Goal: Task Accomplishment & Management: Manage account settings

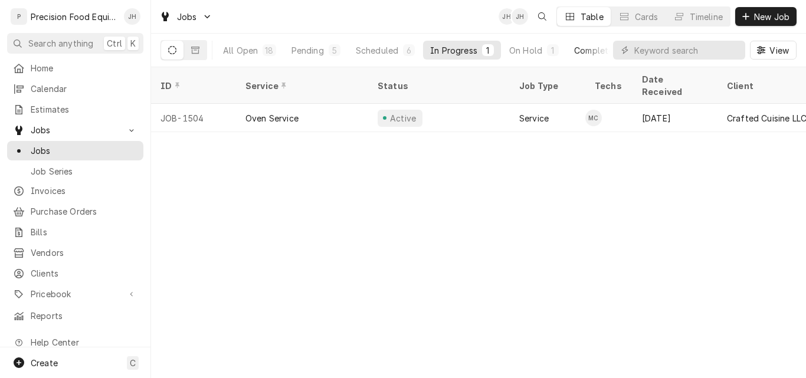
click at [585, 44] on div "Completed" at bounding box center [596, 50] width 44 height 12
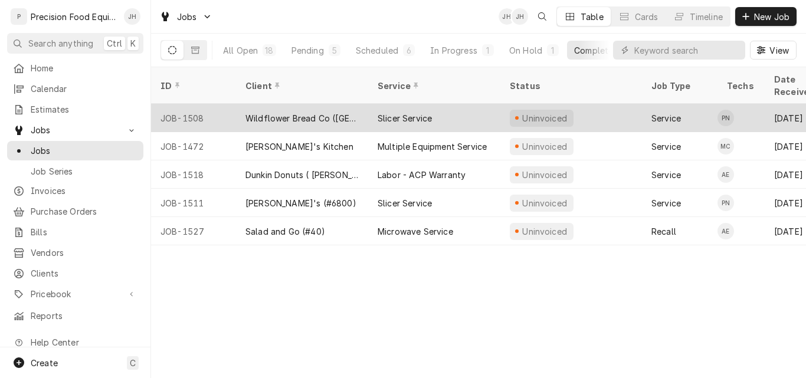
drag, startPoint x: 214, startPoint y: 104, endPoint x: 220, endPoint y: 100, distance: 7.4
click at [216, 104] on div "JOB-1508" at bounding box center [193, 118] width 85 height 28
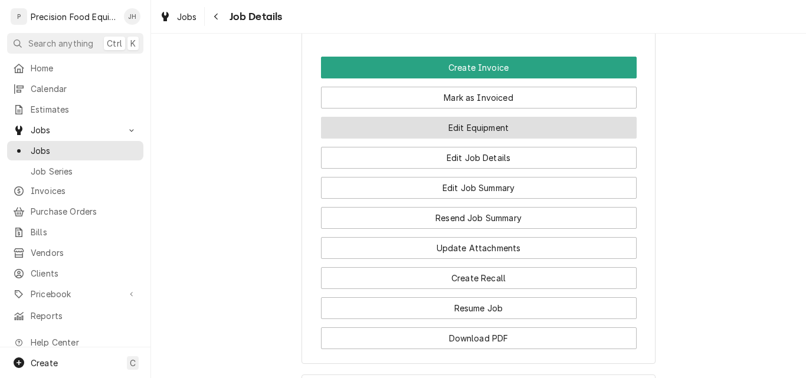
scroll to position [944, 0]
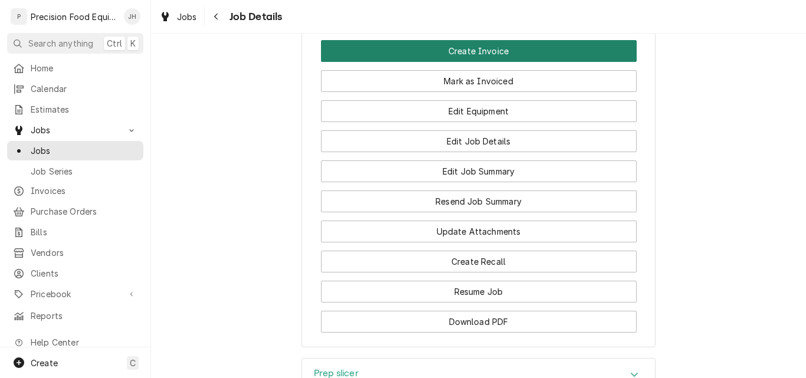
click at [496, 62] on button "Create Invoice" at bounding box center [479, 51] width 316 height 22
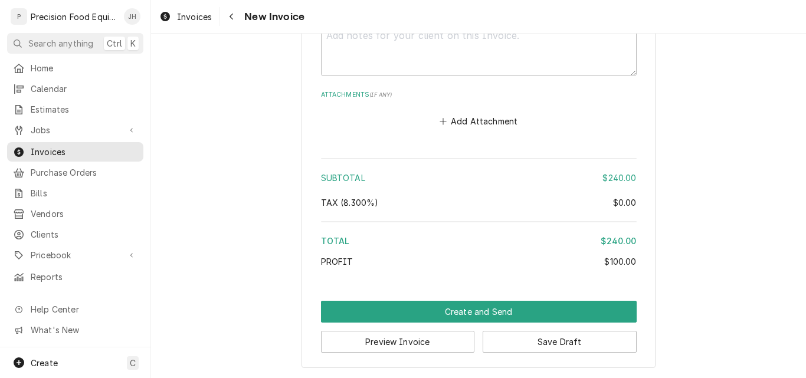
scroll to position [1894, 0]
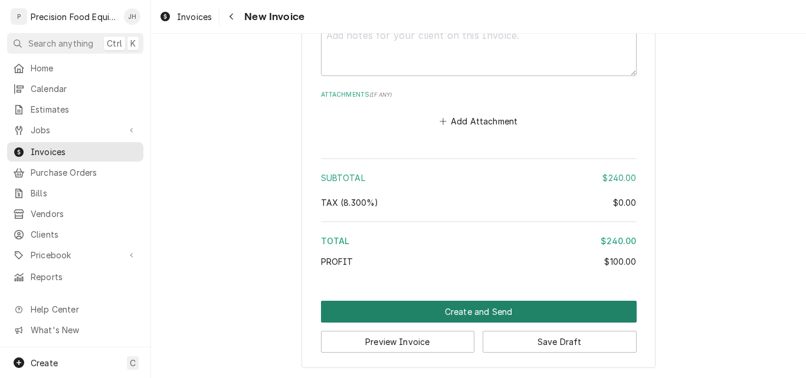
click at [510, 317] on button "Create and Send" at bounding box center [479, 312] width 316 height 22
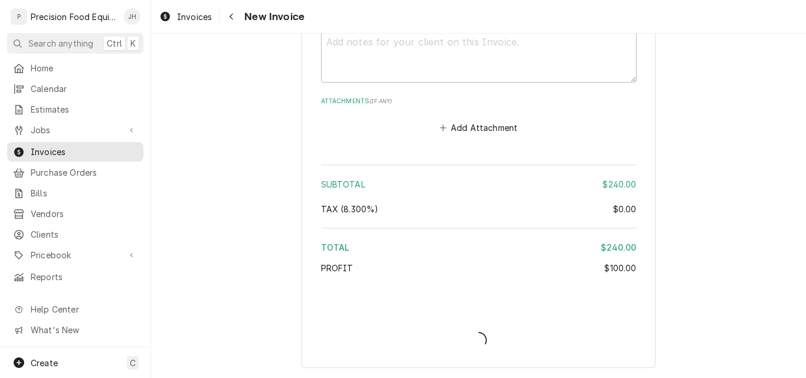
scroll to position [1887, 0]
type textarea "x"
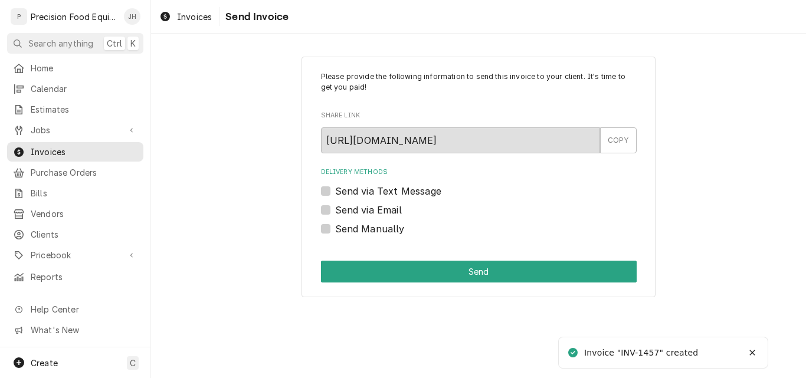
click at [344, 209] on label "Send via Email" at bounding box center [368, 210] width 67 height 14
click at [344, 209] on input "Send via Email" at bounding box center [493, 216] width 316 height 26
checkbox input "true"
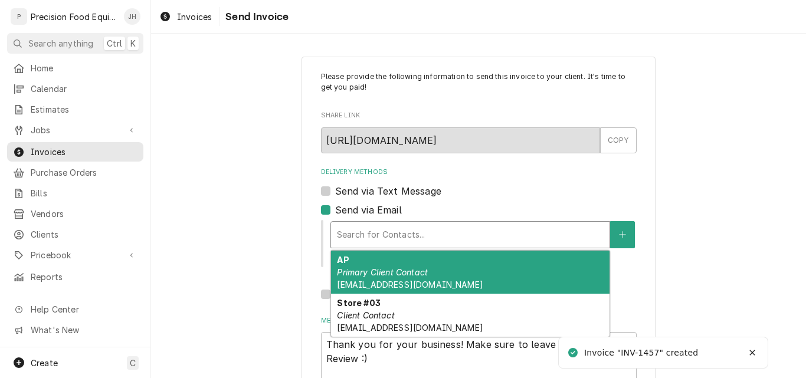
click at [331, 227] on div "Search for Contacts..." at bounding box center [470, 235] width 278 height 26
click at [360, 278] on div "AP Primary Client Contact AccountsPayable@wildflowerbread.com" at bounding box center [470, 272] width 278 height 43
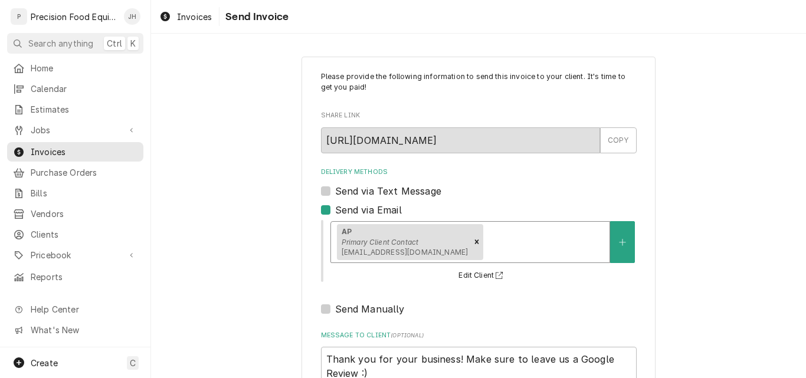
scroll to position [94, 0]
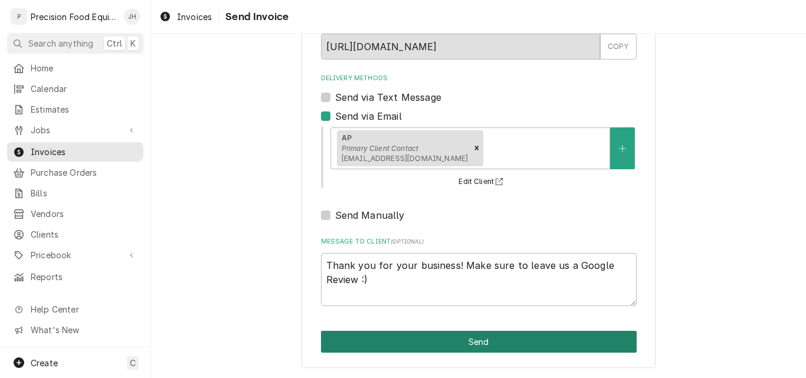
click at [438, 345] on button "Send" at bounding box center [479, 342] width 316 height 22
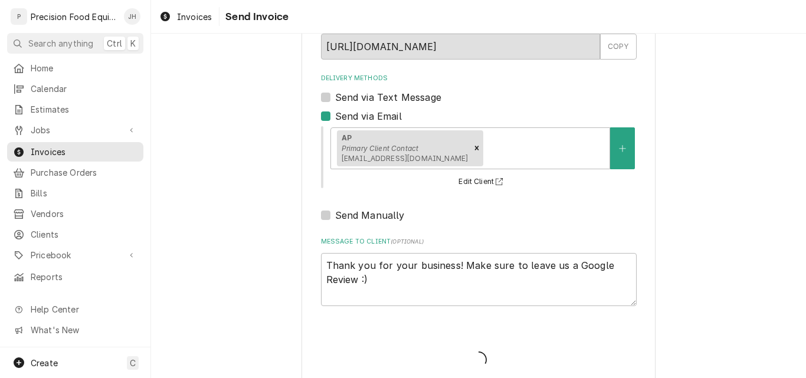
type textarea "x"
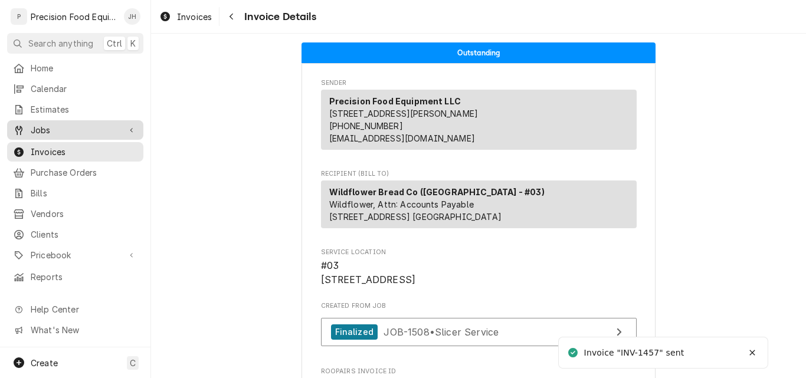
click at [41, 129] on span "Jobs" at bounding box center [75, 130] width 89 height 12
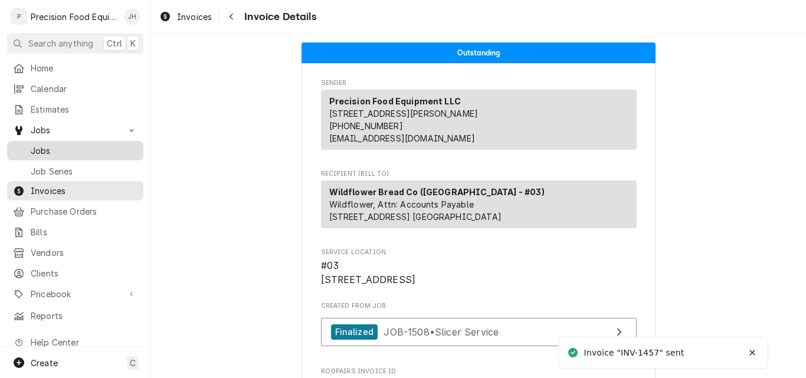
click at [45, 149] on span "Jobs" at bounding box center [84, 151] width 107 height 12
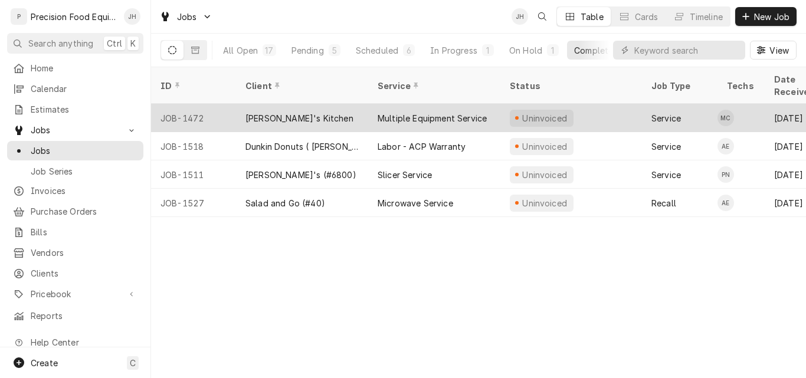
click at [359, 104] on div "[PERSON_NAME]'s Kitchen" at bounding box center [302, 118] width 132 height 28
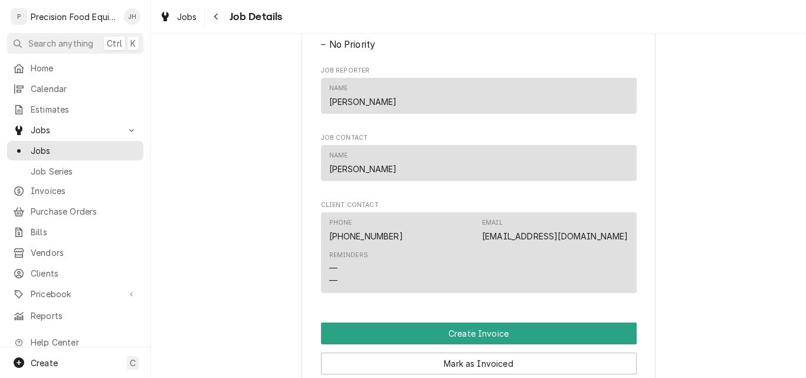
scroll to position [826, 0]
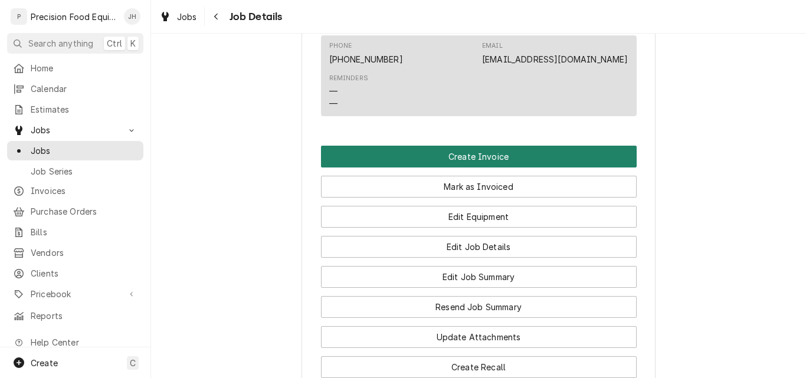
click at [507, 168] on button "Create Invoice" at bounding box center [479, 157] width 316 height 22
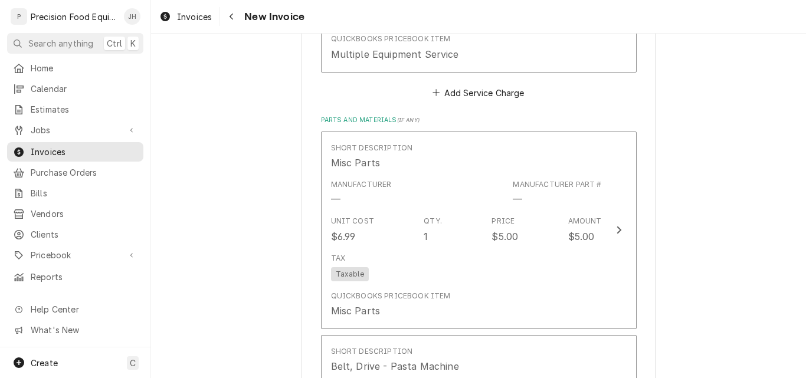
scroll to position [1239, 0]
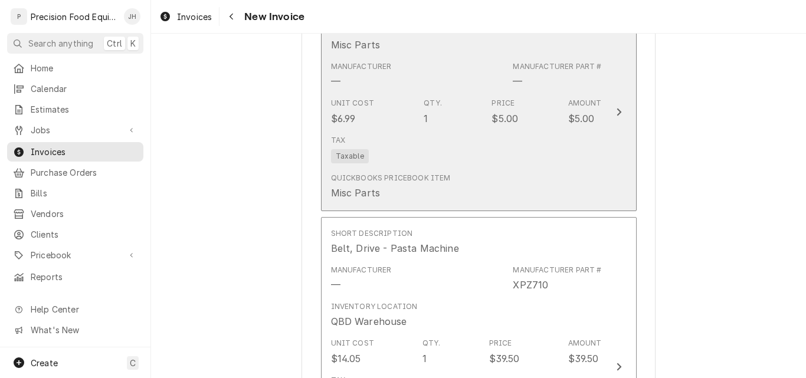
click at [414, 159] on div "Tax Taxable" at bounding box center [466, 149] width 271 height 38
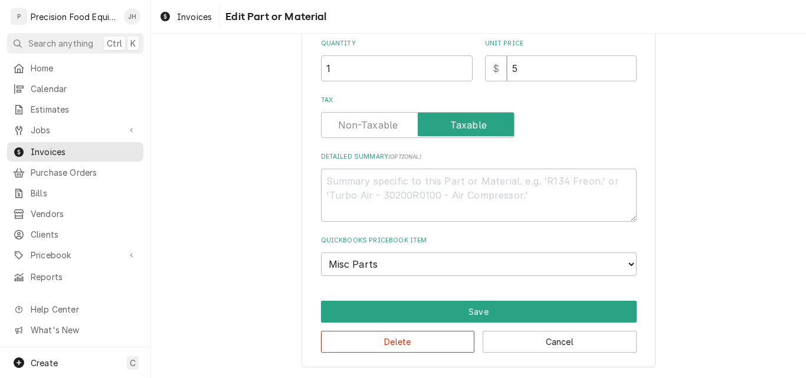
scroll to position [194, 0]
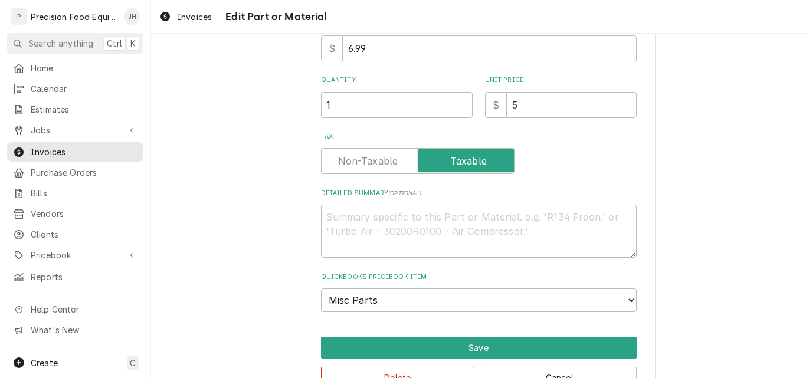
type textarea "x"
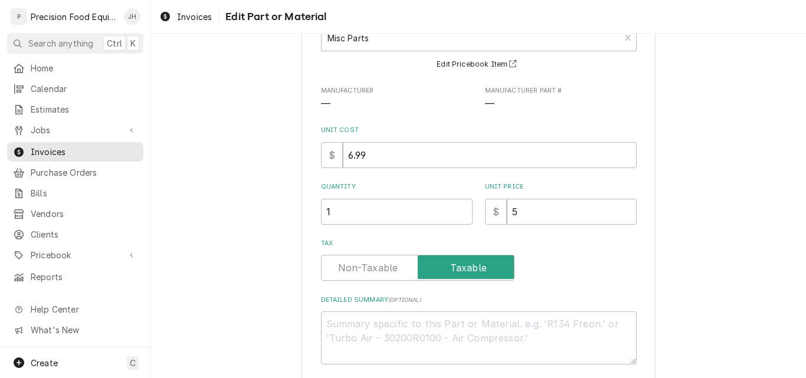
scroll to position [0, 0]
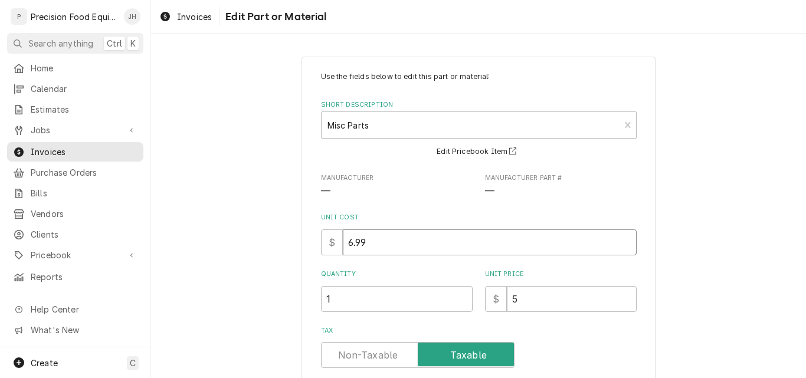
drag, startPoint x: 377, startPoint y: 244, endPoint x: 326, endPoint y: 250, distance: 51.6
click at [326, 250] on div "$ 6.99" at bounding box center [479, 242] width 316 height 26
type input "5"
type textarea "x"
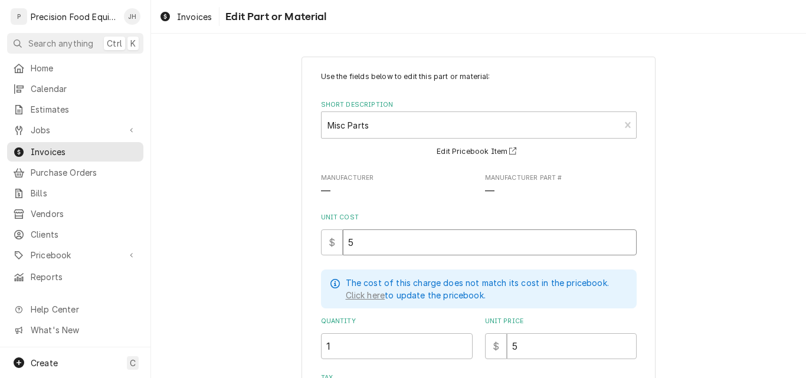
type input "5"
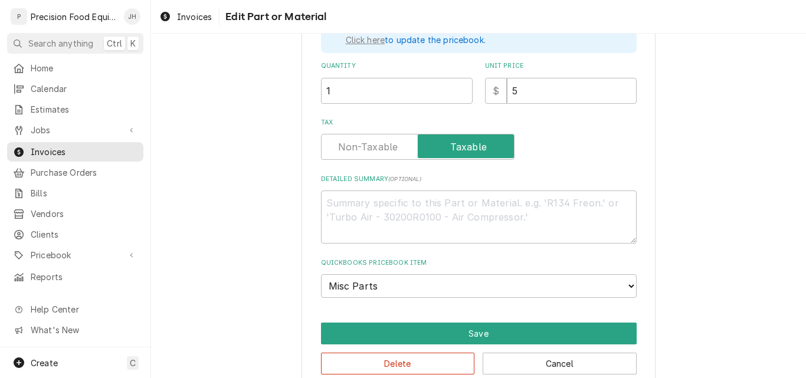
scroll to position [276, 0]
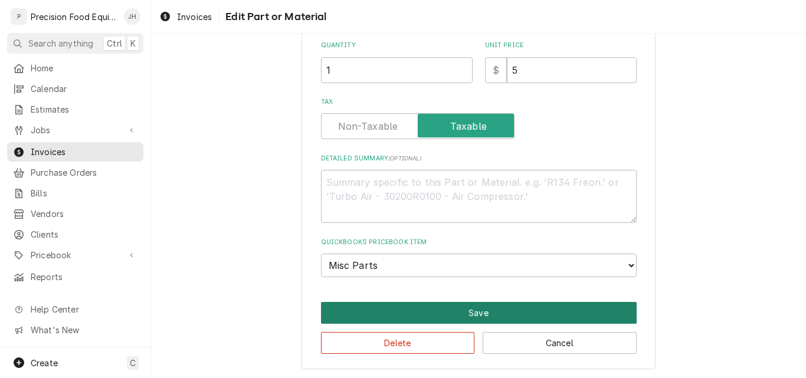
click at [462, 310] on button "Save" at bounding box center [479, 313] width 316 height 22
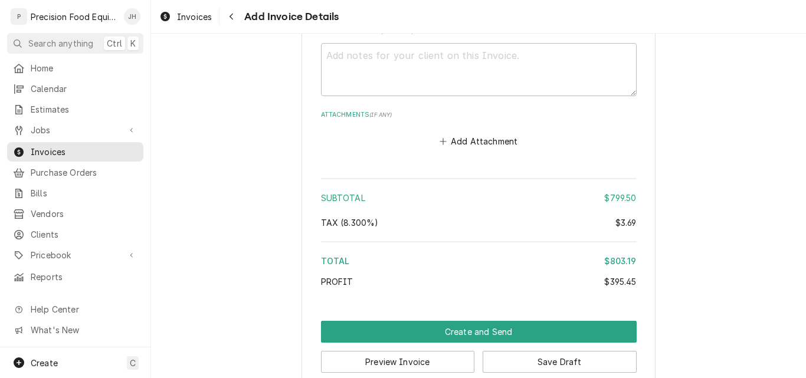
scroll to position [2378, 0]
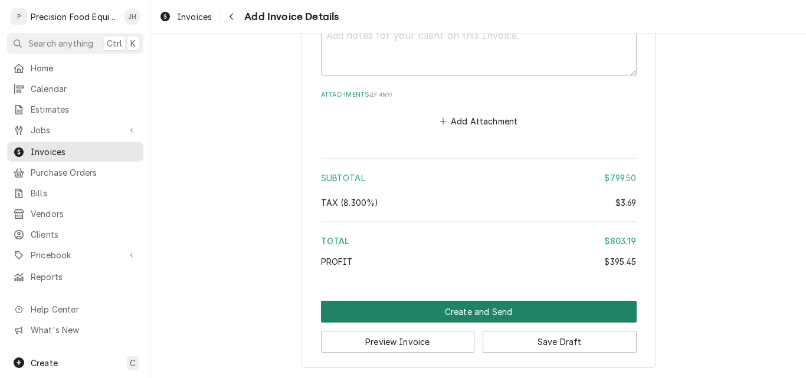
click at [468, 307] on button "Create and Send" at bounding box center [479, 312] width 316 height 22
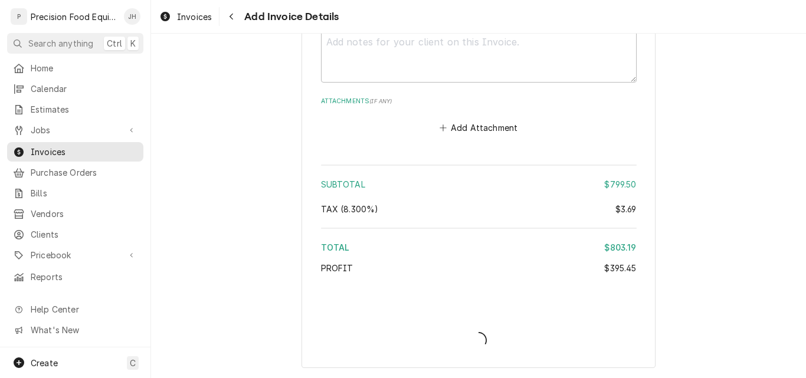
scroll to position [2371, 0]
type textarea "x"
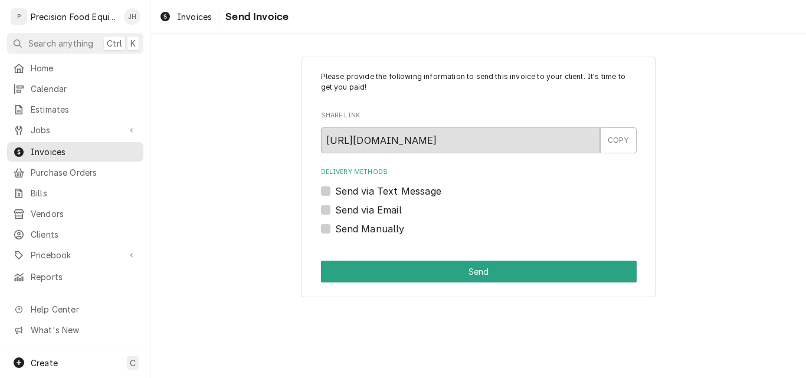
click at [381, 212] on label "Send via Email" at bounding box center [368, 210] width 67 height 14
click at [381, 212] on input "Send via Email" at bounding box center [493, 216] width 316 height 26
checkbox input "true"
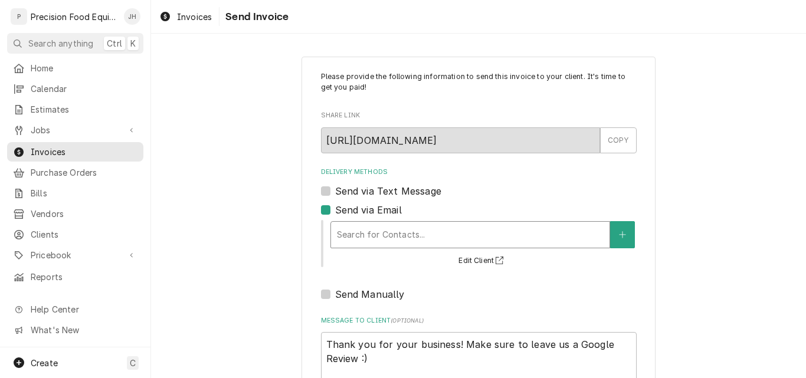
click at [373, 235] on div "Delivery Methods" at bounding box center [470, 234] width 267 height 21
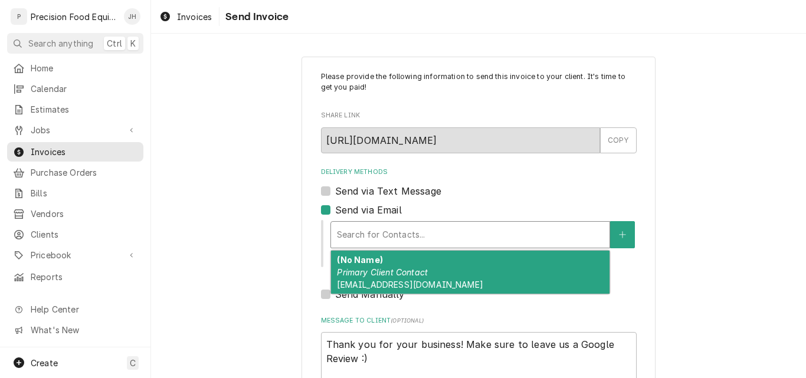
click at [451, 276] on div "(No Name) Primary Client Contact jpopo@jgprc.com" at bounding box center [470, 272] width 278 height 43
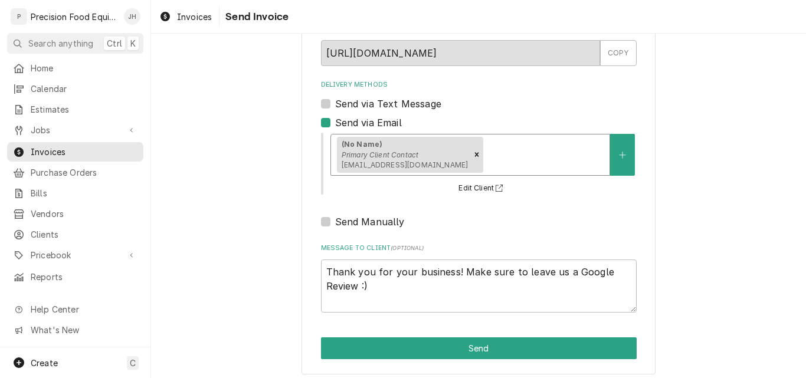
scroll to position [94, 0]
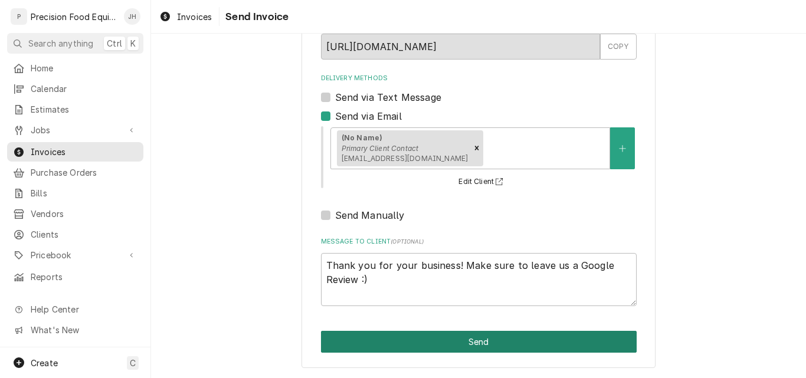
click at [475, 338] on button "Send" at bounding box center [479, 342] width 316 height 22
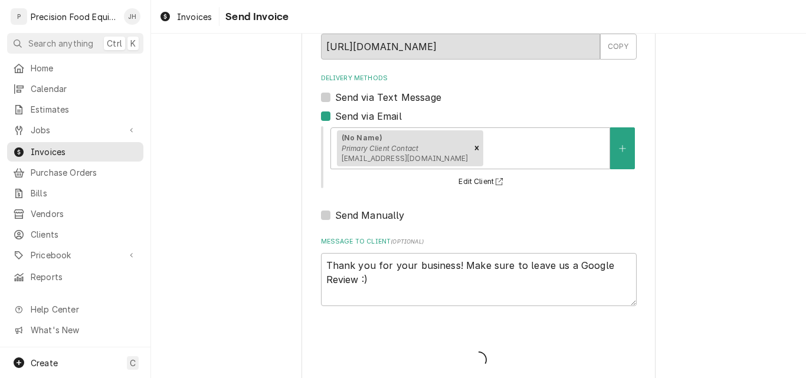
type textarea "x"
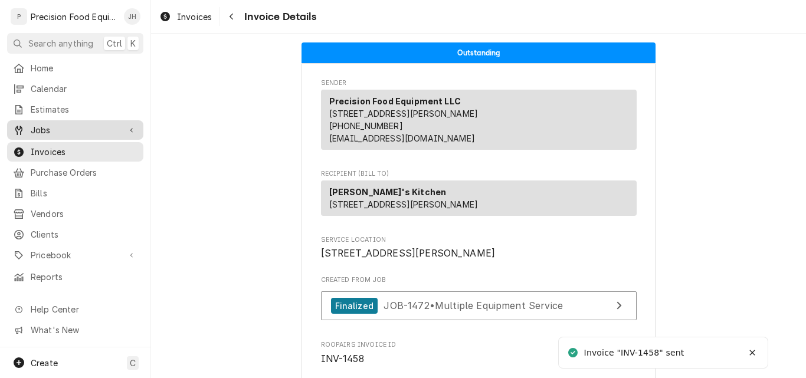
click at [55, 127] on span "Jobs" at bounding box center [75, 130] width 89 height 12
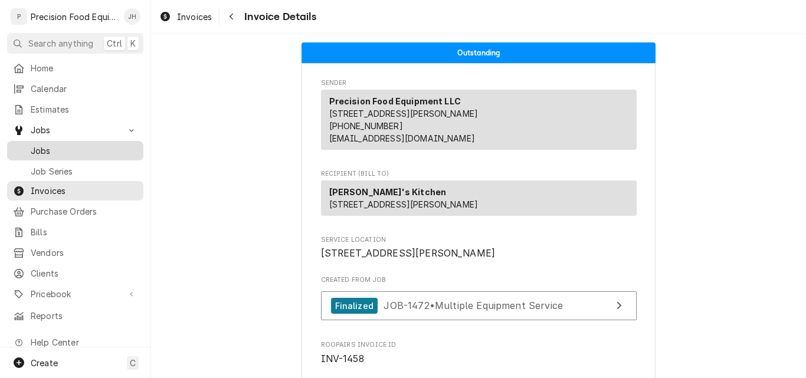
click at [45, 151] on span "Jobs" at bounding box center [84, 151] width 107 height 12
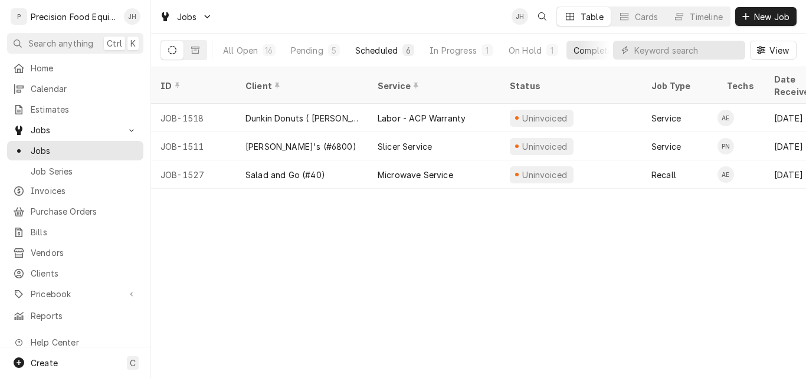
click at [369, 53] on div "Scheduled" at bounding box center [376, 50] width 42 height 12
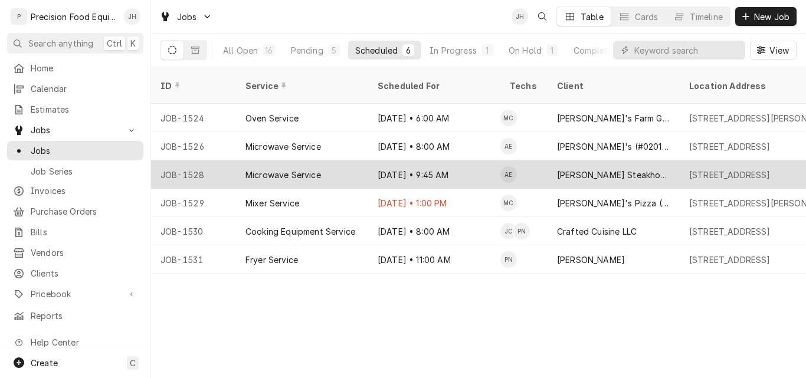
click at [481, 160] on div "Oct 1 • 9:45 AM" at bounding box center [434, 174] width 132 height 28
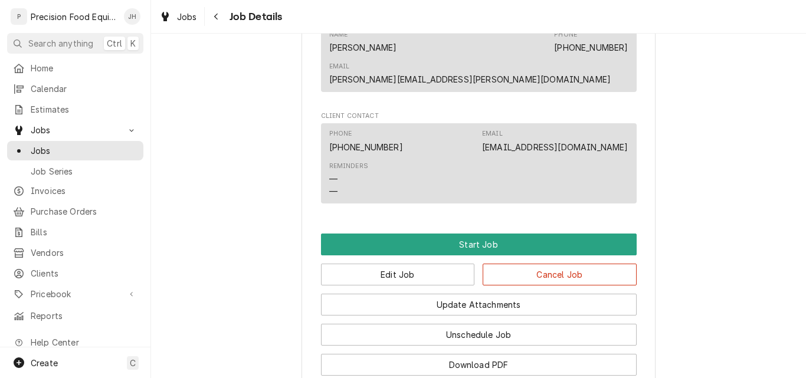
scroll to position [767, 0]
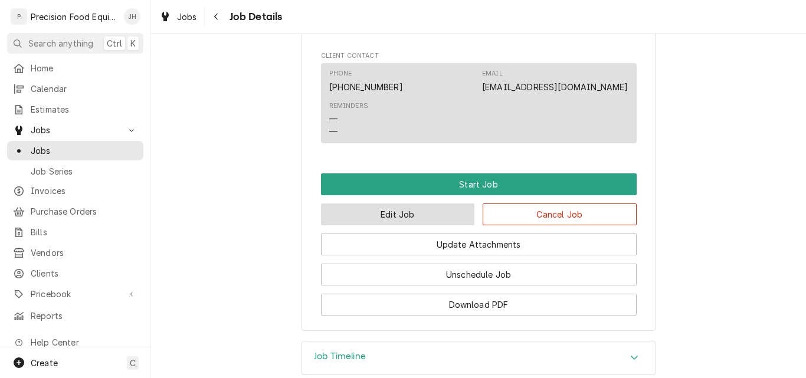
click at [398, 204] on button "Edit Job" at bounding box center [398, 215] width 154 height 22
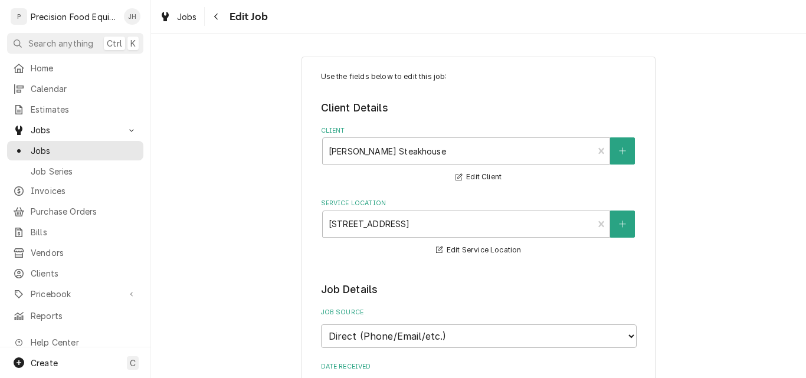
type textarea "x"
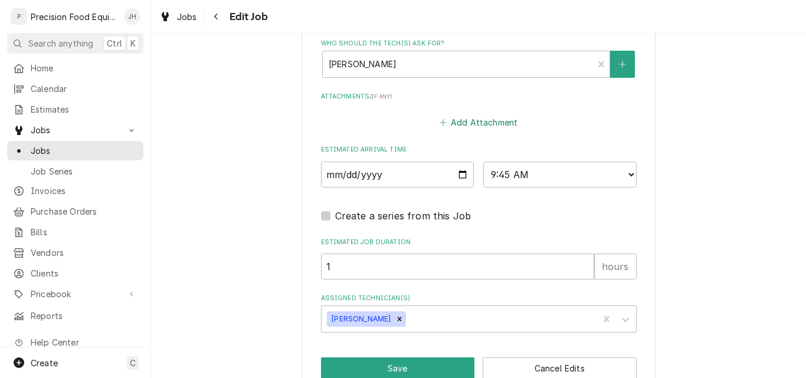
scroll to position [885, 0]
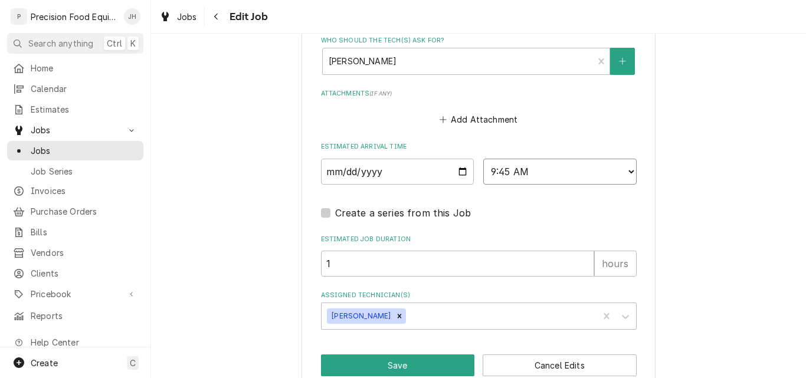
click at [578, 174] on select "AM / PM 6:00 AM 6:15 AM 6:30 AM 6:45 AM 7:00 AM 7:15 AM 7:30 AM 7:45 AM 8:00 AM…" at bounding box center [559, 172] width 153 height 26
select select "08:30:00"
click at [483, 159] on select "AM / PM 6:00 AM 6:15 AM 6:30 AM 6:45 AM 7:00 AM 7:15 AM 7:30 AM 7:45 AM 8:00 AM…" at bounding box center [559, 172] width 153 height 26
click at [411, 361] on button "Save" at bounding box center [398, 366] width 154 height 22
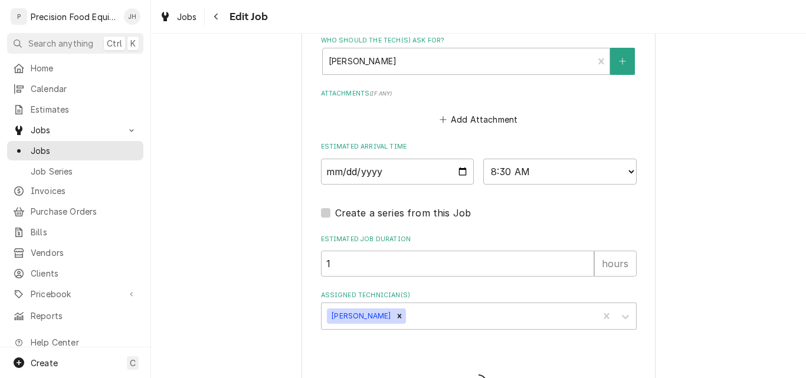
type textarea "x"
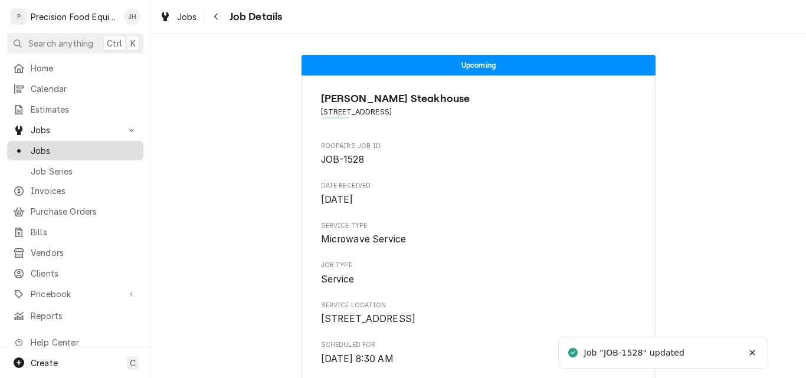
click at [47, 148] on span "Jobs" at bounding box center [84, 151] width 107 height 12
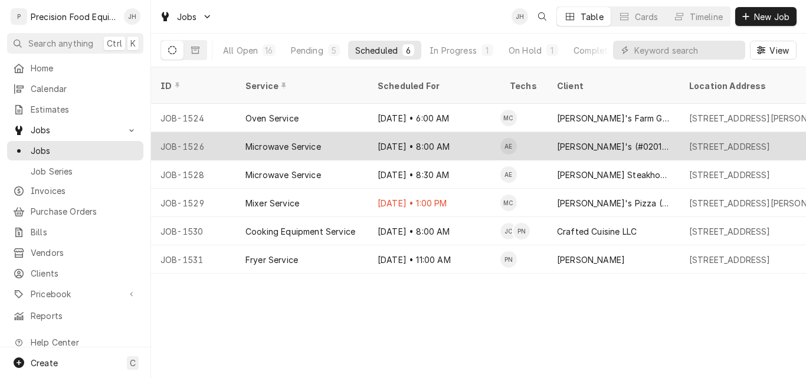
click at [462, 132] on div "Oct 1 • 8:00 AM" at bounding box center [434, 146] width 132 height 28
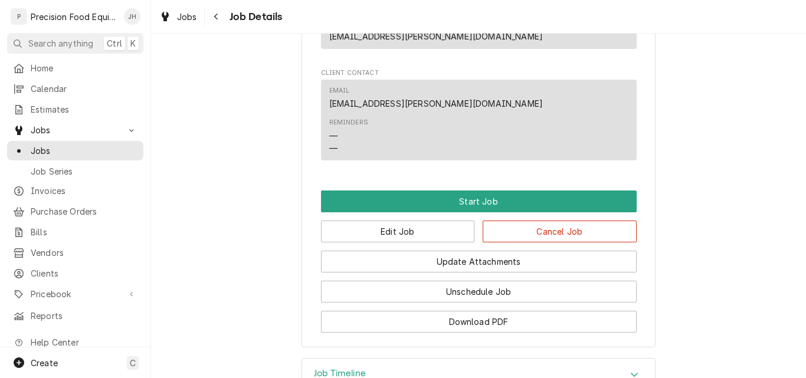
scroll to position [708, 0]
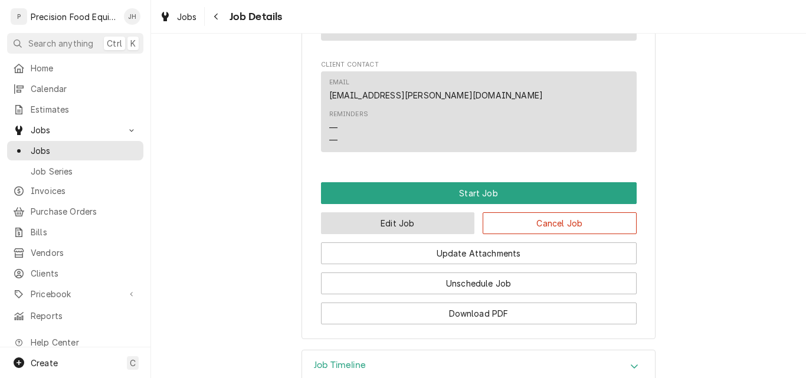
click at [417, 234] on button "Edit Job" at bounding box center [398, 223] width 154 height 22
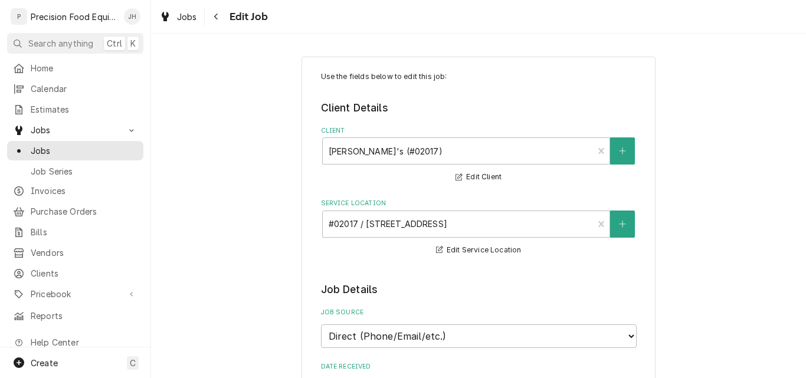
type textarea "x"
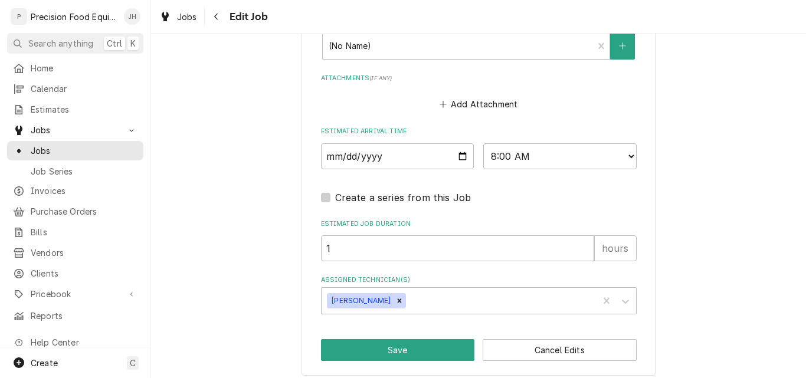
scroll to position [908, 0]
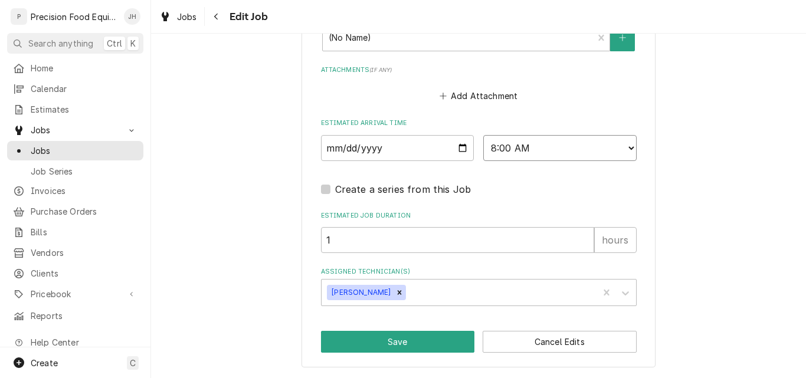
click at [565, 152] on select "AM / PM 6:00 AM 6:15 AM 6:30 AM 6:45 AM 7:00 AM 7:15 AM 7:30 AM 7:45 AM 8:00 AM…" at bounding box center [559, 148] width 153 height 26
select select "10:15:00"
click at [483, 135] on select "AM / PM 6:00 AM 6:15 AM 6:30 AM 6:45 AM 7:00 AM 7:15 AM 7:30 AM 7:45 AM 8:00 AM…" at bounding box center [559, 148] width 153 height 26
click at [394, 343] on button "Save" at bounding box center [398, 342] width 154 height 22
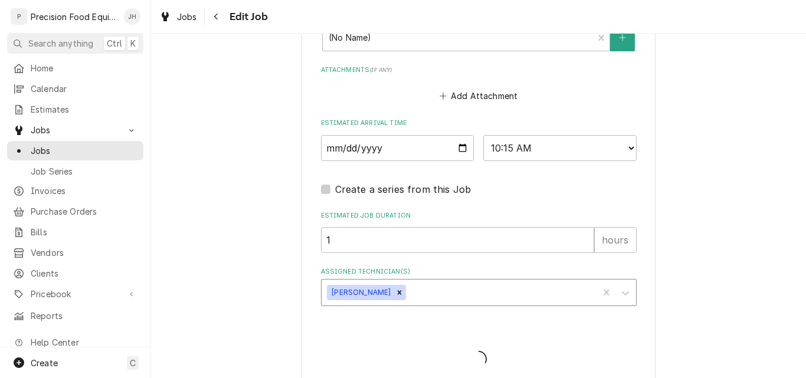
type textarea "x"
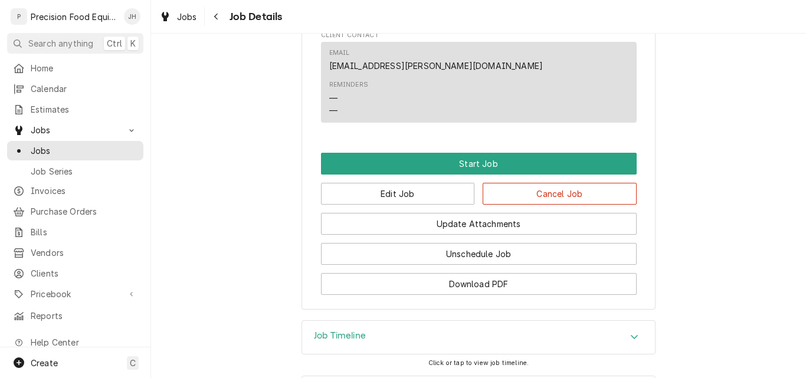
scroll to position [805, 0]
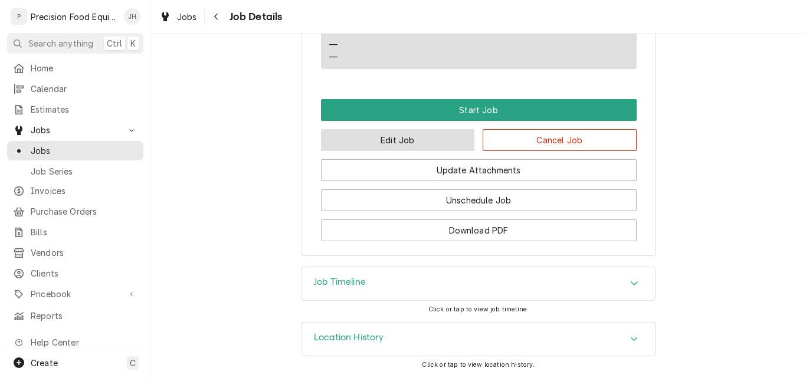
click at [414, 140] on button "Edit Job" at bounding box center [398, 140] width 154 height 22
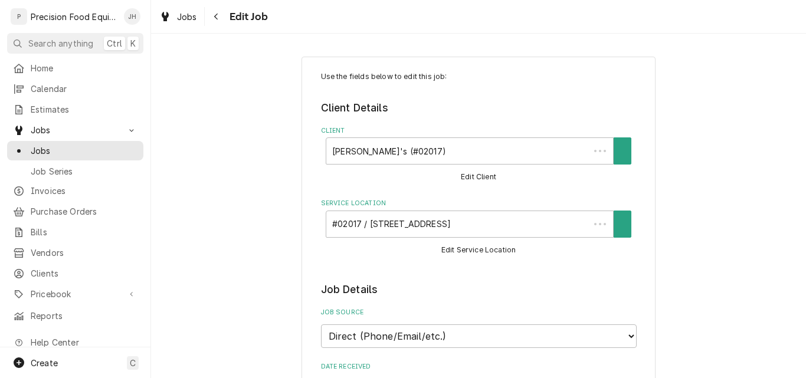
type textarea "x"
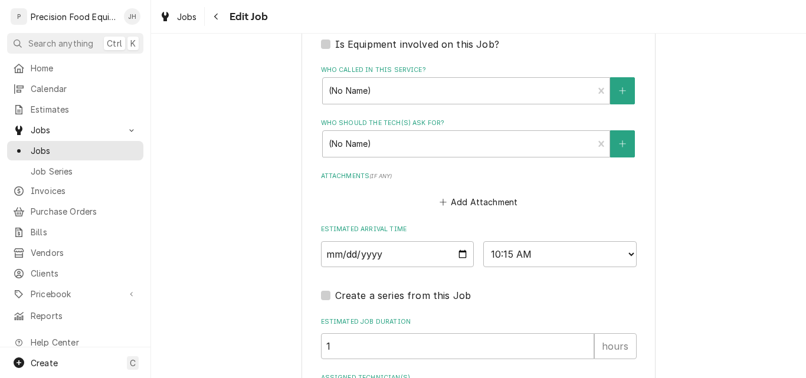
scroll to position [826, 0]
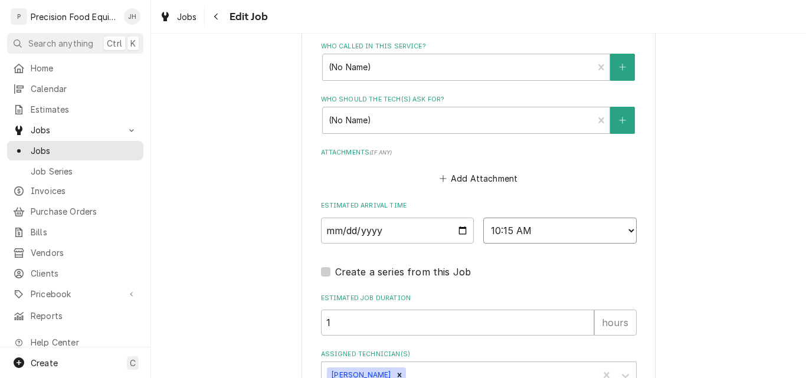
click at [539, 232] on select "AM / PM 6:00 AM 6:15 AM 6:30 AM 6:45 AM 7:00 AM 7:15 AM 7:30 AM 7:45 AM 8:00 AM…" at bounding box center [559, 231] width 153 height 26
select select "09:45:00"
click at [483, 218] on select "AM / PM 6:00 AM 6:15 AM 6:30 AM 6:45 AM 7:00 AM 7:15 AM 7:30 AM 7:45 AM 8:00 AM…" at bounding box center [559, 231] width 153 height 26
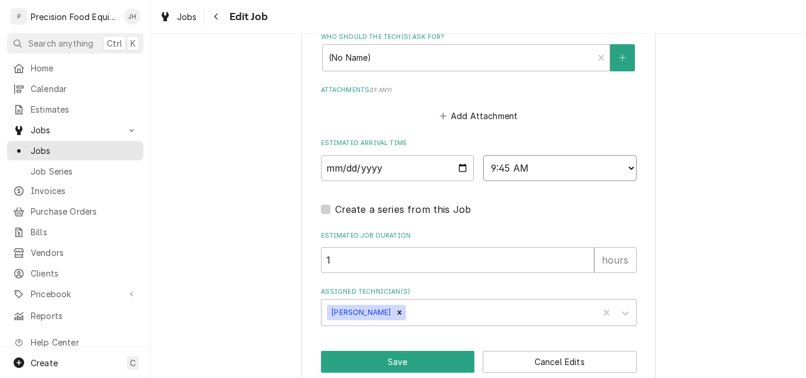
scroll to position [908, 0]
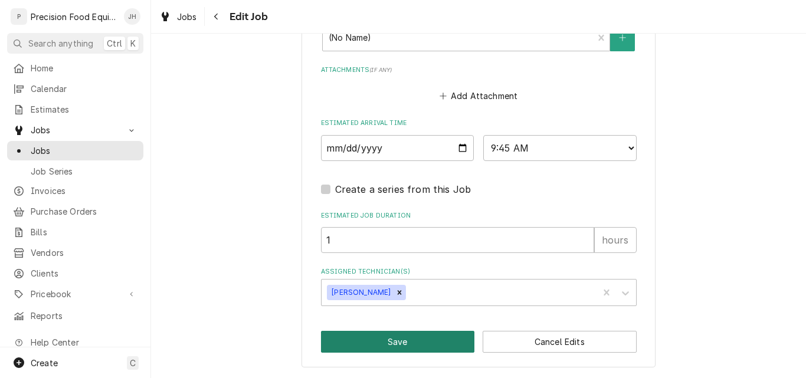
click at [411, 342] on button "Save" at bounding box center [398, 342] width 154 height 22
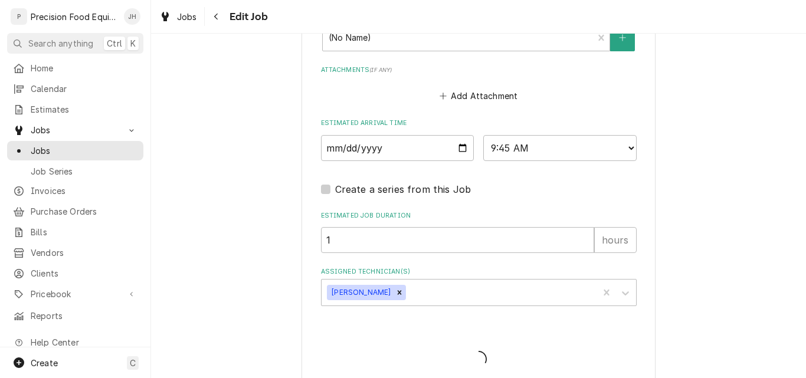
type textarea "x"
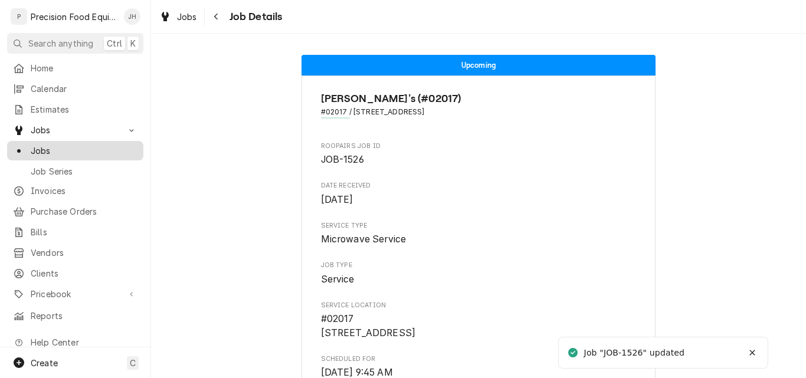
click at [51, 146] on span "Jobs" at bounding box center [84, 151] width 107 height 12
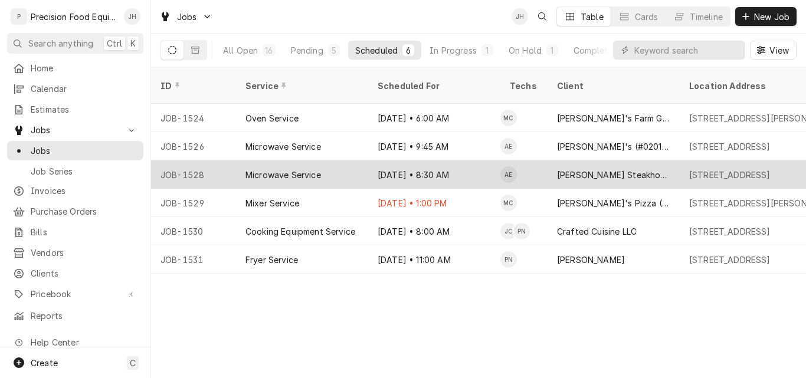
click at [362, 160] on div "Microwave Service" at bounding box center [302, 174] width 132 height 28
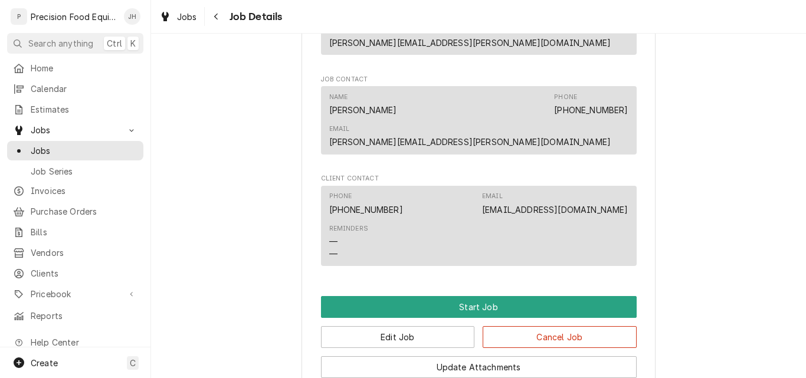
scroll to position [649, 0]
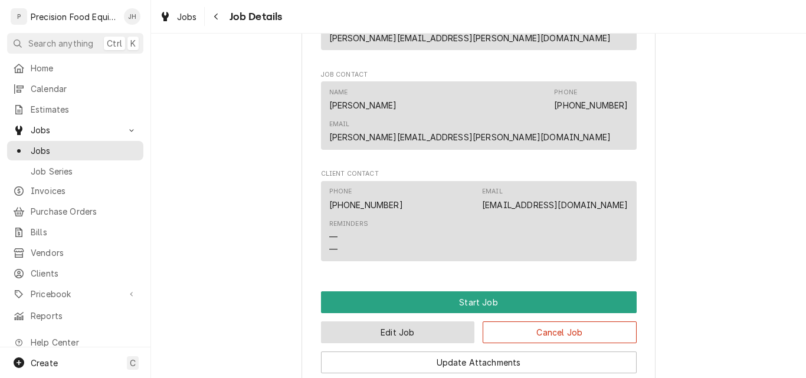
click at [406, 321] on button "Edit Job" at bounding box center [398, 332] width 154 height 22
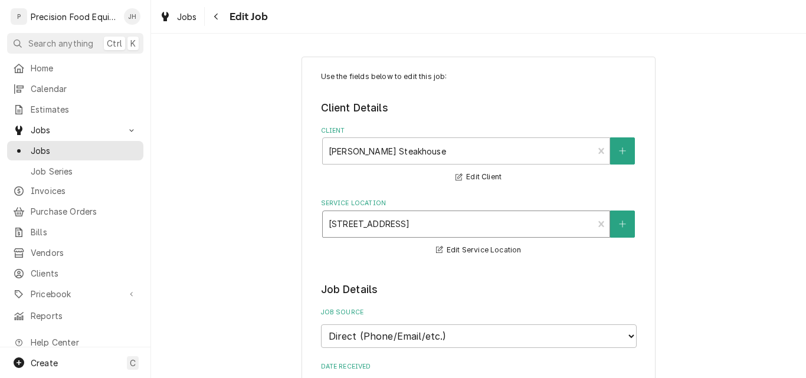
type textarea "x"
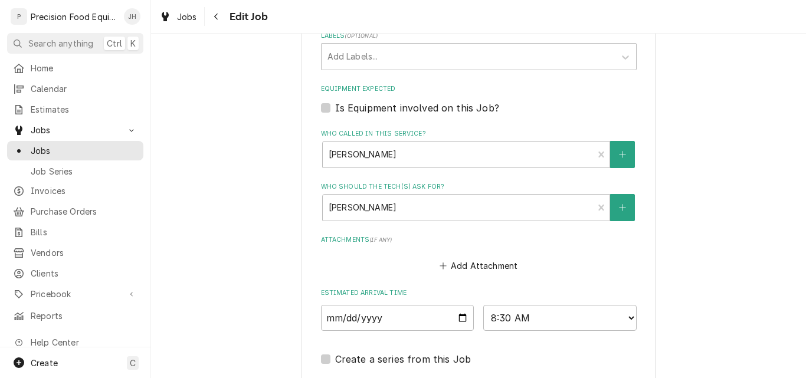
scroll to position [908, 0]
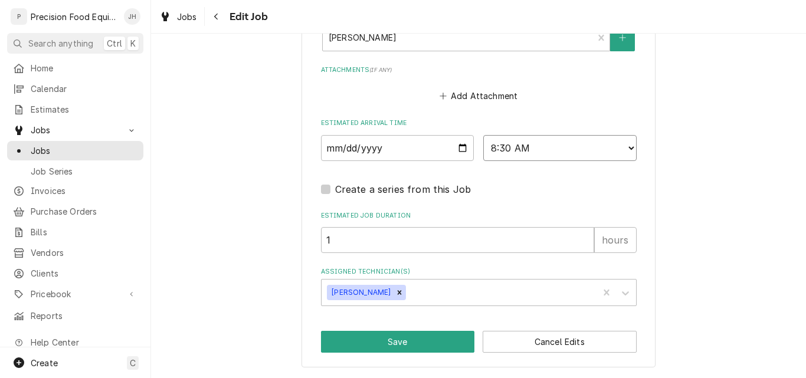
click at [538, 155] on select "AM / PM 6:00 AM 6:15 AM 6:30 AM 6:45 AM 7:00 AM 7:15 AM 7:30 AM 7:45 AM 8:00 AM…" at bounding box center [559, 148] width 153 height 26
select select "11:30:00"
click at [483, 135] on select "AM / PM 6:00 AM 6:15 AM 6:30 AM 6:45 AM 7:00 AM 7:15 AM 7:30 AM 7:45 AM 8:00 AM…" at bounding box center [559, 148] width 153 height 26
click at [398, 343] on button "Save" at bounding box center [398, 342] width 154 height 22
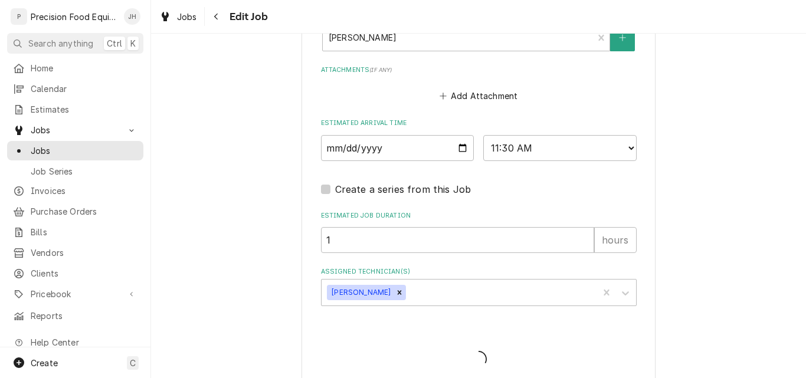
type textarea "x"
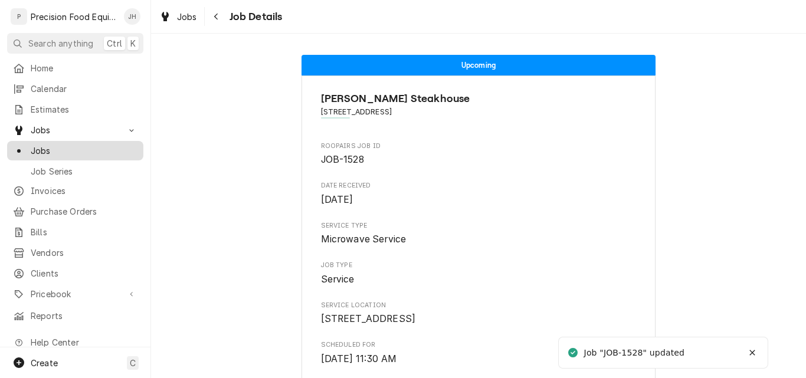
click at [61, 147] on span "Jobs" at bounding box center [84, 151] width 107 height 12
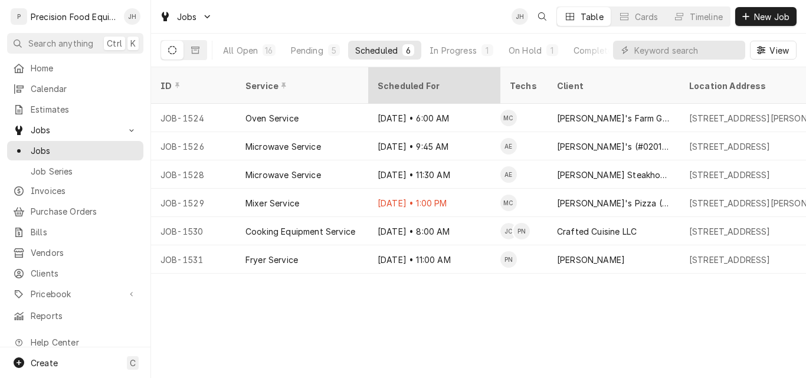
click at [460, 80] on div "Scheduled For" at bounding box center [433, 86] width 111 height 12
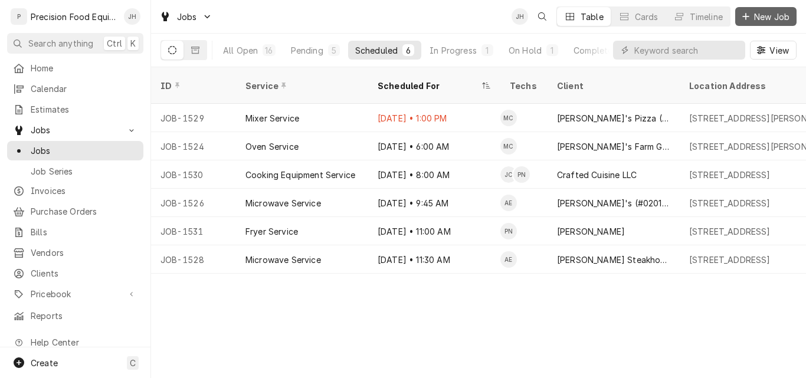
click at [755, 16] on span "New Job" at bounding box center [772, 17] width 40 height 12
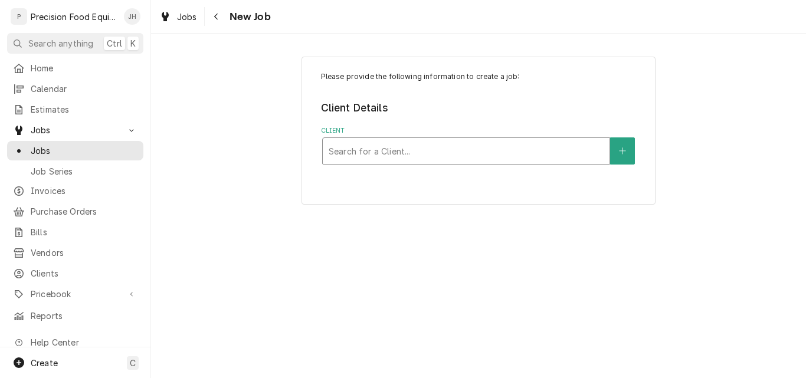
click at [411, 149] on div "Client" at bounding box center [466, 150] width 275 height 21
type input "salad 75"
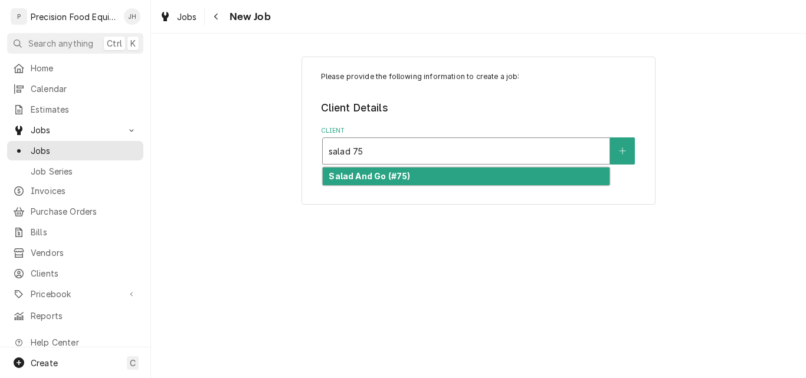
click at [442, 173] on div "Salad And Go (#75)" at bounding box center [466, 177] width 287 height 18
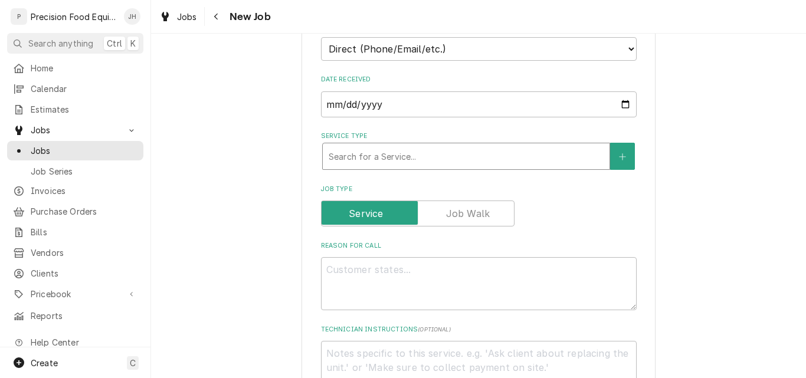
scroll to position [295, 0]
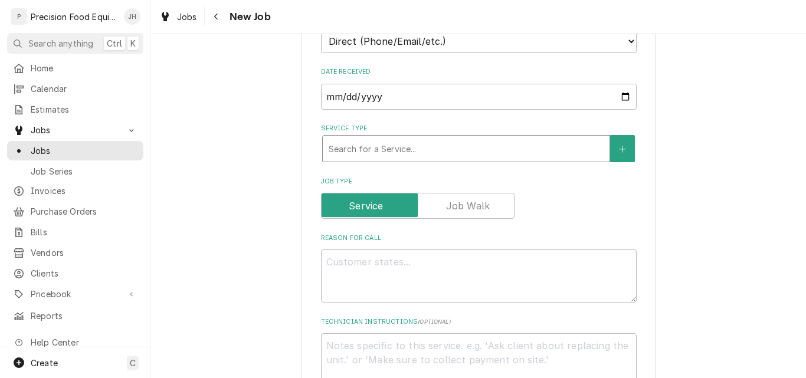
click at [366, 140] on div "Service Type" at bounding box center [466, 148] width 275 height 21
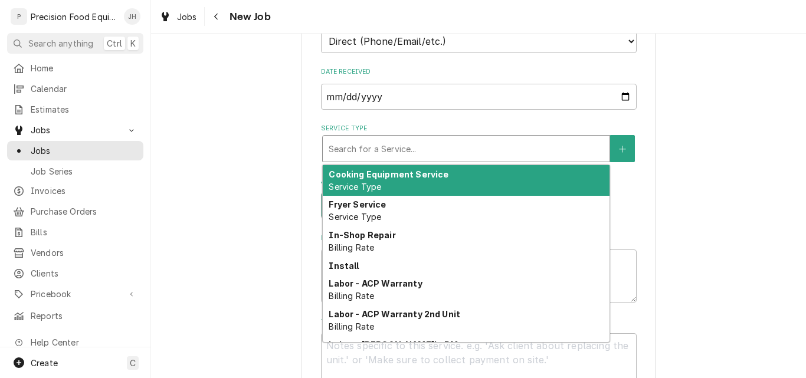
type textarea "x"
type input "m"
type textarea "x"
type input "mi"
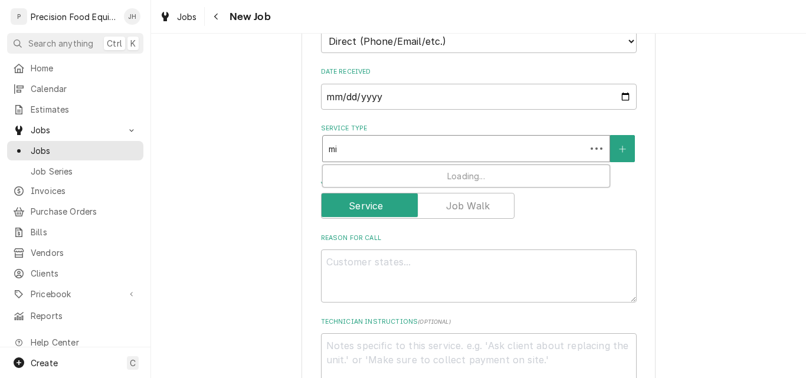
type textarea "x"
type input "mic"
type textarea "x"
type input "micr"
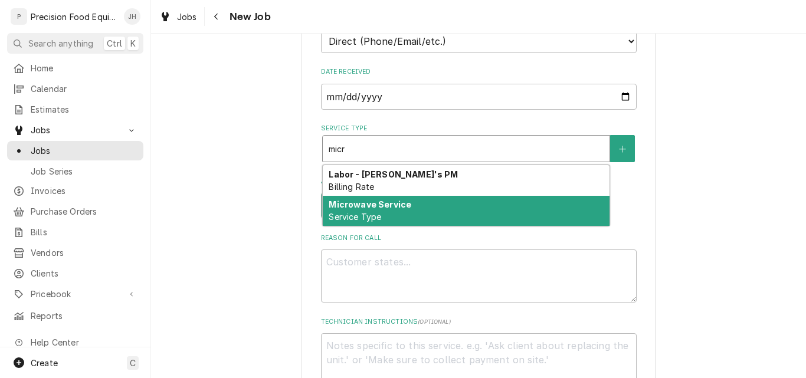
click at [360, 206] on strong "Microwave Service" at bounding box center [370, 204] width 83 height 10
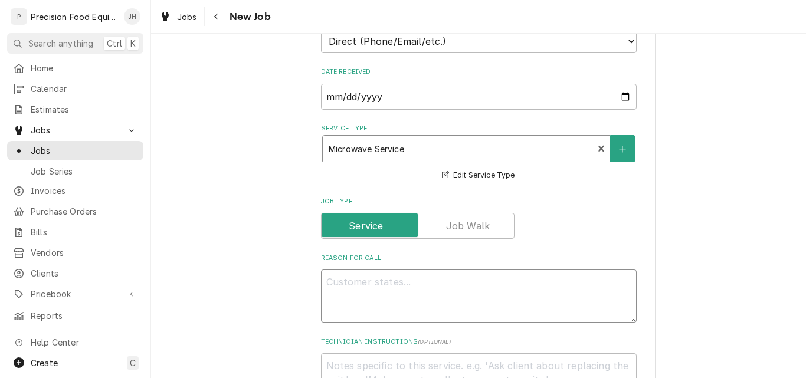
click at [385, 293] on textarea "Reason For Call" at bounding box center [479, 296] width 316 height 53
type textarea "x"
type textarea "T"
type textarea "x"
type textarea "Th"
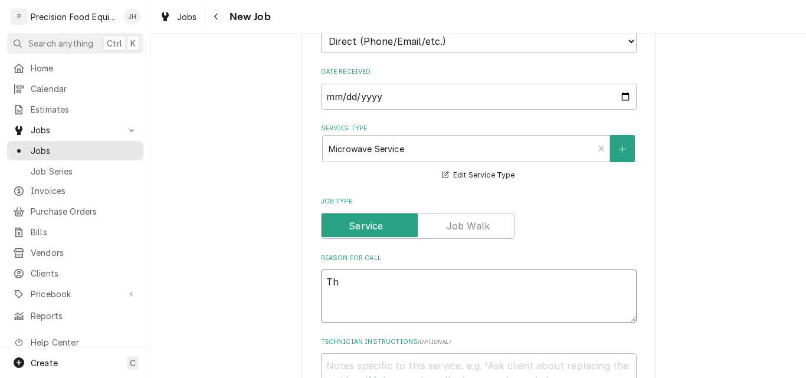
type textarea "x"
type textarea "The"
type textarea "x"
type textarea "Ther"
type textarea "x"
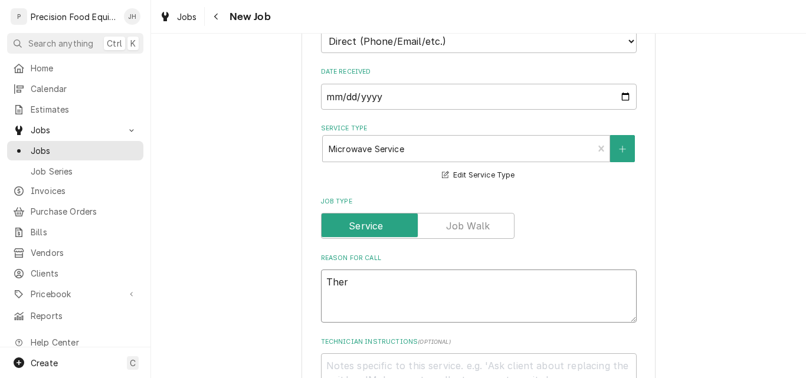
type textarea "Ther"
type textarea "x"
type textarea "Ther e"
type textarea "x"
type textarea "Ther"
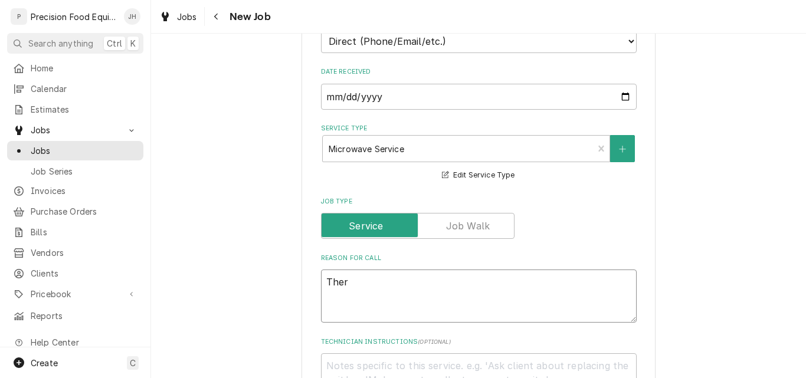
type textarea "x"
type textarea "Ther"
type textarea "x"
type textarea "There"
type textarea "x"
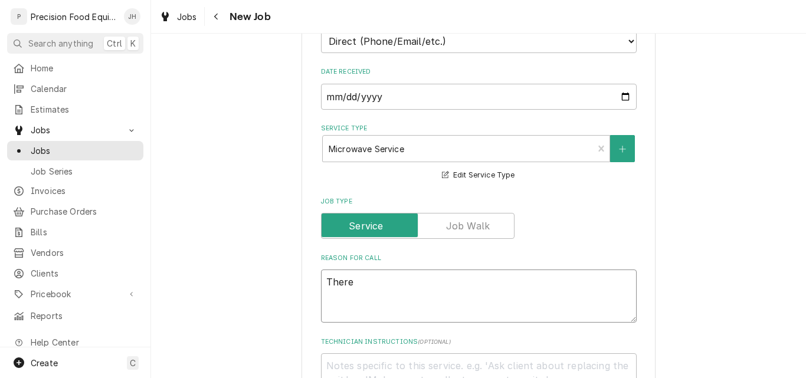
type textarea "There"
type textarea "x"
type textarea "There i"
type textarea "x"
type textarea "There is"
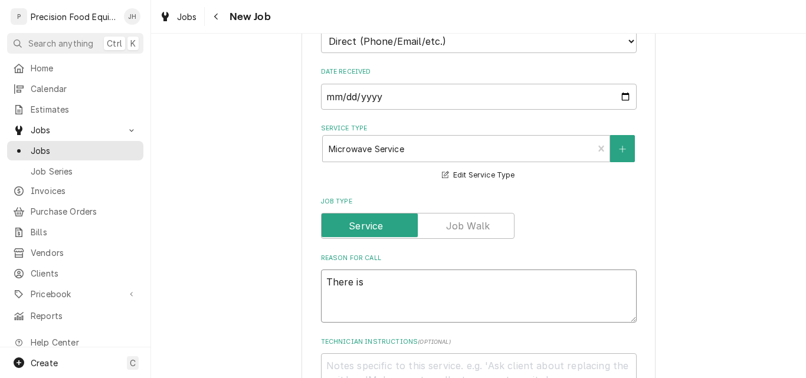
type textarea "x"
type textarea "There is"
type textarea "x"
type textarea "There is a"
type textarea "x"
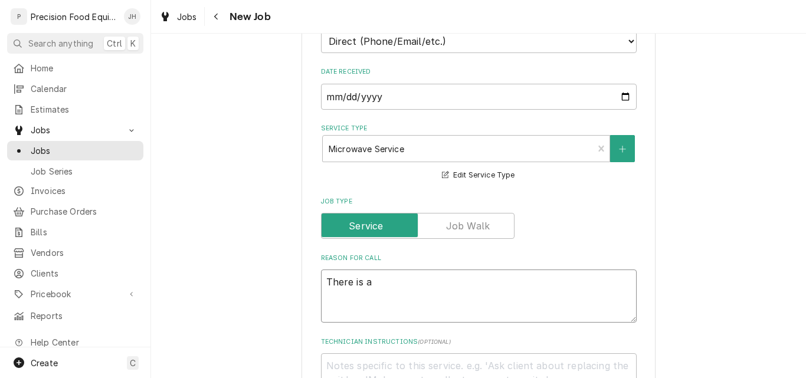
type textarea "There is a"
type textarea "x"
type textarea "There is a f"
type textarea "x"
type textarea "There is a fl"
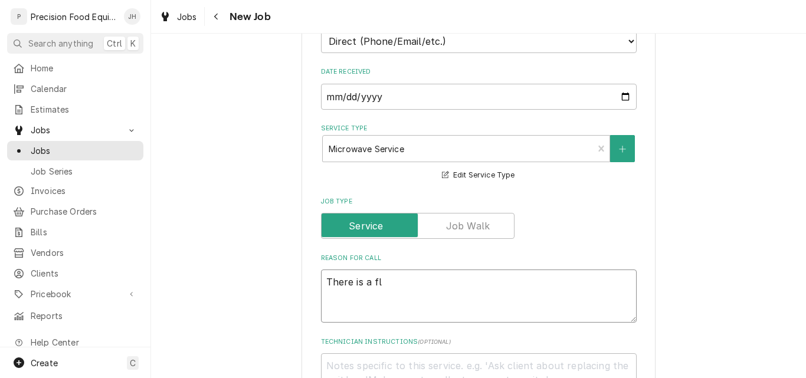
type textarea "x"
type textarea "There is a fla"
type textarea "x"
type textarea "There is a flap"
type textarea "x"
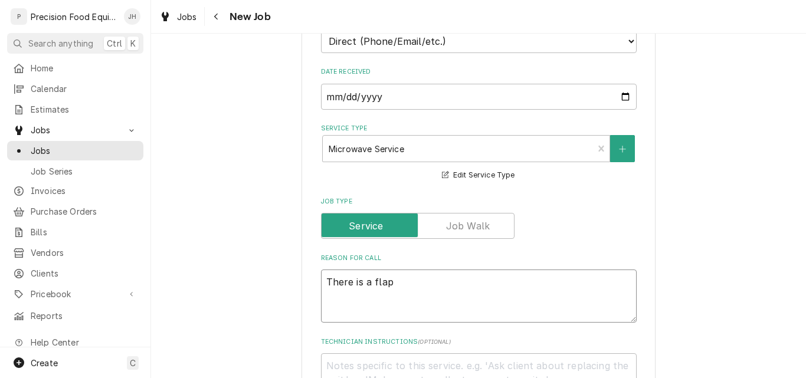
type textarea "There is a flap"
type textarea "x"
type textarea "There is a flap h"
type textarea "x"
type textarea "There is a flap han"
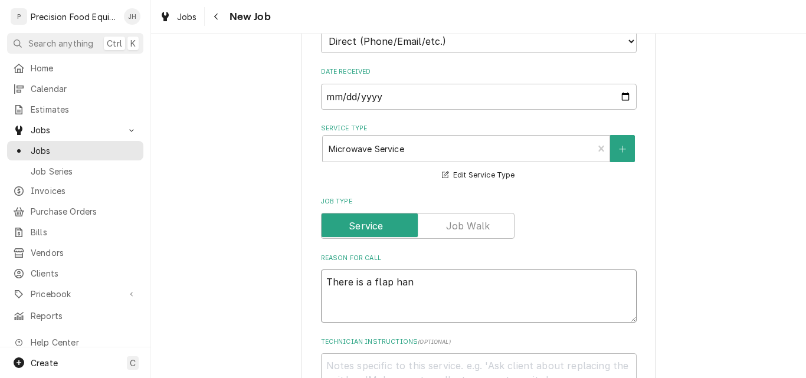
type textarea "x"
type textarea "There is a flap hang"
type textarea "x"
type textarea "There is a flap hangi"
type textarea "x"
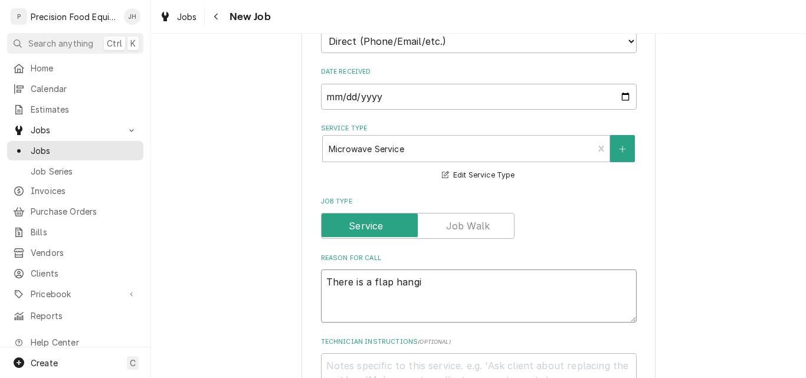
type textarea "There is a flap hangin"
type textarea "x"
type textarea "There is a flap hanging"
type textarea "x"
type textarea "There is a flap hanging"
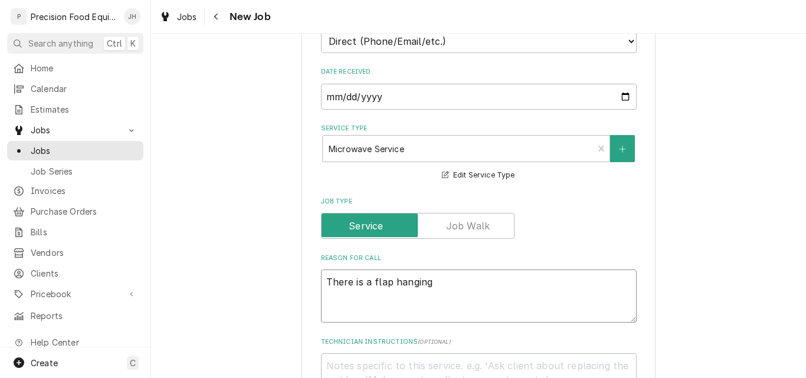
type textarea "x"
type textarea "There is a flap hanging o"
type textarea "x"
type textarea "There is a flap hanging ou"
type textarea "x"
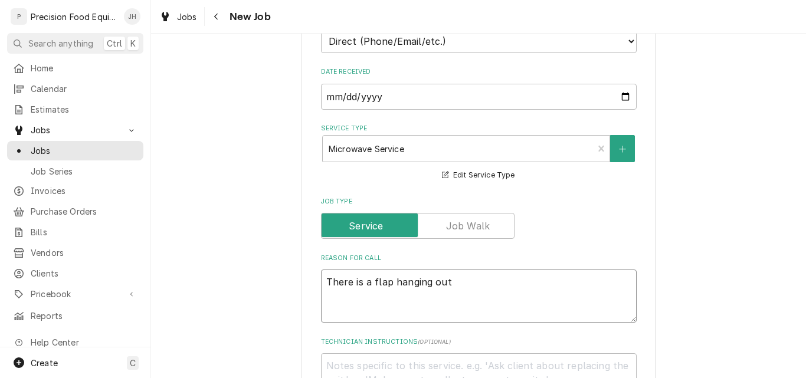
type textarea "There is a flap hanging out"
type textarea "x"
type textarea "There is a flap hanging out a"
type textarea "x"
type textarea "There is a flap hanging out an"
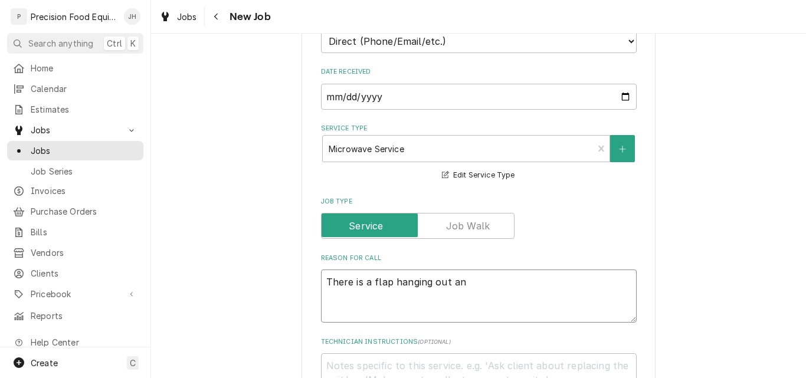
type textarea "x"
type textarea "There is a flap hanging out and"
type textarea "x"
type textarea "There is a flap hanging out and"
type textarea "x"
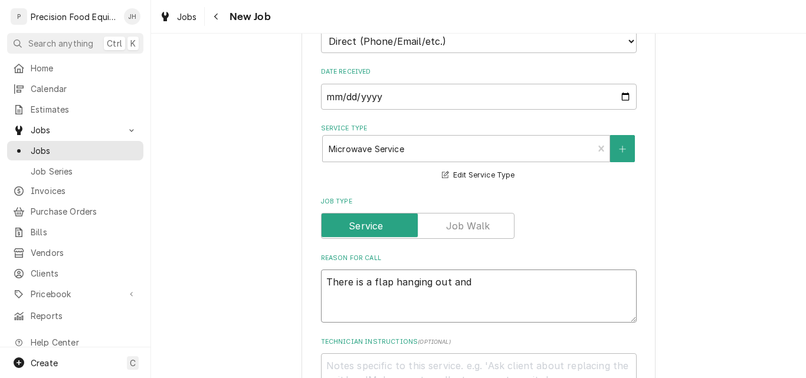
type textarea "There is a flap hanging out and i"
type textarea "x"
type textarea "There is a flap hanging out and it"
type textarea "x"
type textarea "There is a flap hanging out and it"
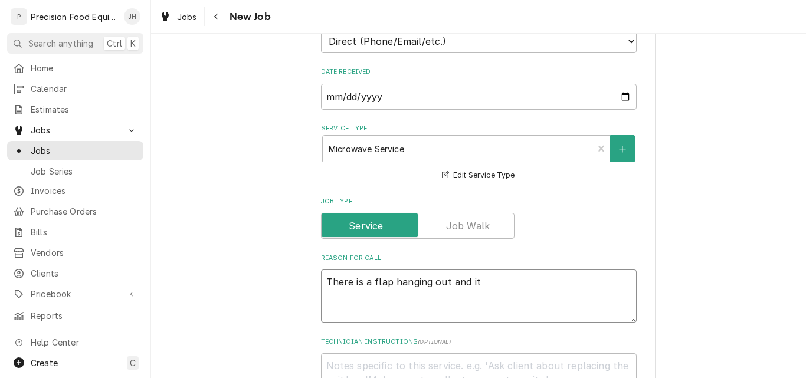
type textarea "x"
type textarea "There is a flap hanging out and it i"
type textarea "x"
type textarea "There is a flap hanging out and it is"
type textarea "x"
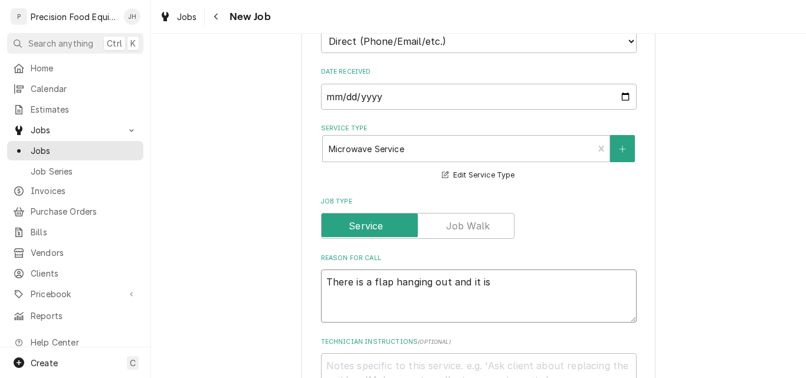
type textarea "There is a flap hanging out and it is"
type textarea "x"
type textarea "There is a flap hanging out and it is a"
type textarea "x"
type textarea "There is a flap hanging out and it is a f"
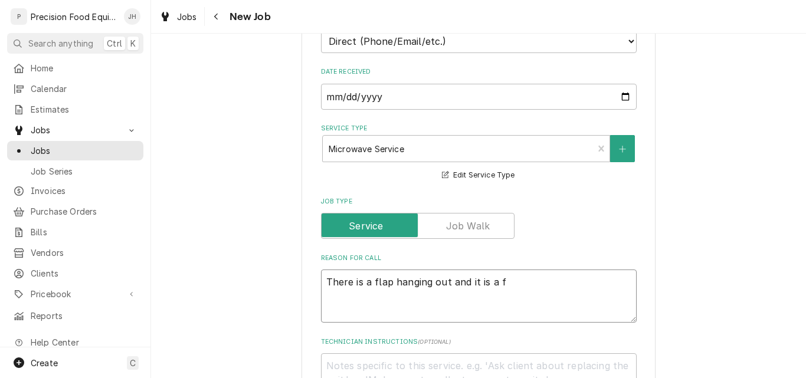
type textarea "x"
type textarea "There is a flap hanging out and it is a fo"
type textarea "x"
type textarea "There is a flap hanging out and it is a foo"
type textarea "x"
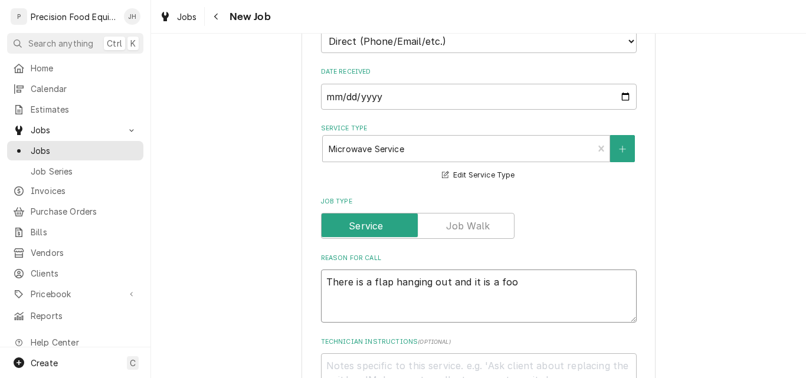
type textarea "There is a flap hanging out and it is a food"
type textarea "x"
type textarea "There is a flap hanging out and it is a food"
type textarea "x"
type textarea "There is a flap hanging out and it is a food s"
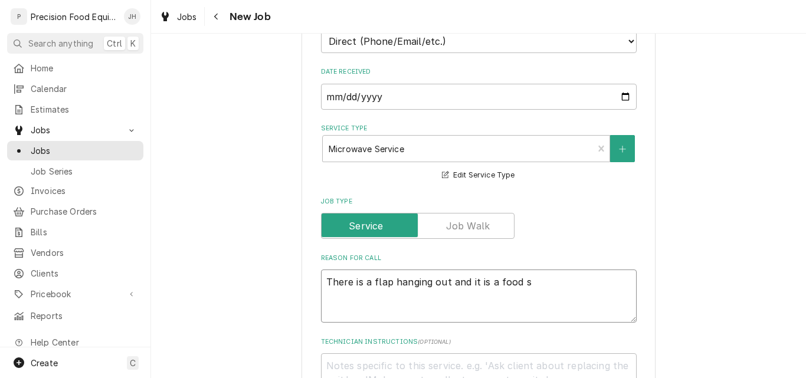
type textarea "x"
type textarea "There is a flap hanging out and it is a food sa"
type textarea "x"
type textarea "There is a flap hanging out and it is a food saf"
type textarea "x"
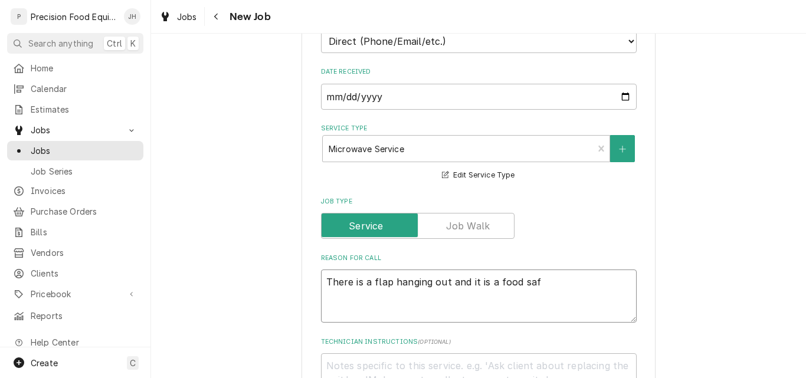
type textarea "There is a flap hanging out and it is a food safe"
type textarea "x"
type textarea "There is a flap hanging out and it is a food safet"
type textarea "x"
type textarea "There is a flap hanging out and it is a food safety"
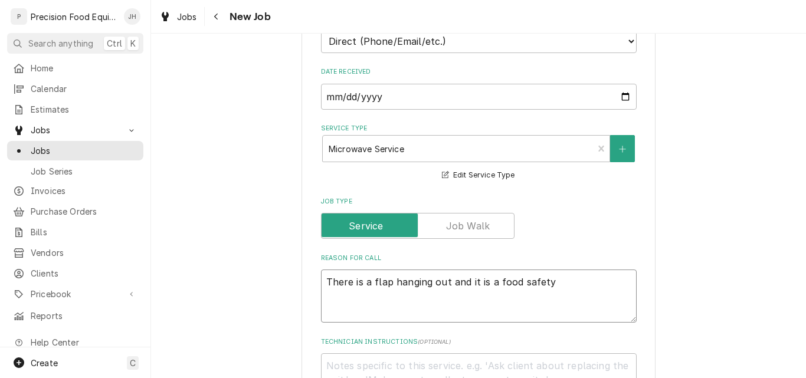
type textarea "x"
type textarea "There is a flap hanging out and it is a food safety"
type textarea "x"
type textarea "There is a flap hanging out and it is a food safety c"
type textarea "x"
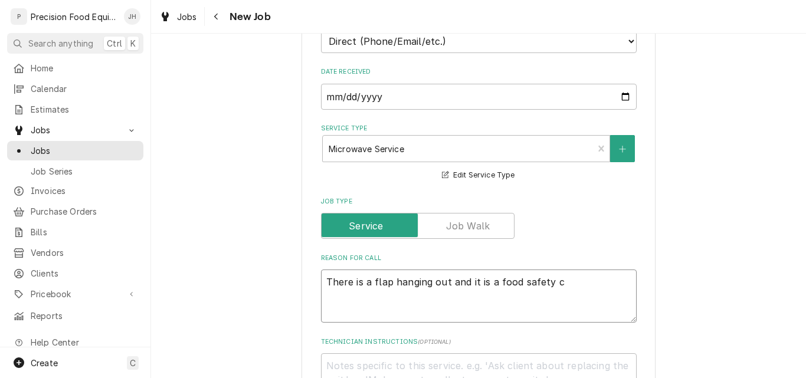
type textarea "There is a flap hanging out and it is a food safety co"
type textarea "x"
type textarea "There is a flap hanging out and it is a food safety con"
type textarea "x"
type textarea "There is a flap hanging out and it is a food safety conc"
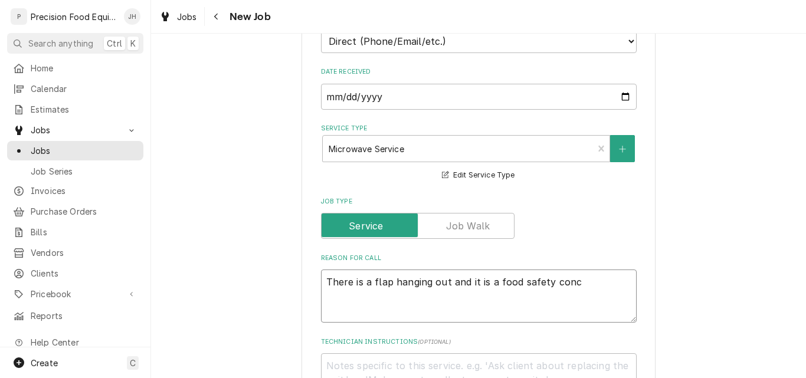
type textarea "x"
type textarea "There is a flap hanging out and it is a food safety conce"
type textarea "x"
type textarea "There is a flap hanging out and it is a food safety concer"
type textarea "x"
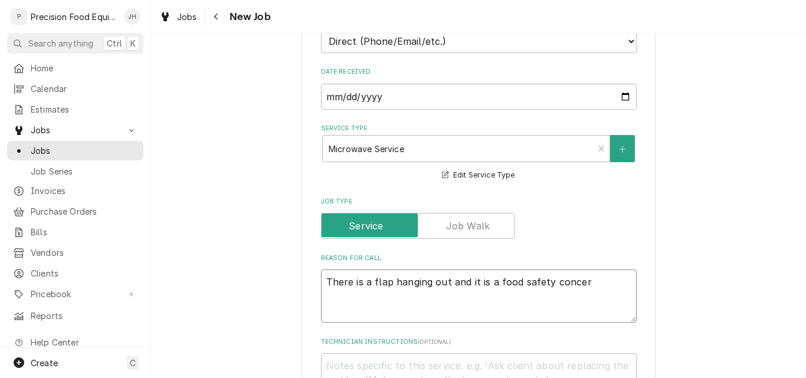
type textarea "There is a flap hanging out and it is a food safety concern"
type textarea "x"
type textarea "There is a flap hanging out and it is a food safety concern."
type textarea "x"
type textarea "There is a flap hanging out and it is a food safety concern."
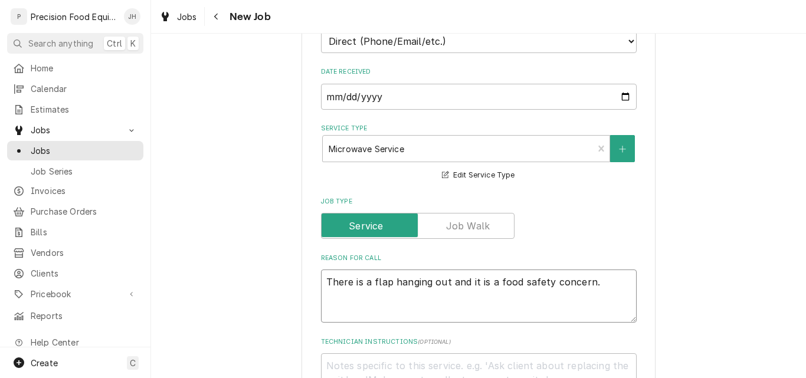
type textarea "x"
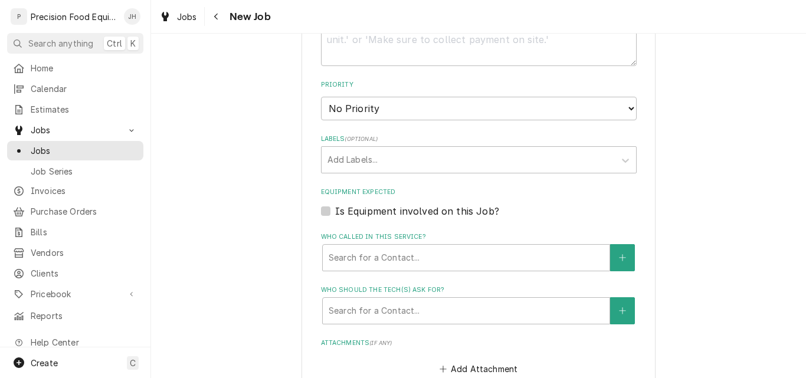
scroll to position [708, 0]
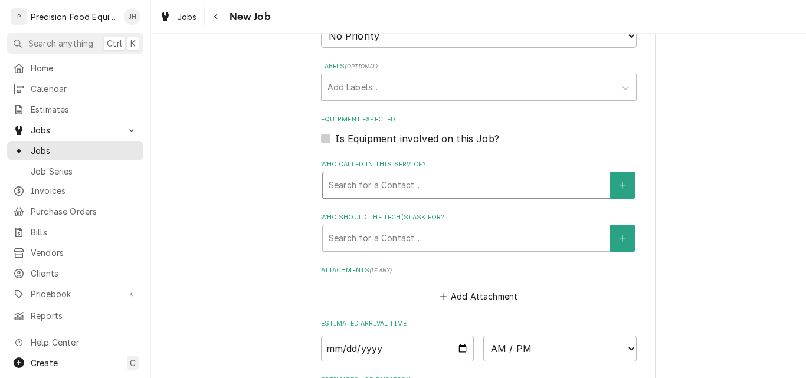
type textarea "There is a flap hanging out and it is a food safety concern."
click at [391, 189] on div "Who called in this service?" at bounding box center [466, 185] width 275 height 21
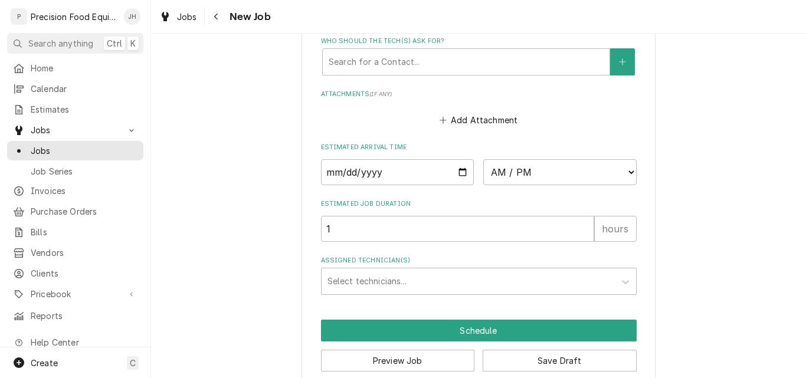
scroll to position [885, 0]
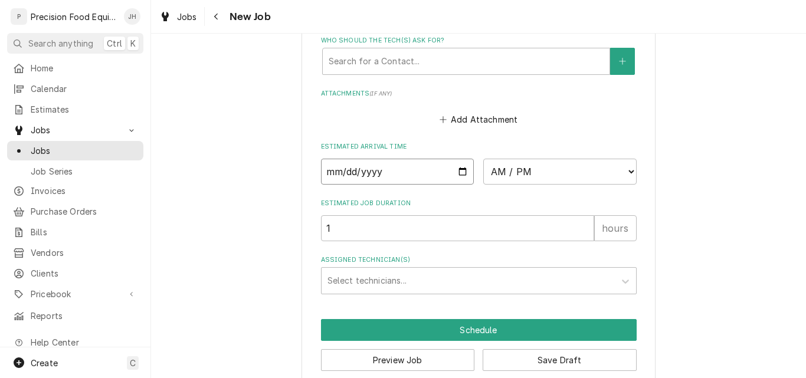
click at [459, 178] on input "Date" at bounding box center [397, 172] width 153 height 26
click at [457, 173] on input "Date" at bounding box center [397, 172] width 153 height 26
type textarea "x"
type input "2025-10-01"
type textarea "x"
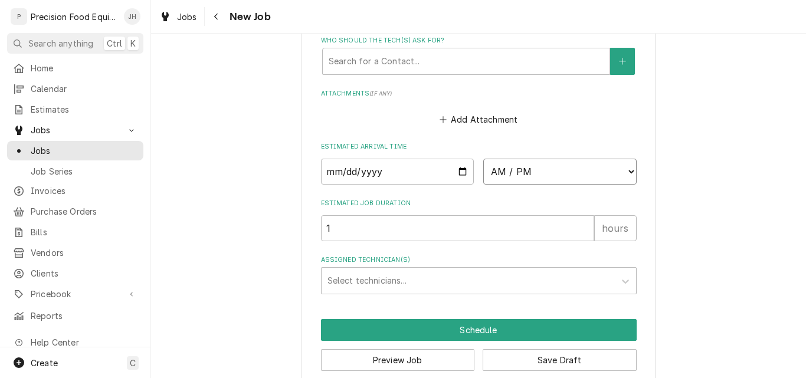
click at [543, 169] on select "AM / PM 6:00 AM 6:15 AM 6:30 AM 6:45 AM 7:00 AM 7:15 AM 7:30 AM 7:45 AM 8:00 AM…" at bounding box center [559, 172] width 153 height 26
select select "08:00:00"
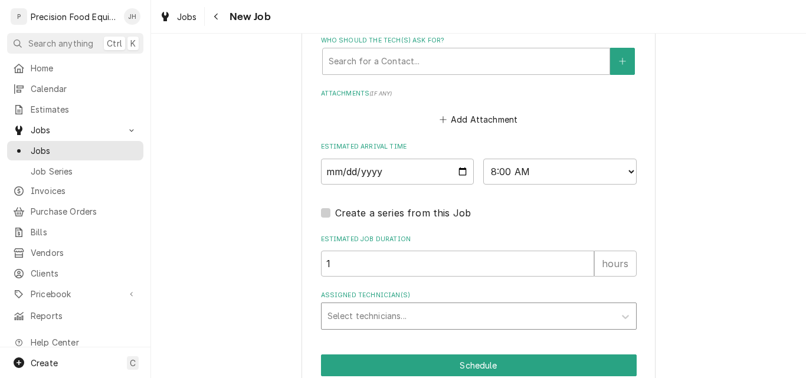
click at [363, 314] on div "Assigned Technician(s)" at bounding box center [467, 316] width 281 height 21
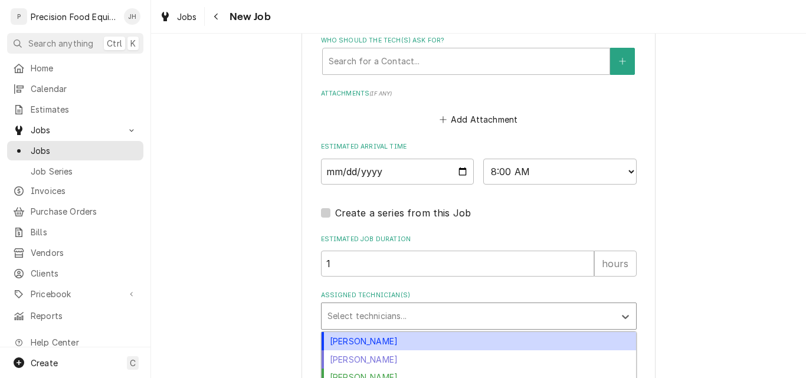
click at [354, 343] on div "Anthony Ellinger" at bounding box center [478, 341] width 314 height 18
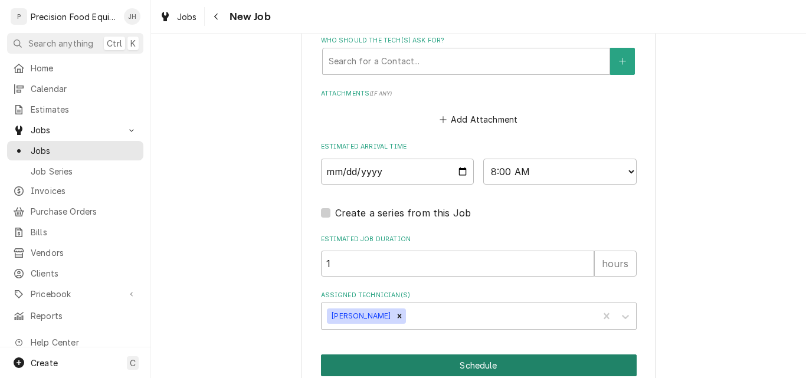
click at [408, 365] on button "Schedule" at bounding box center [479, 366] width 316 height 22
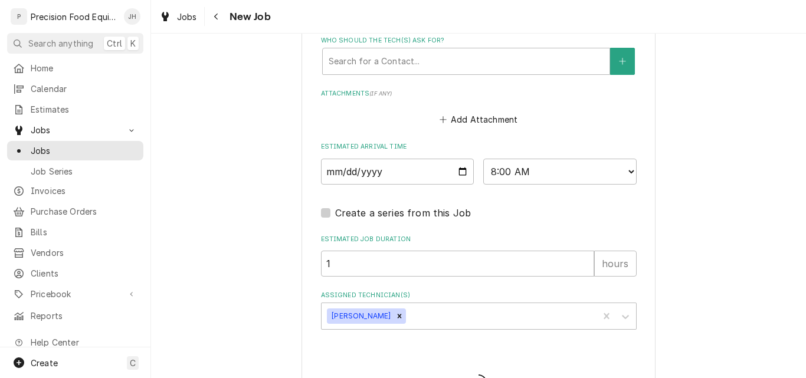
type textarea "x"
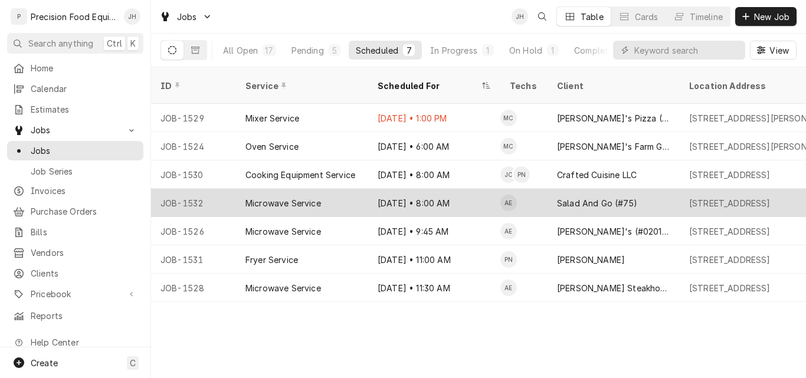
click at [540, 189] on td "AE" at bounding box center [523, 203] width 47 height 28
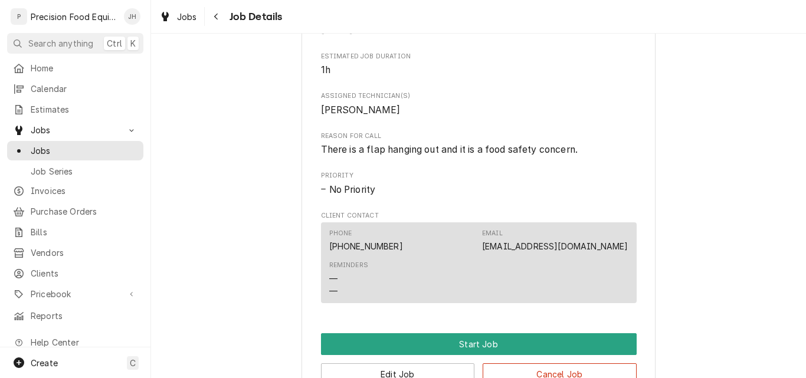
scroll to position [670, 0]
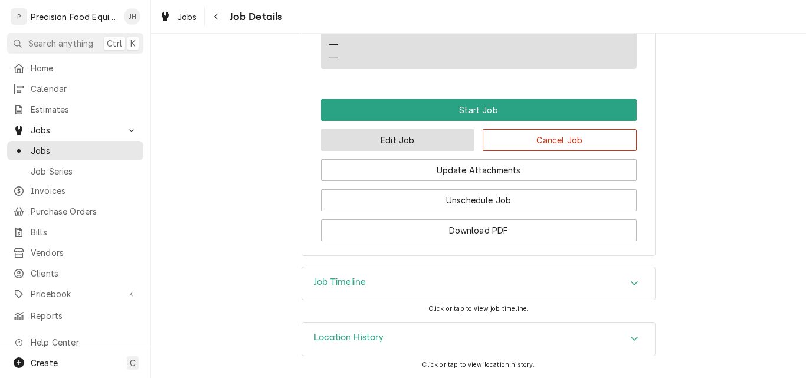
click at [389, 135] on button "Edit Job" at bounding box center [398, 140] width 154 height 22
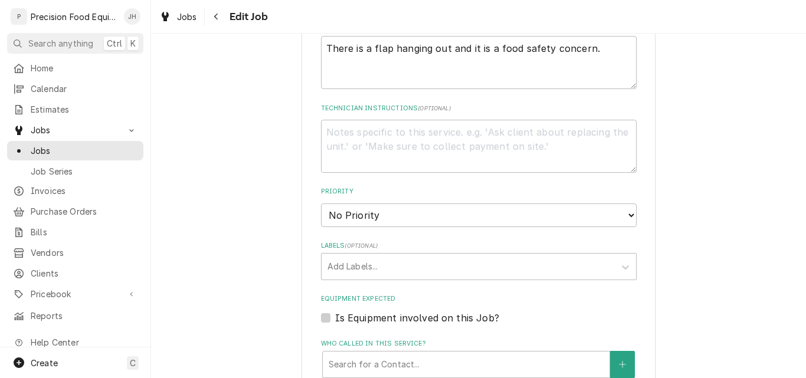
scroll to position [531, 0]
click at [384, 138] on textarea "Technician Instructions ( optional )" at bounding box center [479, 143] width 316 height 53
type textarea "x"
type textarea "P"
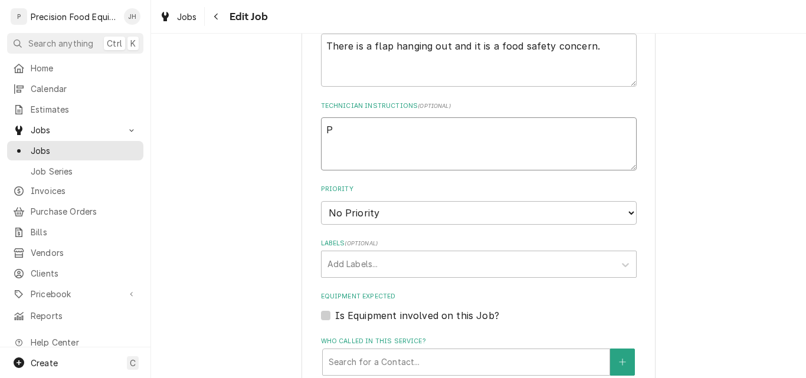
type textarea "x"
type textarea "PI"
type textarea "x"
type textarea "PIN"
type textarea "x"
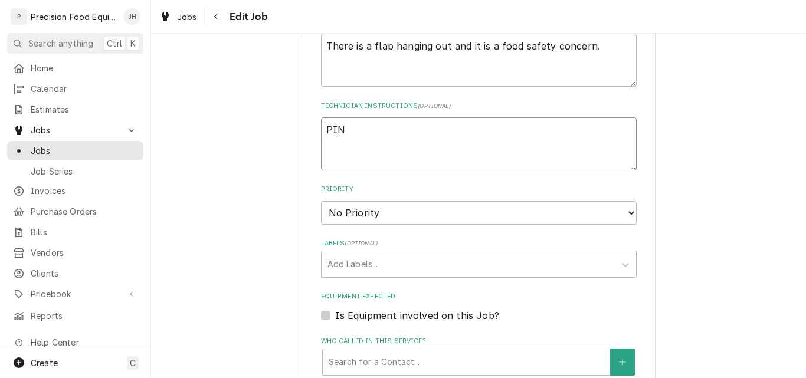
type textarea "PINT"
type textarea "x"
type textarea "PINTR"
type textarea "x"
type textarea "PINTRA"
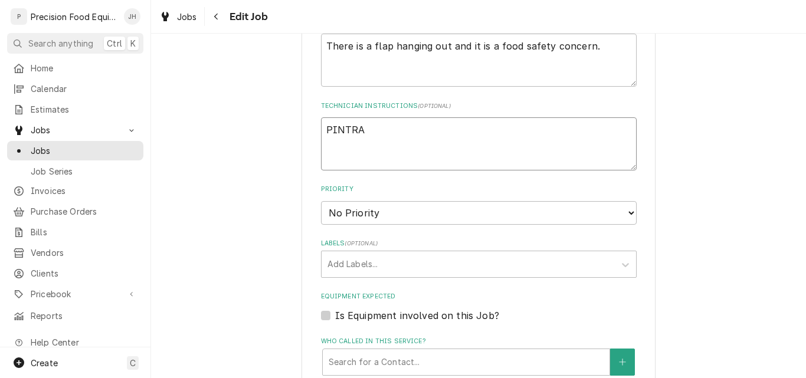
type textarea "x"
type textarea "PINTRAC"
type textarea "x"
type textarea "PINTRACJ"
type textarea "x"
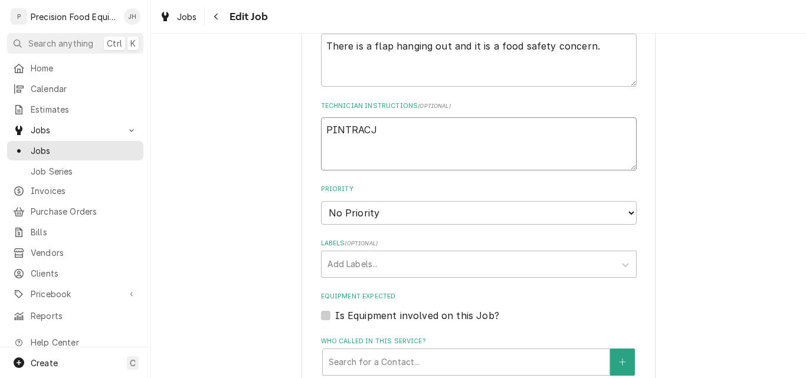
type textarea "PINTRAC"
type textarea "x"
type textarea "PINTRACK"
type textarea "x"
type textarea "PINTRACKIN"
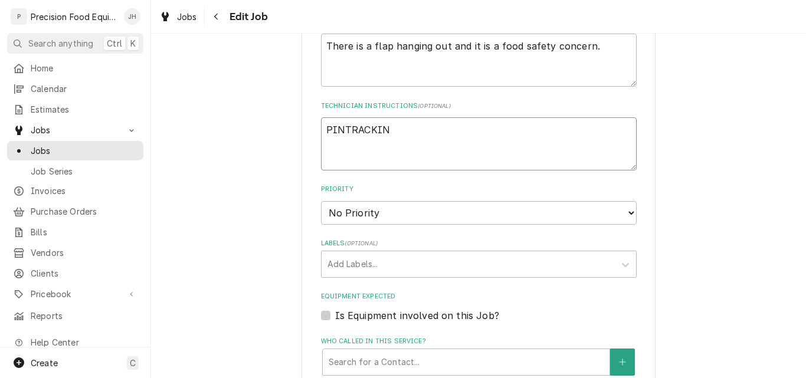
type textarea "x"
type textarea "PINTRACKING"
type textarea "x"
type textarea "PINTRACKING"
type textarea "x"
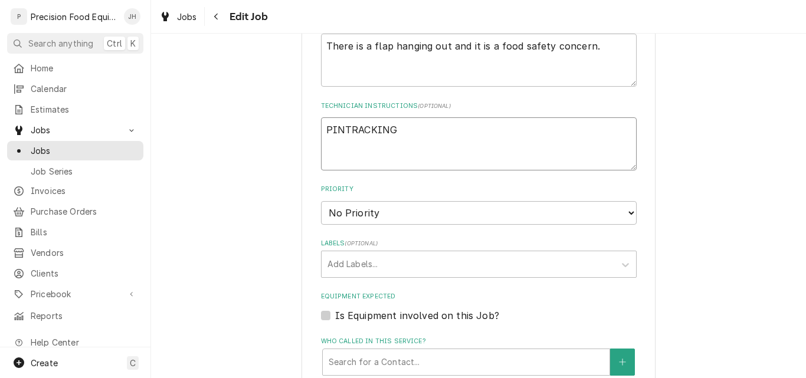
type textarea "PINTRACKING 3"
type textarea "x"
type textarea "PINTRACKING 32"
type textarea "x"
type textarea "PINTRACKING 327"
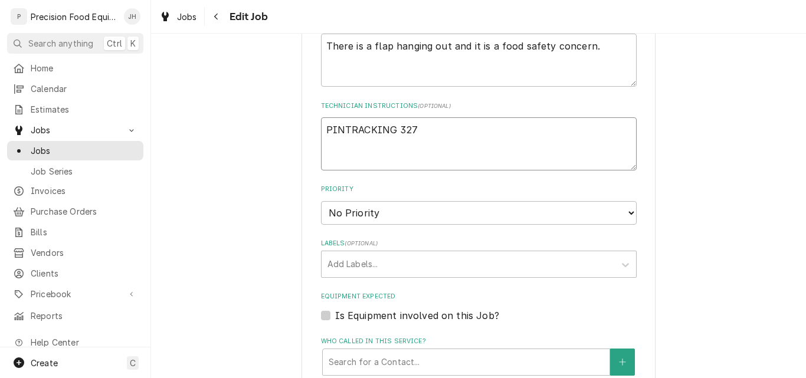
type textarea "x"
type textarea "PINTRACKING 3273"
type textarea "x"
type textarea "PINTRACKING 32732"
type textarea "x"
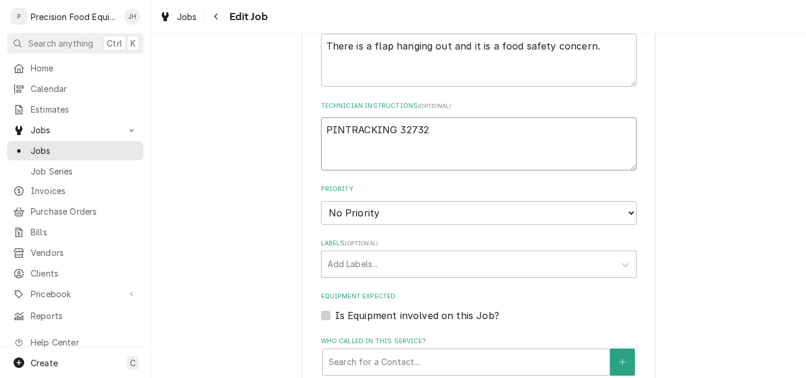
type textarea "PINTRACKING 327329"
type textarea "x"
type textarea "PINTRACKING 3273299"
type textarea "x"
type textarea "PINTRACKING 327329"
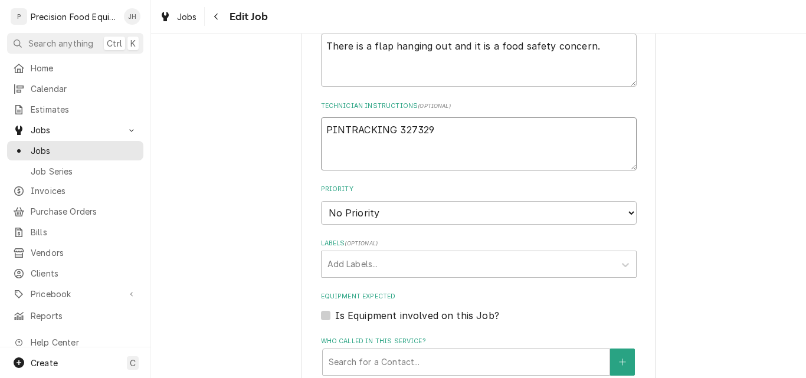
type textarea "x"
type textarea "PINTRACKING 3273293"
type textarea "x"
type textarea "PINTRACKING 32732933"
type textarea "x"
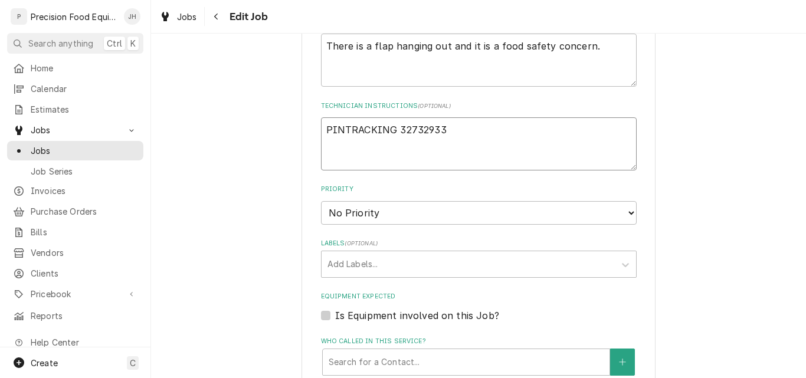
type textarea "PINTRACKING 327329335"
type textarea "x"
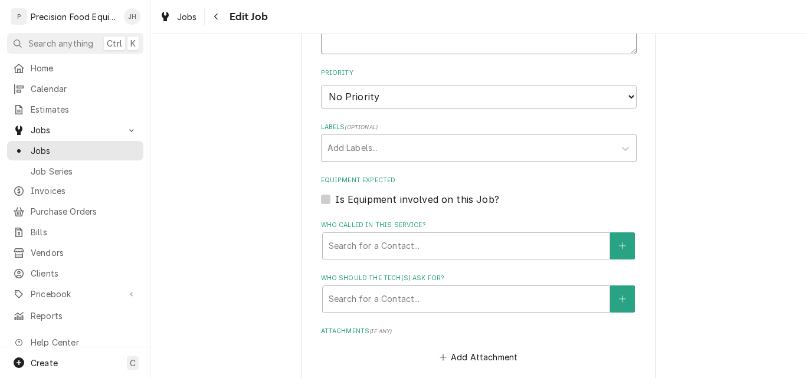
scroll to position [472, 0]
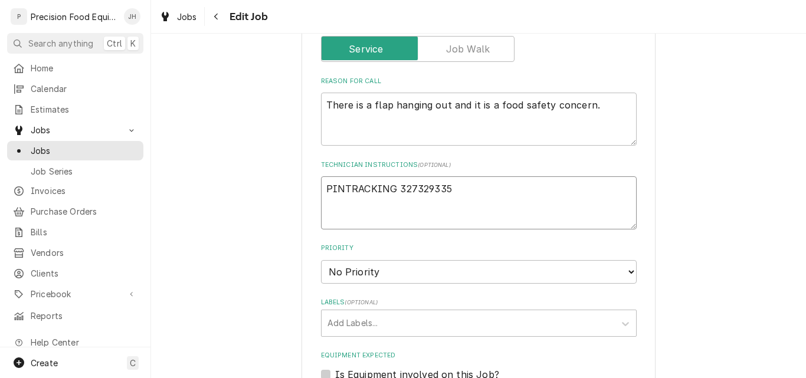
click at [339, 190] on textarea "PINTRACKING 327329335" at bounding box center [479, 202] width 316 height 53
type textarea "PIN TRACKING 327329335"
type textarea "x"
type textarea "PIN TRACKING: 327329335"
type textarea "x"
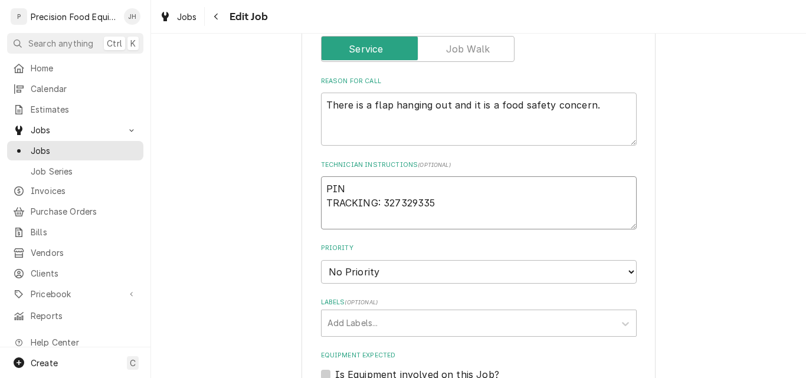
type textarea "PIN: TRACKING: 327329335"
type textarea "x"
type textarea "PIN:2 TRACKING: 327329335"
type textarea "x"
type textarea "PIN:21 TRACKING: 327329335"
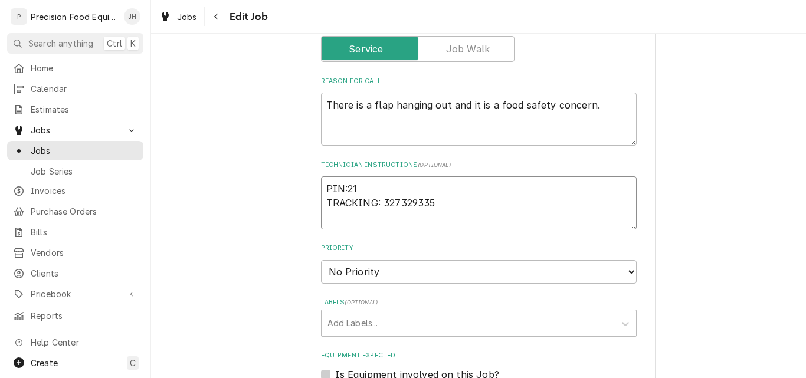
type textarea "x"
type textarea "PIN:213 TRACKING: 327329335"
type textarea "x"
type textarea "PIN: 213 TRACKING: 327329335"
type textarea "x"
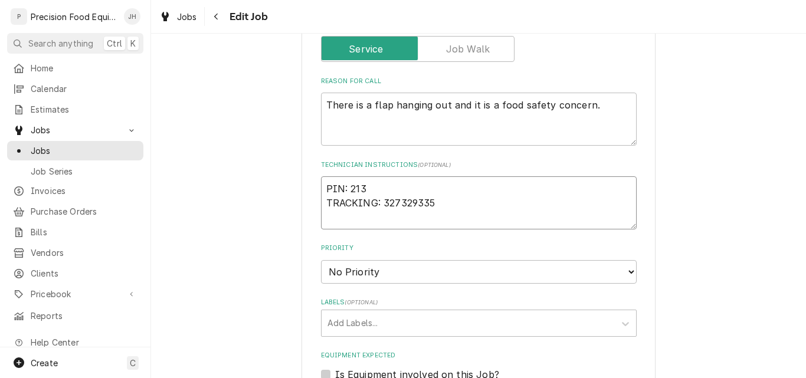
type textarea "PIN: 2136 TRACKING: 327329335"
type textarea "x"
type textarea "PIN: 21368 TRACKING: 327329335"
type textarea "x"
type textarea "PIN: 213684 TRACKING: 327329335"
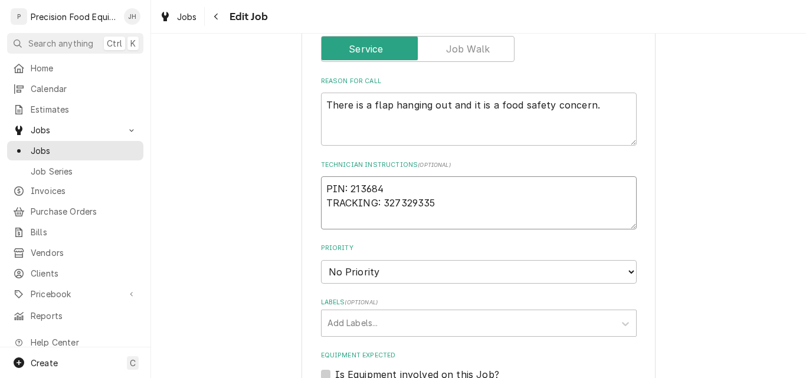
type textarea "x"
type textarea "PIN: 2136843 TRACKING: 327329335"
type textarea "x"
type textarea "PIN: 2136843 TRACKING: 327329335"
type textarea "x"
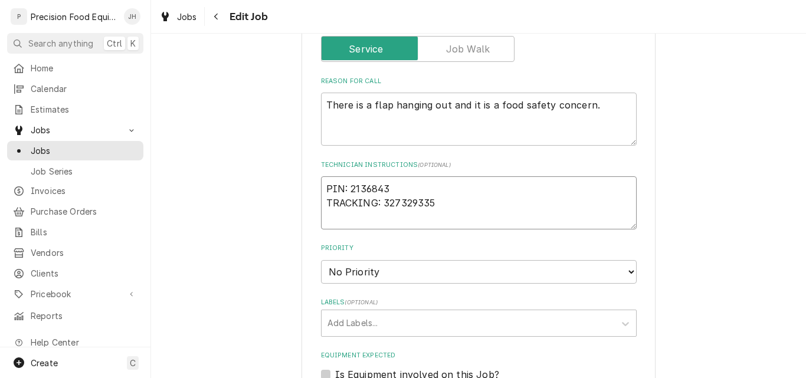
type textarea "5 PIN: 2136843 TRACKING: 327329335"
type textarea "x"
type textarea "51 PIN: 2136843 TRACKING: 327329335"
type textarea "x"
type textarea "516 PIN: 2136843 TRACKING: 327329335"
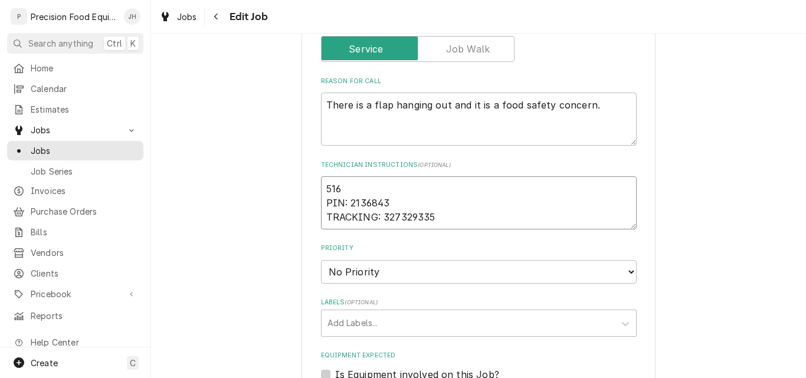
type textarea "x"
type textarea "5165 PIN: 2136843 TRACKING: 327329335"
type textarea "x"
type textarea "51650 PIN: 2136843 TRACKING: 327329335"
type textarea "x"
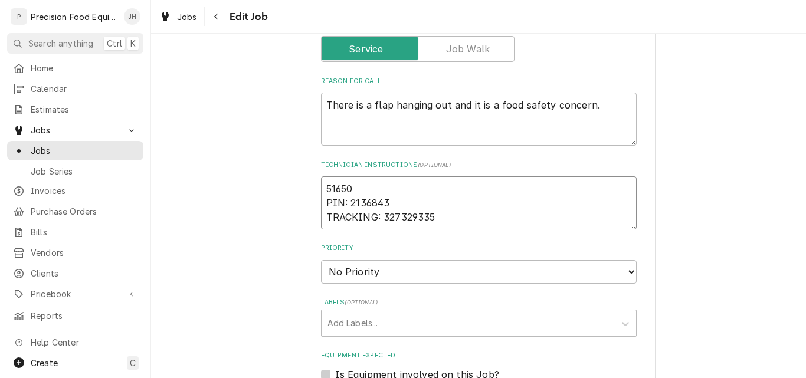
type textarea "516500 PIN: 2136843 TRACKING: 327329335"
type textarea "x"
type textarea "5165007 PIN: 2136843 TRACKING: 327329335"
type textarea "x"
type textarea "51650077 PIN: 2136843 TRACKING: 327329335"
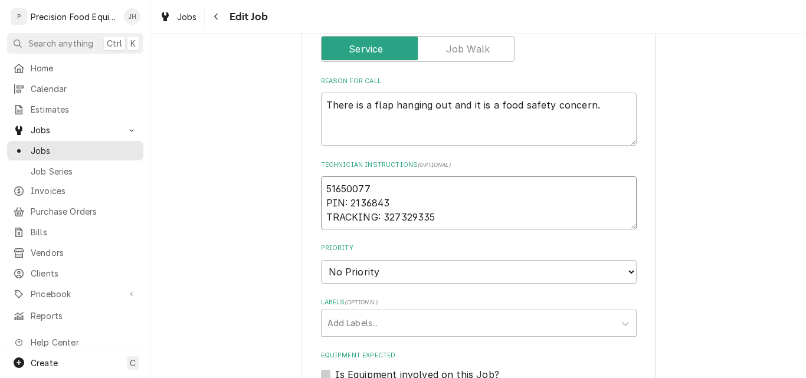
type textarea "x"
type textarea "516500777 PIN: 2136843 TRACKING: 327329335"
type textarea "x"
type textarea "5165007776 PIN: 2136843 TRACKING: 327329335"
type textarea "x"
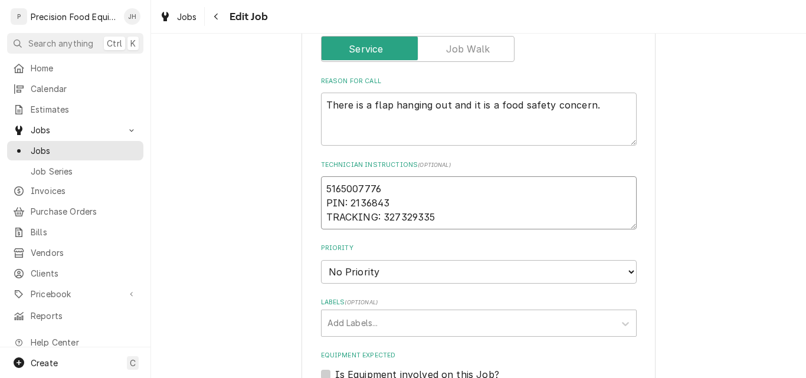
type textarea "516500-7776 PIN: 2136843 TRACKING: 327329335"
type textarea "x"
type textarea "516-500-7776 PIN: 2136843 TRACKING: 327329335"
type textarea "x"
type textarea "C516-500-7776 PIN: 2136843 TRACKING: 327329335"
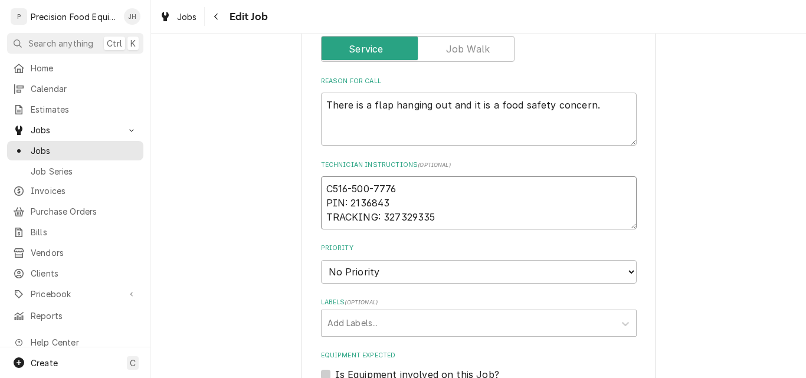
type textarea "x"
type textarea "Ca516-500-7776 PIN: 2136843 TRACKING: 327329335"
type textarea "x"
type textarea "Cal516-500-7776 PIN: 2136843 TRACKING: 327329335"
type textarea "x"
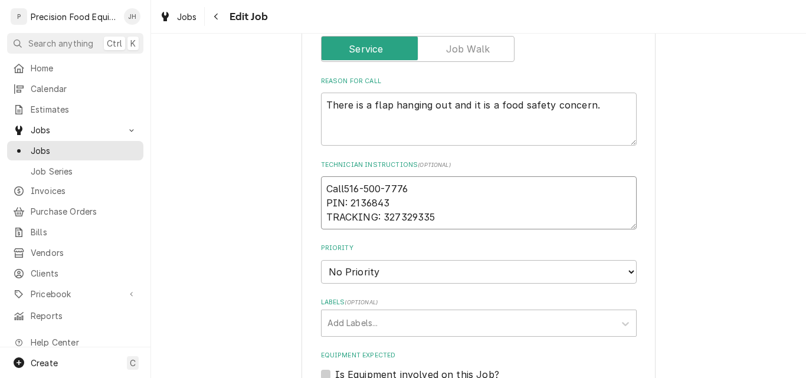
type textarea "Call 516-500-7776 PIN: 2136843 TRACKING: 327329335"
type textarea "x"
type textarea "Call t516-500-7776 PIN: 2136843 TRACKING: 327329335"
type textarea "x"
type textarea "Call to516-500-7776 PIN: 2136843 TRACKING: 327329335"
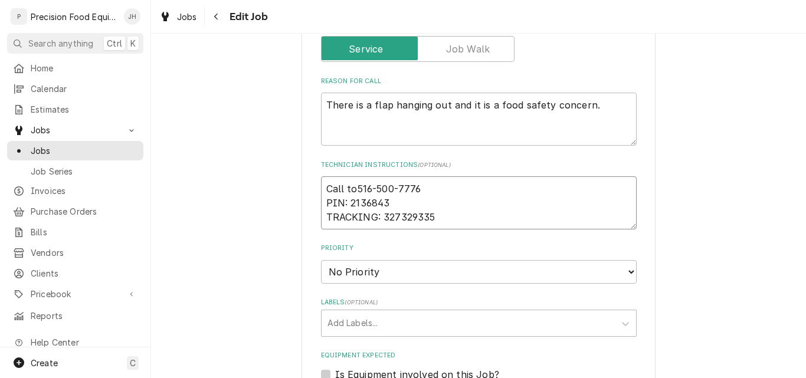
type textarea "x"
type textarea "Call to 516-500-7776 PIN: 2136843 TRACKING: 327329335"
type textarea "x"
type textarea "Call to c516-500-7776 PIN: 2136843 TRACKING: 327329335"
type textarea "x"
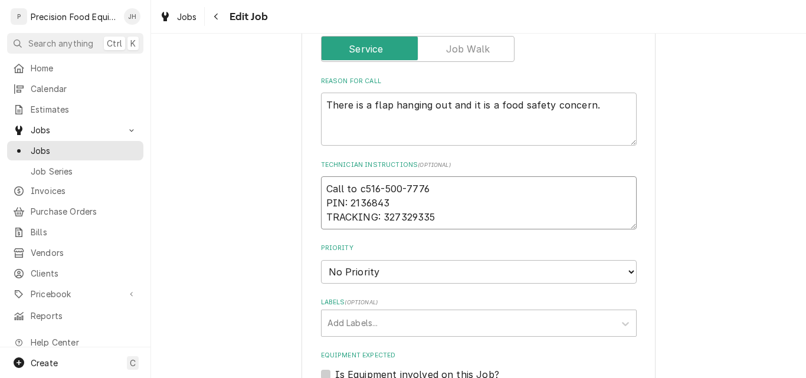
type textarea "Call to ch516-500-7776 PIN: 2136843 TRACKING: 327329335"
type textarea "x"
type textarea "Call to che516-500-7776 PIN: 2136843 TRACKING: 327329335"
type textarea "x"
type textarea "Call to chec516-500-7776 PIN: 2136843 TRACKING: 327329335"
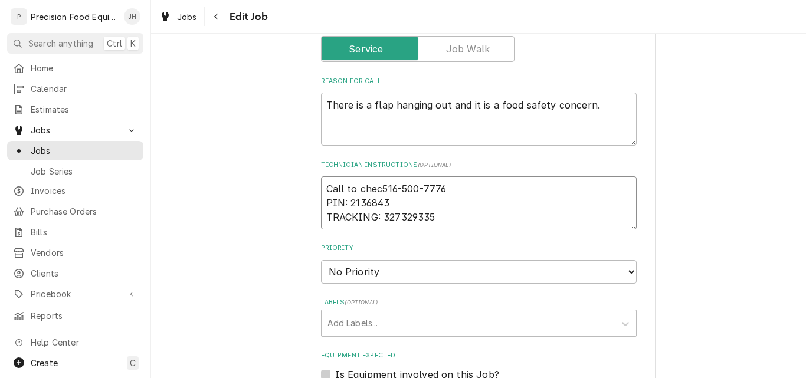
type textarea "x"
type textarea "Call to check516-500-7776 PIN: 2136843 TRACKING: 327329335"
type textarea "x"
type textarea "Call to check 516-500-7776 PIN: 2136843 TRACKING: 327329335"
type textarea "x"
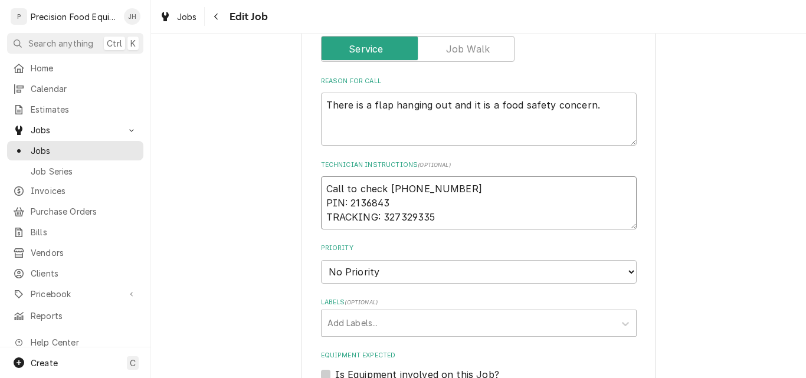
type textarea "Call to check i516-500-7776 PIN: 2136843 TRACKING: 327329335"
type textarea "x"
type textarea "Call to check in516-500-7776 PIN: 2136843 TRACKING: 327329335"
type textarea "x"
type textarea "Call to check in/516-500-7776 PIN: 2136843 TRACKING: 327329335"
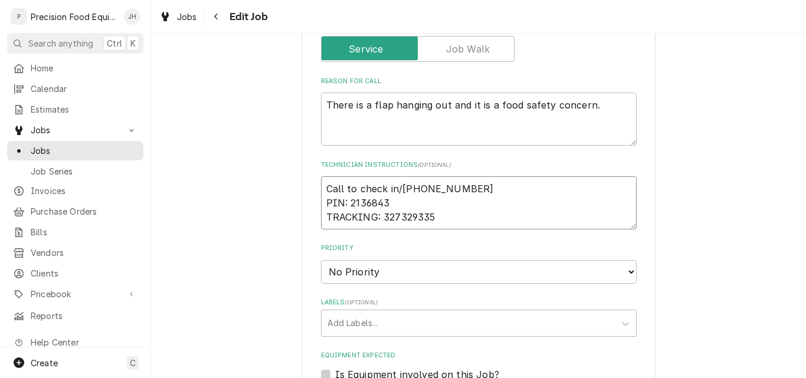
type textarea "x"
type textarea "Call to check in/o516-500-7776 PIN: 2136843 TRACKING: 327329335"
type textarea "x"
type textarea "Call to check in/ou516-500-7776 PIN: 2136843 TRACKING: 327329335"
type textarea "x"
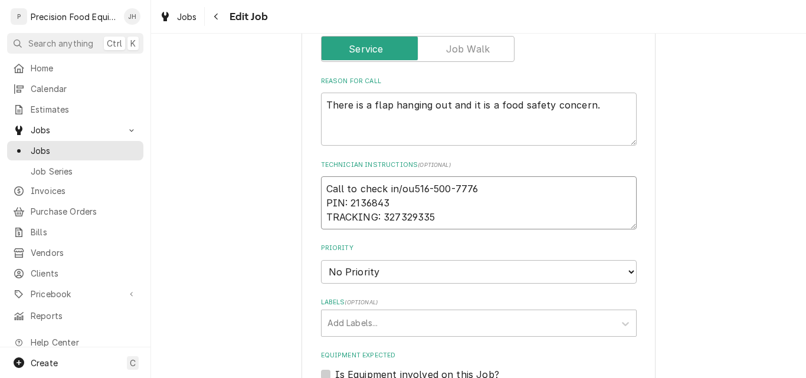
type textarea "Call to check in/out516-500-7776 PIN: 2136843 TRACKING: 327329335"
type textarea "x"
type textarea "Call to check in/out:516-500-7776 PIN: 2136843 TRACKING: 327329335"
type textarea "x"
type textarea "Call to check in/out: 516-500-7776 PIN: 2136843 TRACKING: 327329335"
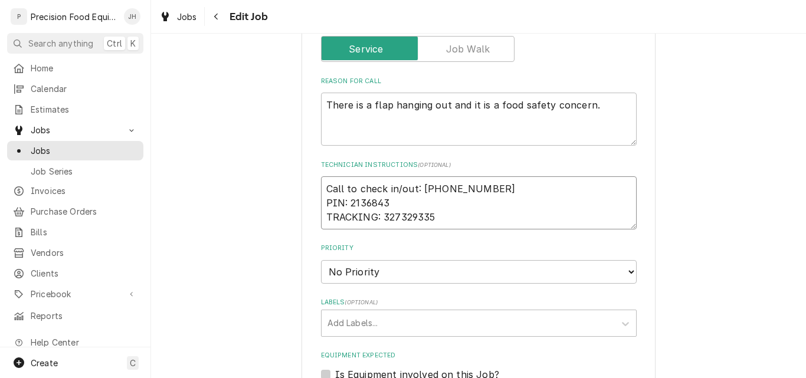
type textarea "x"
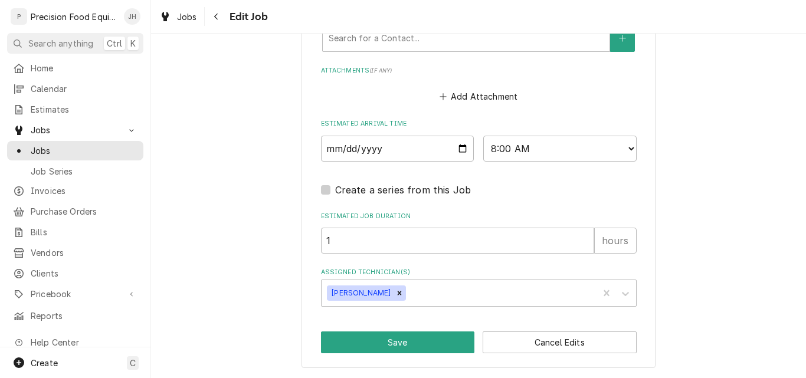
scroll to position [908, 0]
type textarea "Call to check in/out: 516-500-7776 PIN: 2136843 TRACKING: 327329335"
click at [406, 333] on button "Save" at bounding box center [398, 342] width 154 height 22
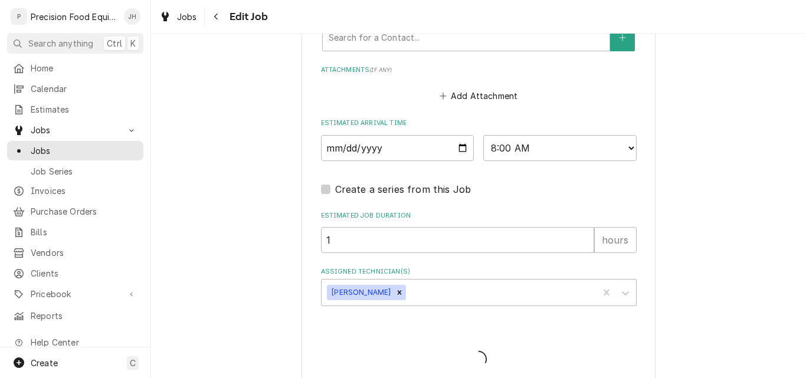
type textarea "x"
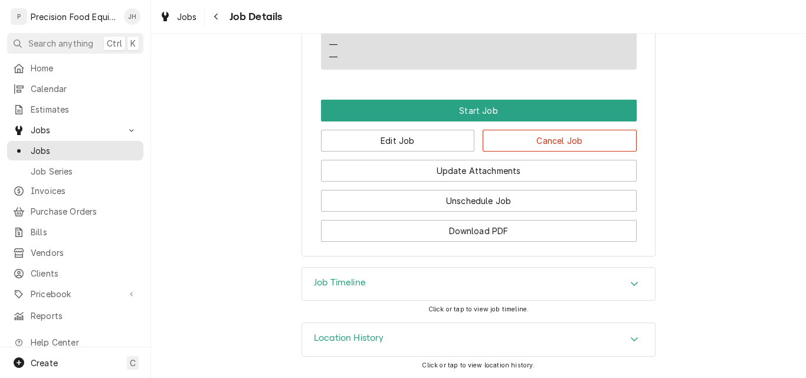
scroll to position [738, 0]
click at [381, 134] on button "Edit Job" at bounding box center [398, 141] width 154 height 22
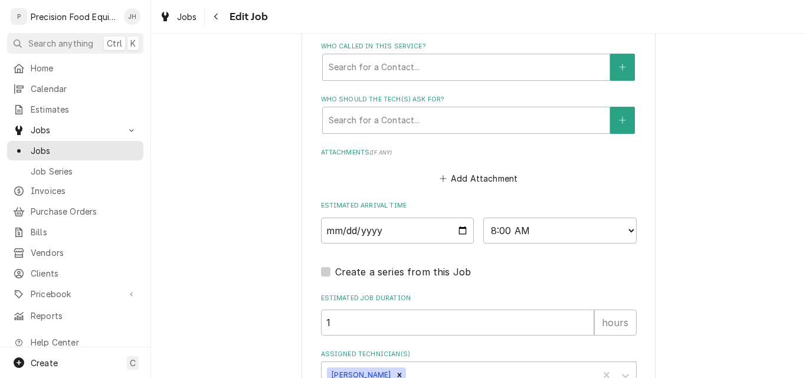
scroll to position [908, 0]
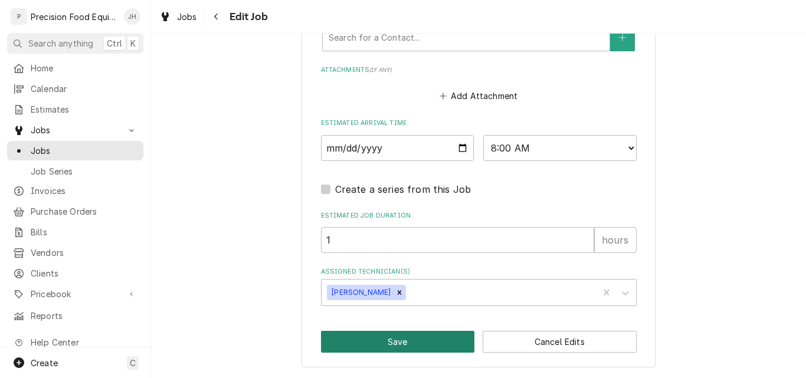
click at [394, 343] on button "Save" at bounding box center [398, 342] width 154 height 22
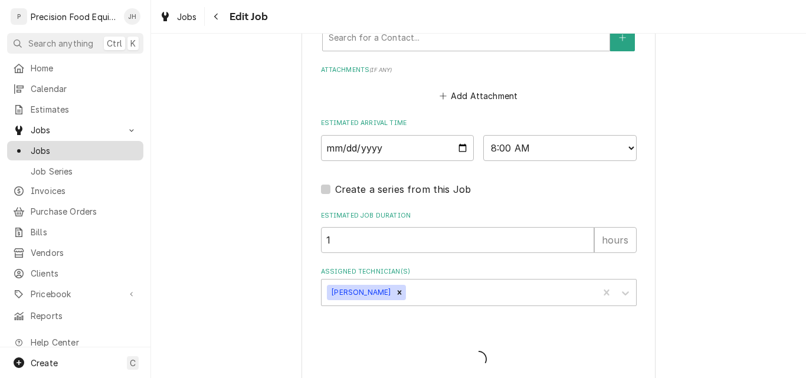
type textarea "x"
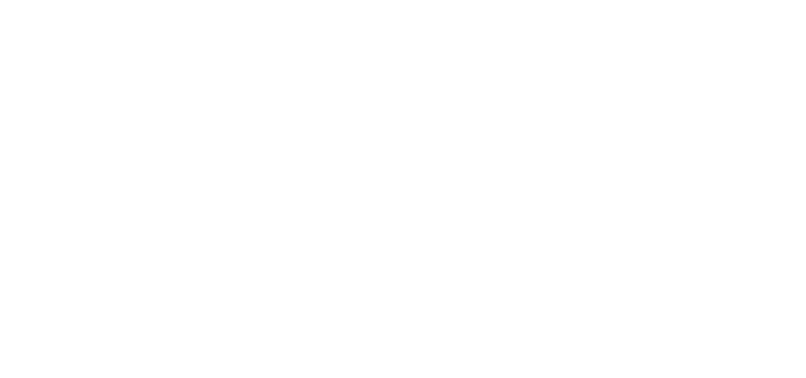
click at [41, 156] on div "Dynamic Content Wrapper" at bounding box center [403, 189] width 806 height 378
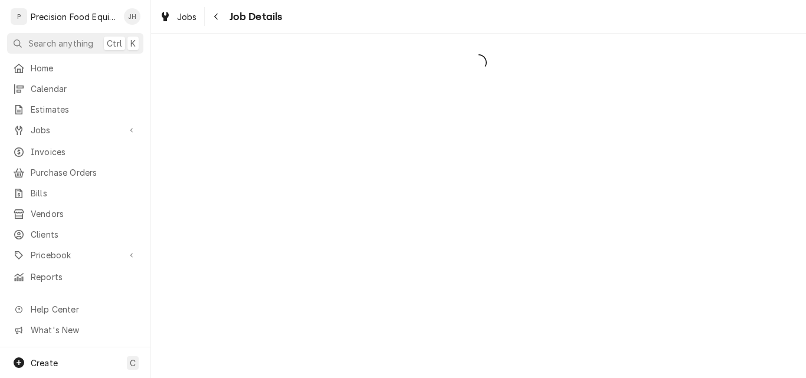
click at [41, 150] on div "Home Calendar Estimates Jobs Jobs Job Series Invoices Purchase Orders Bills Ven…" at bounding box center [75, 172] width 150 height 228
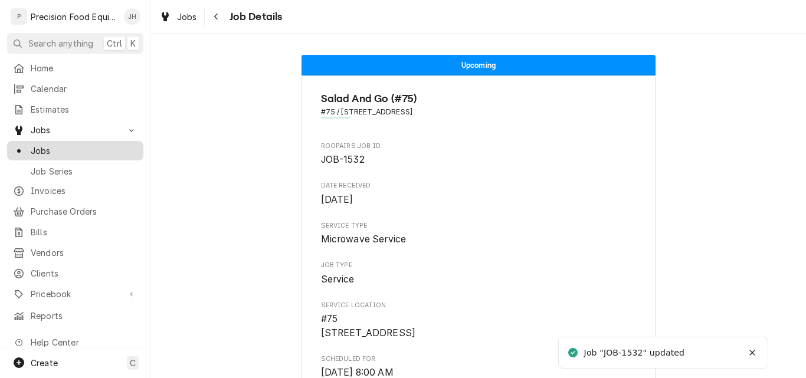
click at [41, 153] on link "Jobs" at bounding box center [75, 150] width 136 height 19
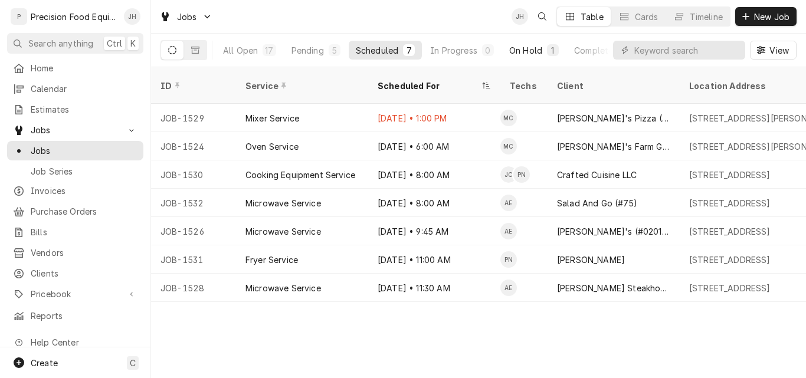
click at [527, 51] on div "On Hold" at bounding box center [525, 50] width 33 height 12
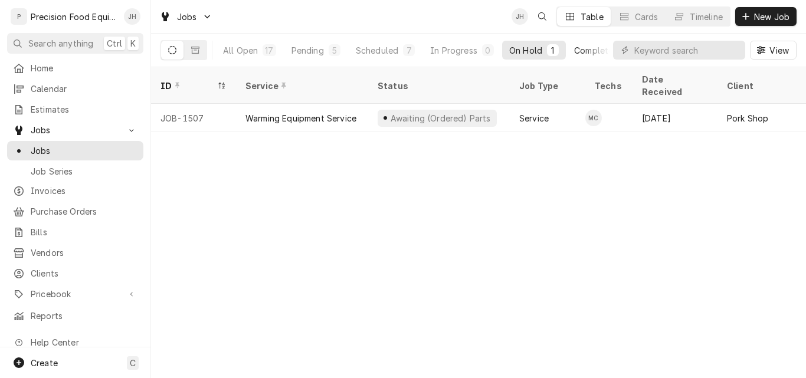
click at [586, 51] on div "Completed" at bounding box center [596, 50] width 44 height 12
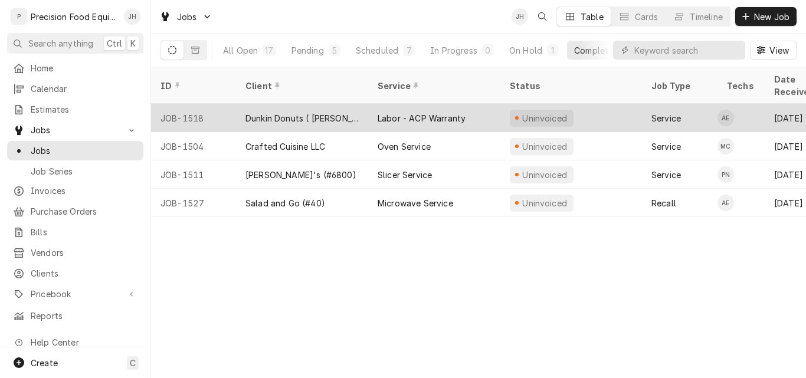
click at [317, 112] on div "Dunkin Donuts ( [PERSON_NAME][GEOGRAPHIC_DATA] )" at bounding box center [301, 118] width 113 height 12
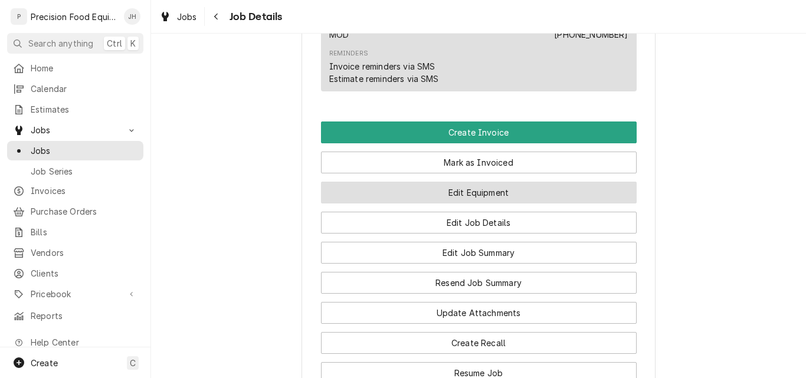
scroll to position [885, 0]
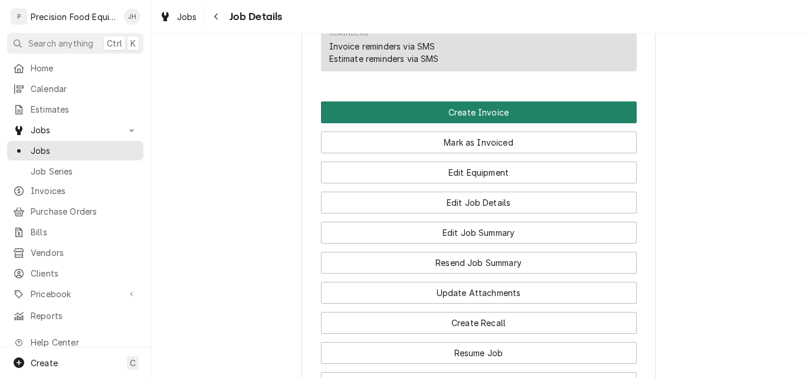
click at [485, 114] on button "Create Invoice" at bounding box center [479, 112] width 316 height 22
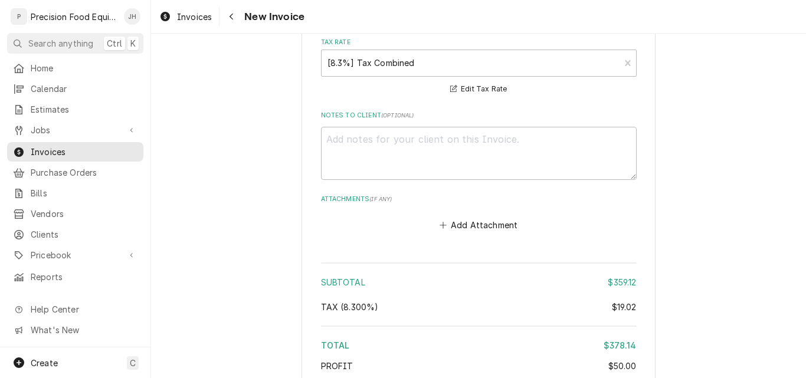
scroll to position [2115, 0]
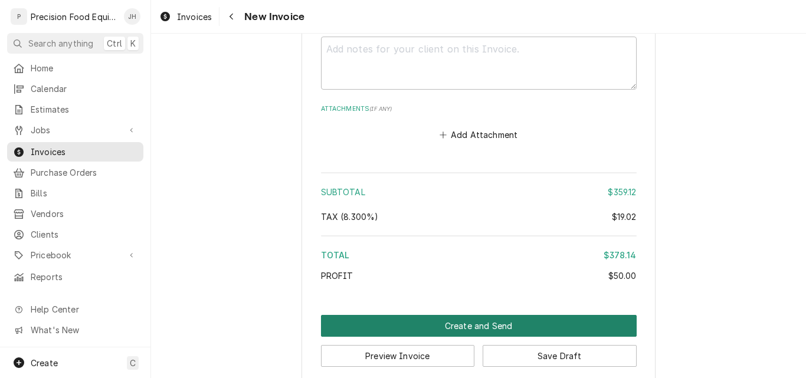
click at [504, 315] on button "Create and Send" at bounding box center [479, 326] width 316 height 22
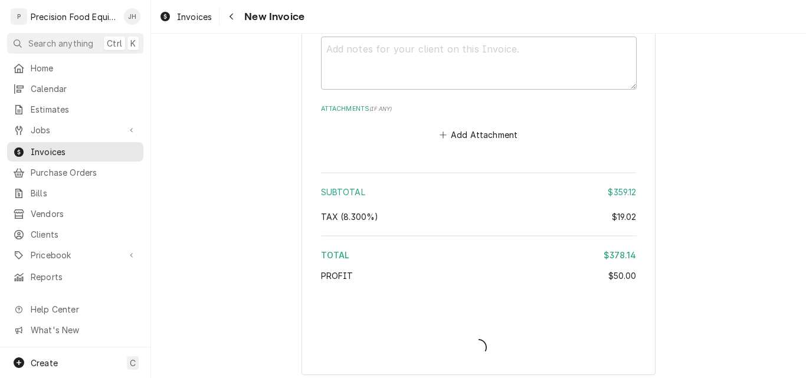
scroll to position [2109, 0]
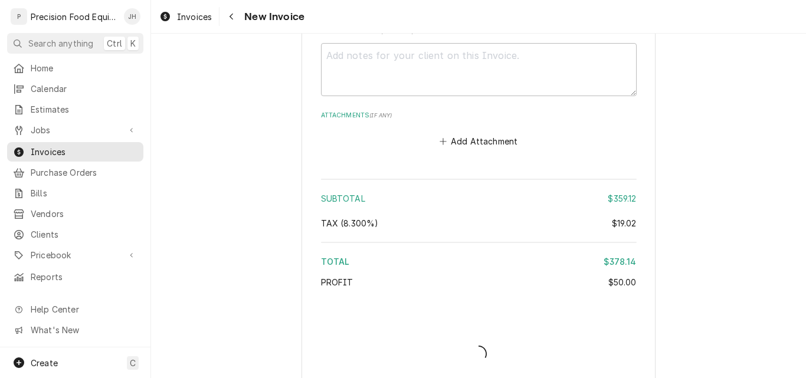
type textarea "x"
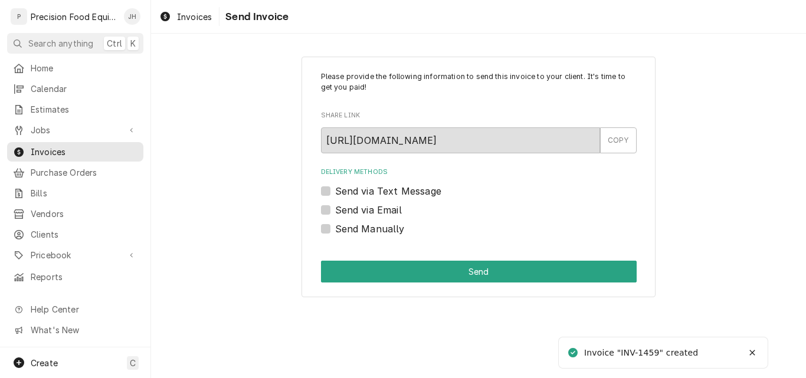
click at [360, 234] on label "Send Manually" at bounding box center [370, 229] width 70 height 14
click at [360, 234] on input "Send Manually" at bounding box center [493, 235] width 316 height 26
checkbox input "true"
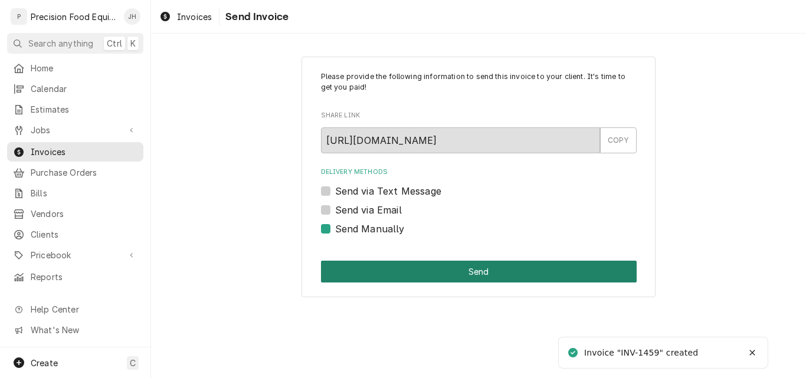
click at [385, 268] on button "Send" at bounding box center [479, 272] width 316 height 22
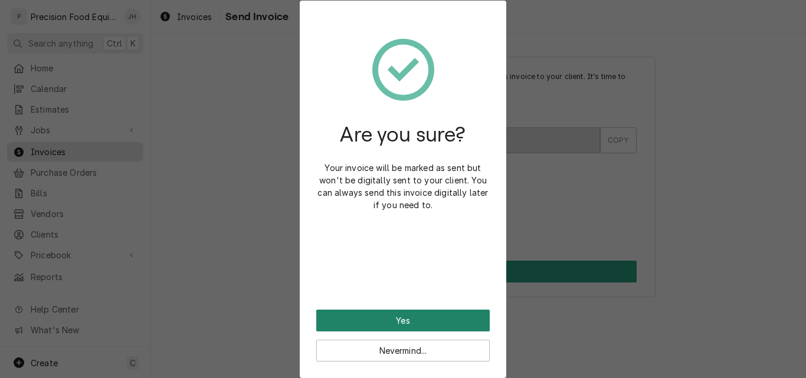
click at [402, 315] on button "Yes" at bounding box center [402, 321] width 173 height 22
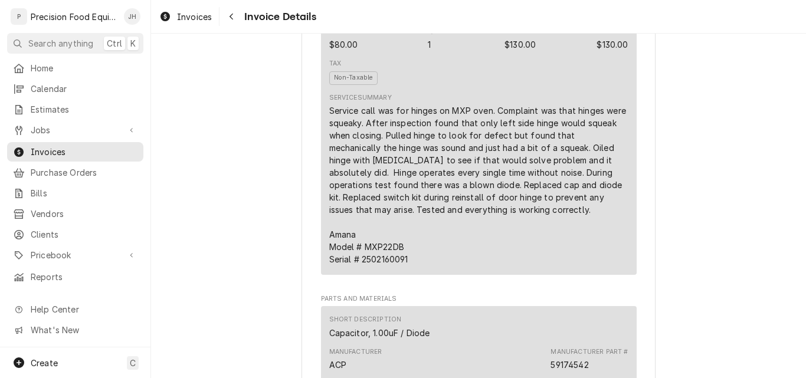
scroll to position [708, 0]
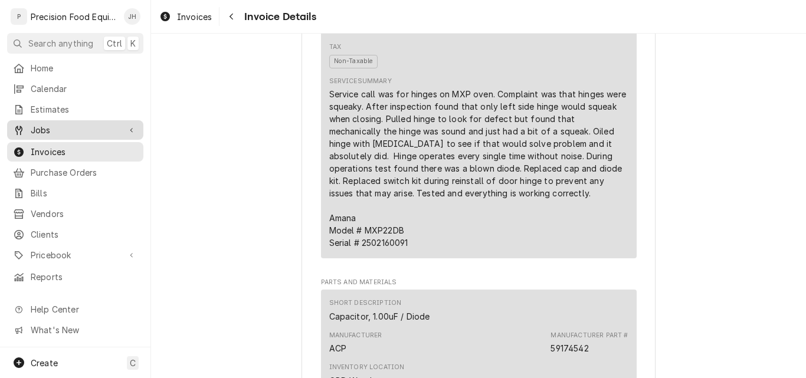
click at [54, 128] on span "Jobs" at bounding box center [75, 130] width 89 height 12
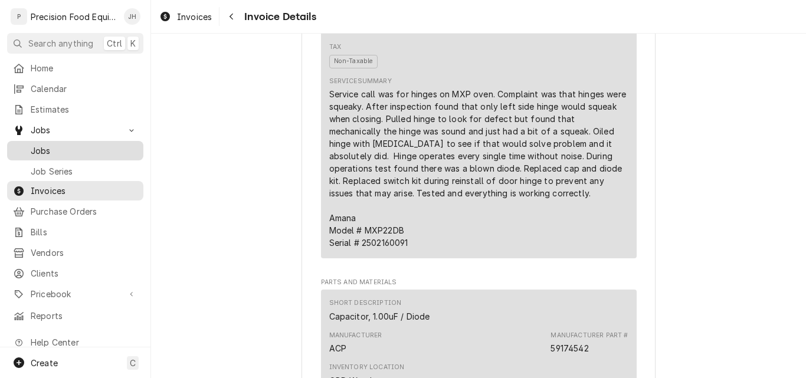
click at [53, 146] on span "Jobs" at bounding box center [84, 151] width 107 height 12
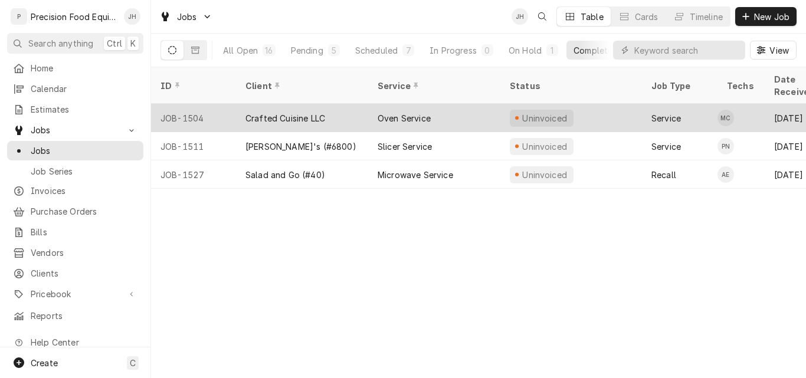
click at [303, 112] on div "Crafted Cuisine LLC" at bounding box center [285, 118] width 80 height 12
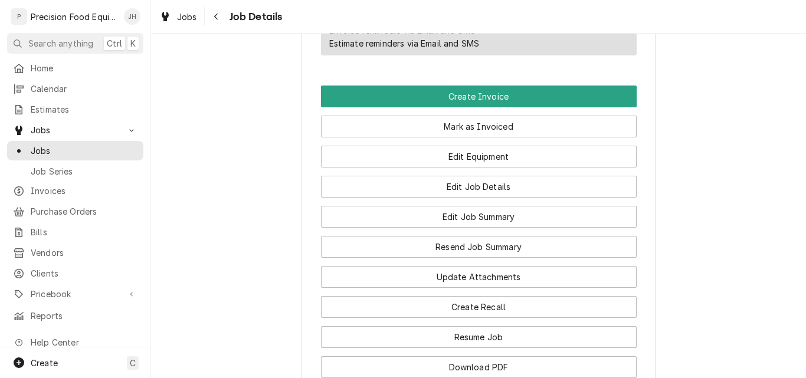
scroll to position [944, 0]
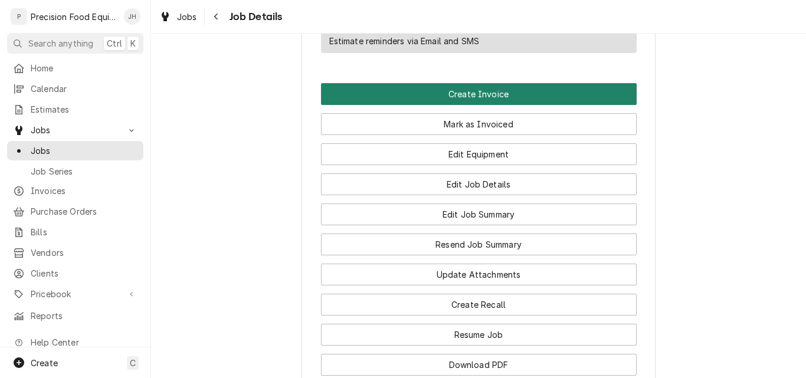
click at [491, 105] on button "Create Invoice" at bounding box center [479, 94] width 316 height 22
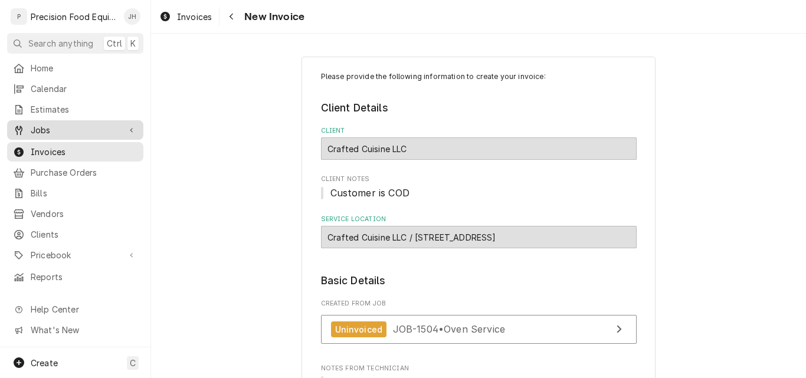
click at [44, 123] on div "Jobs" at bounding box center [75, 130] width 132 height 15
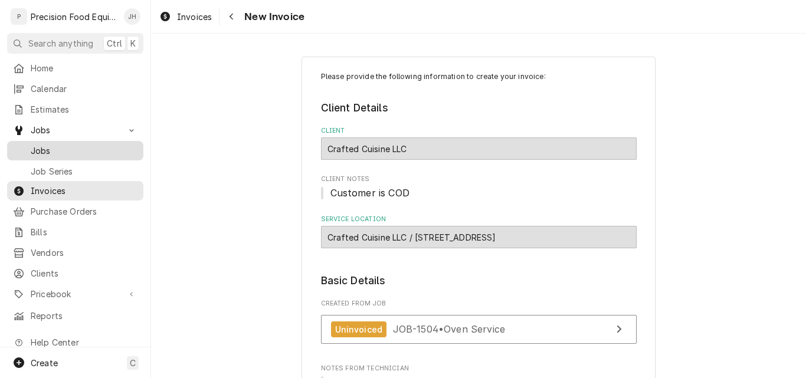
click at [51, 147] on span "Jobs" at bounding box center [84, 151] width 107 height 12
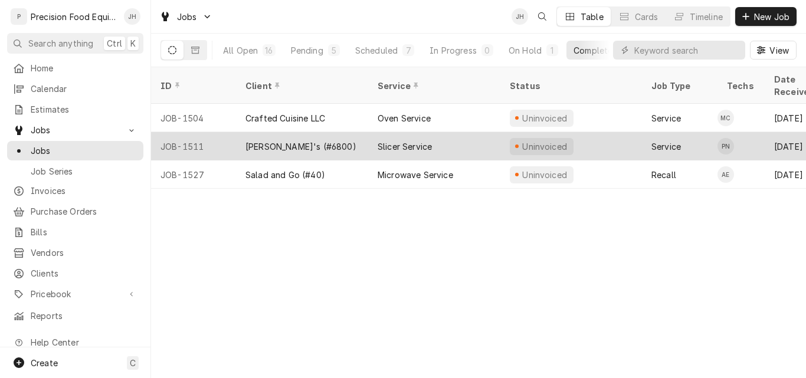
click at [324, 133] on div "[PERSON_NAME]'s (#6800)" at bounding box center [302, 146] width 132 height 28
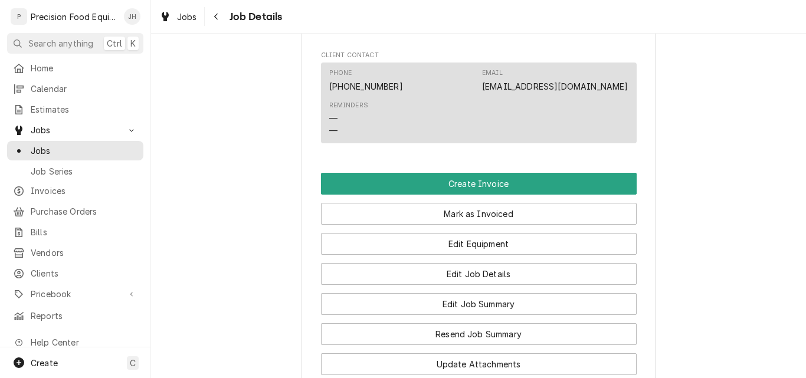
scroll to position [826, 0]
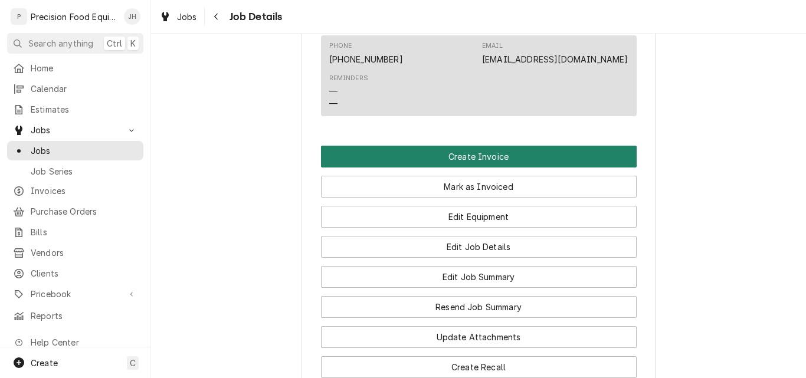
click at [473, 168] on button "Create Invoice" at bounding box center [479, 157] width 316 height 22
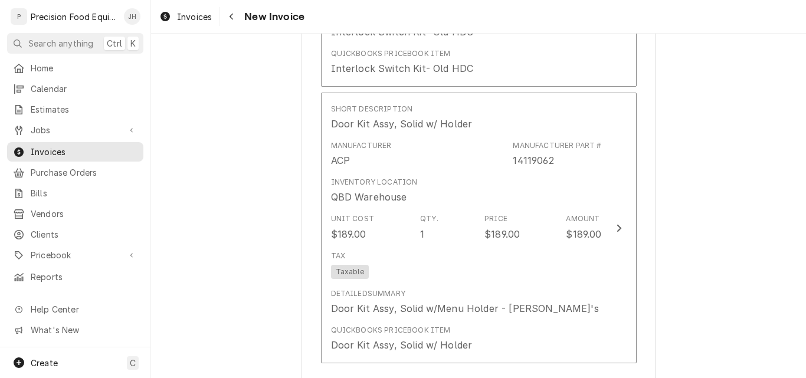
scroll to position [1947, 0]
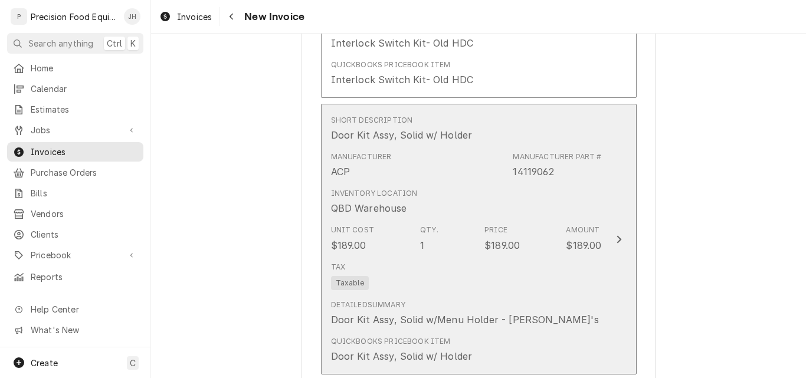
click at [445, 257] on div "Tax Taxable" at bounding box center [466, 276] width 271 height 38
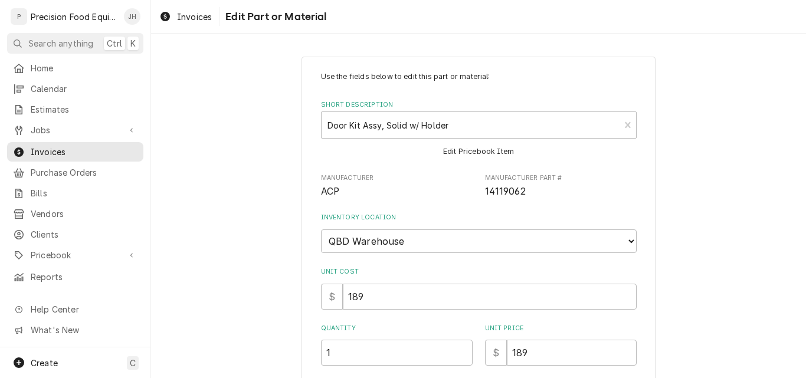
type textarea "x"
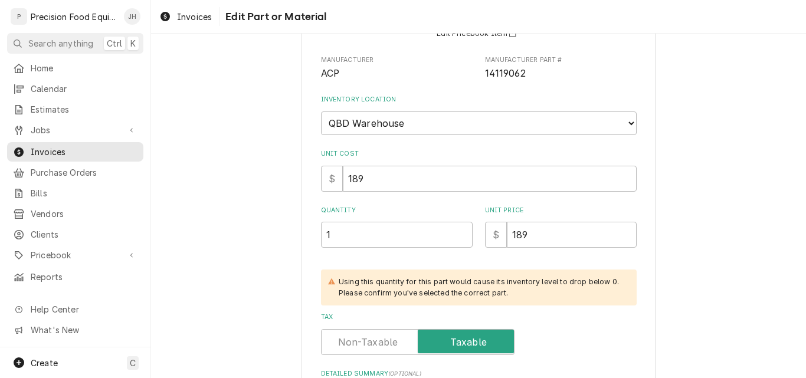
scroll to position [177, 0]
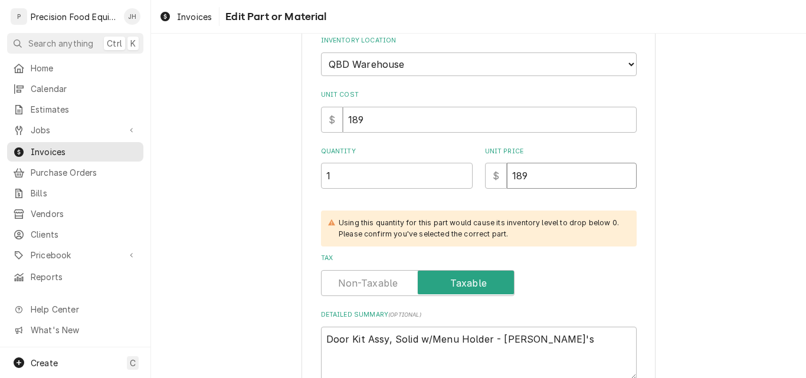
drag, startPoint x: 542, startPoint y: 181, endPoint x: 505, endPoint y: 183, distance: 36.6
click at [507, 183] on input "189" at bounding box center [572, 176] width 130 height 26
type input "2"
type textarea "x"
type input "298"
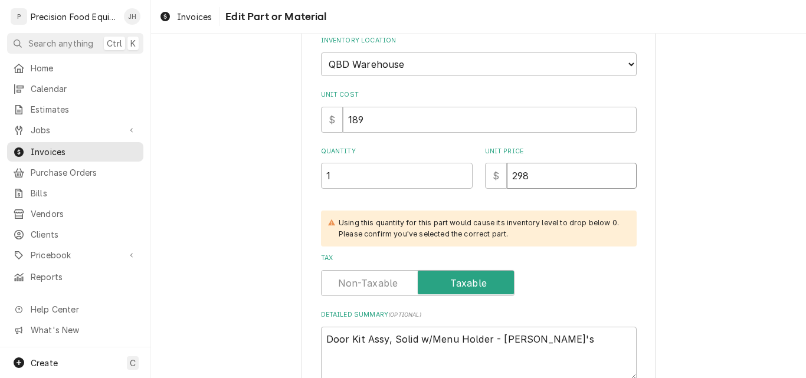
type textarea "x"
type input "298"
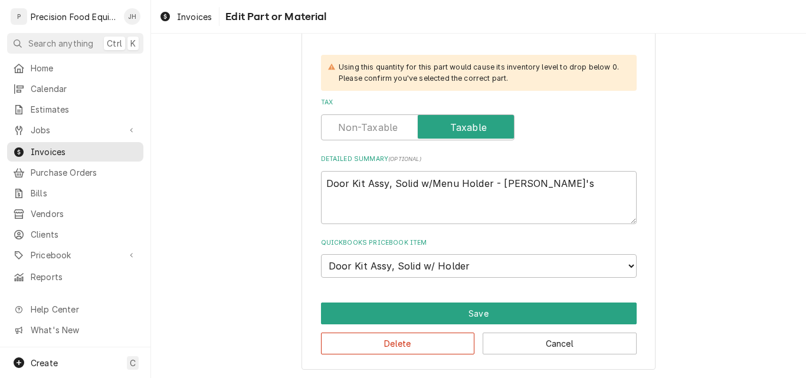
scroll to position [334, 0]
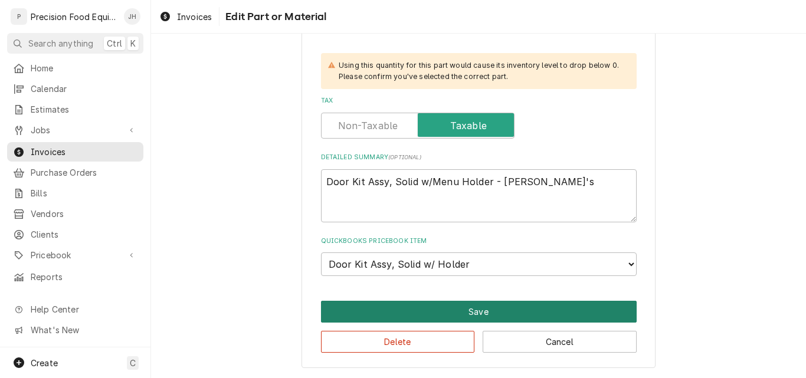
click at [431, 311] on button "Save" at bounding box center [479, 312] width 316 height 22
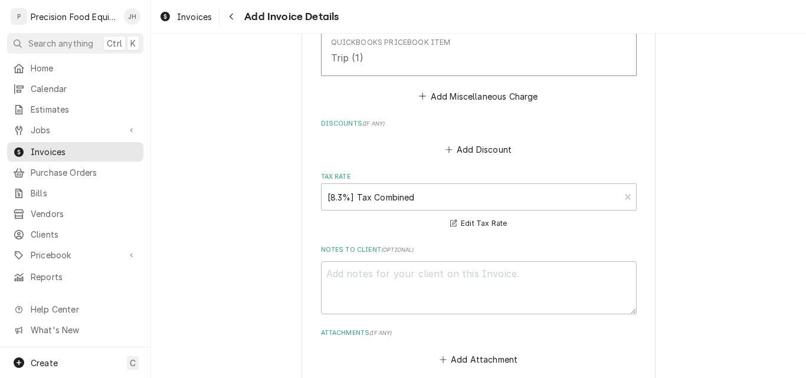
scroll to position [2699, 0]
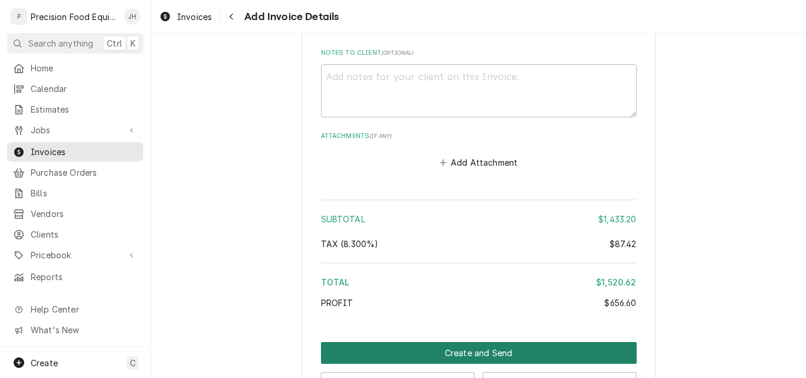
click at [460, 342] on button "Create and Send" at bounding box center [479, 353] width 316 height 22
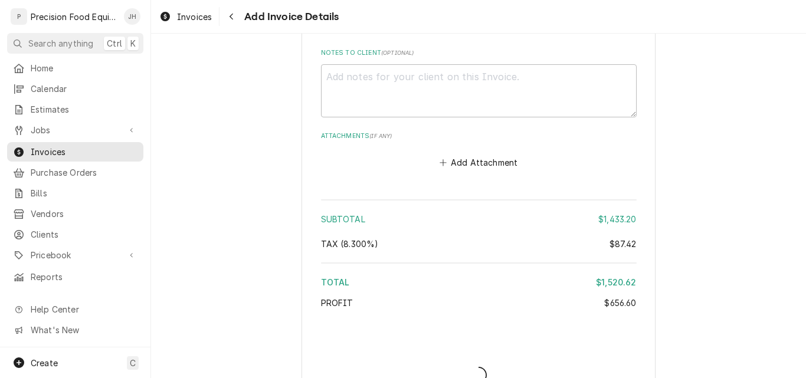
type textarea "x"
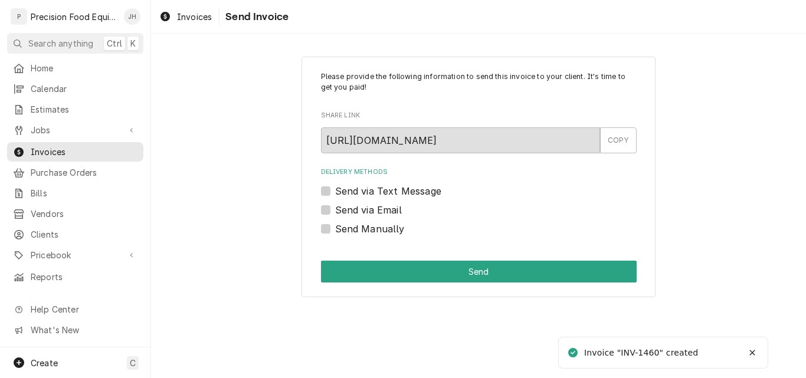
click at [376, 229] on label "Send Manually" at bounding box center [370, 229] width 70 height 14
click at [376, 229] on input "Send Manually" at bounding box center [493, 235] width 316 height 26
checkbox input "true"
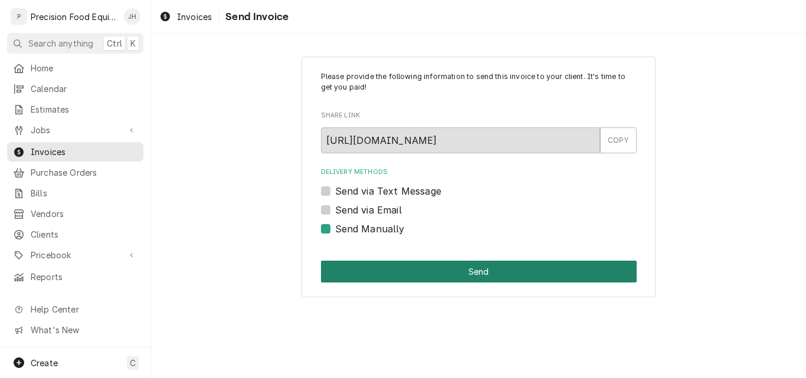
click at [380, 271] on button "Send" at bounding box center [479, 272] width 316 height 22
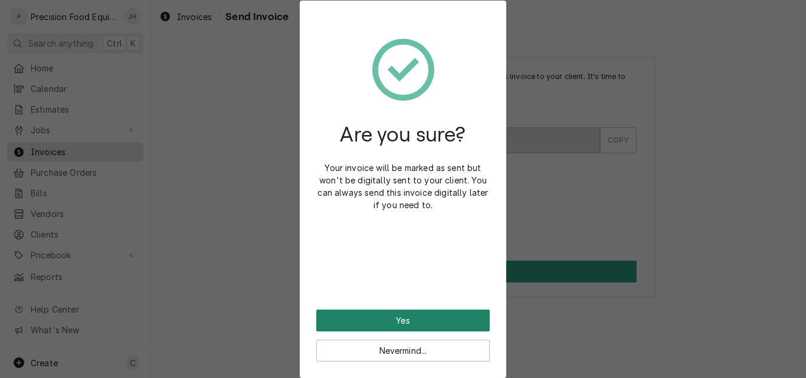
click at [385, 321] on button "Yes" at bounding box center [402, 321] width 173 height 22
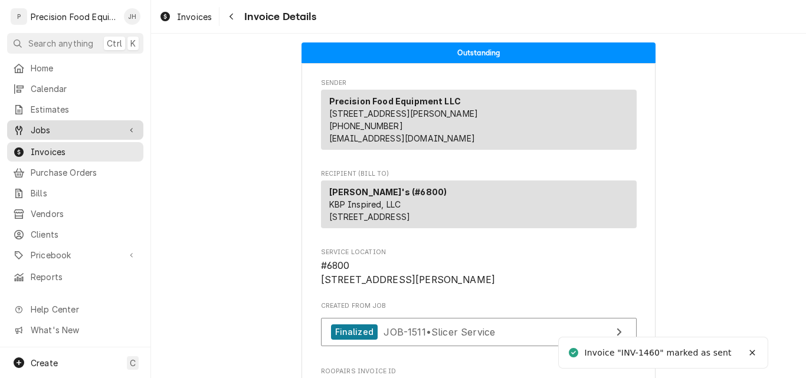
click at [42, 127] on span "Jobs" at bounding box center [75, 130] width 89 height 12
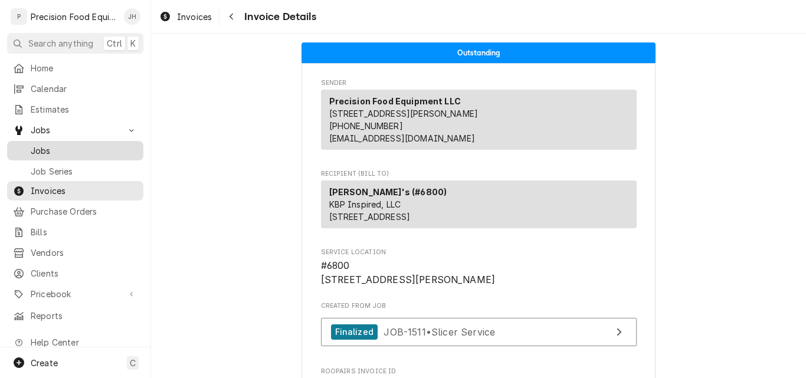
click at [46, 149] on span "Jobs" at bounding box center [84, 151] width 107 height 12
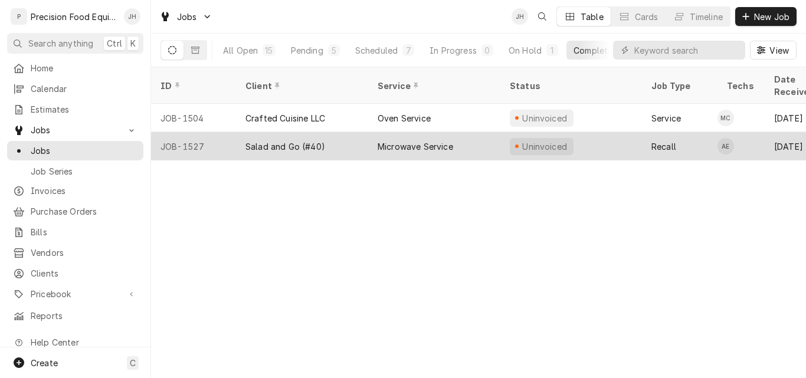
click at [348, 132] on div "Salad and Go (#40)" at bounding box center [302, 146] width 132 height 28
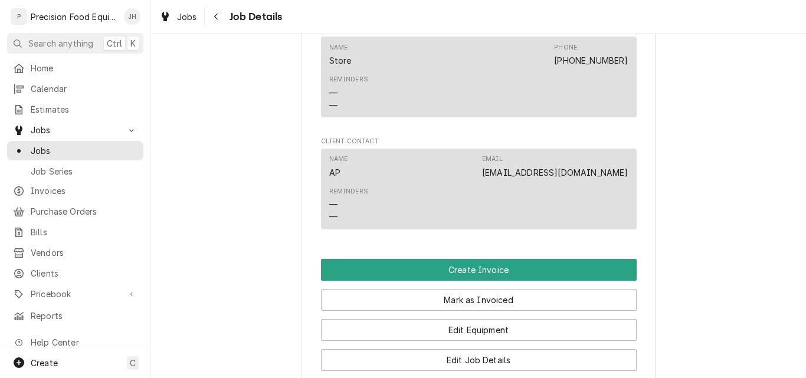
scroll to position [944, 0]
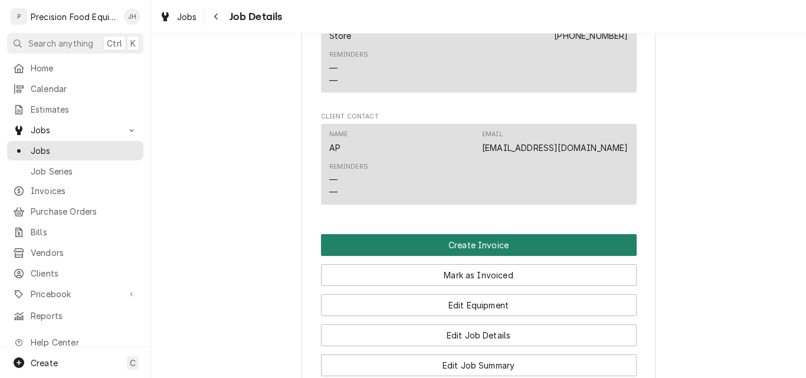
click at [450, 256] on button "Create Invoice" at bounding box center [479, 245] width 316 height 22
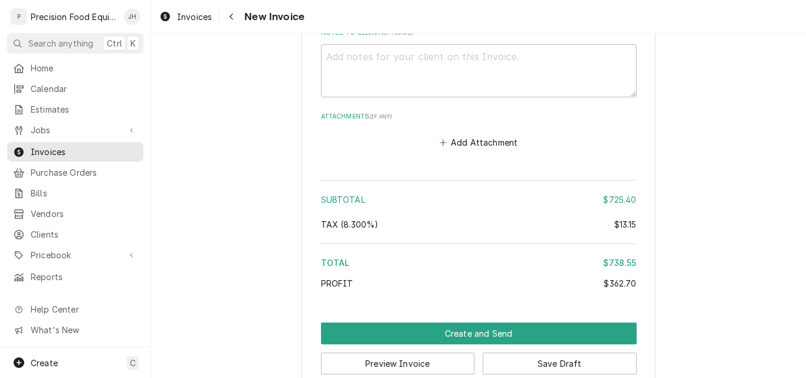
scroll to position [1915, 0]
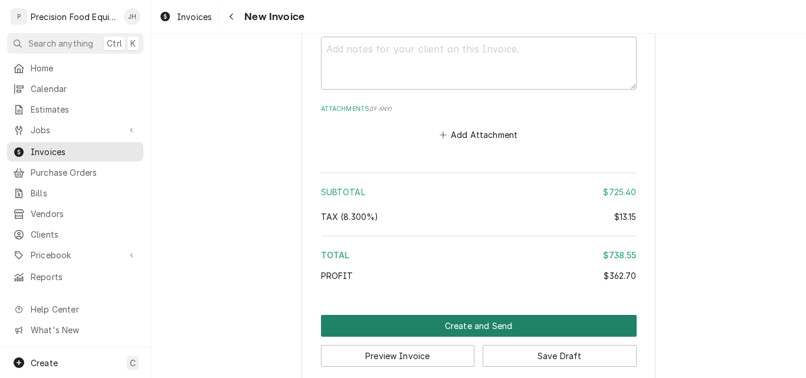
click at [460, 315] on button "Create and Send" at bounding box center [479, 326] width 316 height 22
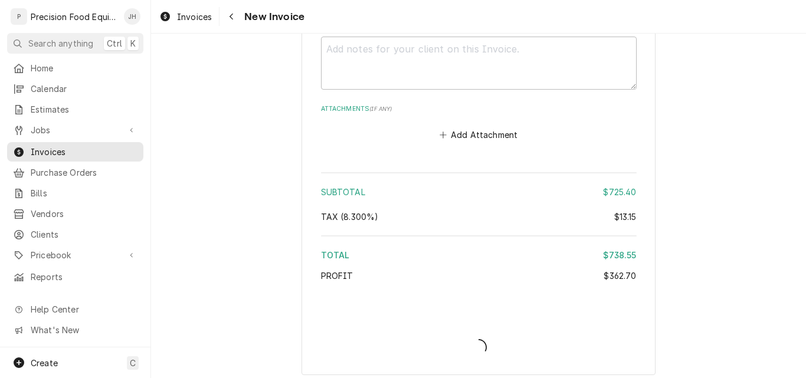
scroll to position [1908, 0]
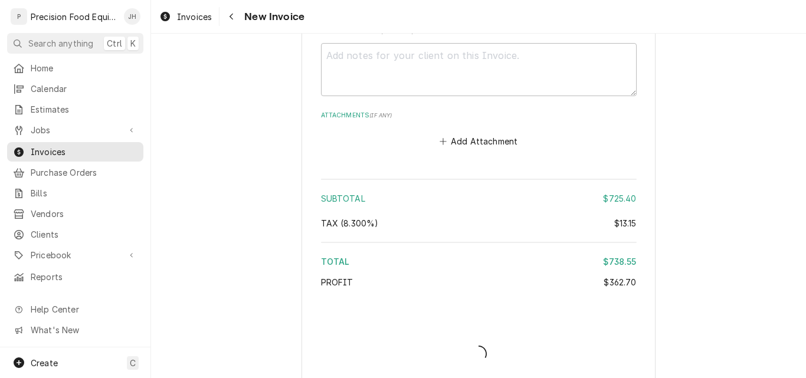
type textarea "x"
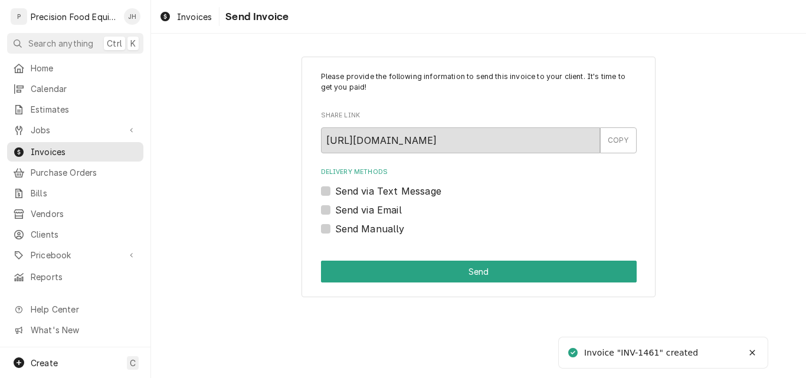
click at [378, 223] on label "Send Manually" at bounding box center [370, 229] width 70 height 14
click at [378, 223] on input "Send Manually" at bounding box center [493, 235] width 316 height 26
checkbox input "true"
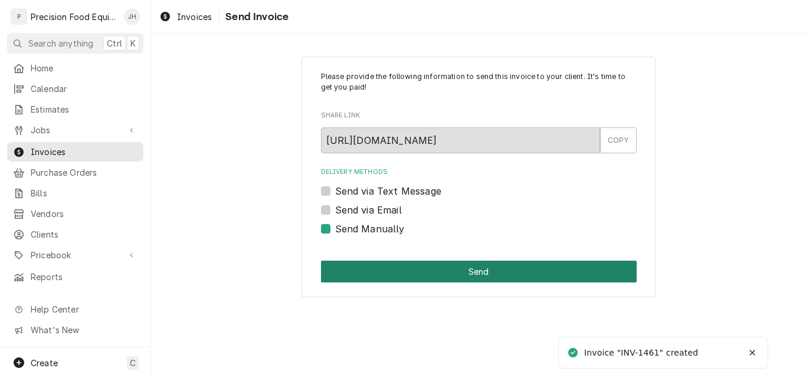
click at [393, 265] on button "Send" at bounding box center [479, 272] width 316 height 22
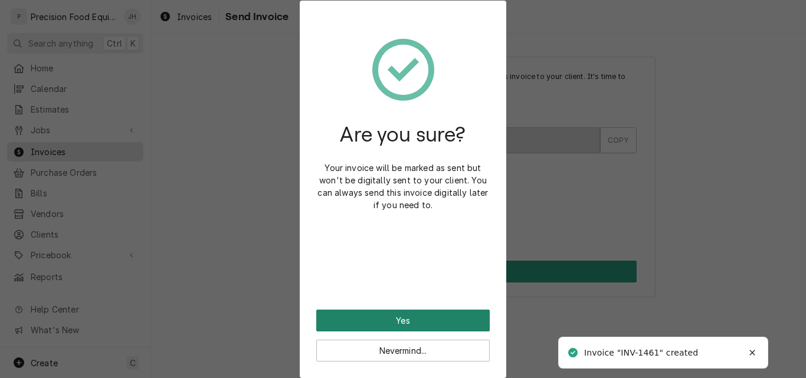
click at [399, 317] on button "Yes" at bounding box center [402, 321] width 173 height 22
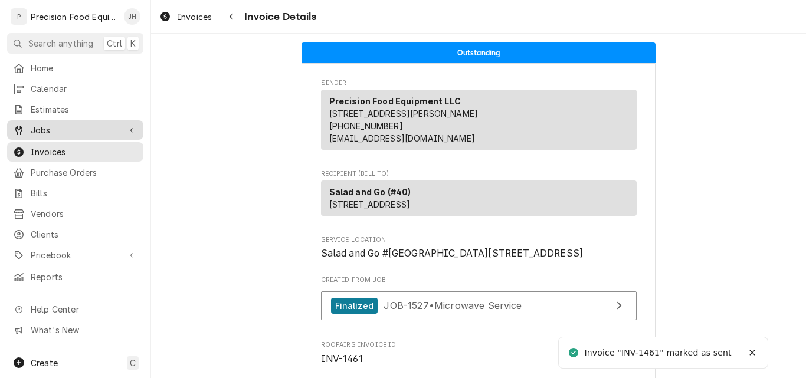
click at [37, 126] on span "Jobs" at bounding box center [75, 130] width 89 height 12
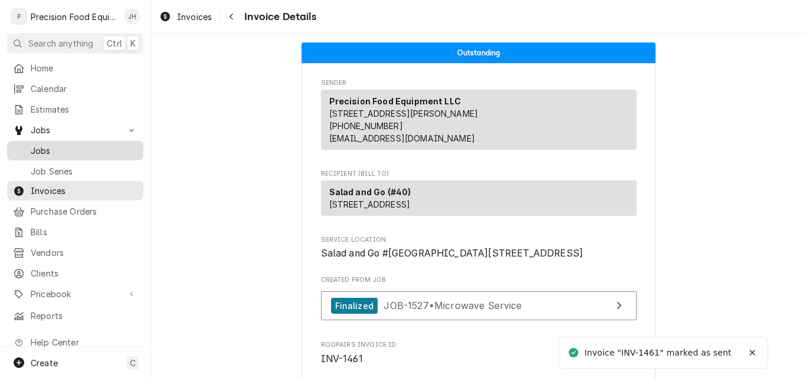
click at [66, 149] on span "Jobs" at bounding box center [84, 151] width 107 height 12
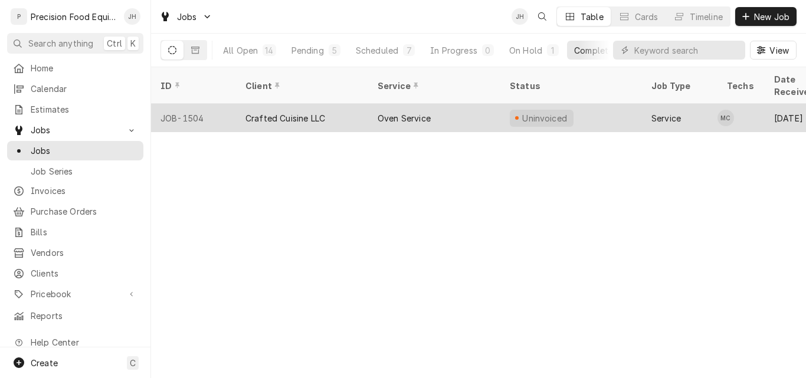
click at [465, 104] on div "Oven Service" at bounding box center [434, 118] width 132 height 28
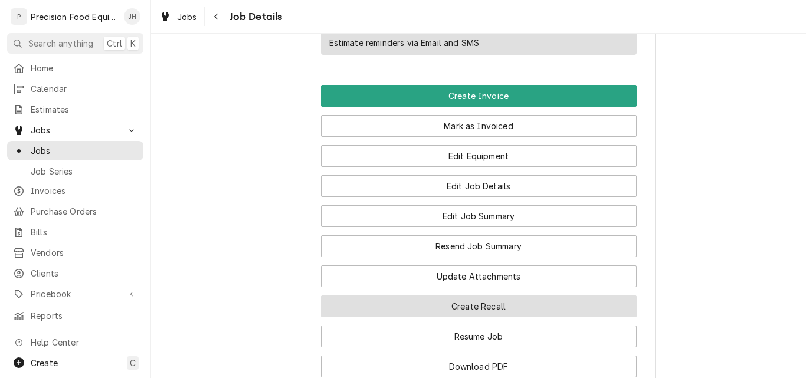
scroll to position [944, 0]
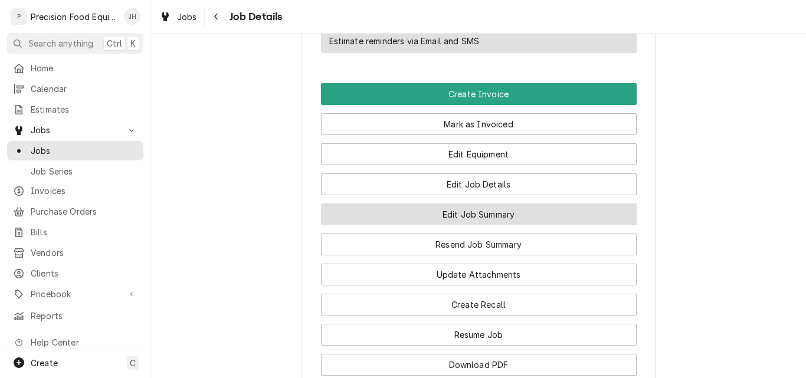
click at [478, 225] on button "Edit Job Summary" at bounding box center [479, 215] width 316 height 22
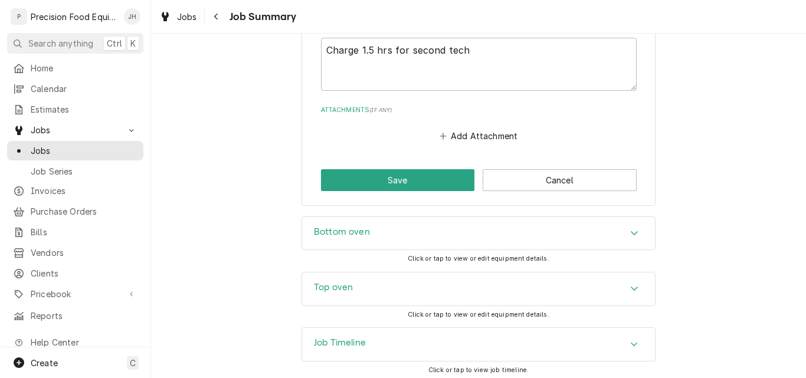
scroll to position [1455, 0]
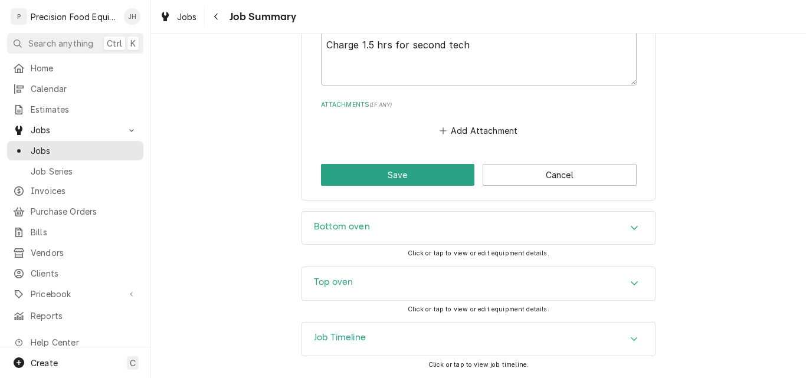
click at [379, 349] on div "Job Timeline" at bounding box center [478, 339] width 353 height 33
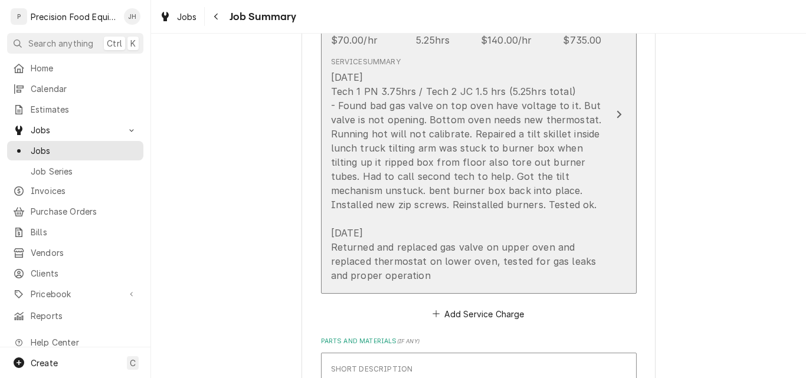
scroll to position [413, 0]
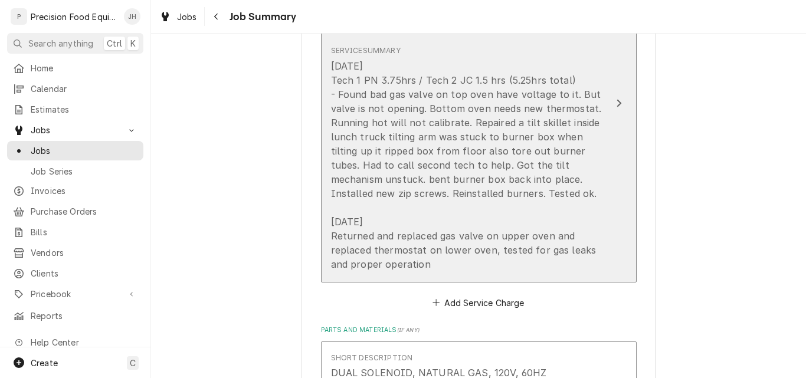
click at [378, 218] on div "[DATE] Tech 1 PN 3.75hrs / Tech 2 JC 1.5 hrs (5.25hrs total) - Found bad gas va…" at bounding box center [466, 165] width 271 height 212
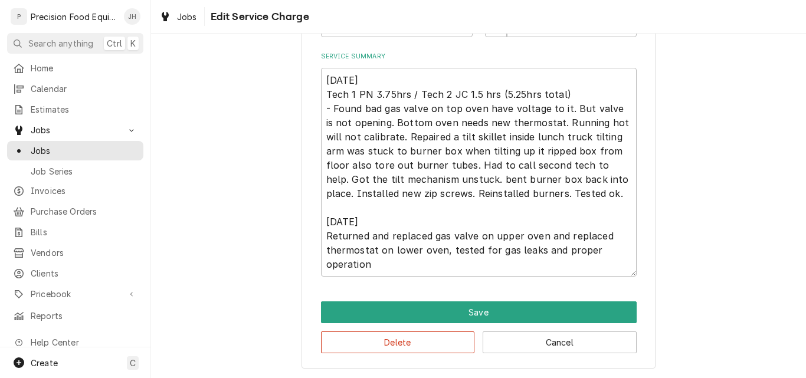
scroll to position [398, 0]
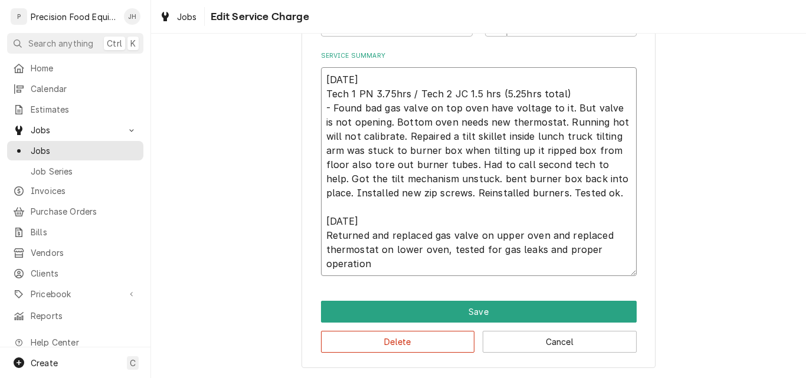
click at [376, 216] on textarea "09/24/25 Tech 1 PN 3.75hrs / Tech 2 JC 1.5 hrs (5.25hrs total) - Found bad gas …" at bounding box center [479, 171] width 316 height 209
type textarea "x"
type textarea "09/24/25 Tech 1 PN 3.75hrs / Tech 2 JC 1.5 hrs (5.25hrs total) - Found bad gas …"
type textarea "x"
type textarea "09/24/25 Tech 1 PN 3.75hrs / Tech 2 JC 1.5 hrs (5.25hrs total) - Found bad gas …"
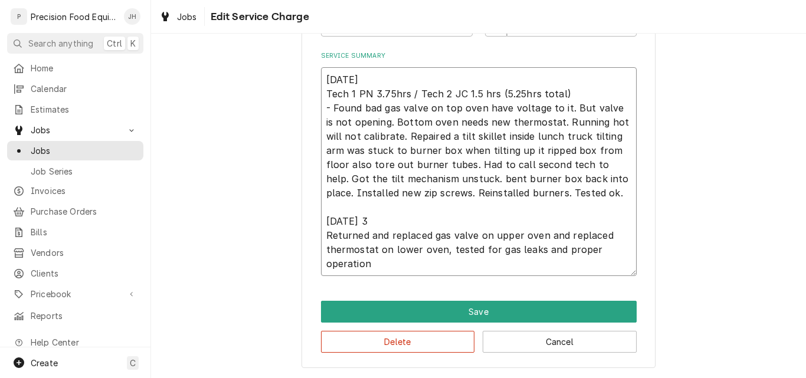
type textarea "x"
type textarea "09/24/25 Tech 1 PN 3.75hrs / Tech 2 JC 1.5 hrs (5.25hrs total) - Found bad gas …"
type textarea "x"
type textarea "09/24/25 Tech 1 PN 3.75hrs / Tech 2 JC 1.5 hrs (5.25hrs total) - Found bad gas …"
type textarea "x"
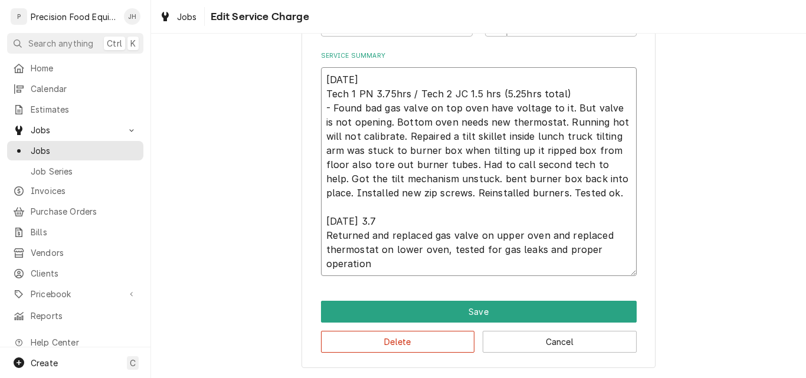
type textarea "09/24/25 Tech 1 PN 3.75hrs / Tech 2 JC 1.5 hrs (5.25hrs total) - Found bad gas …"
type textarea "x"
type textarea "09/24/25 Tech 1 PN 3.75hrs / Tech 2 JC 1.5 hrs (5.25hrs total) - Found bad gas …"
type textarea "x"
type textarea "09/24/25 Tech 1 PN 3.75hrs / Tech 2 JC 1.5 hrs (5.25hrs total) - Found bad gas …"
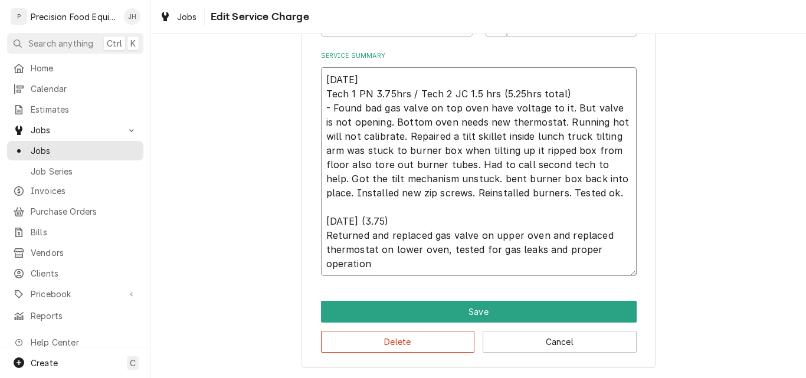
type textarea "x"
type textarea "09/24/25 Tech 1 PN 3.75hrs / Tech 2 JC 1.5 hrs (5.25hrs total) - Found bad gas …"
type textarea "x"
type textarea "09/24/25 Tech 1 PN 3.75hrs / Tech 2 JC 1.5 hrs (5.25hrs total) - Found bad gas …"
type textarea "x"
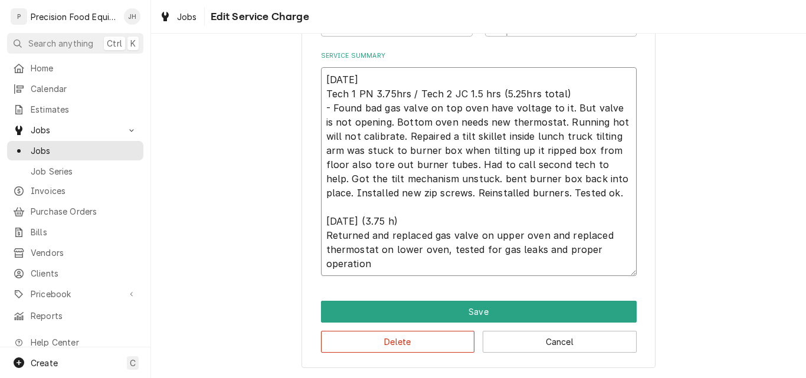
type textarea "09/24/25 Tech 1 PN 3.75hrs / Tech 2 JC 1.5 hrs (5.25hrs total) - Found bad gas …"
type textarea "x"
type textarea "09/24/25 Tech 1 PN 3.75hrs / Tech 2 JC 1.5 hrs (5.25hrs total) - Found bad gas …"
type textarea "x"
type textarea "09/24/25 Tech 1 PN 3.75hrs / Tech 2 JC 1.5 hrs (5.25hrs total) - Found bad gas …"
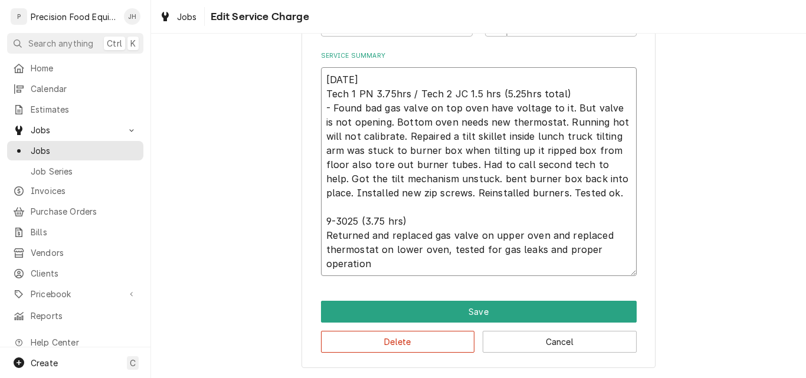
type textarea "x"
type textarea "09/24/25 Tech 1 PN 3.75hrs / Tech 2 JC 1.5 hrs (5.25hrs total) - Found bad gas …"
type textarea "x"
type textarea "09/24/25 Tech 1 PN 3.75hrs / Tech 2 JC 1.5 hrs (5.25hrs total) - Found bad gas …"
type textarea "x"
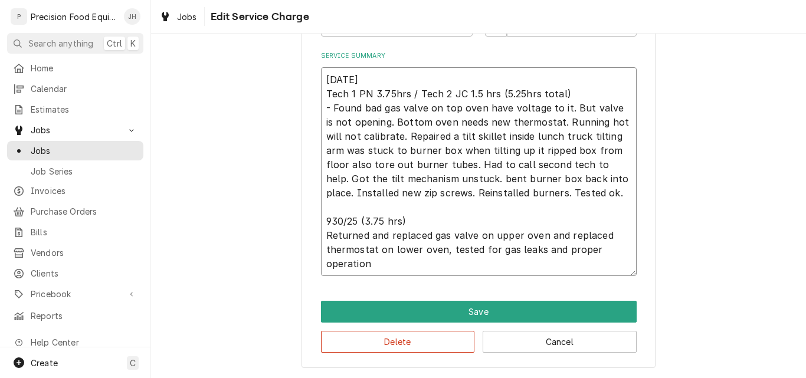
type textarea "09/24/25 Tech 1 PN 3.75hrs / Tech 2 JC 1.5 hrs (5.25hrs total) - Found bad gas …"
type textarea "x"
type textarea "09/24/25 Tech 1 PN 3.75hrs / Tech 2 JC 1.5 hrs (5.25hrs total) - Found bad gas …"
type textarea "x"
type textarea "09/24/25 Tech 1 PN 3.75hrs / Tech 2 JC 1.5 hrs (5.25hrs total) - Found bad gas …"
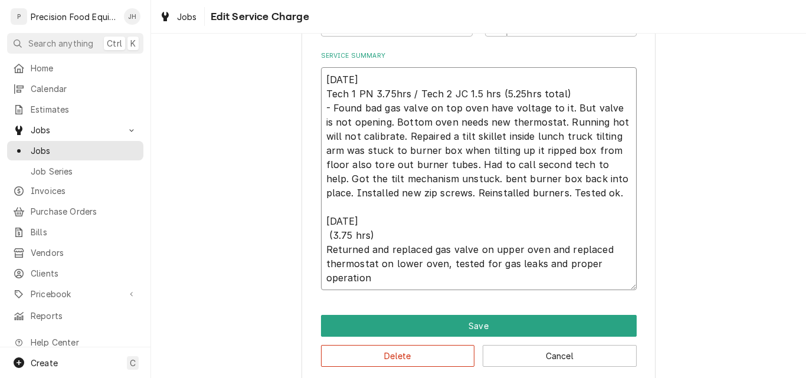
type textarea "x"
type textarea "09/24/25 Tech 1 PN 3.75hrs / Tech 2 JC 1.5 hrs (5.25hrs total) - Found bad gas …"
type textarea "x"
type textarea "09/24/25 Tech 1 PN 3.75hrs / Tech 2 JC 1.5 hrs (5.25hrs total) - Found bad gas …"
type textarea "x"
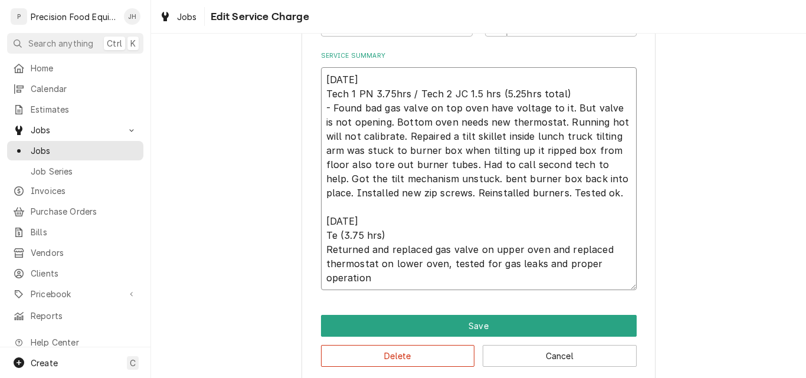
type textarea "09/24/25 Tech 1 PN 3.75hrs / Tech 2 JC 1.5 hrs (5.25hrs total) - Found bad gas …"
type textarea "x"
type textarea "09/24/25 Tech 1 PN 3.75hrs / Tech 2 JC 1.5 hrs (5.25hrs total) - Found bad gas …"
type textarea "x"
type textarea "09/24/25 Tech 1 PN 3.75hrs / Tech 2 JC 1.5 hrs (5.25hrs total) - Found bad gas …"
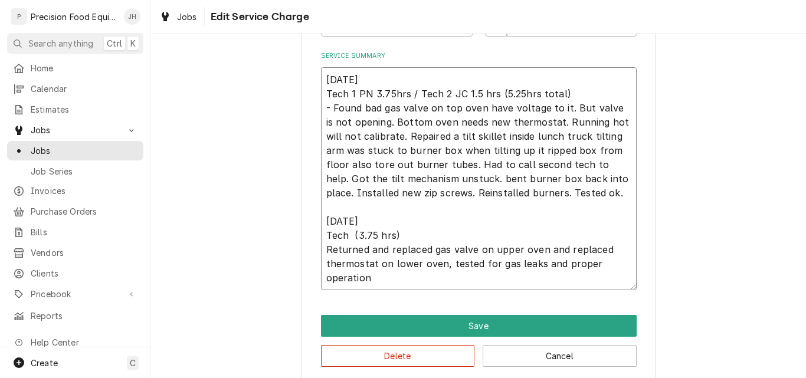
type textarea "x"
type textarea "09/24/25 Tech 1 PN 3.75hrs / Tech 2 JC 1.5 hrs (5.25hrs total) - Found bad gas …"
type textarea "x"
type textarea "09/24/25 Tech 1 PN 3.75hrs / Tech 2 JC 1.5 hrs (5.25hrs total) - Found bad gas …"
type textarea "x"
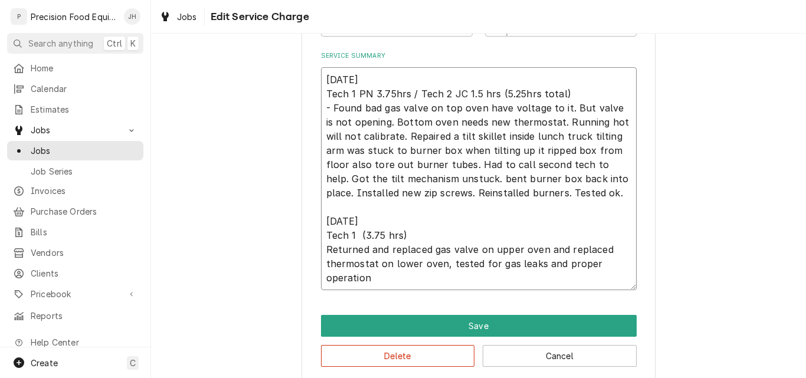
type textarea "09/24/25 Tech 1 PN 3.75hrs / Tech 2 JC 1.5 hrs (5.25hrs total) - Found bad gas …"
type textarea "x"
type textarea "09/24/25 Tech 1 PN 3.75hrs / Tech 2 JC 1.5 hrs (5.25hrs total) - Found bad gas …"
click at [541, 250] on textarea "09/24/25 Tech 1 PN 3.75hrs / Tech 2 JC 1.5 hrs (5.25hrs total) - Found bad gas …" at bounding box center [479, 178] width 316 height 223
type textarea "x"
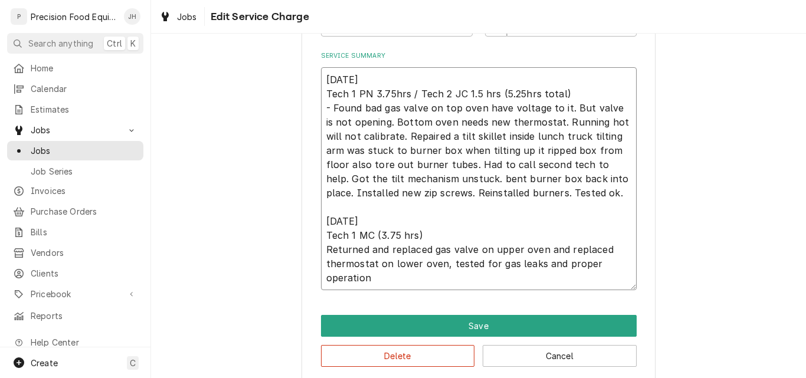
type textarea "09/24/25 Tech 1 PN 3.75hrs / Tech 2 JC 1.5 hrs (5.25hrs total) - Found bad gas …"
type textarea "x"
type textarea "09/24/25 Tech 1 PN 3.75hrs / Tech 2 JC 1.5 hrs (5.25hrs total) - Found bad gas …"
type textarea "x"
type textarea "09/24/25 Tech 1 PN 3.75hrs / Tech 2 JC 1.5 hrs (5.25hrs total) - Found bad gas …"
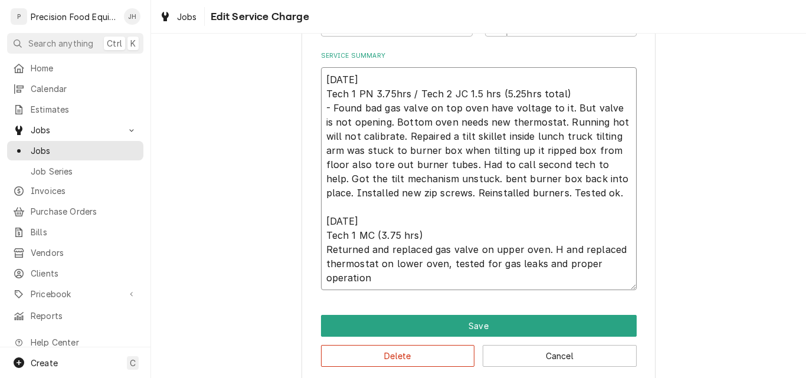
type textarea "x"
type textarea "09/24/25 Tech 1 PN 3.75hrs / Tech 2 JC 1.5 hrs (5.25hrs total) - Found bad gas …"
type textarea "x"
type textarea "09/24/25 Tech 1 PN 3.75hrs / Tech 2 JC 1.5 hrs (5.25hrs total) - Found bad gas …"
type textarea "x"
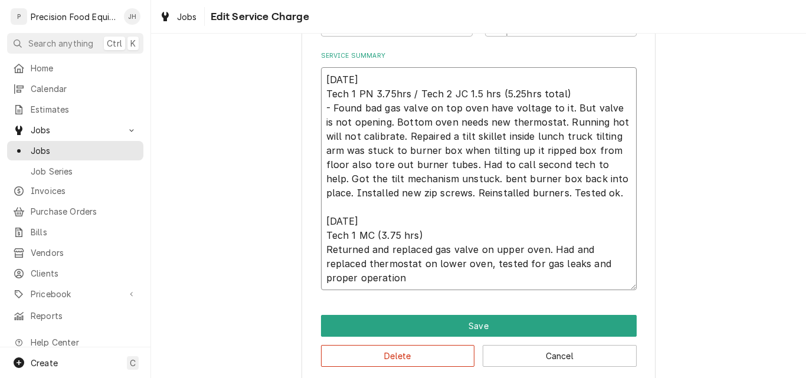
type textarea "09/24/25 Tech 1 PN 3.75hrs / Tech 2 JC 1.5 hrs (5.25hrs total) - Found bad gas …"
type textarea "x"
type textarea "09/24/25 Tech 1 PN 3.75hrs / Tech 2 JC 1.5 hrs (5.25hrs total) - Found bad gas …"
type textarea "x"
type textarea "09/24/25 Tech 1 PN 3.75hrs / Tech 2 JC 1.5 hrs (5.25hrs total) - Found bad gas …"
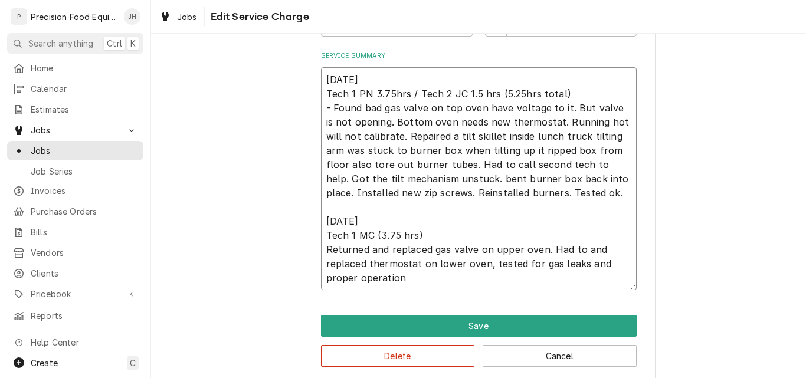
type textarea "x"
type textarea "09/24/25 Tech 1 PN 3.75hrs / Tech 2 JC 1.5 hrs (5.25hrs total) - Found bad gas …"
type textarea "x"
type textarea "09/24/25 Tech 1 PN 3.75hrs / Tech 2 JC 1.5 hrs (5.25hrs total) - Found bad gas …"
type textarea "x"
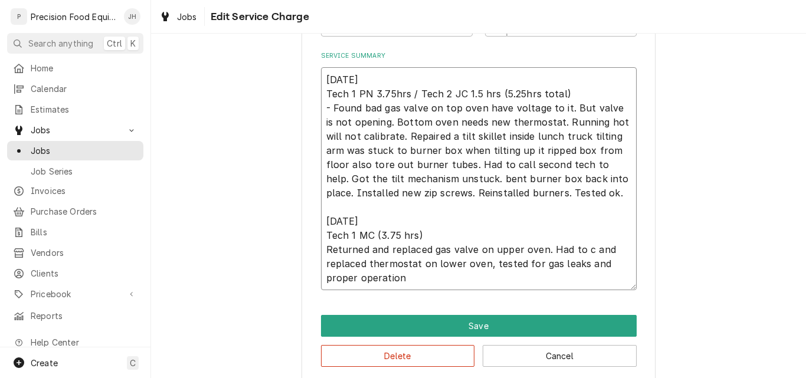
type textarea "09/24/25 Tech 1 PN 3.75hrs / Tech 2 JC 1.5 hrs (5.25hrs total) - Found bad gas …"
type textarea "x"
type textarea "09/24/25 Tech 1 PN 3.75hrs / Tech 2 JC 1.5 hrs (5.25hrs total) - Found bad gas …"
type textarea "x"
type textarea "09/24/25 Tech 1 PN 3.75hrs / Tech 2 JC 1.5 hrs (5.25hrs total) - Found bad gas …"
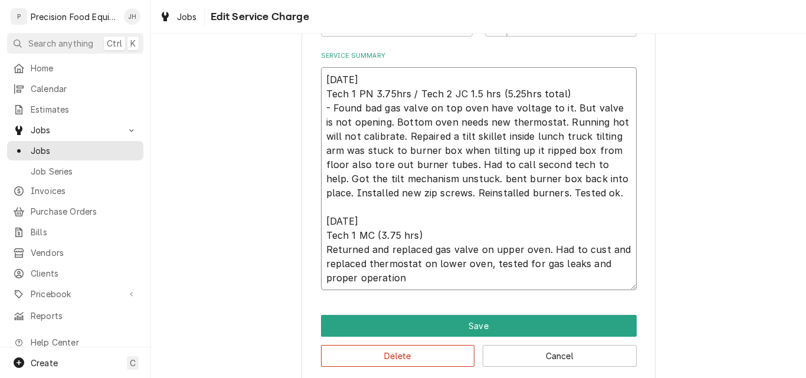
type textarea "x"
type textarea "09/24/25 Tech 1 PN 3.75hrs / Tech 2 JC 1.5 hrs (5.25hrs total) - Found bad gas …"
type textarea "x"
type textarea "09/24/25 Tech 1 PN 3.75hrs / Tech 2 JC 1.5 hrs (5.25hrs total) - Found bad gas …"
type textarea "x"
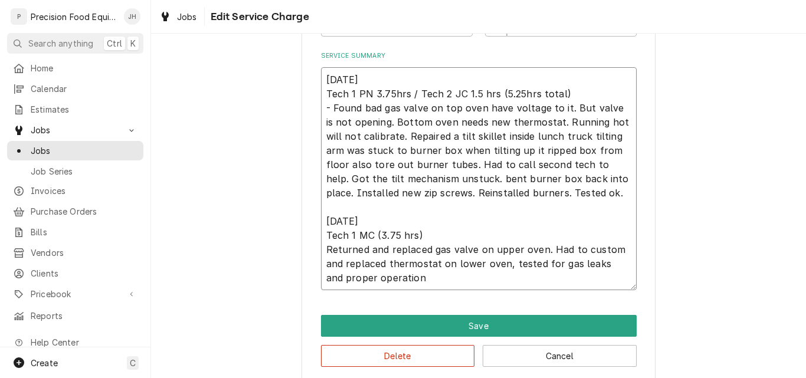
type textarea "09/24/25 Tech 1 PN 3.75hrs / Tech 2 JC 1.5 hrs (5.25hrs total) - Found bad gas …"
type textarea "x"
type textarea "09/24/25 Tech 1 PN 3.75hrs / Tech 2 JC 1.5 hrs (5.25hrs total) - Found bad gas …"
type textarea "x"
type textarea "09/24/25 Tech 1 PN 3.75hrs / Tech 2 JC 1.5 hrs (5.25hrs total) - Found bad gas …"
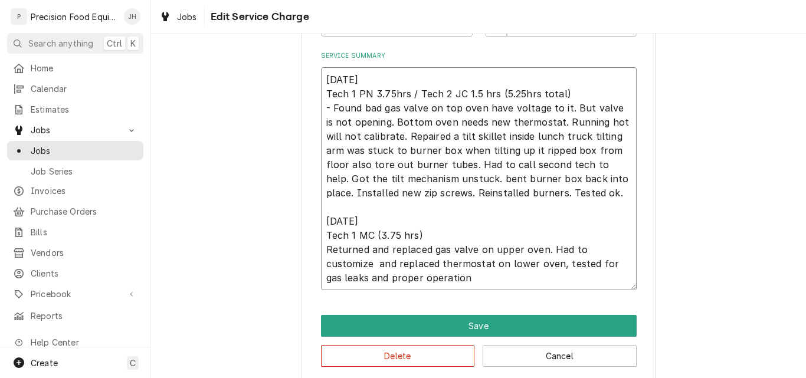
type textarea "x"
type textarea "09/24/25 Tech 1 PN 3.75hrs / Tech 2 JC 1.5 hrs (5.25hrs total) - Found bad gas …"
type textarea "x"
type textarea "09/24/25 Tech 1 PN 3.75hrs / Tech 2 JC 1.5 hrs (5.25hrs total) - Found bad gas …"
type textarea "x"
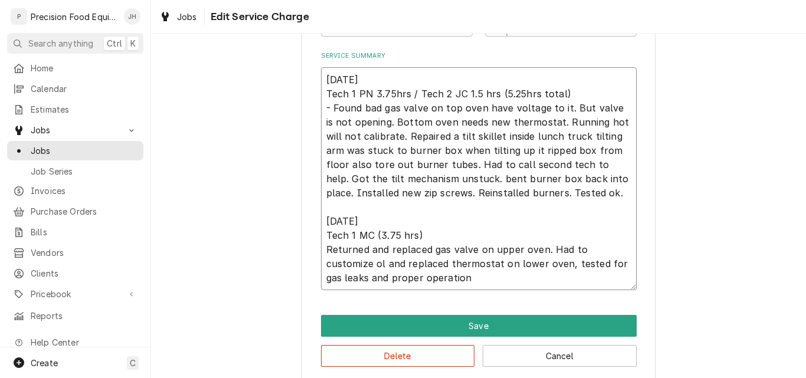
type textarea "09/24/25 Tech 1 PN 3.75hrs / Tech 2 JC 1.5 hrs (5.25hrs total) - Found bad gas …"
type textarea "x"
type textarea "09/24/25 Tech 1 PN 3.75hrs / Tech 2 JC 1.5 hrs (5.25hrs total) - Found bad gas …"
type textarea "x"
type textarea "09/24/25 Tech 1 PN 3.75hrs / Tech 2 JC 1.5 hrs (5.25hrs total) - Found bad gas …"
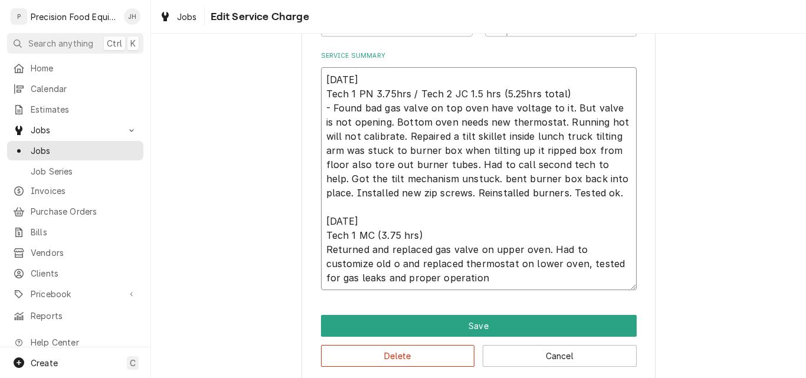
type textarea "x"
type textarea "09/24/25 Tech 1 PN 3.75hrs / Tech 2 JC 1.5 hrs (5.25hrs total) - Found bad gas …"
type textarea "x"
type textarea "09/24/25 Tech 1 PN 3.75hrs / Tech 2 JC 1.5 hrs (5.25hrs total) - Found bad gas …"
type textarea "x"
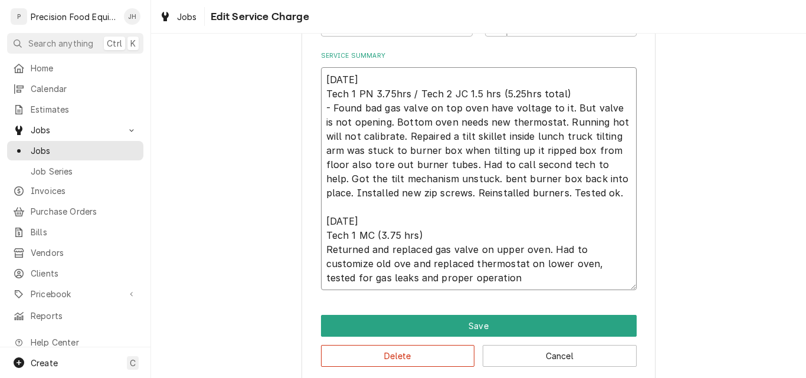
type textarea "09/24/25 Tech 1 PN 3.75hrs / Tech 2 JC 1.5 hrs (5.25hrs total) - Found bad gas …"
type textarea "x"
type textarea "09/24/25 Tech 1 PN 3.75hrs / Tech 2 JC 1.5 hrs (5.25hrs total) - Found bad gas …"
type textarea "x"
type textarea "09/24/25 Tech 1 PN 3.75hrs / Tech 2 JC 1.5 hrs (5.25hrs total) - Found bad gas …"
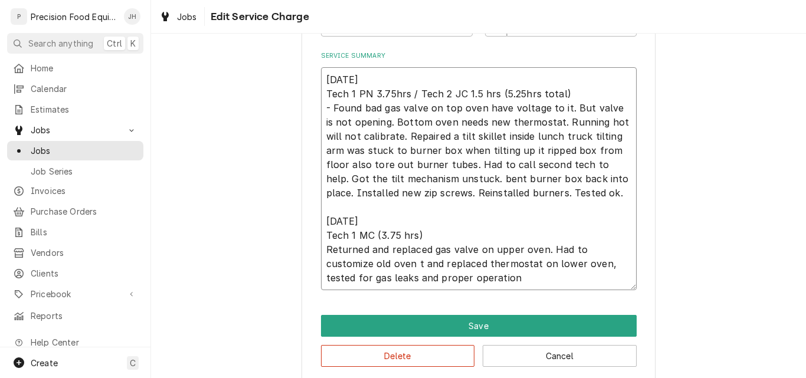
type textarea "x"
type textarea "09/24/25 Tech 1 PN 3.75hrs / Tech 2 JC 1.5 hrs (5.25hrs total) - Found bad gas …"
type textarea "x"
type textarea "09/24/25 Tech 1 PN 3.75hrs / Tech 2 JC 1.5 hrs (5.25hrs total) - Found bad gas …"
type textarea "x"
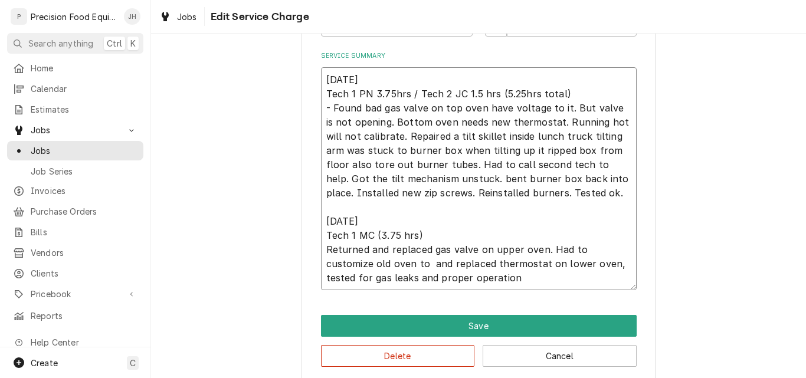
type textarea "09/24/25 Tech 1 PN 3.75hrs / Tech 2 JC 1.5 hrs (5.25hrs total) - Found bad gas …"
type textarea "x"
type textarea "09/24/25 Tech 1 PN 3.75hrs / Tech 2 JC 1.5 hrs (5.25hrs total) - Found bad gas …"
type textarea "x"
type textarea "09/24/25 Tech 1 PN 3.75hrs / Tech 2 JC 1.5 hrs (5.25hrs total) - Found bad gas …"
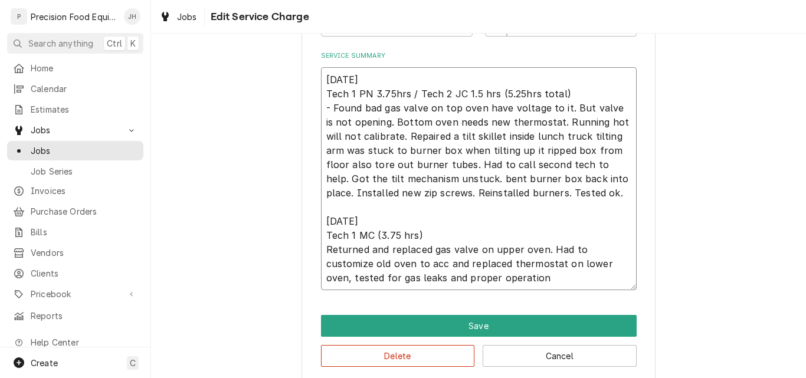
type textarea "x"
type textarea "09/24/25 Tech 1 PN 3.75hrs / Tech 2 JC 1.5 hrs (5.25hrs total) - Found bad gas …"
type textarea "x"
type textarea "09/24/25 Tech 1 PN 3.75hrs / Tech 2 JC 1.5 hrs (5.25hrs total) - Found bad gas …"
type textarea "x"
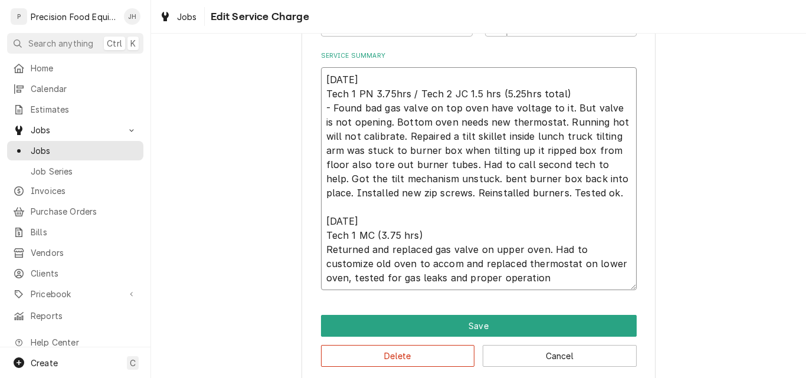
type textarea "09/24/25 Tech 1 PN 3.75hrs / Tech 2 JC 1.5 hrs (5.25hrs total) - Found bad gas …"
type textarea "x"
type textarea "09/24/25 Tech 1 PN 3.75hrs / Tech 2 JC 1.5 hrs (5.25hrs total) - Found bad gas …"
type textarea "x"
type textarea "09/24/25 Tech 1 PN 3.75hrs / Tech 2 JC 1.5 hrs (5.25hrs total) - Found bad gas …"
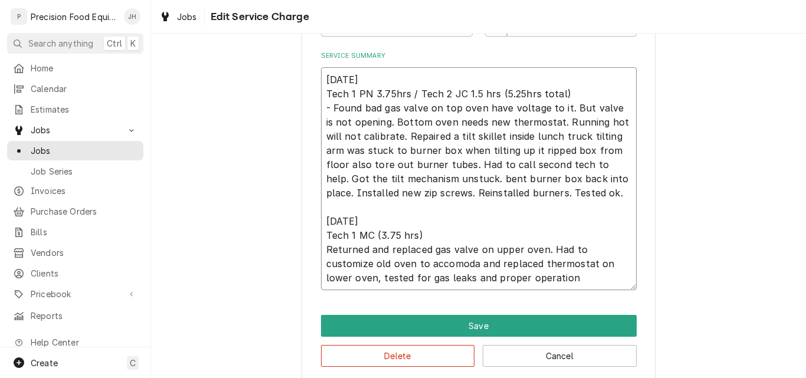
type textarea "x"
type textarea "09/24/25 Tech 1 PN 3.75hrs / Tech 2 JC 1.5 hrs (5.25hrs total) - Found bad gas …"
type textarea "x"
type textarea "09/24/25 Tech 1 PN 3.75hrs / Tech 2 JC 1.5 hrs (5.25hrs total) - Found bad gas …"
type textarea "x"
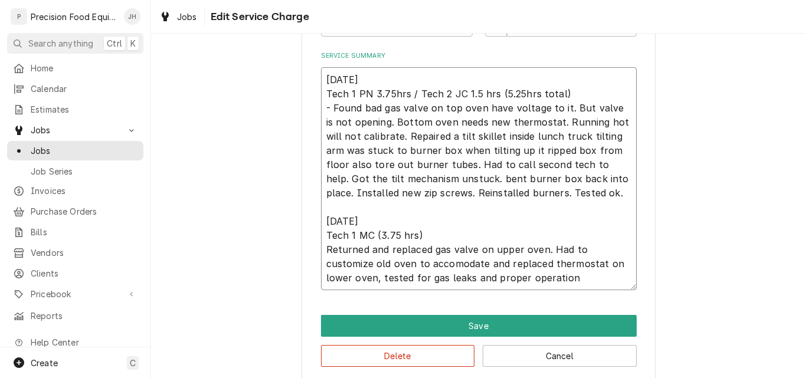
type textarea "09/24/25 Tech 1 PN 3.75hrs / Tech 2 JC 1.5 hrs (5.25hrs total) - Found bad gas …"
type textarea "x"
type textarea "09/24/25 Tech 1 PN 3.75hrs / Tech 2 JC 1.5 hrs (5.25hrs total) - Found bad gas …"
type textarea "x"
type textarea "09/24/25 Tech 1 PN 3.75hrs / Tech 2 JC 1.5 hrs (5.25hrs total) - Found bad gas …"
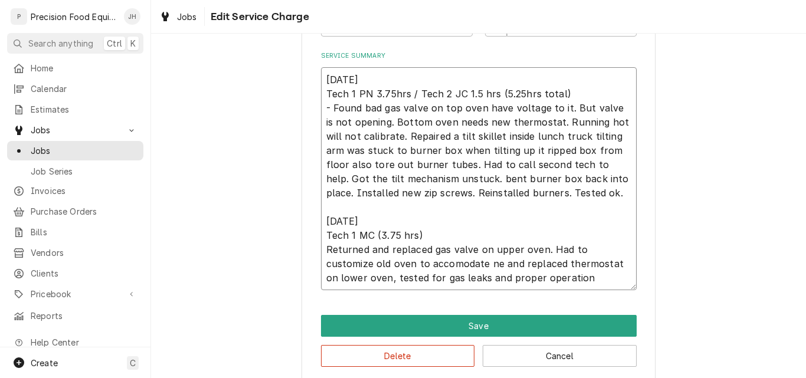
type textarea "x"
type textarea "09/24/25 Tech 1 PN 3.75hrs / Tech 2 JC 1.5 hrs (5.25hrs total) - Found bad gas …"
type textarea "x"
type textarea "09/24/25 Tech 1 PN 3.75hrs / Tech 2 JC 1.5 hrs (5.25hrs total) - Found bad gas …"
type textarea "x"
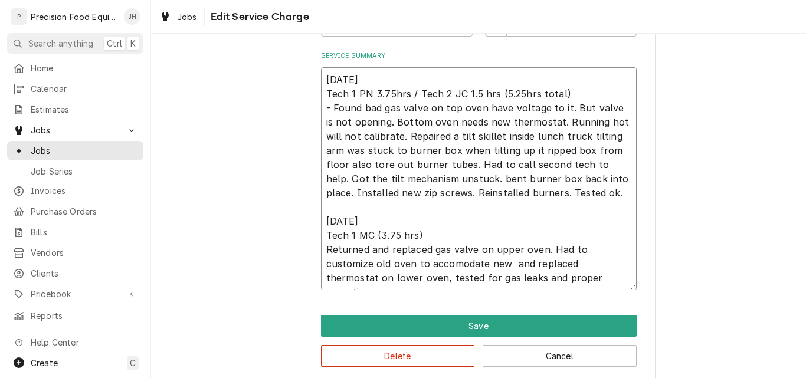
type textarea "09/24/25 Tech 1 PN 3.75hrs / Tech 2 JC 1.5 hrs (5.25hrs total) - Found bad gas …"
type textarea "x"
type textarea "09/24/25 Tech 1 PN 3.75hrs / Tech 2 JC 1.5 hrs (5.25hrs total) - Found bad gas …"
type textarea "x"
type textarea "09/24/25 Tech 1 PN 3.75hrs / Tech 2 JC 1.5 hrs (5.25hrs total) - Found bad gas …"
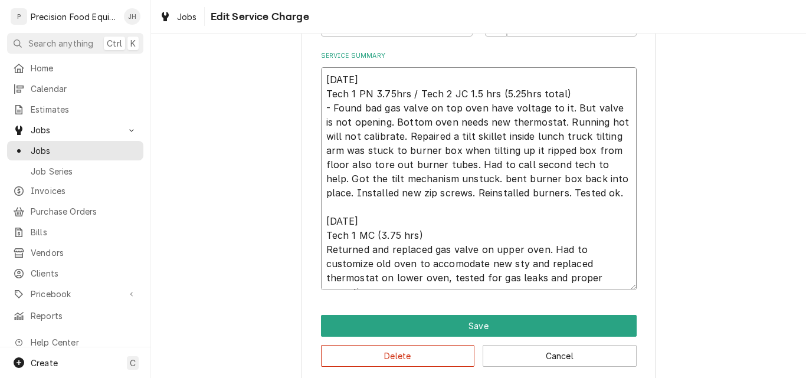
type textarea "x"
type textarea "09/24/25 Tech 1 PN 3.75hrs / Tech 2 JC 1.5 hrs (5.25hrs total) - Found bad gas …"
type textarea "x"
type textarea "09/24/25 Tech 1 PN 3.75hrs / Tech 2 JC 1.5 hrs (5.25hrs total) - Found bad gas …"
type textarea "x"
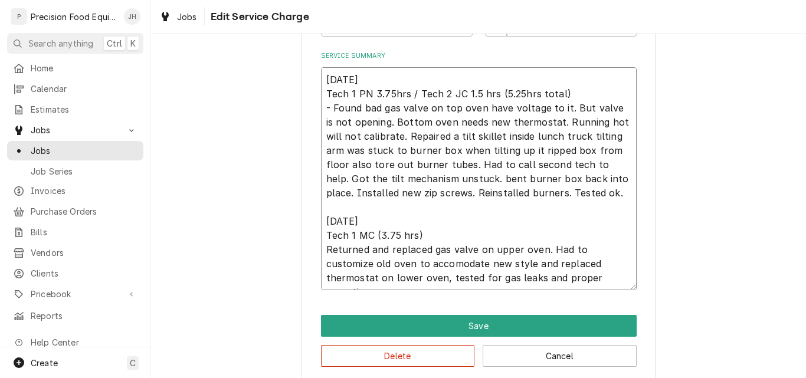
type textarea "09/24/25 Tech 1 PN 3.75hrs / Tech 2 JC 1.5 hrs (5.25hrs total) - Found bad gas …"
type textarea "x"
type textarea "09/24/25 Tech 1 PN 3.75hrs / Tech 2 JC 1.5 hrs (5.25hrs total) - Found bad gas …"
type textarea "x"
type textarea "09/24/25 Tech 1 PN 3.75hrs / Tech 2 JC 1.5 hrs (5.25hrs total) - Found bad gas …"
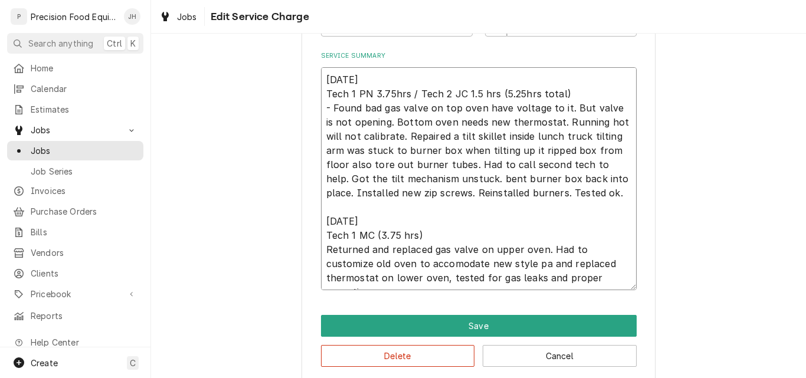
type textarea "x"
type textarea "09/24/25 Tech 1 PN 3.75hrs / Tech 2 JC 1.5 hrs (5.25hrs total) - Found bad gas …"
type textarea "x"
type textarea "09/24/25 Tech 1 PN 3.75hrs / Tech 2 JC 1.5 hrs (5.25hrs total) - Found bad gas …"
type textarea "x"
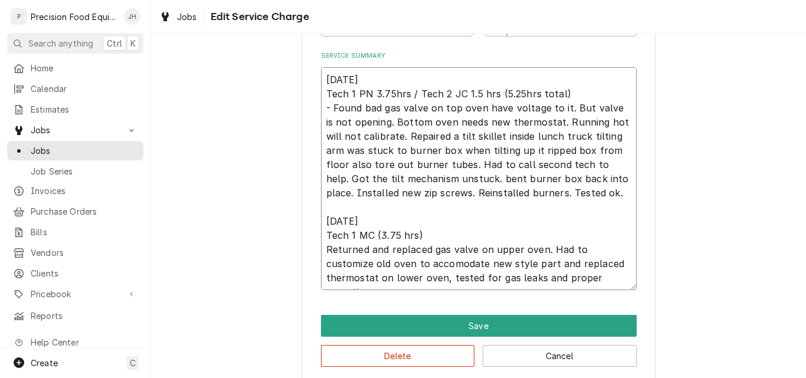
type textarea "09/24/25 Tech 1 PN 3.75hrs / Tech 2 JC 1.5 hrs (5.25hrs total) - Found bad gas …"
type textarea "x"
type textarea "09/24/25 Tech 1 PN 3.75hrs / Tech 2 JC 1.5 hrs (5.25hrs total) - Found bad gas …"
type textarea "x"
type textarea "09/24/25 Tech 1 PN 3.75hrs / Tech 2 JC 1.5 hrs (5.25hrs total) - Found bad gas …"
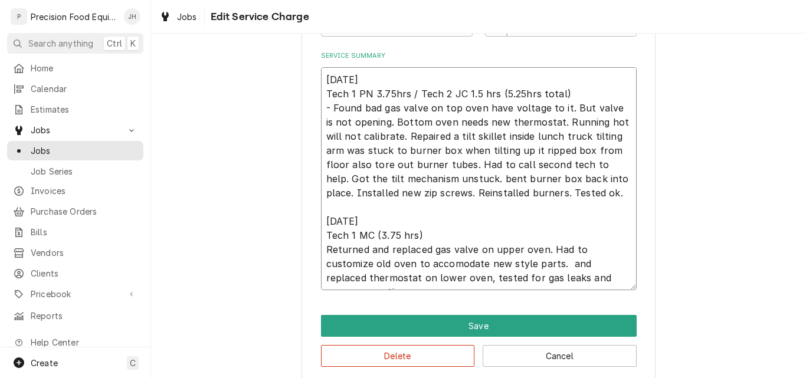
type textarea "x"
type textarea "09/24/25 Tech 1 PN 3.75hrs / Tech 2 JC 1.5 hrs (5.25hrs total) - Found bad gas …"
type textarea "x"
type textarea "09/24/25 Tech 1 PN 3.75hrs / Tech 2 JC 1.5 hrs (5.25hrs total) - Found bad gas …"
type textarea "x"
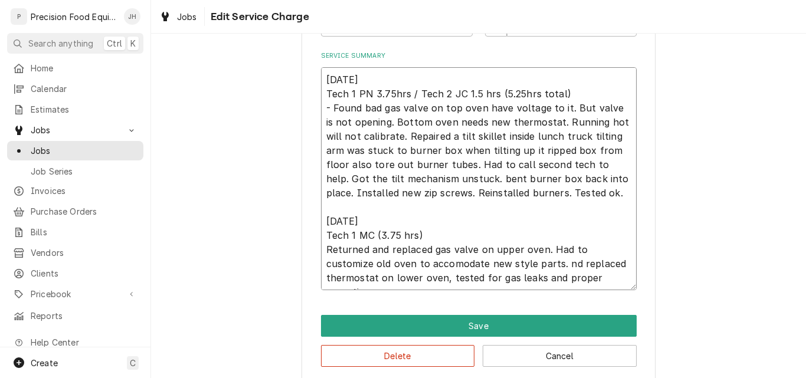
type textarea "09/24/25 Tech 1 PN 3.75hrs / Tech 2 JC 1.5 hrs (5.25hrs total) - Found bad gas …"
type textarea "x"
type textarea "09/24/25 Tech 1 PN 3.75hrs / Tech 2 JC 1.5 hrs (5.25hrs total) - Found bad gas …"
type textarea "x"
type textarea "09/24/25 Tech 1 PN 3.75hrs / Tech 2 JC 1.5 hrs (5.25hrs total) - Found bad gas …"
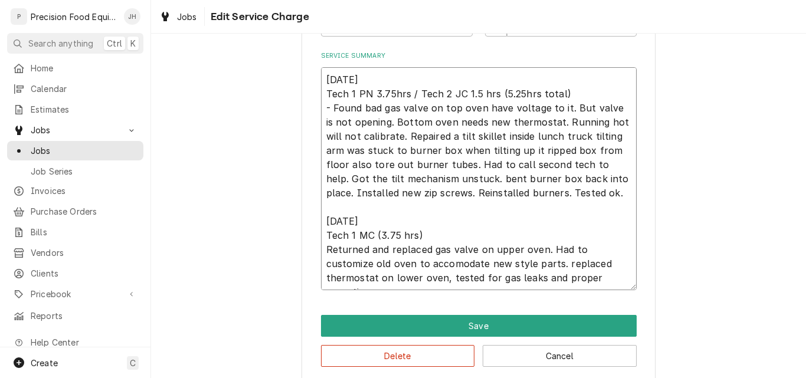
type textarea "x"
type textarea "09/24/25 Tech 1 PN 3.75hrs / Tech 2 JC 1.5 hrs (5.25hrs total) - Found bad gas …"
type textarea "x"
type textarea "09/24/25 Tech 1 PN 3.75hrs / Tech 2 JC 1.5 hrs (5.25hrs total) - Found bad gas …"
click at [412, 265] on textarea "09/24/25 Tech 1 PN 3.75hrs / Tech 2 JC 1.5 hrs (5.25hrs total) - Found bad gas …" at bounding box center [479, 178] width 316 height 223
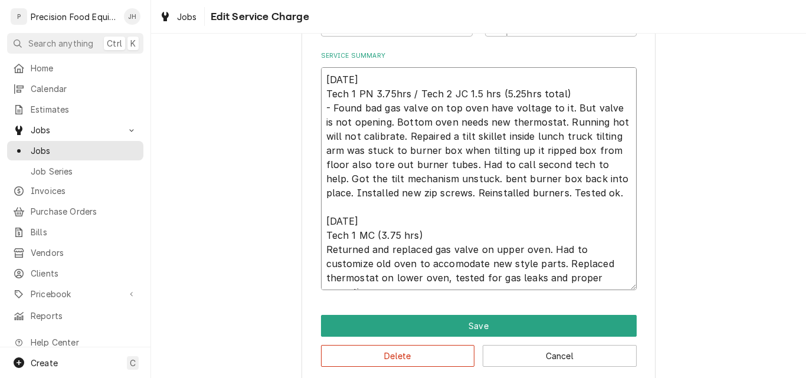
click at [394, 265] on textarea "09/24/25 Tech 1 PN 3.75hrs / Tech 2 JC 1.5 hrs (5.25hrs total) - Found bad gas …" at bounding box center [479, 178] width 316 height 223
click at [396, 268] on textarea "09/24/25 Tech 1 PN 3.75hrs / Tech 2 JC 1.5 hrs (5.25hrs total) - Found bad gas …" at bounding box center [479, 178] width 316 height 223
type textarea "x"
type textarea "09/24/25 Tech 1 PN 3.75hrs / Tech 2 JC 1.5 hrs (5.25hrs total) - Found bad gas …"
click at [580, 277] on textarea "09/24/25 Tech 1 PN 3.75hrs / Tech 2 JC 1.5 hrs (5.25hrs total) - Found bad gas …" at bounding box center [479, 178] width 316 height 223
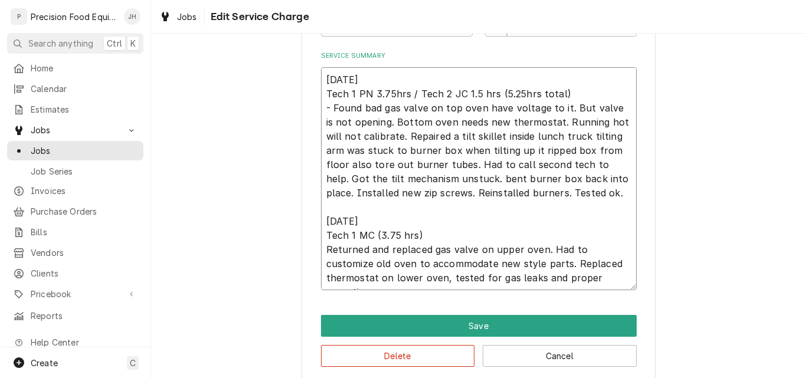
click at [491, 94] on textarea "09/24/25 Tech 1 PN 3.75hrs / Tech 2 JC 1.5 hrs (5.25hrs total) - Found bad gas …" at bounding box center [479, 178] width 316 height 223
type textarea "x"
type textarea "09/24/25 Tech 1 PN 3.75hrs / Tech 2 JC 1.5 hrs. (5.25hrs total) - Found bad gas…"
drag, startPoint x: 411, startPoint y: 237, endPoint x: 420, endPoint y: 237, distance: 8.8
click at [412, 237] on textarea "09/24/25 Tech 1 PN 3.75hrs / Tech 2 JC 1.5 hrs. (5.25hrs total) - Found bad gas…" at bounding box center [479, 178] width 316 height 223
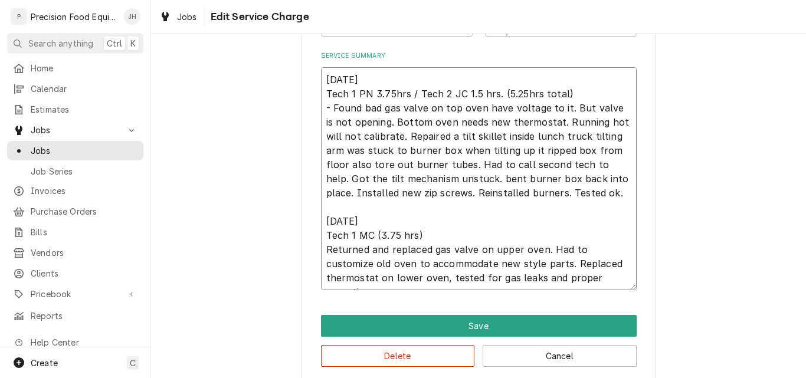
type textarea "x"
click at [409, 255] on textarea "09/24/25 Tech 1 PN 3.75hrs / Tech 2 JC 1.5 hrs. (5.25hrs total) - Found bad gas…" at bounding box center [479, 178] width 316 height 223
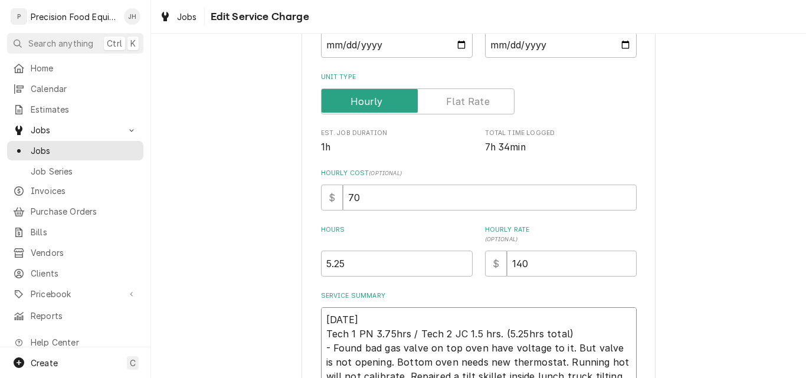
scroll to position [117, 0]
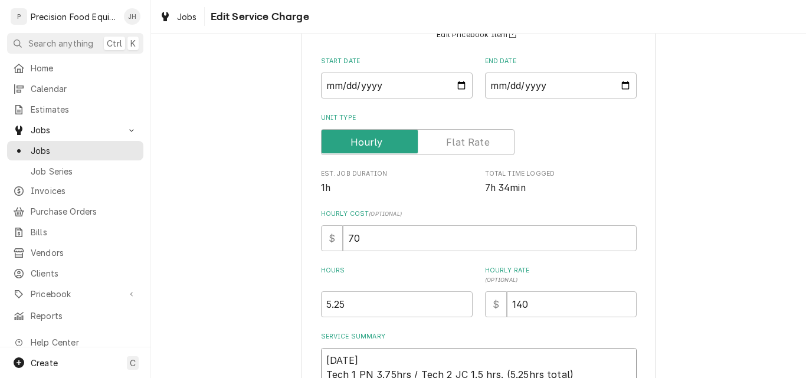
type textarea "09/24/25 Tech 1 PN 3.75hrs / Tech 2 JC 1.5 hrs. (5.25hrs total) - Found bad gas…"
drag, startPoint x: 347, startPoint y: 301, endPoint x: 309, endPoint y: 306, distance: 39.2
click at [309, 306] on div "Use the fields below to edit this service charge Short Description Oven Service…" at bounding box center [478, 301] width 354 height 723
type input "9"
type textarea "x"
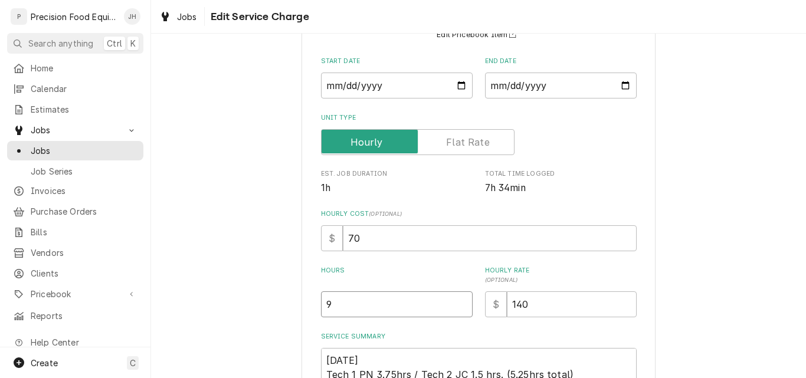
type input "9"
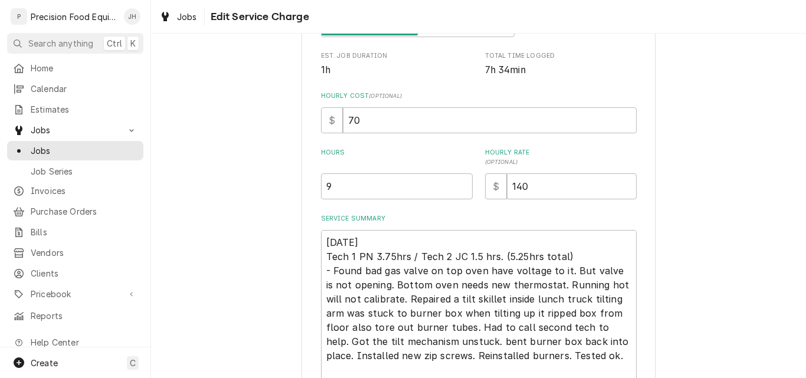
scroll to position [412, 0]
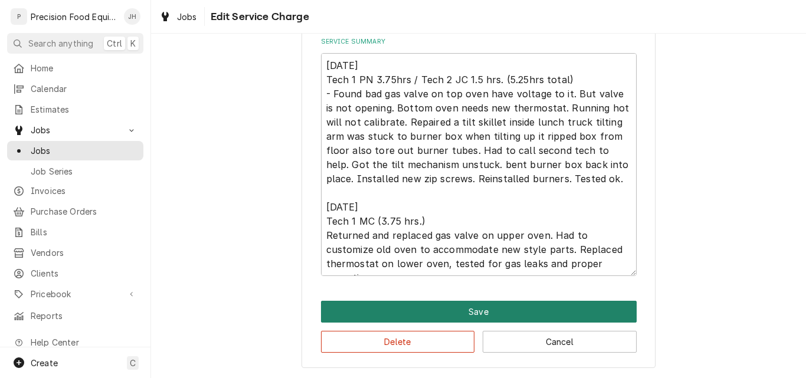
click at [473, 313] on button "Save" at bounding box center [479, 312] width 316 height 22
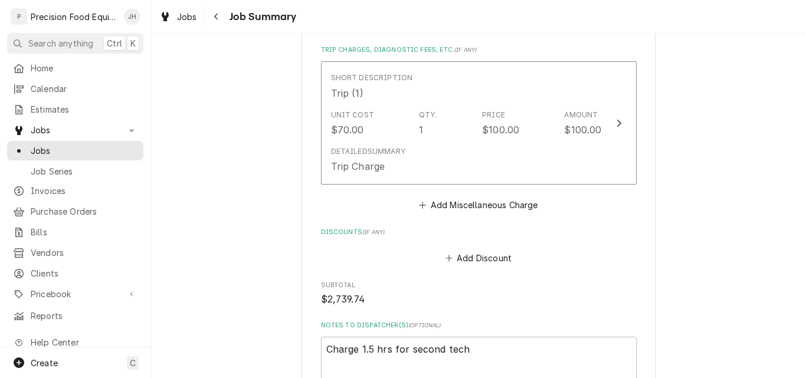
scroll to position [1180, 0]
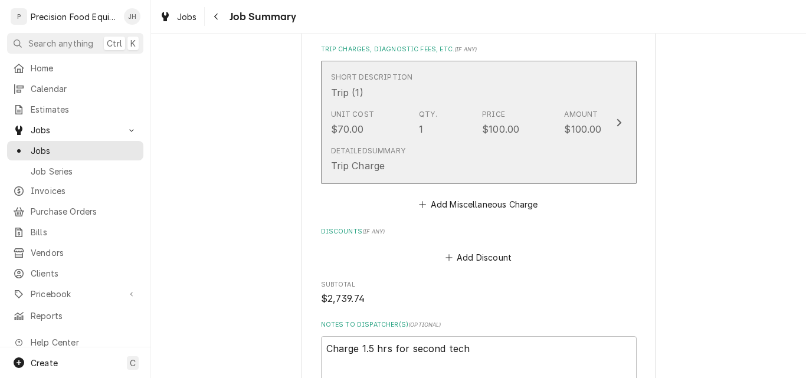
click at [389, 170] on div "Detailed Summary Trip Charge" at bounding box center [368, 159] width 74 height 27
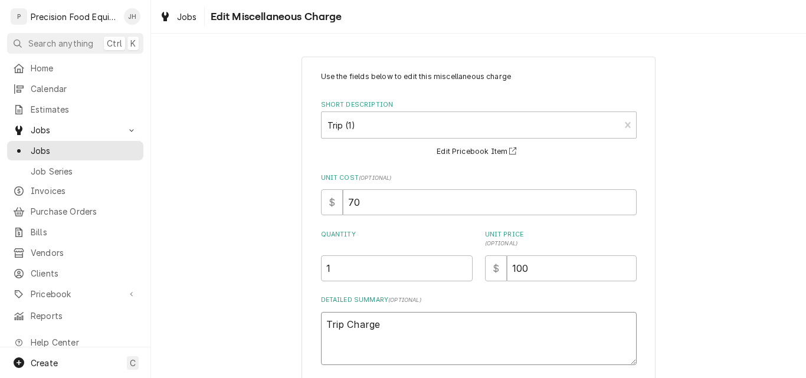
click at [322, 325] on textarea "Trip Charge" at bounding box center [479, 338] width 316 height 53
click at [340, 327] on textarea "Trip Charge" at bounding box center [479, 338] width 316 height 53
click at [324, 327] on textarea "Trip Charge" at bounding box center [479, 338] width 316 height 53
type textarea "x"
type textarea "1 Trip Charge"
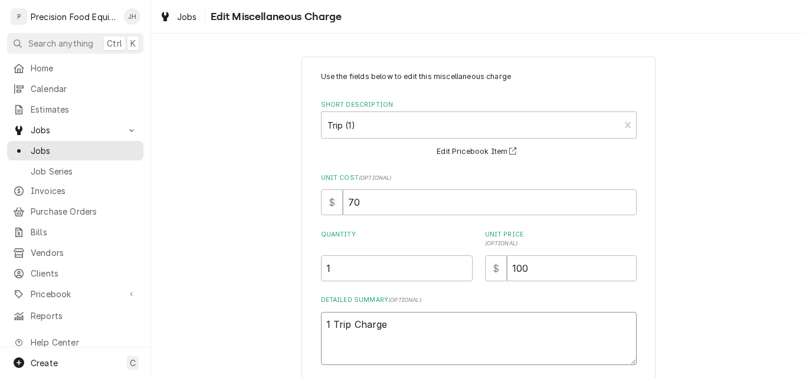
click at [395, 327] on textarea "1 Trip Charge" at bounding box center [479, 338] width 316 height 53
type textarea "x"
type textarea "1 Trip Charge"
type textarea "x"
type textarea "1 Trip Charge 2"
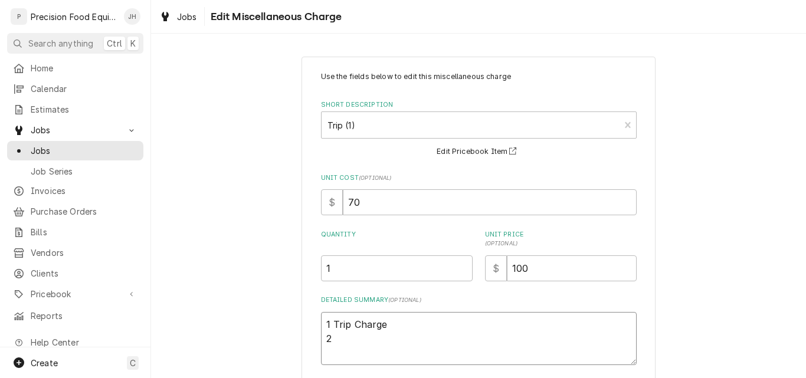
type textarea "x"
type textarea "1 Trip Charge 2n"
type textarea "x"
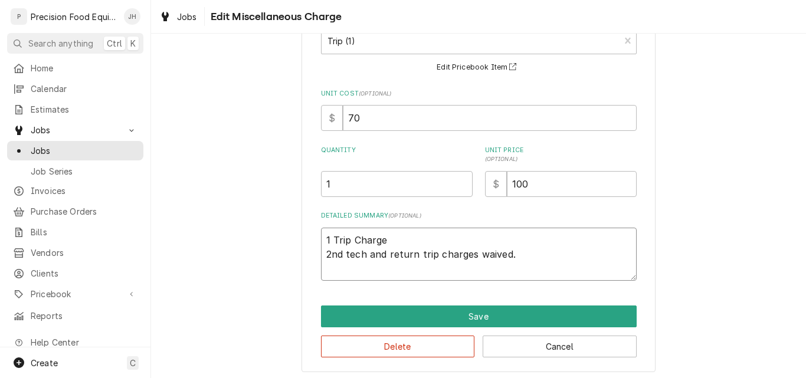
scroll to position [89, 0]
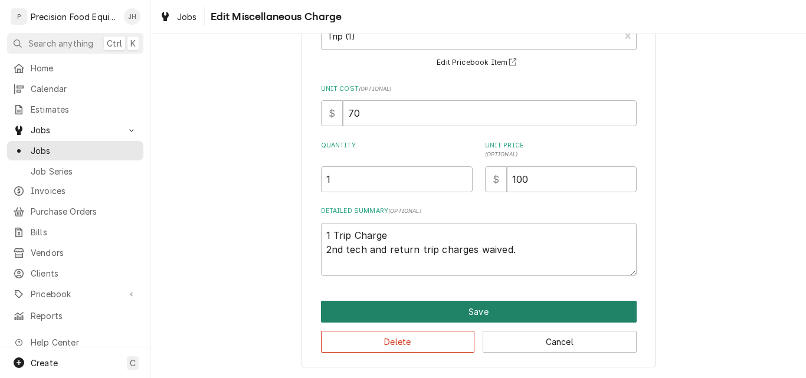
click at [494, 309] on button "Save" at bounding box center [479, 312] width 316 height 22
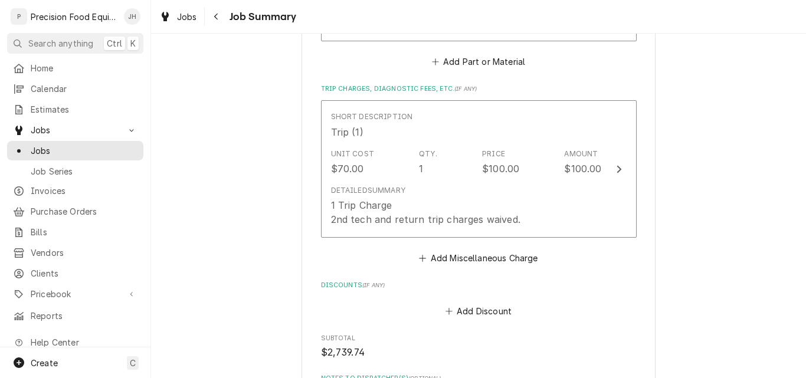
scroll to position [1180, 0]
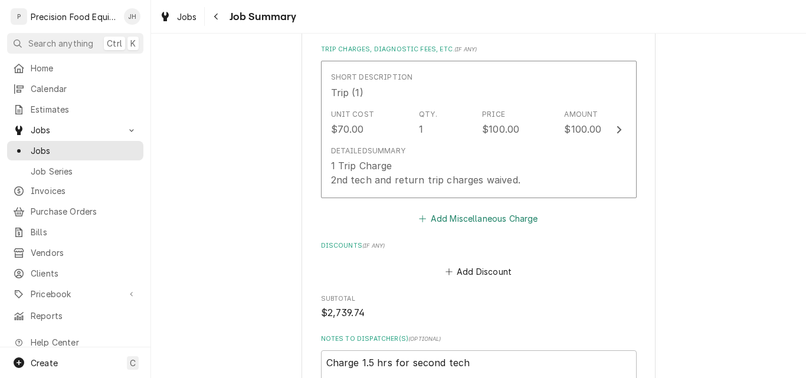
click at [479, 220] on button "Add Miscellaneous Charge" at bounding box center [478, 218] width 123 height 17
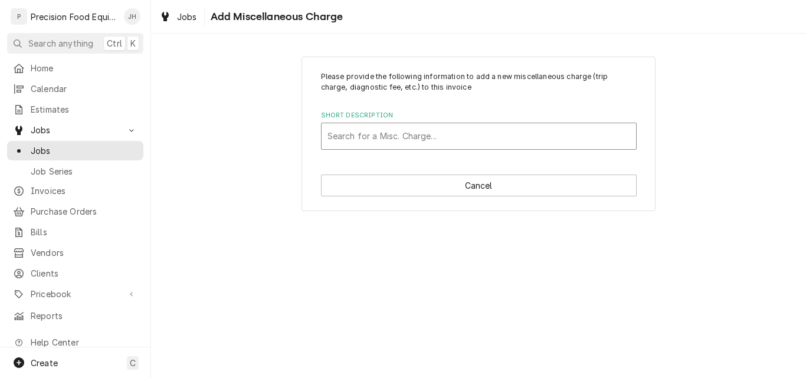
click at [390, 132] on div "Short Description" at bounding box center [478, 136] width 303 height 21
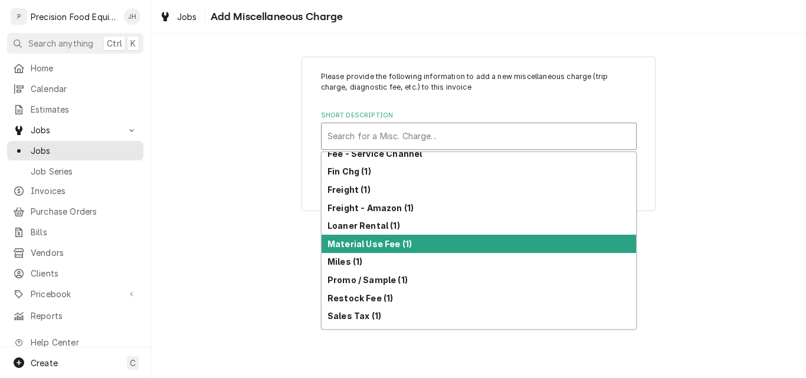
scroll to position [177, 0]
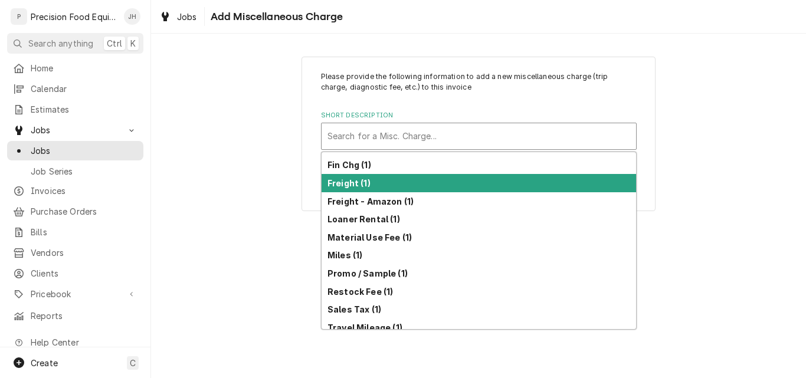
click at [355, 183] on strong "Freight (1)" at bounding box center [348, 183] width 43 height 10
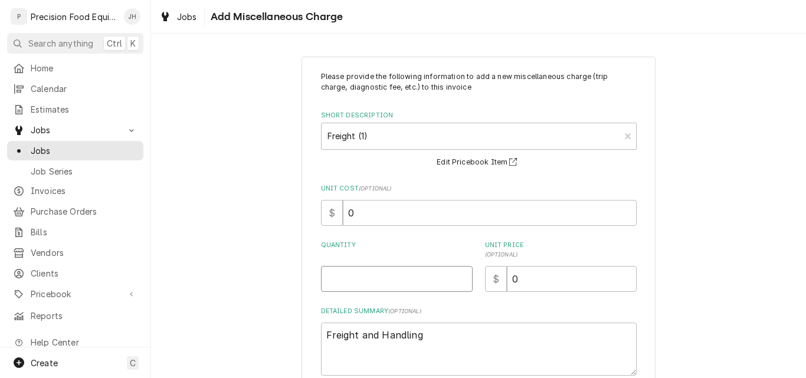
click at [344, 277] on input "Quantity" at bounding box center [397, 279] width 152 height 26
drag, startPoint x: 355, startPoint y: 214, endPoint x: 337, endPoint y: 216, distance: 17.3
click at [343, 216] on input "0" at bounding box center [490, 213] width 294 height 26
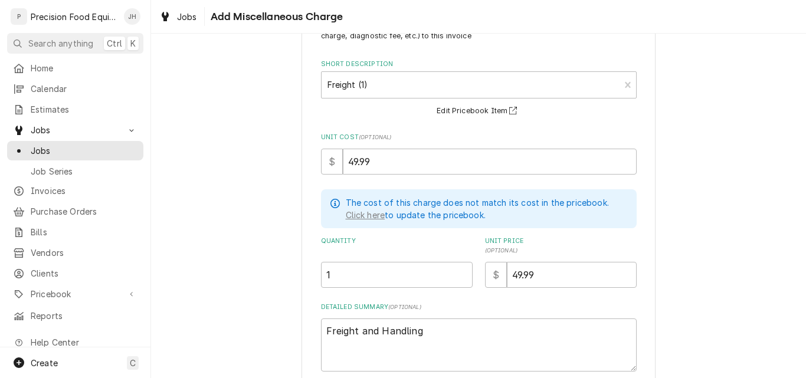
scroll to position [116, 0]
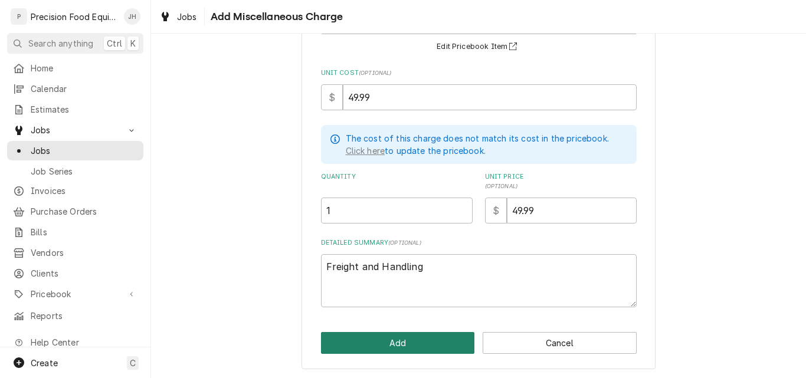
click at [391, 339] on button "Add" at bounding box center [398, 343] width 154 height 22
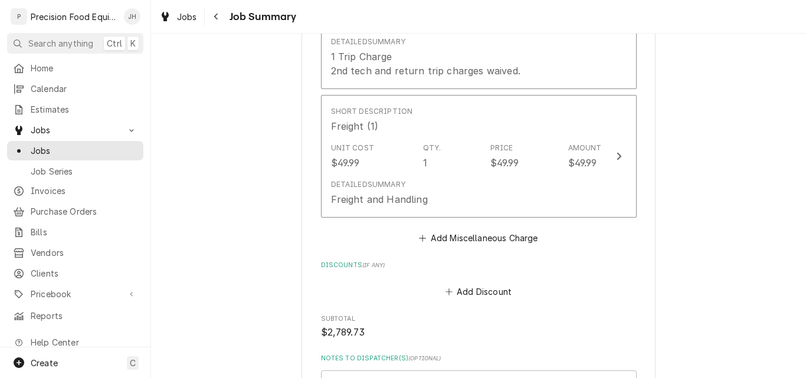
scroll to position [1298, 0]
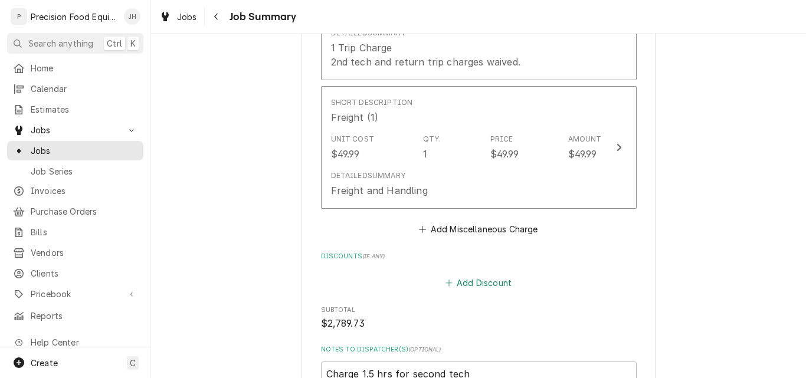
click at [467, 290] on button "Add Discount" at bounding box center [478, 282] width 70 height 17
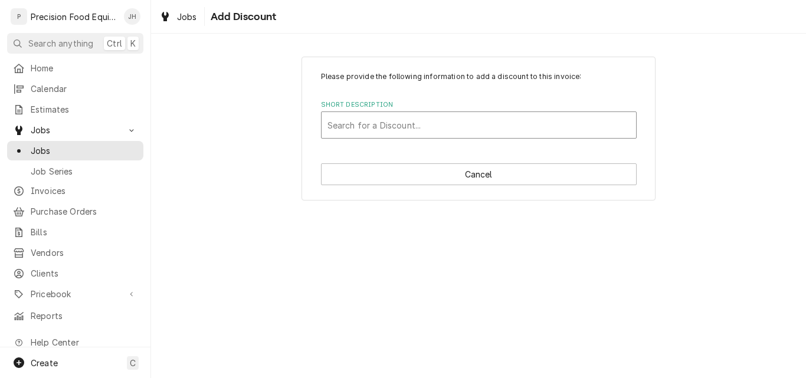
click at [376, 121] on div "Short Description" at bounding box center [478, 124] width 303 height 21
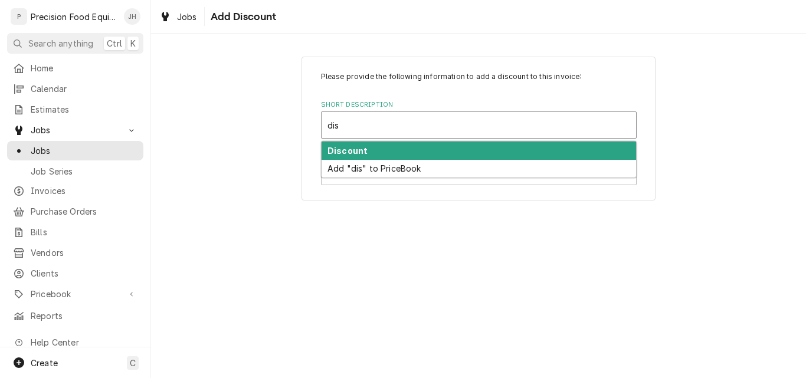
click at [378, 149] on div "Discount" at bounding box center [478, 151] width 314 height 18
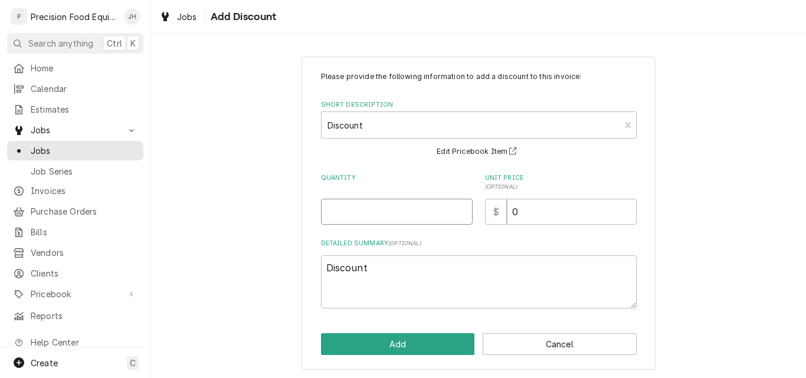
click at [353, 212] on input "Quantity" at bounding box center [397, 212] width 152 height 26
click at [192, 198] on div "Please provide the following information to add a discount to this invoice: Sho…" at bounding box center [478, 213] width 655 height 334
click at [529, 215] on input "0" at bounding box center [572, 212] width 130 height 26
click at [324, 270] on textarea "Discount" at bounding box center [479, 281] width 316 height 53
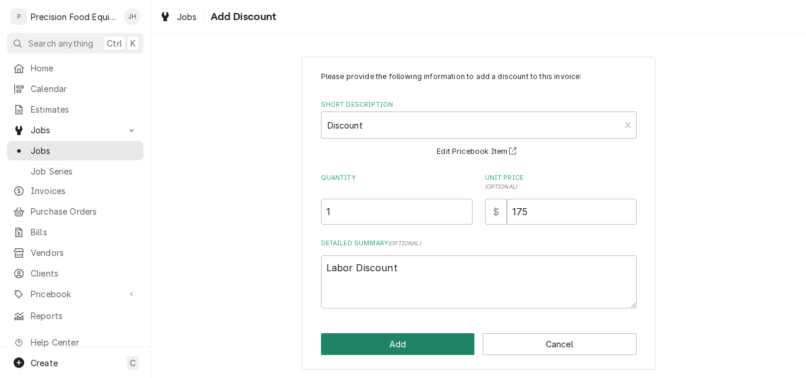
click at [409, 352] on button "Add" at bounding box center [398, 344] width 154 height 22
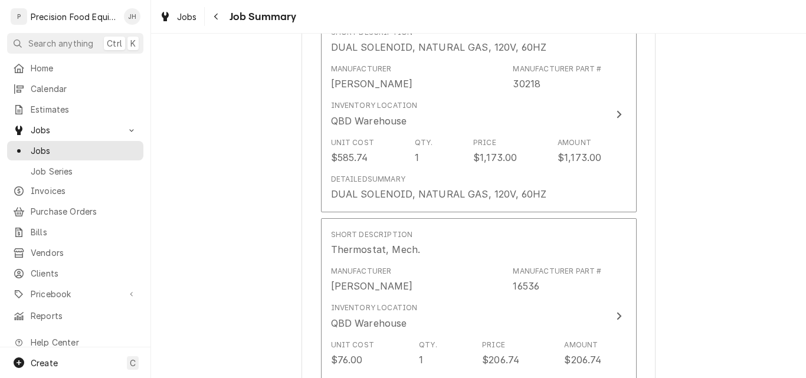
scroll to position [531, 0]
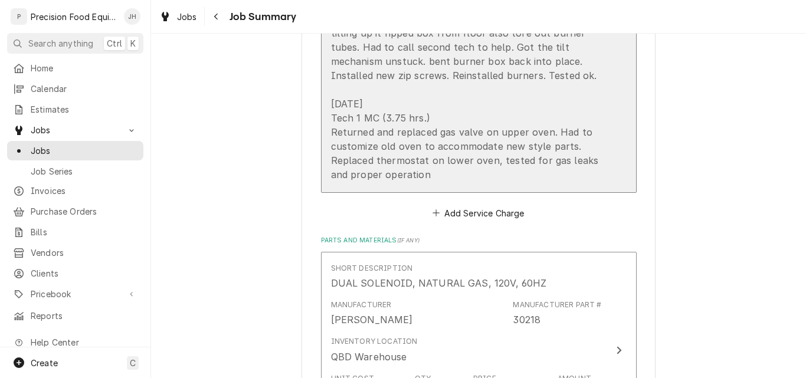
click at [415, 92] on div "09/24/25 Tech 1 PN 3.75hrs / Tech 2 JC 1.5 hrs. (5.25hrs total) - Found bad gas…" at bounding box center [466, 61] width 271 height 241
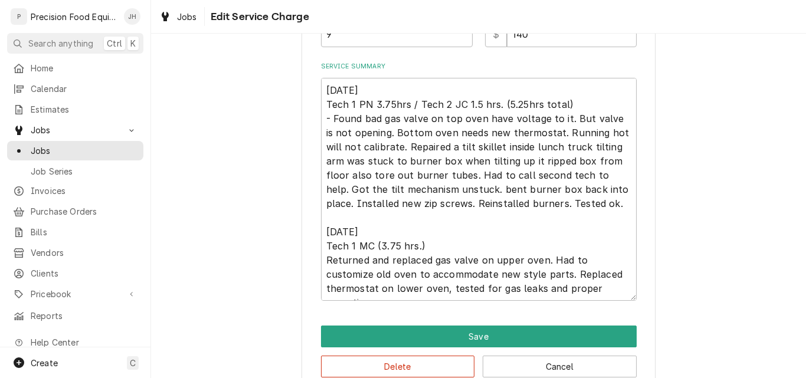
scroll to position [412, 0]
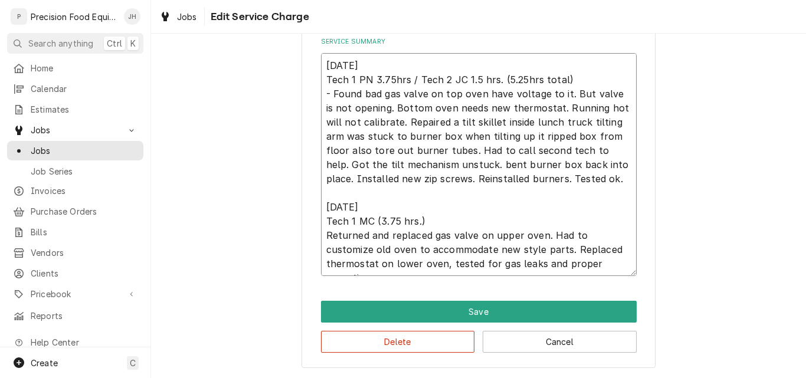
click at [323, 208] on textarea "09/24/25 Tech 1 PN 3.75hrs / Tech 2 JC 1.5 hrs. (5.25hrs total) - Found bad gas…" at bounding box center [479, 164] width 316 height 223
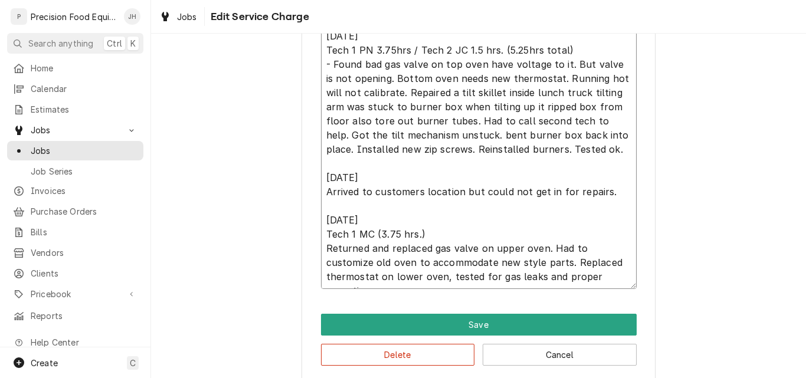
scroll to position [454, 0]
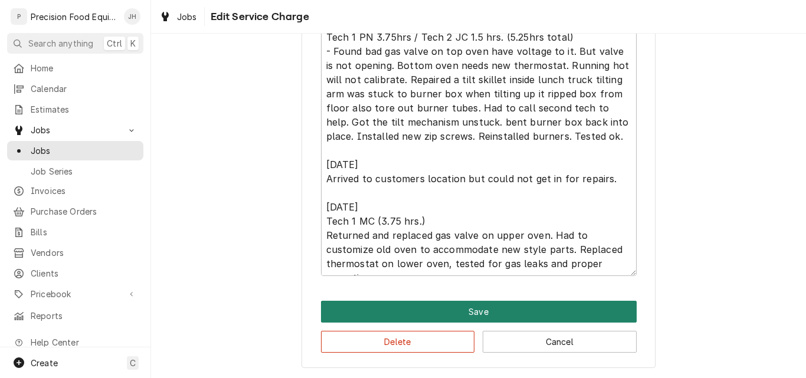
click at [477, 311] on button "Save" at bounding box center [479, 312] width 316 height 22
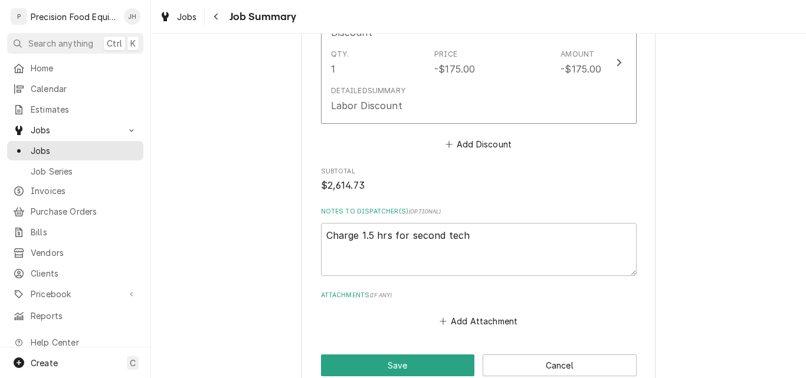
scroll to position [1458, 0]
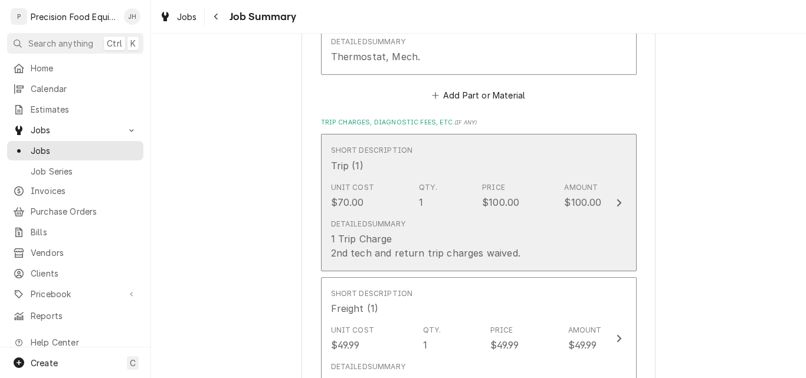
click at [436, 222] on div "Detailed Summary 1 Trip Charge 2nd tech and return trip charges waived." at bounding box center [425, 239] width 189 height 41
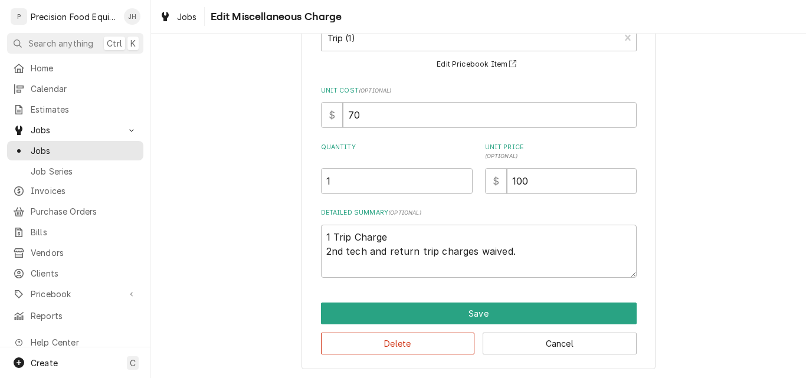
scroll to position [89, 0]
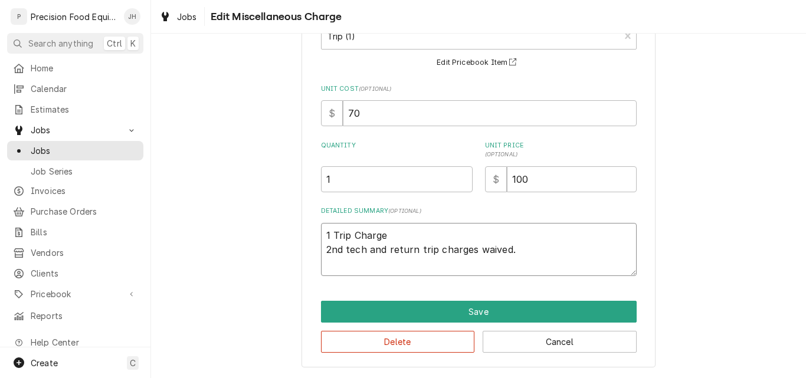
click at [329, 237] on textarea "1 Trip Charge 2nd tech and return trip charges waived." at bounding box center [479, 249] width 316 height 53
drag, startPoint x: 329, startPoint y: 238, endPoint x: 247, endPoint y: 207, distance: 87.0
click at [307, 241] on div "Use the fields below to edit this miscellaneous charge Short Description Trip (…" at bounding box center [478, 168] width 354 height 401
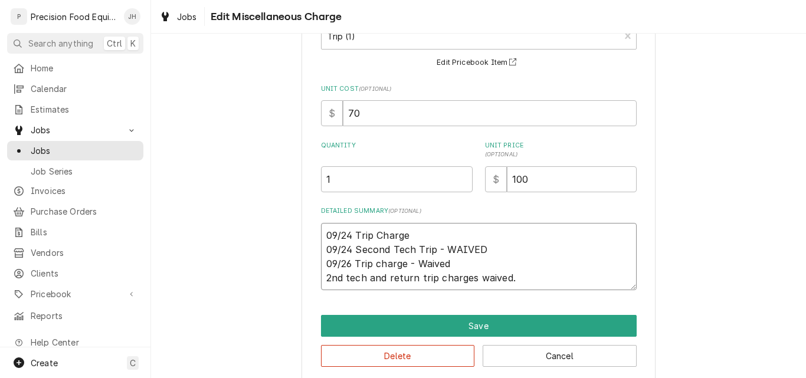
click at [373, 266] on textarea "09/24 Trip Charge 09/24 Second Tech Trip - WAIVED 09/26 Trip charge - Waived 2n…" at bounding box center [479, 256] width 316 height 67
drag, startPoint x: 321, startPoint y: 277, endPoint x: 381, endPoint y: 279, distance: 60.2
click at [381, 279] on textarea "09/24 Trip Charge 09/24 Second Tech Trip - WAIVED 09/26 Trip Charge (no access/…" at bounding box center [479, 256] width 316 height 67
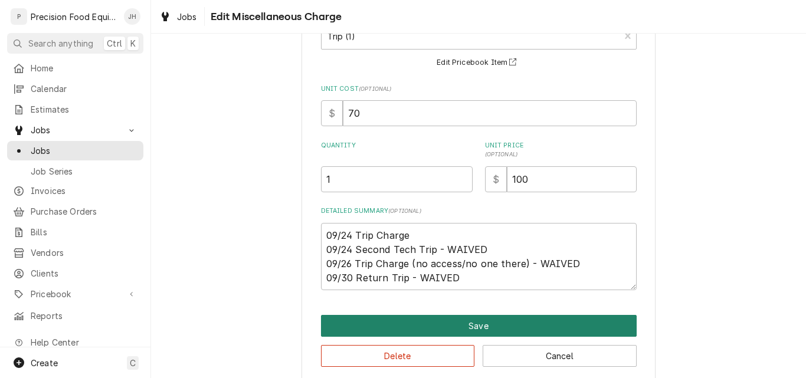
click at [470, 325] on button "Save" at bounding box center [479, 326] width 316 height 22
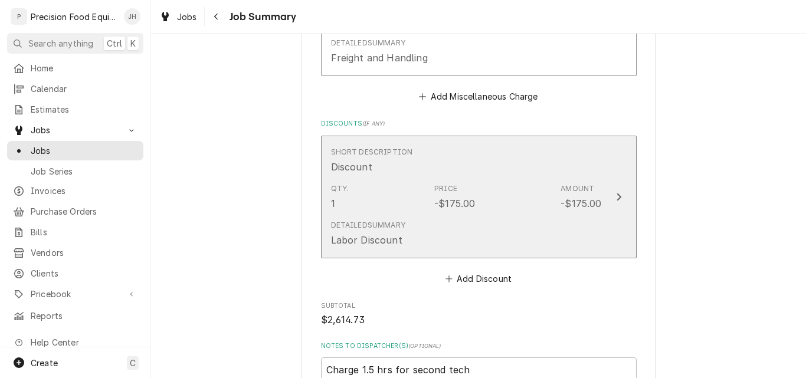
scroll to position [1531, 0]
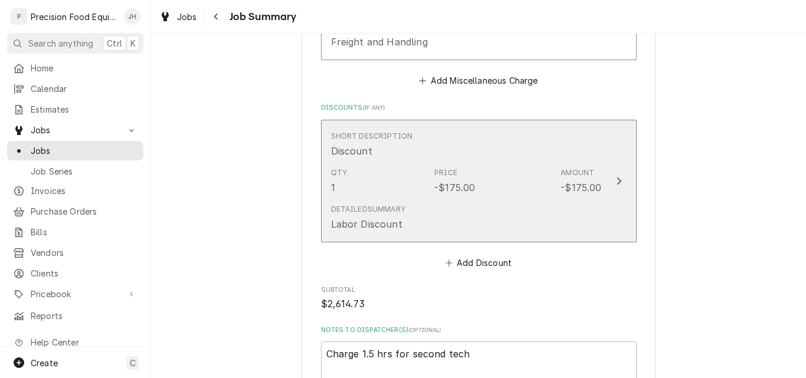
click at [485, 205] on div "Detailed Summary Labor Discount" at bounding box center [466, 217] width 271 height 37
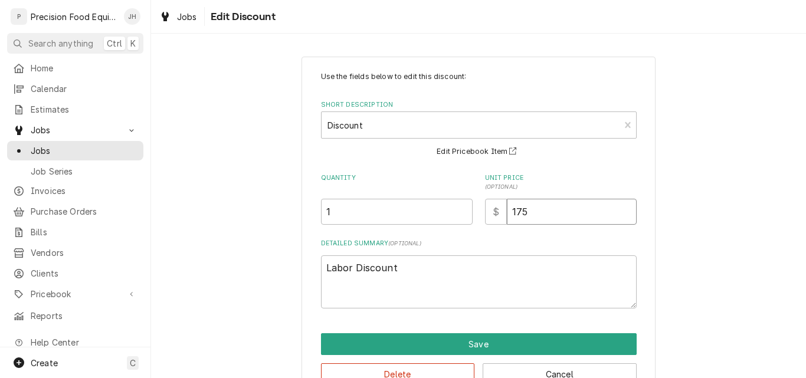
drag, startPoint x: 513, startPoint y: 213, endPoint x: 536, endPoint y: 213, distance: 22.4
click at [536, 213] on input "175" at bounding box center [572, 212] width 130 height 26
click at [467, 271] on textarea "Labor Discount" at bounding box center [479, 281] width 316 height 53
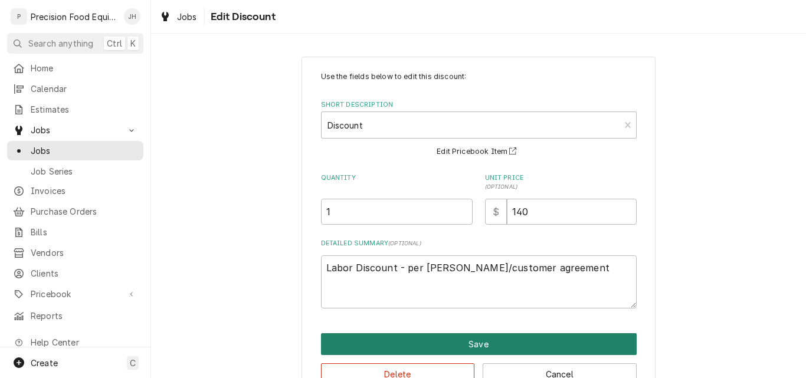
click at [474, 339] on button "Save" at bounding box center [479, 344] width 316 height 22
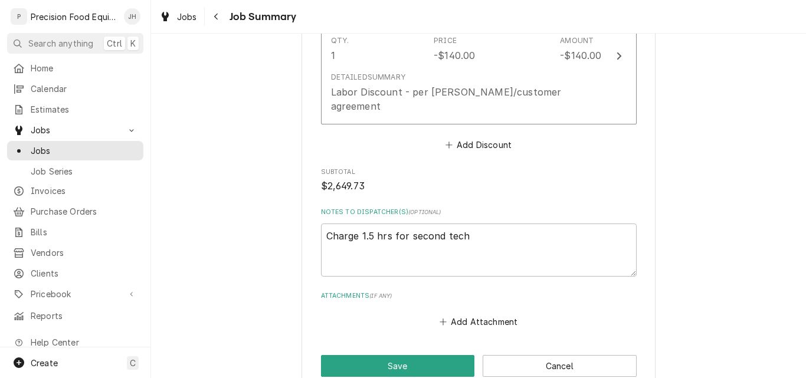
scroll to position [1781, 0]
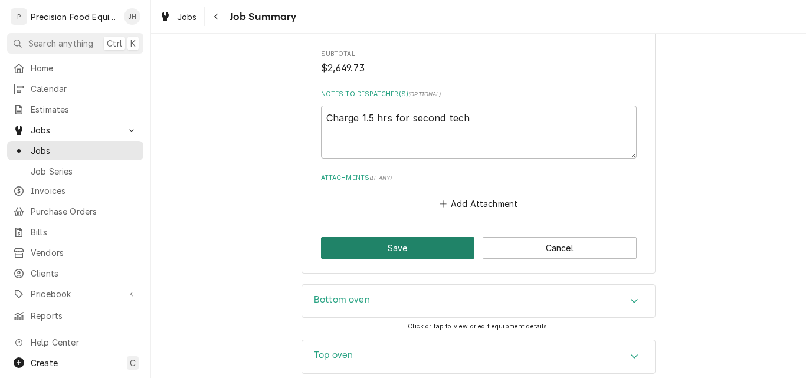
click at [395, 237] on button "Save" at bounding box center [398, 248] width 154 height 22
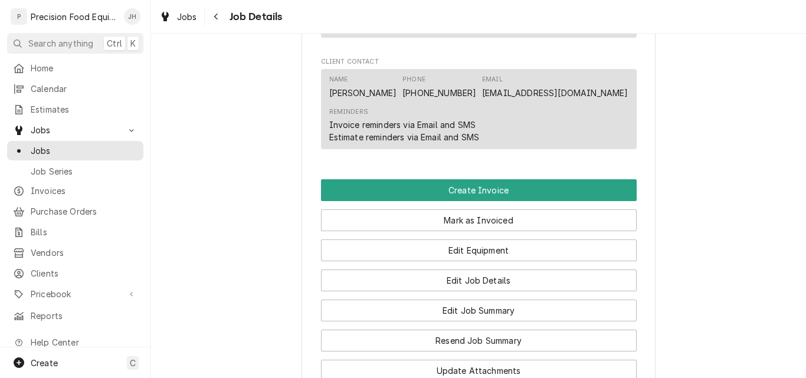
scroll to position [826, 0]
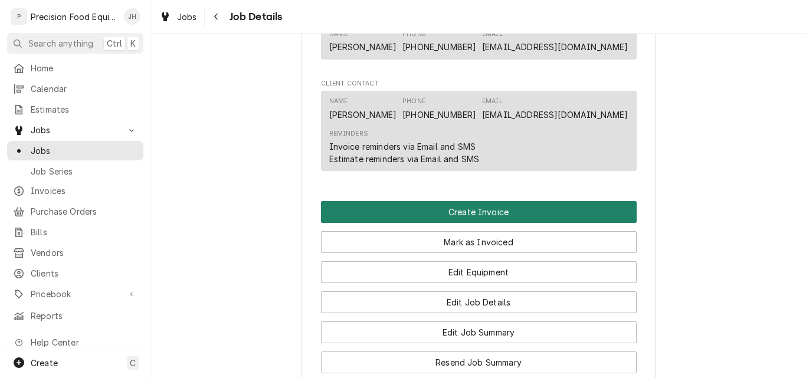
click at [481, 223] on button "Create Invoice" at bounding box center [479, 212] width 316 height 22
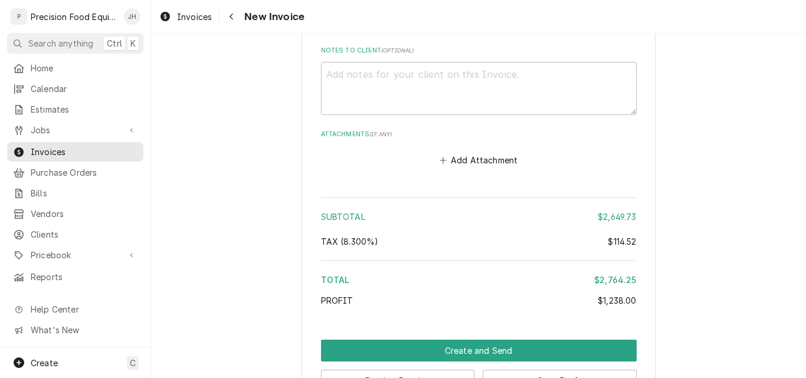
scroll to position [2770, 0]
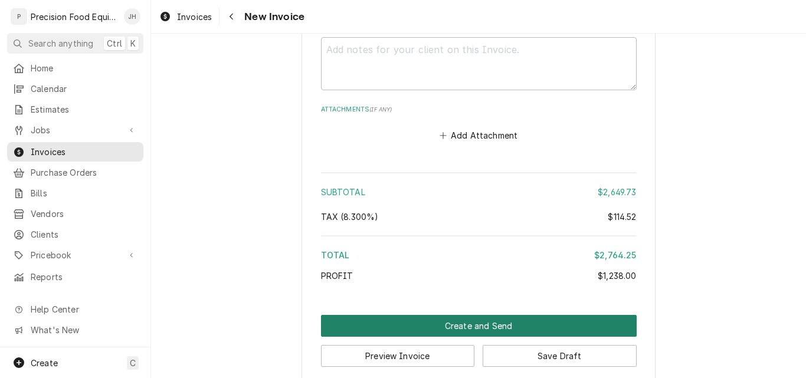
click at [443, 315] on button "Create and Send" at bounding box center [479, 326] width 316 height 22
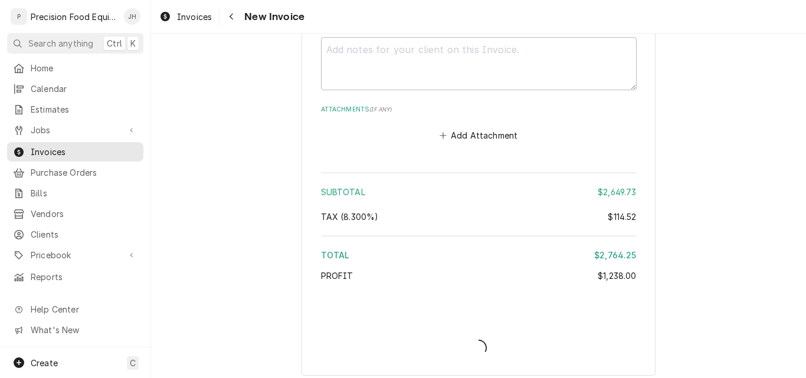
scroll to position [2764, 0]
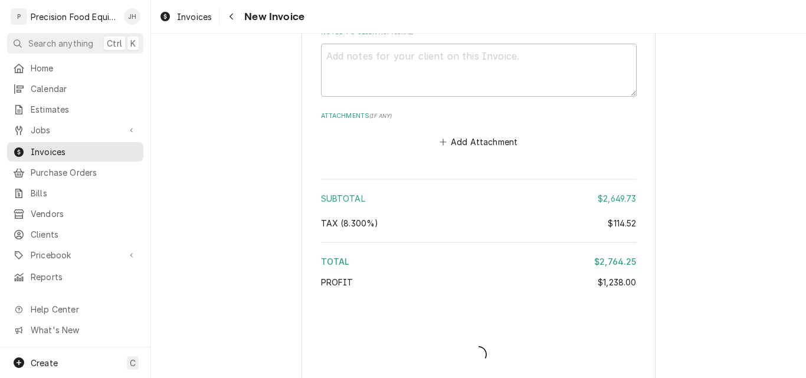
type textarea "x"
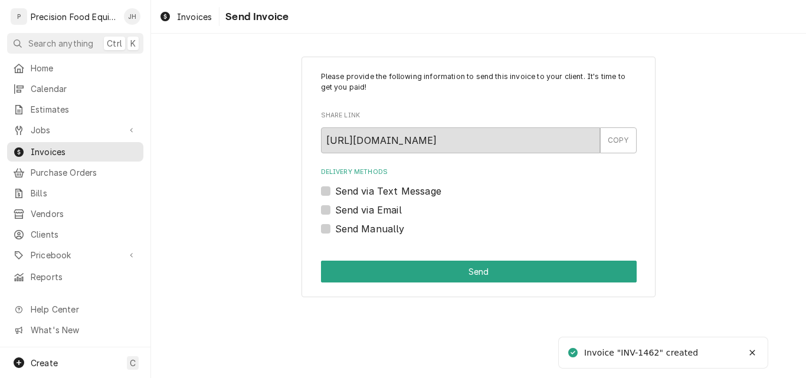
click at [377, 230] on label "Send Manually" at bounding box center [370, 229] width 70 height 14
click at [377, 230] on input "Send Manually" at bounding box center [493, 235] width 316 height 26
checkbox input "true"
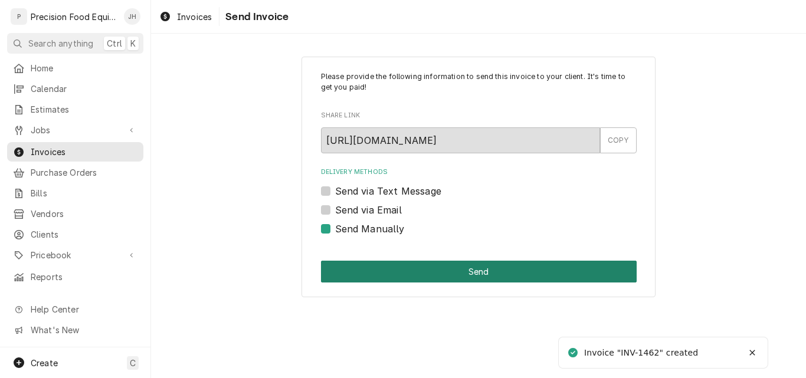
click at [457, 268] on button "Send" at bounding box center [479, 272] width 316 height 22
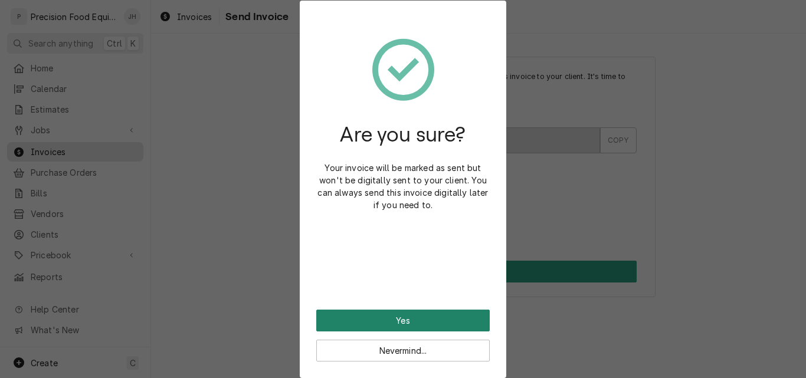
click at [431, 321] on button "Yes" at bounding box center [402, 321] width 173 height 22
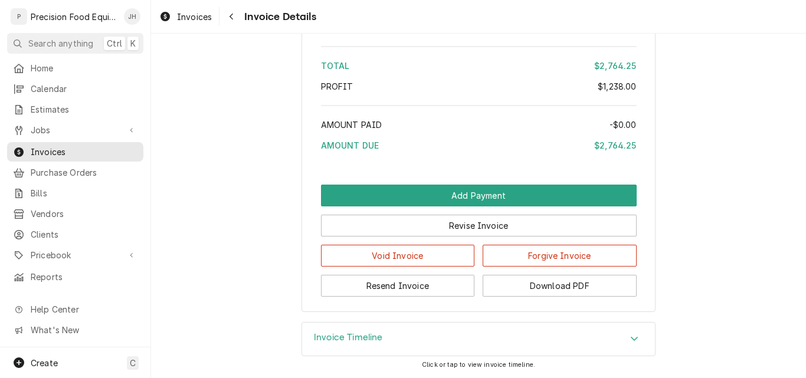
scroll to position [2228, 0]
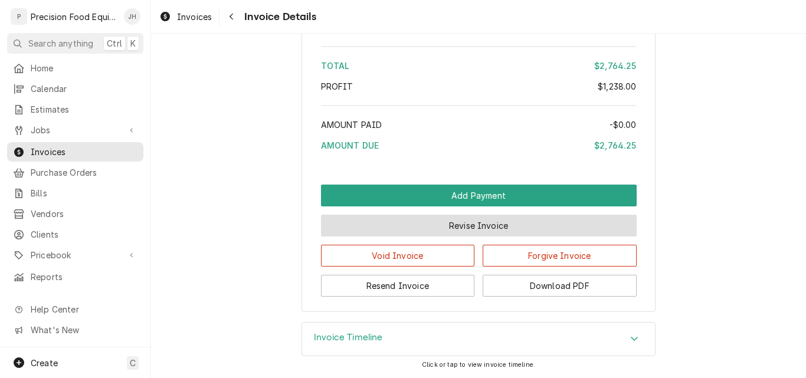
click at [488, 221] on button "Revise Invoice" at bounding box center [479, 226] width 316 height 22
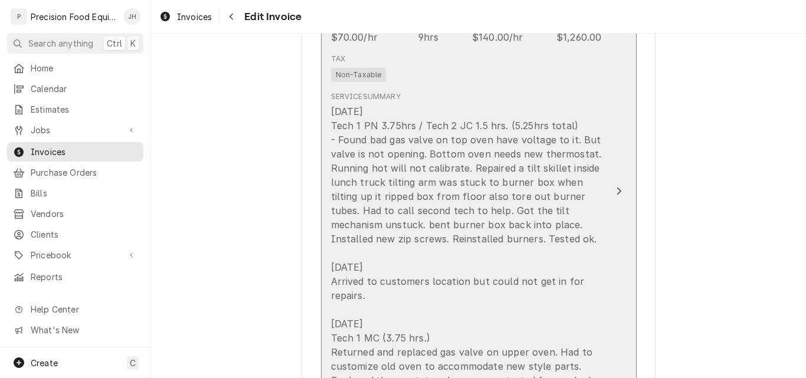
scroll to position [885, 0]
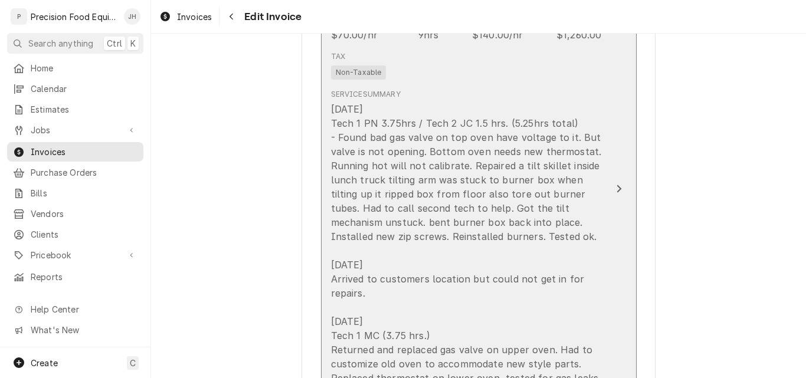
click at [505, 252] on div "[DATE] Tech 1 PN 3.75hrs / Tech 2 JC 1.5 hrs. (5.25hrs total) - Found bad gas v…" at bounding box center [466, 250] width 271 height 297
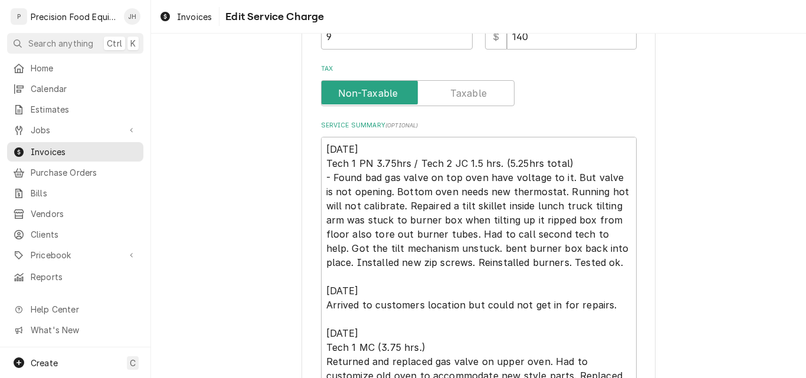
scroll to position [413, 0]
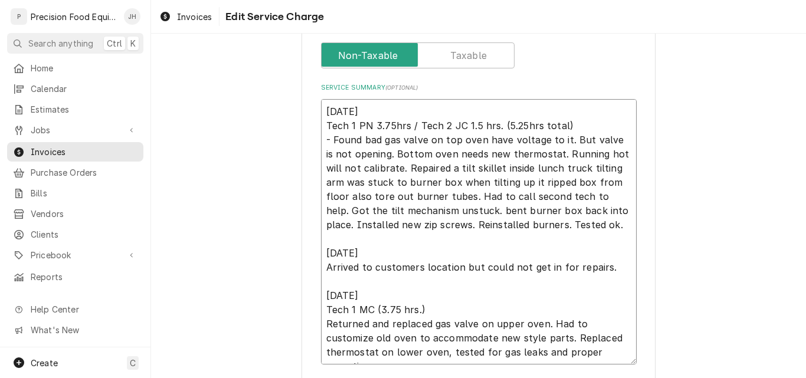
click at [582, 225] on textarea "[DATE] Tech 1 PN 3.75hrs / Tech 2 JC 1.5 hrs. (5.25hrs total) - Found bad gas v…" at bounding box center [479, 231] width 316 height 265
type textarea "x"
type textarea "09/24/25 Tech 1 PN 3.75hrs / Tech 2 JC 1.5 hrs. (5.25hrs total) - Found bad gas…"
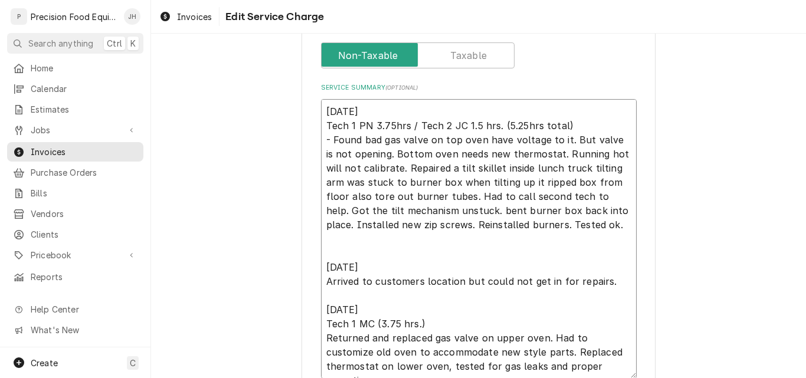
type textarea "x"
type textarea "09/24/25 Tech 1 PN 3.75hrs / Tech 2 JC 1.5 hrs. (5.25hrs total) - Found bad gas…"
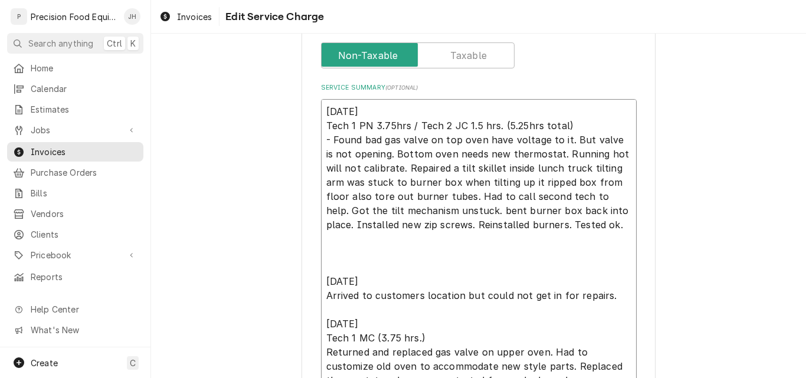
type textarea "x"
type textarea "09/24/25 Tech 1 PN 3.75hrs / Tech 2 JC 1.5 hrs. (5.25hrs total) - Found bad gas…"
type textarea "x"
type textarea "09/24/25 Tech 1 PN 3.75hrs / Tech 2 JC 1.5 hrs. (5.25hrs total) - Found bad gas…"
type textarea "x"
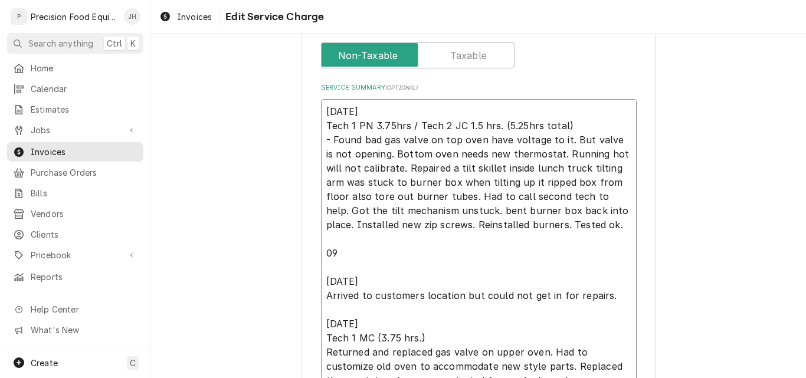
type textarea "09/24/25 Tech 1 PN 3.75hrs / Tech 2 JC 1.5 hrs. (5.25hrs total) - Found bad gas…"
type textarea "x"
type textarea "09/24/25 Tech 1 PN 3.75hrs / Tech 2 JC 1.5 hrs. (5.25hrs total) - Found bad gas…"
type textarea "x"
type textarea "09/24/25 Tech 1 PN 3.75hrs / Tech 2 JC 1.5 hrs. (5.25hrs total) - Found bad gas…"
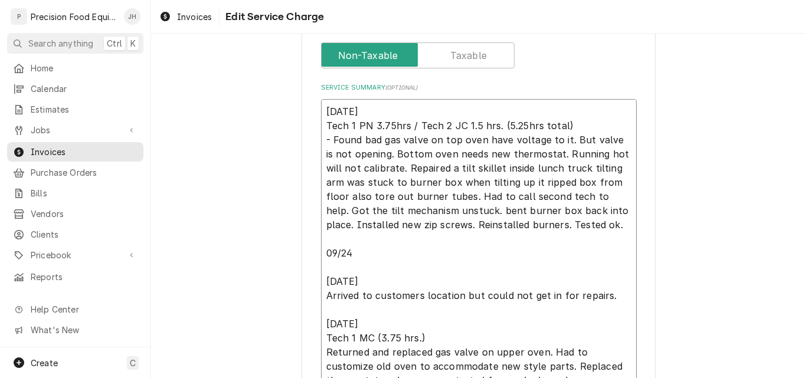
type textarea "x"
type textarea "09/24/25 Tech 1 PN 3.75hrs / Tech 2 JC 1.5 hrs. (5.25hrs total) - Found bad gas…"
type textarea "x"
type textarea "09/24/25 Tech 1 PN 3.75hrs / Tech 2 JC 1.5 hrs. (5.25hrs total) - Found bad gas…"
type textarea "x"
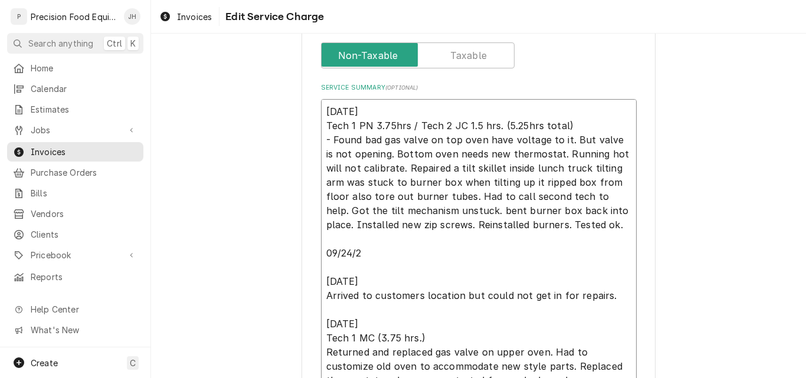
type textarea "09/24/25 Tech 1 PN 3.75hrs / Tech 2 JC 1.5 hrs. (5.25hrs total) - Found bad gas…"
type textarea "x"
type textarea "09/24/25 Tech 1 PN 3.75hrs / Tech 2 JC 1.5 hrs. (5.25hrs total) - Found bad gas…"
type textarea "x"
type textarea "09/24/25 Tech 1 PN 3.75hrs / Tech 2 JC 1.5 hrs. (5.25hrs total) - Found bad gas…"
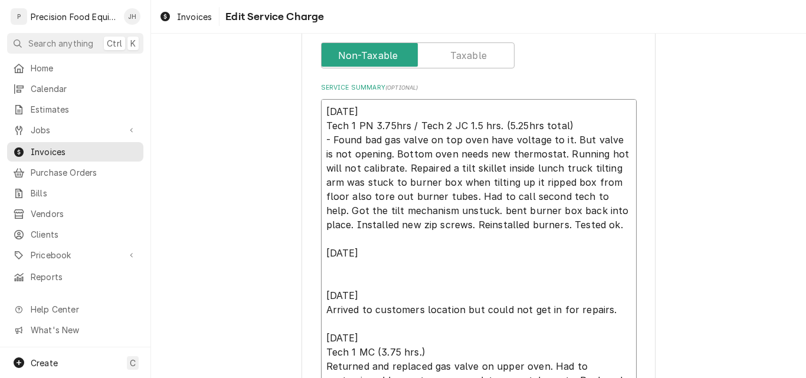
type textarea "x"
type textarea "09/24/25 Tech 1 PN 3.75hrs / Tech 2 JC 1.5 hrs. (5.25hrs total) - Found bad gas…"
type textarea "x"
type textarea "09/24/25 Tech 1 PN 3.75hrs / Tech 2 JC 1.5 hrs. (5.25hrs total) - Found bad gas…"
type textarea "x"
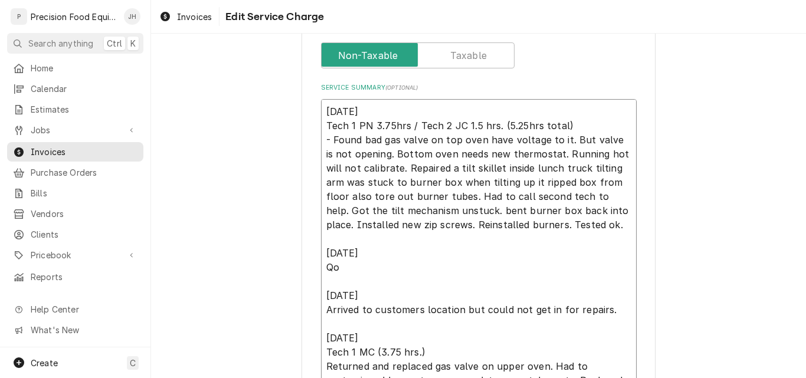
type textarea "09/24/25 Tech 1 PN 3.75hrs / Tech 2 JC 1.5 hrs. (5.25hrs total) - Found bad gas…"
type textarea "x"
type textarea "09/24/25 Tech 1 PN 3.75hrs / Tech 2 JC 1.5 hrs. (5.25hrs total) - Found bad gas…"
type textarea "x"
type textarea "09/24/25 Tech 1 PN 3.75hrs / Tech 2 JC 1.5 hrs. (5.25hrs total) - Found bad gas…"
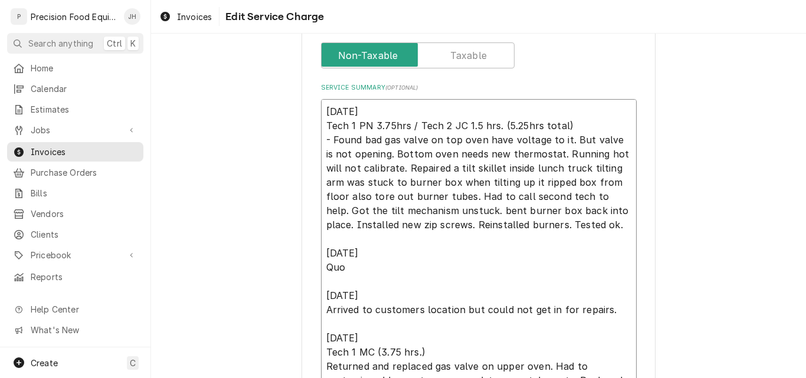
type textarea "x"
type textarea "09/24/25 Tech 1 PN 3.75hrs / Tech 2 JC 1.5 hrs. (5.25hrs total) - Found bad gas…"
type textarea "x"
type textarea "09/24/25 Tech 1 PN 3.75hrs / Tech 2 JC 1.5 hrs. (5.25hrs total) - Found bad gas…"
type textarea "x"
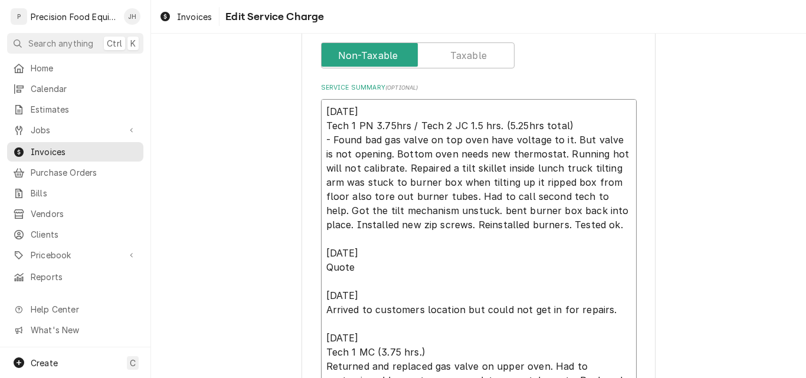
type textarea "09/24/25 Tech 1 PN 3.75hrs / Tech 2 JC 1.5 hrs. (5.25hrs total) - Found bad gas…"
type textarea "x"
type textarea "09/24/25 Tech 1 PN 3.75hrs / Tech 2 JC 1.5 hrs. (5.25hrs total) - Found bad gas…"
type textarea "x"
type textarea "09/24/25 Tech 1 PN 3.75hrs / Tech 2 JC 1.5 hrs. (5.25hrs total) - Found bad gas…"
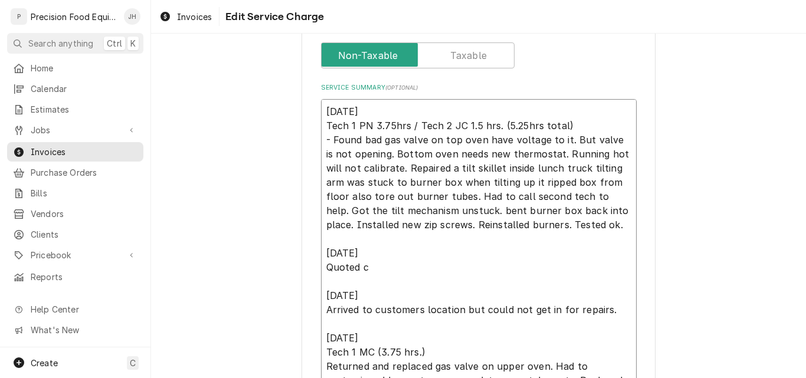
type textarea "x"
type textarea "09/24/25 Tech 1 PN 3.75hrs / Tech 2 JC 1.5 hrs. (5.25hrs total) - Found bad gas…"
type textarea "x"
type textarea "09/24/25 Tech 1 PN 3.75hrs / Tech 2 JC 1.5 hrs. (5.25hrs total) - Found bad gas…"
type textarea "x"
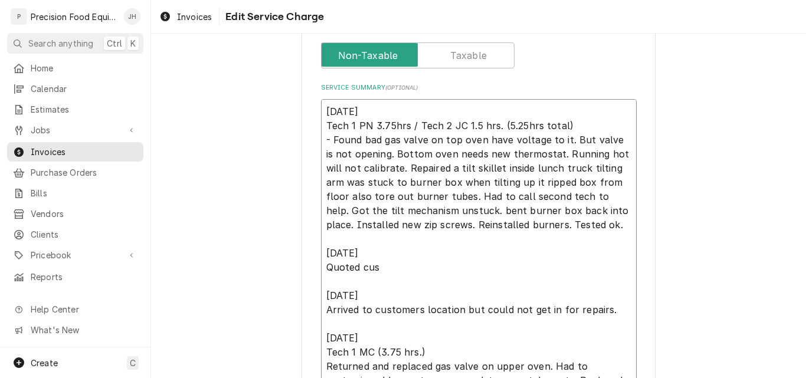
type textarea "09/24/25 Tech 1 PN 3.75hrs / Tech 2 JC 1.5 hrs. (5.25hrs total) - Found bad gas…"
type textarea "x"
type textarea "09/24/25 Tech 1 PN 3.75hrs / Tech 2 JC 1.5 hrs. (5.25hrs total) - Found bad gas…"
type textarea "x"
type textarea "09/24/25 Tech 1 PN 3.75hrs / Tech 2 JC 1.5 hrs. (5.25hrs total) - Found bad gas…"
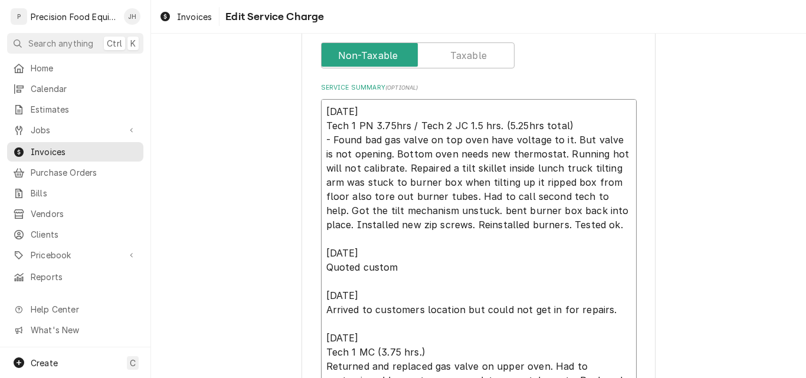
type textarea "x"
type textarea "09/24/25 Tech 1 PN 3.75hrs / Tech 2 JC 1.5 hrs. (5.25hrs total) - Found bad gas…"
type textarea "x"
type textarea "09/24/25 Tech 1 PN 3.75hrs / Tech 2 JC 1.5 hrs. (5.25hrs total) - Found bad gas…"
type textarea "x"
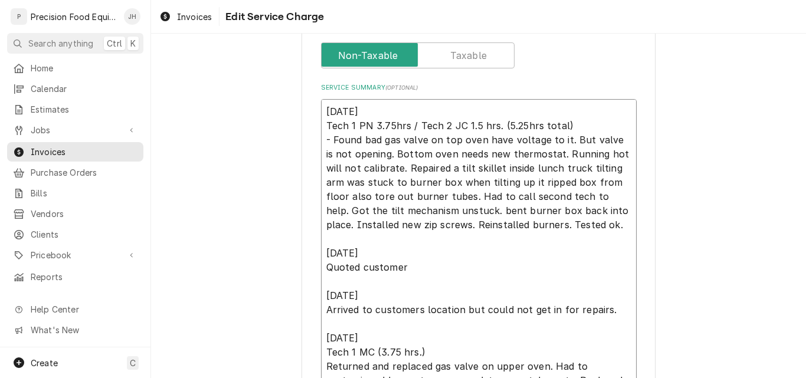
type textarea "09/24/25 Tech 1 PN 3.75hrs / Tech 2 JC 1.5 hrs. (5.25hrs total) - Found bad gas…"
type textarea "x"
type textarea "09/24/25 Tech 1 PN 3.75hrs / Tech 2 JC 1.5 hrs. (5.25hrs total) - Found bad gas…"
type textarea "x"
type textarea "09/24/25 Tech 1 PN 3.75hrs / Tech 2 JC 1.5 hrs. (5.25hrs total) - Found bad gas…"
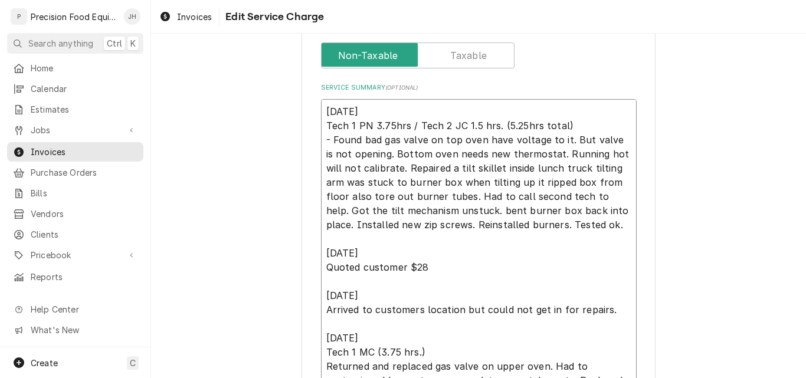
type textarea "x"
type textarea "09/24/25 Tech 1 PN 3.75hrs / Tech 2 JC 1.5 hrs. (5.25hrs total) - Found bad gas…"
type textarea "x"
type textarea "09/24/25 Tech 1 PN 3.75hrs / Tech 2 JC 1.5 hrs. (5.25hrs total) - Found bad gas…"
type textarea "x"
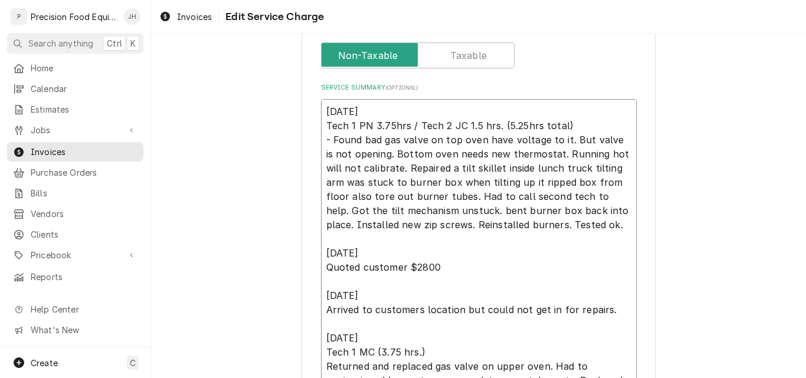
type textarea "09/24/25 Tech 1 PN 3.75hrs / Tech 2 JC 1.5 hrs. (5.25hrs total) - Found bad gas…"
type textarea "x"
type textarea "09/24/25 Tech 1 PN 3.75hrs / Tech 2 JC 1.5 hrs. (5.25hrs total) - Found bad gas…"
type textarea "x"
type textarea "09/24/25 Tech 1 PN 3.75hrs / Tech 2 JC 1.5 hrs. (5.25hrs total) - Found bad gas…"
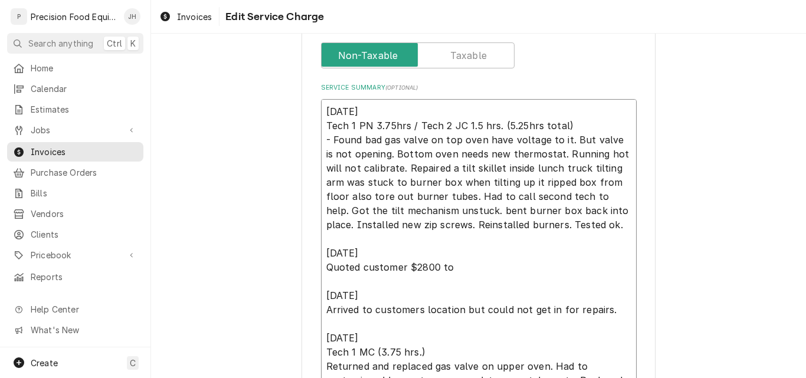
type textarea "x"
type textarea "09/24/25 Tech 1 PN 3.75hrs / Tech 2 JC 1.5 hrs. (5.25hrs total) - Found bad gas…"
type textarea "x"
type textarea "09/24/25 Tech 1 PN 3.75hrs / Tech 2 JC 1.5 hrs. (5.25hrs total) - Found bad gas…"
type textarea "x"
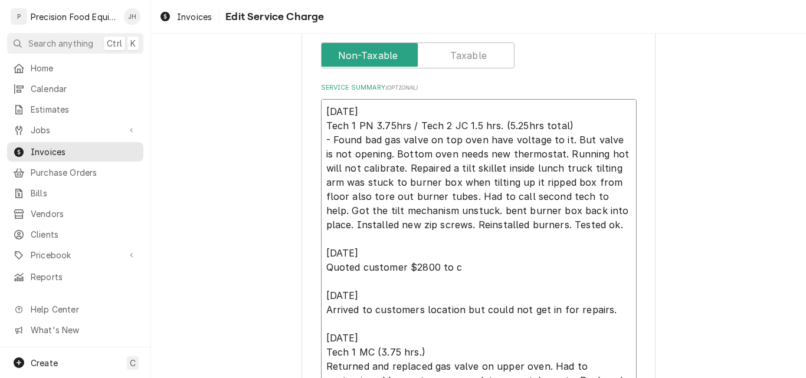
type textarea "09/24/25 Tech 1 PN 3.75hrs / Tech 2 JC 1.5 hrs. (5.25hrs total) - Found bad gas…"
type textarea "x"
type textarea "09/24/25 Tech 1 PN 3.75hrs / Tech 2 JC 1.5 hrs. (5.25hrs total) - Found bad gas…"
type textarea "x"
type textarea "09/24/25 Tech 1 PN 3.75hrs / Tech 2 JC 1.5 hrs. (5.25hrs total) - Found bad gas…"
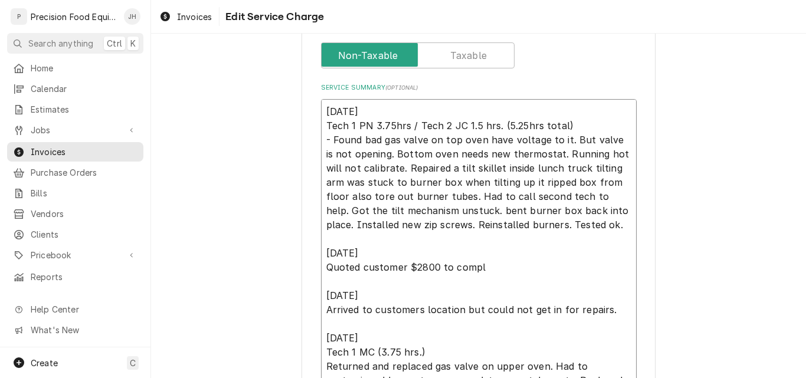
type textarea "x"
type textarea "09/24/25 Tech 1 PN 3.75hrs / Tech 2 JC 1.5 hrs. (5.25hrs total) - Found bad gas…"
type textarea "x"
type textarea "09/24/25 Tech 1 PN 3.75hrs / Tech 2 JC 1.5 hrs. (5.25hrs total) - Found bad gas…"
type textarea "x"
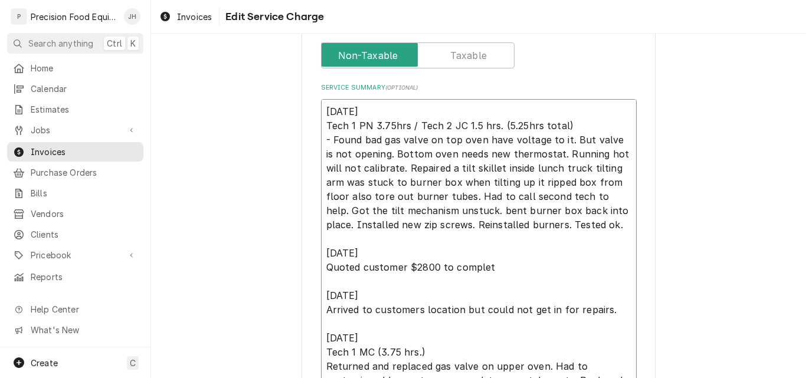
type textarea "09/24/25 Tech 1 PN 3.75hrs / Tech 2 JC 1.5 hrs. (5.25hrs total) - Found bad gas…"
type textarea "x"
type textarea "09/24/25 Tech 1 PN 3.75hrs / Tech 2 JC 1.5 hrs. (5.25hrs total) - Found bad gas…"
type textarea "x"
type textarea "09/24/25 Tech 1 PN 3.75hrs / Tech 2 JC 1.5 hrs. (5.25hrs total) - Found bad gas…"
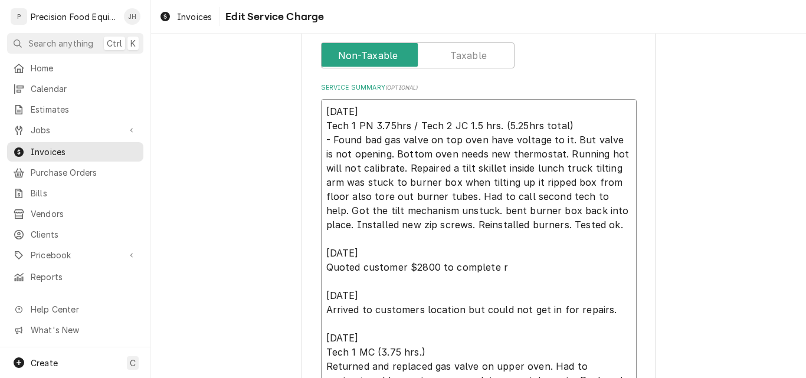
type textarea "x"
type textarea "09/24/25 Tech 1 PN 3.75hrs / Tech 2 JC 1.5 hrs. (5.25hrs total) - Found bad gas…"
type textarea "x"
type textarea "09/24/25 Tech 1 PN 3.75hrs / Tech 2 JC 1.5 hrs. (5.25hrs total) - Found bad gas…"
type textarea "x"
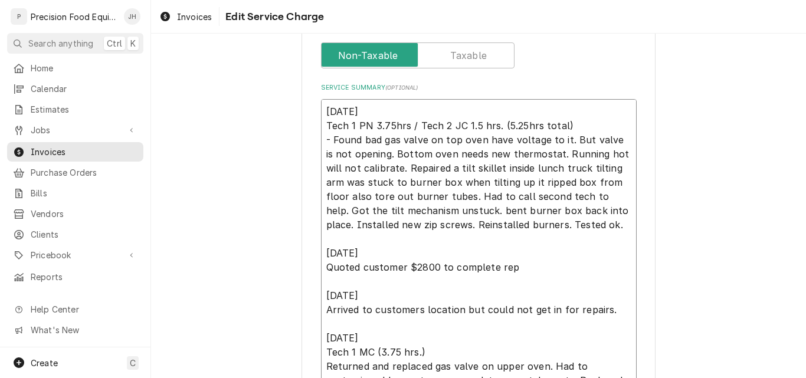
type textarea "09/24/25 Tech 1 PN 3.75hrs / Tech 2 JC 1.5 hrs. (5.25hrs total) - Found bad gas…"
type textarea "x"
type textarea "09/24/25 Tech 1 PN 3.75hrs / Tech 2 JC 1.5 hrs. (5.25hrs total) - Found bad gas…"
type textarea "x"
type textarea "09/24/25 Tech 1 PN 3.75hrs / Tech 2 JC 1.5 hrs. (5.25hrs total) - Found bad gas…"
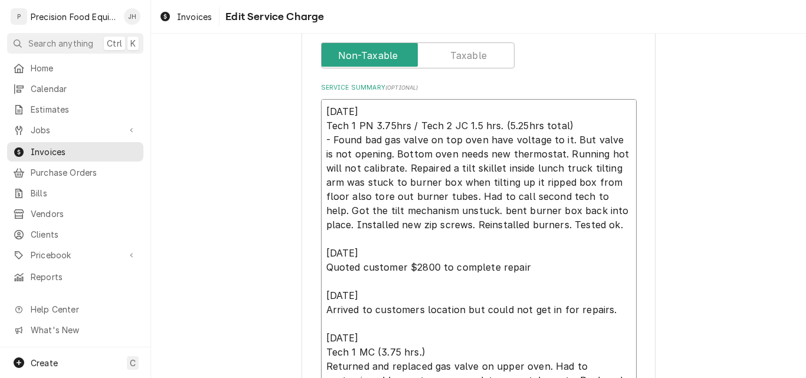
type textarea "x"
type textarea "09/24/25 Tech 1 PN 3.75hrs / Tech 2 JC 1.5 hrs. (5.25hrs total) - Found bad gas…"
type textarea "x"
type textarea "09/24/25 Tech 1 PN 3.75hrs / Tech 2 JC 1.5 hrs. (5.25hrs total) - Found bad gas…"
type textarea "x"
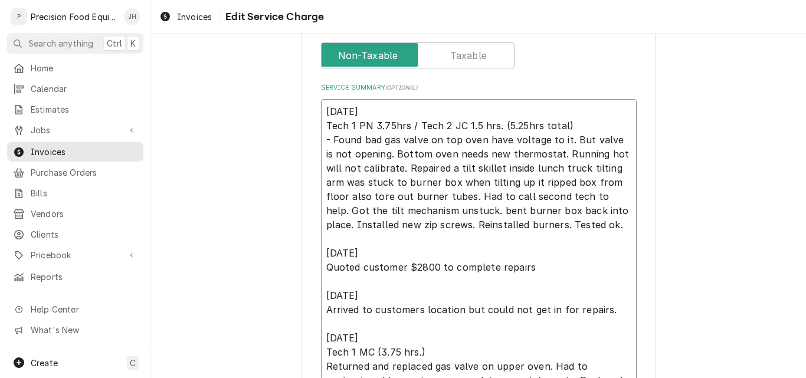
type textarea "09/24/25 Tech 1 PN 3.75hrs / Tech 2 JC 1.5 hrs. (5.25hrs total) - Found bad gas…"
type textarea "x"
type textarea "09/24/25 Tech 1 PN 3.75hrs / Tech 2 JC 1.5 hrs. (5.25hrs total) - Found bad gas…"
type textarea "x"
type textarea "09/24/25 Tech 1 PN 3.75hrs / Tech 2 JC 1.5 hrs. (5.25hrs total) - Found bad gas…"
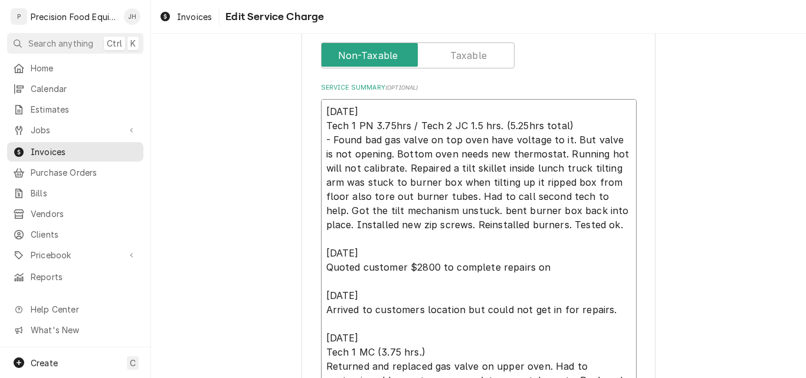
type textarea "x"
type textarea "09/24/25 Tech 1 PN 3.75hrs / Tech 2 JC 1.5 hrs. (5.25hrs total) - Found bad gas…"
type textarea "x"
type textarea "09/24/25 Tech 1 PN 3.75hrs / Tech 2 JC 1.5 hrs. (5.25hrs total) - Found bad gas…"
type textarea "x"
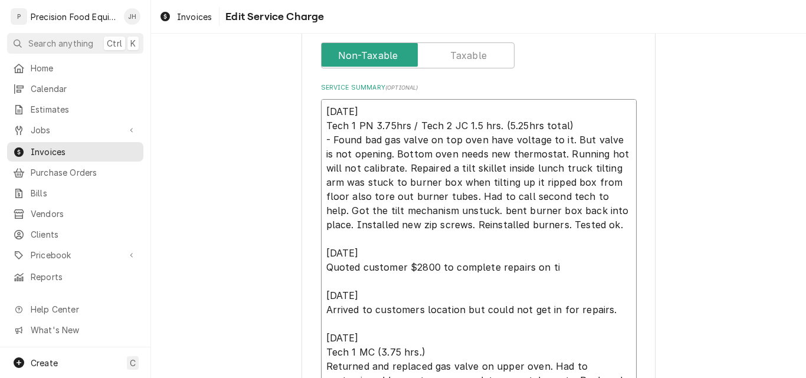
type textarea "09/24/25 Tech 1 PN 3.75hrs / Tech 2 JC 1.5 hrs. (5.25hrs total) - Found bad gas…"
type textarea "x"
type textarea "09/24/25 Tech 1 PN 3.75hrs / Tech 2 JC 1.5 hrs. (5.25hrs total) - Found bad gas…"
type textarea "x"
type textarea "09/24/25 Tech 1 PN 3.75hrs / Tech 2 JC 1.5 hrs. (5.25hrs total) - Found bad gas…"
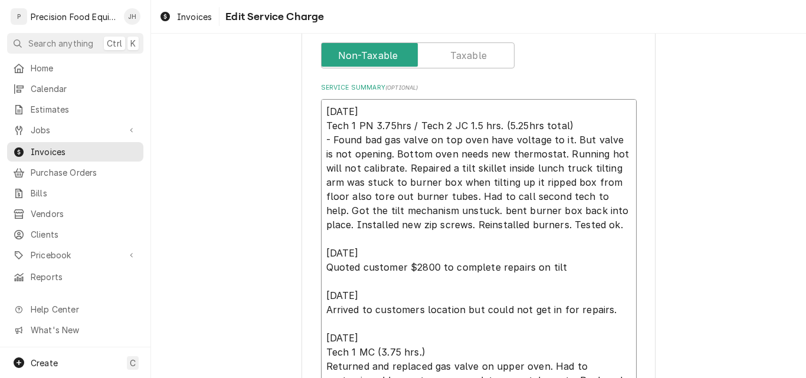
type textarea "x"
type textarea "09/24/25 Tech 1 PN 3.75hrs / Tech 2 JC 1.5 hrs. (5.25hrs total) - Found bad gas…"
type textarea "x"
type textarea "09/24/25 Tech 1 PN 3.75hrs / Tech 2 JC 1.5 hrs. (5.25hrs total) - Found bad gas…"
type textarea "x"
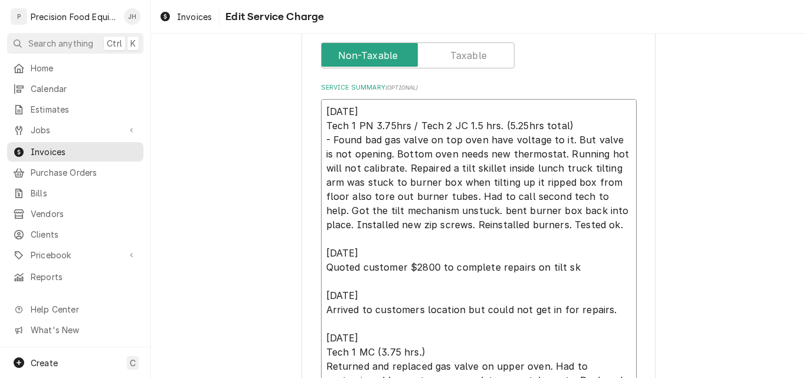
type textarea "09/24/25 Tech 1 PN 3.75hrs / Tech 2 JC 1.5 hrs. (5.25hrs total) - Found bad gas…"
type textarea "x"
type textarea "09/24/25 Tech 1 PN 3.75hrs / Tech 2 JC 1.5 hrs. (5.25hrs total) - Found bad gas…"
type textarea "x"
type textarea "09/24/25 Tech 1 PN 3.75hrs / Tech 2 JC 1.5 hrs. (5.25hrs total) - Found bad gas…"
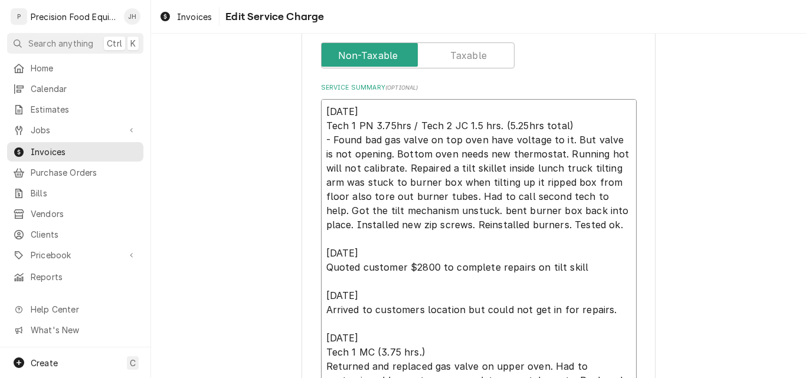
type textarea "x"
type textarea "09/24/25 Tech 1 PN 3.75hrs / Tech 2 JC 1.5 hrs. (5.25hrs total) - Found bad gas…"
type textarea "x"
type textarea "09/24/25 Tech 1 PN 3.75hrs / Tech 2 JC 1.5 hrs. (5.25hrs total) - Found bad gas…"
type textarea "x"
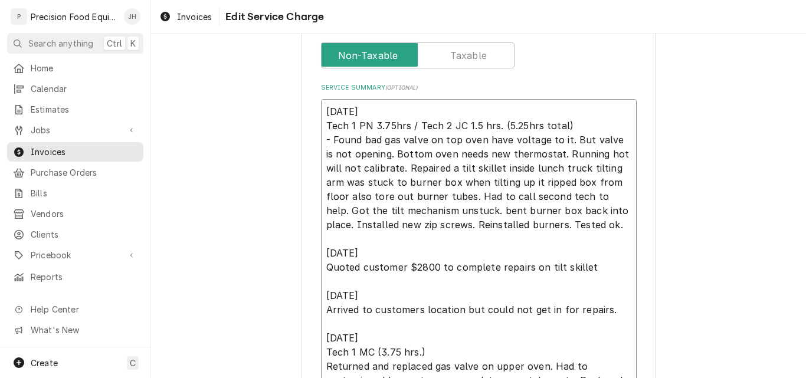
type textarea "09/24/25 Tech 1 PN 3.75hrs / Tech 2 JC 1.5 hrs. (5.25hrs total) - Found bad gas…"
type textarea "x"
type textarea "09/24/25 Tech 1 PN 3.75hrs / Tech 2 JC 1.5 hrs. (5.25hrs total) - Found bad gas…"
type textarea "x"
type textarea "09/24/25 Tech 1 PN 3.75hrs / Tech 2 JC 1.5 hrs. (5.25hrs total) - Found bad gas…"
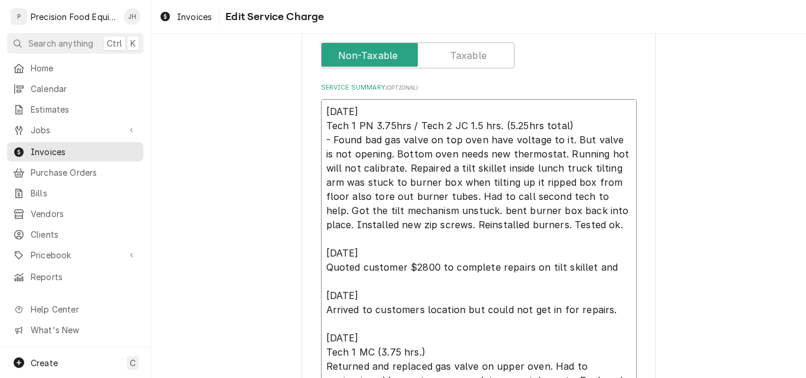
type textarea "x"
type textarea "09/24/25 Tech 1 PN 3.75hrs / Tech 2 JC 1.5 hrs. (5.25hrs total) - Found bad gas…"
type textarea "x"
type textarea "09/24/25 Tech 1 PN 3.75hrs / Tech 2 JC 1.5 hrs. (5.25hrs total) - Found bad gas…"
type textarea "x"
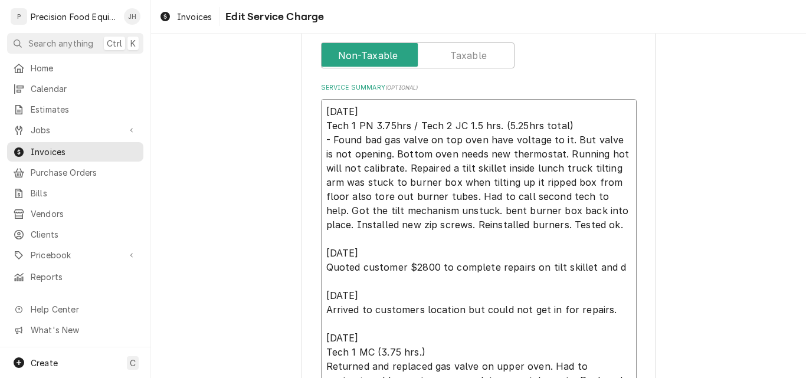
type textarea "09/24/25 Tech 1 PN 3.75hrs / Tech 2 JC 1.5 hrs. (5.25hrs total) - Found bad gas…"
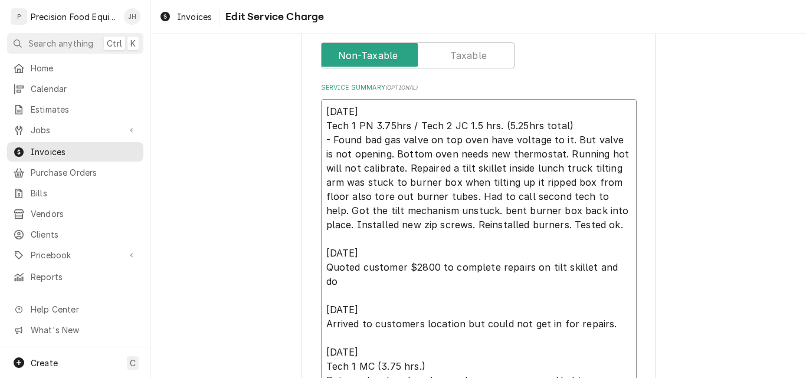
type textarea "x"
type textarea "09/24/25 Tech 1 PN 3.75hrs / Tech 2 JC 1.5 hrs. (5.25hrs total) - Found bad gas…"
type textarea "x"
type textarea "09/24/25 Tech 1 PN 3.75hrs / Tech 2 JC 1.5 hrs. (5.25hrs total) - Found bad gas…"
type textarea "x"
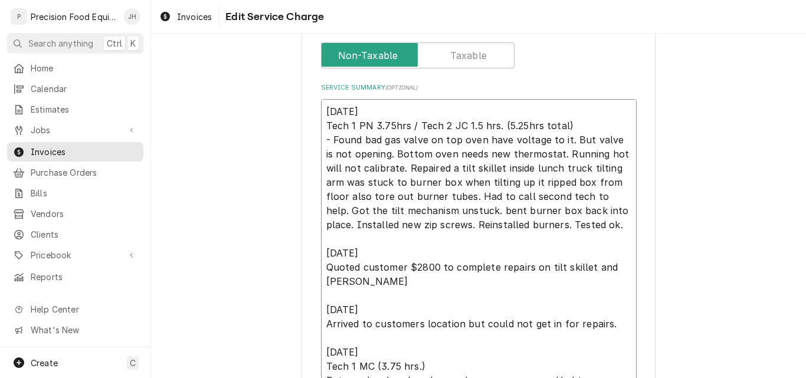
type textarea "09/24/25 Tech 1 PN 3.75hrs / Tech 2 JC 1.5 hrs. (5.25hrs total) - Found bad gas…"
type textarea "x"
type textarea "09/24/25 Tech 1 PN 3.75hrs / Tech 2 JC 1.5 hrs. (5.25hrs total) - Found bad gas…"
type textarea "x"
type textarea "09/24/25 Tech 1 PN 3.75hrs / Tech 2 JC 1.5 hrs. (5.25hrs total) - Found bad gas…"
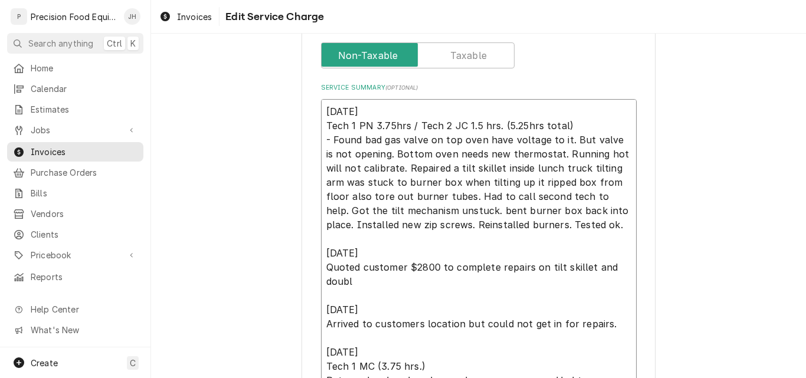
type textarea "x"
type textarea "09/24/25 Tech 1 PN 3.75hrs / Tech 2 JC 1.5 hrs. (5.25hrs total) - Found bad gas…"
type textarea "x"
type textarea "09/24/25 Tech 1 PN 3.75hrs / Tech 2 JC 1.5 hrs. (5.25hrs total) - Found bad gas…"
type textarea "x"
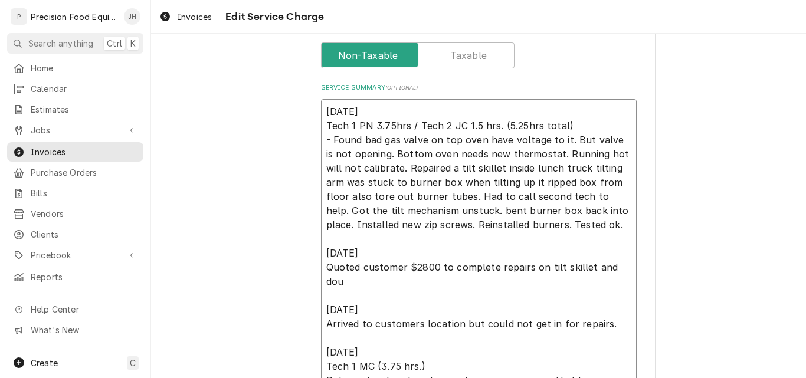
type textarea "09/24/25 Tech 1 PN 3.75hrs / Tech 2 JC 1.5 hrs. (5.25hrs total) - Found bad gas…"
type textarea "x"
type textarea "09/24/25 Tech 1 PN 3.75hrs / Tech 2 JC 1.5 hrs. (5.25hrs total) - Found bad gas…"
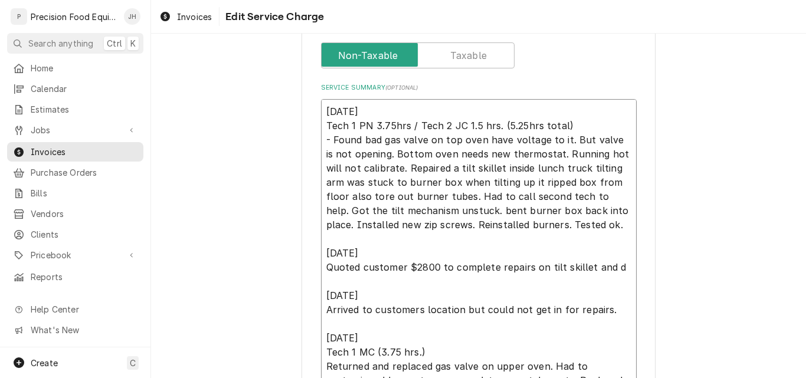
type textarea "x"
type textarea "09/24/25 Tech 1 PN 3.75hrs / Tech 2 JC 1.5 hrs. (5.25hrs total) - Found bad gas…"
type textarea "x"
type textarea "09/24/25 Tech 1 PN 3.75hrs / Tech 2 JC 1.5 hrs. (5.25hrs total) - Found bad gas…"
type textarea "x"
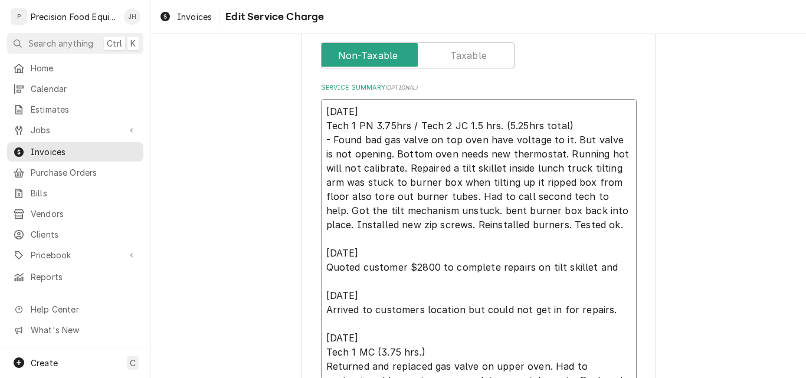
type textarea "09/24/25 Tech 1 PN 3.75hrs / Tech 2 JC 1.5 hrs. (5.25hrs total) - Found bad gas…"
type textarea "x"
type textarea "09/24/25 Tech 1 PN 3.75hrs / Tech 2 JC 1.5 hrs. (5.25hrs total) - Found bad gas…"
type textarea "x"
type textarea "09/24/25 Tech 1 PN 3.75hrs / Tech 2 JC 1.5 hrs. (5.25hrs total) - Found bad gas…"
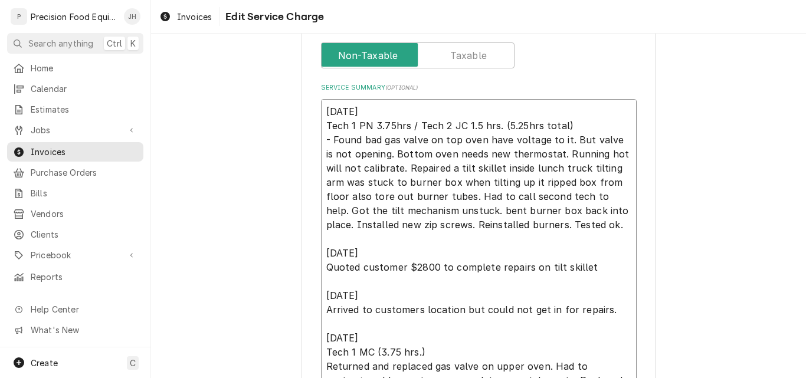
type textarea "x"
type textarea "09/24/25 Tech 1 PN 3.75hrs / Tech 2 JC 1.5 hrs. (5.25hrs total) - Found bad gas…"
type textarea "x"
type textarea "09/24/25 Tech 1 PN 3.75hrs / Tech 2 JC 1.5 hrs. (5.25hrs total) - Found bad gas…"
type textarea "x"
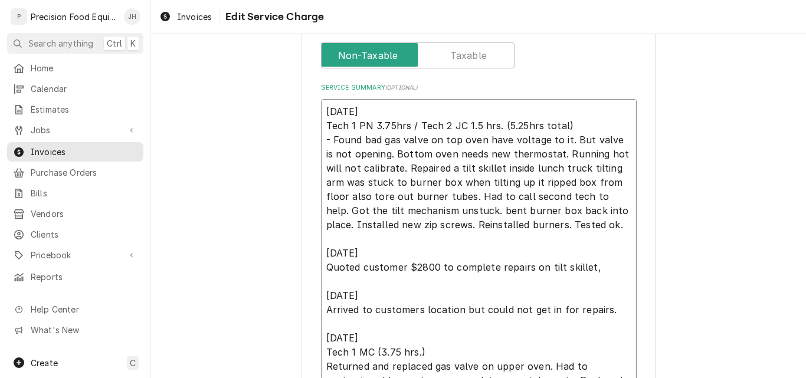
type textarea "09/24/25 Tech 1 PN 3.75hrs / Tech 2 JC 1.5 hrs. (5.25hrs total) - Found bad gas…"
type textarea "x"
type textarea "09/24/25 Tech 1 PN 3.75hrs / Tech 2 JC 1.5 hrs. (5.25hrs total) - Found bad gas…"
type textarea "x"
type textarea "09/24/25 Tech 1 PN 3.75hrs / Tech 2 JC 1.5 hrs. (5.25hrs total) - Found bad gas…"
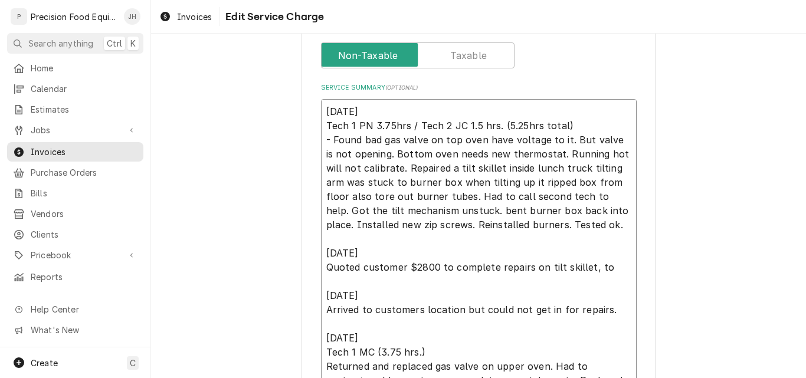
type textarea "x"
type textarea "09/24/25 Tech 1 PN 3.75hrs / Tech 2 JC 1.5 hrs. (5.25hrs total) - Found bad gas…"
type textarea "x"
type textarea "09/24/25 Tech 1 PN 3.75hrs / Tech 2 JC 1.5 hrs. (5.25hrs total) - Found bad gas…"
type textarea "x"
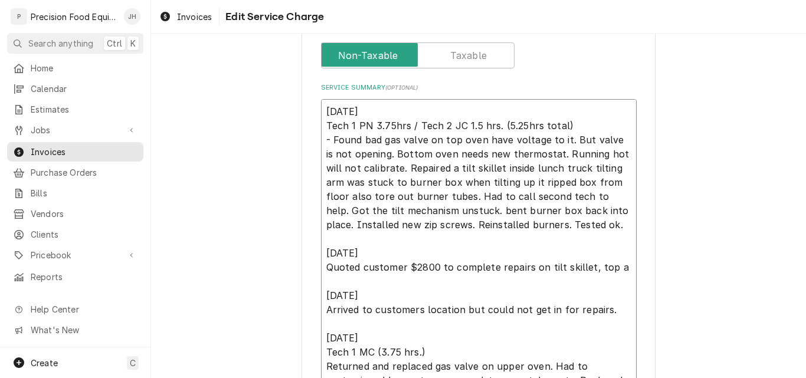
type textarea "09/24/25 Tech 1 PN 3.75hrs / Tech 2 JC 1.5 hrs. (5.25hrs total) - Found bad gas…"
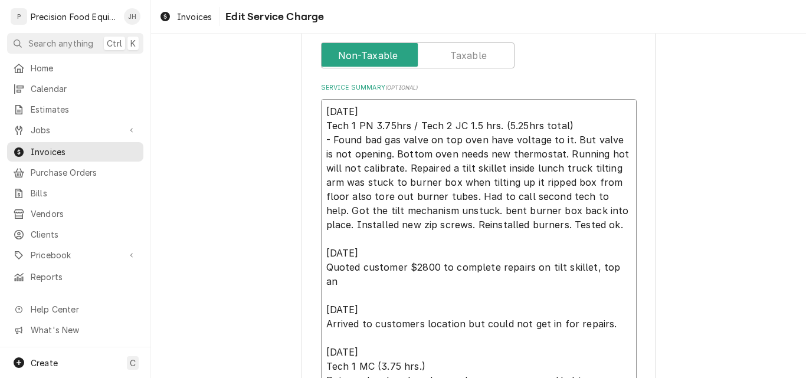
type textarea "x"
type textarea "09/24/25 Tech 1 PN 3.75hrs / Tech 2 JC 1.5 hrs. (5.25hrs total) - Found bad gas…"
type textarea "x"
type textarea "09/24/25 Tech 1 PN 3.75hrs / Tech 2 JC 1.5 hrs. (5.25hrs total) - Found bad gas…"
type textarea "x"
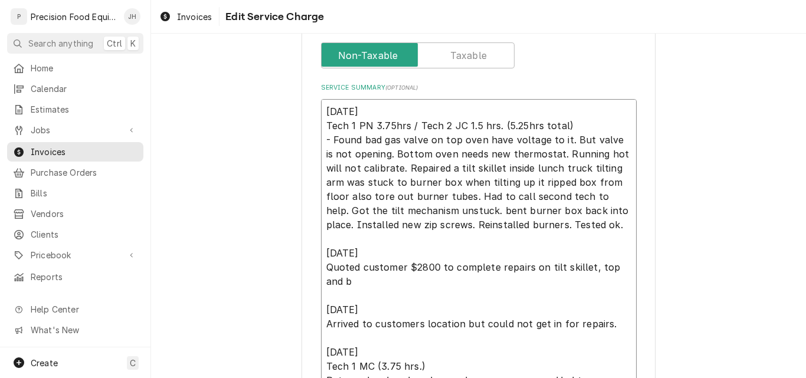
type textarea "09/24/25 Tech 1 PN 3.75hrs / Tech 2 JC 1.5 hrs. (5.25hrs total) - Found bad gas…"
click at [454, 326] on textarea "09/24/25 Tech 1 PN 3.75hrs / Tech 2 JC 1.5 hrs. (5.25hrs total) - Found bad gas…" at bounding box center [479, 260] width 316 height 322
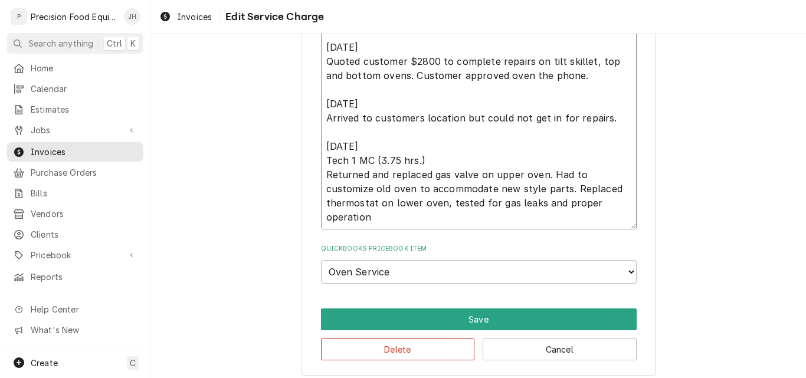
scroll to position [612, 0]
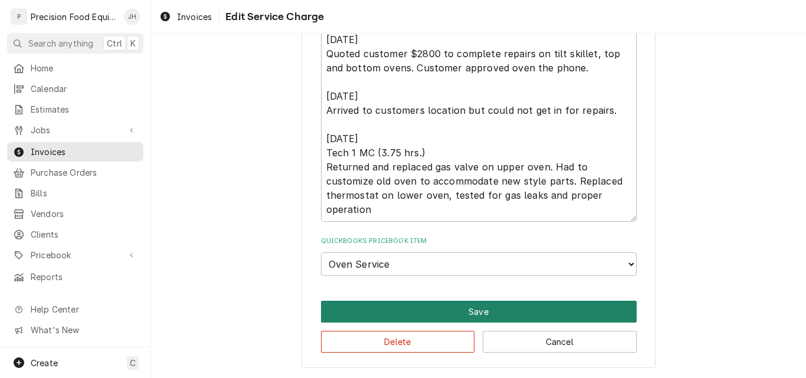
click at [471, 306] on button "Save" at bounding box center [479, 312] width 316 height 22
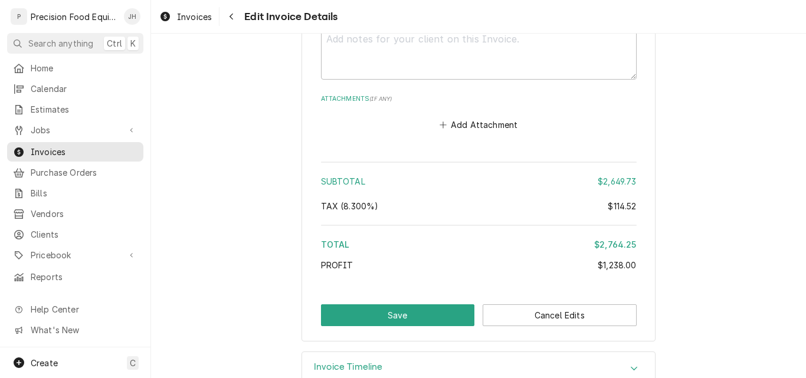
scroll to position [2853, 0]
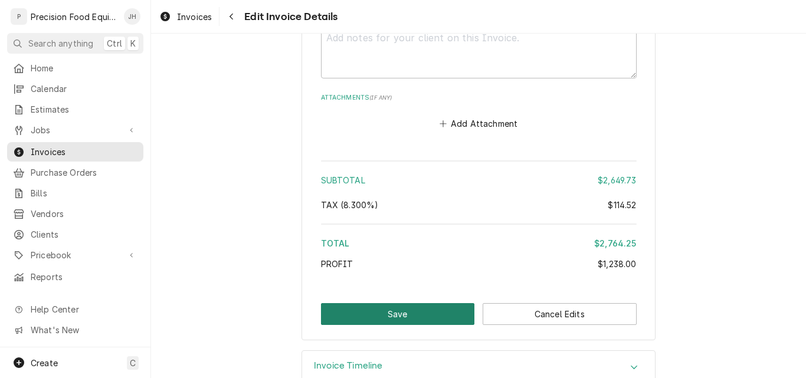
click at [395, 303] on button "Save" at bounding box center [398, 314] width 154 height 22
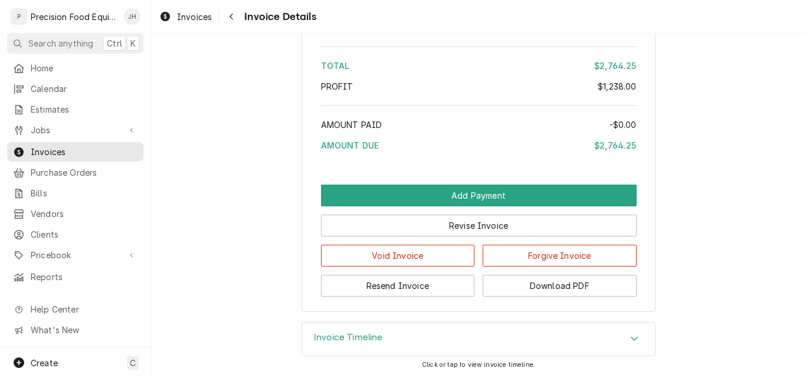
scroll to position [2278, 0]
click at [407, 288] on button "Resend Invoice" at bounding box center [398, 286] width 154 height 22
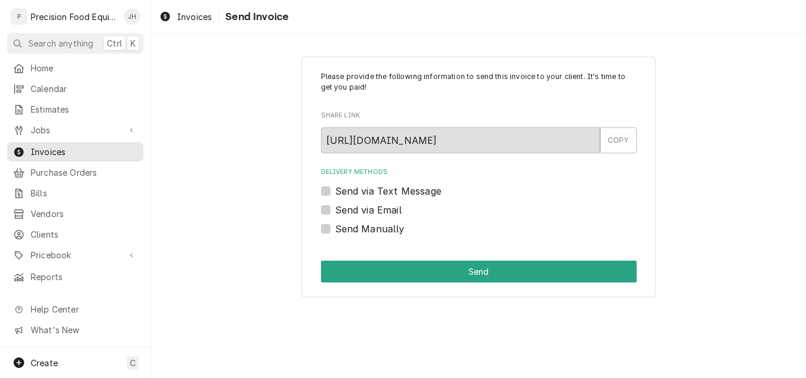
click at [370, 211] on label "Send via Email" at bounding box center [368, 210] width 67 height 14
click at [370, 211] on input "Send via Email" at bounding box center [493, 216] width 316 height 26
checkbox input "true"
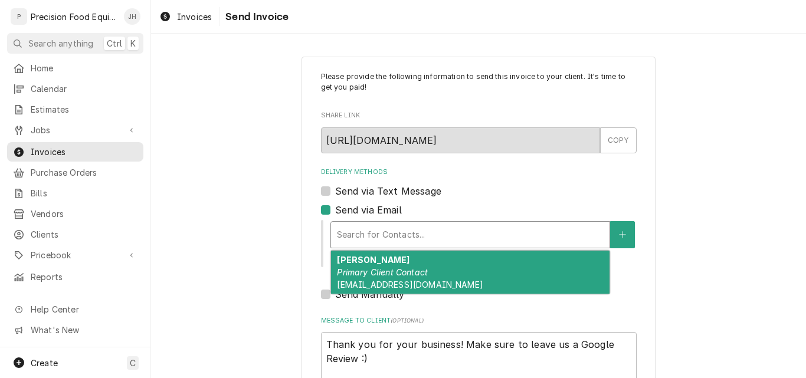
click at [362, 241] on div "Delivery Methods" at bounding box center [470, 234] width 267 height 21
click at [360, 271] on em "Primary Client Contact" at bounding box center [382, 272] width 91 height 10
type textarea "x"
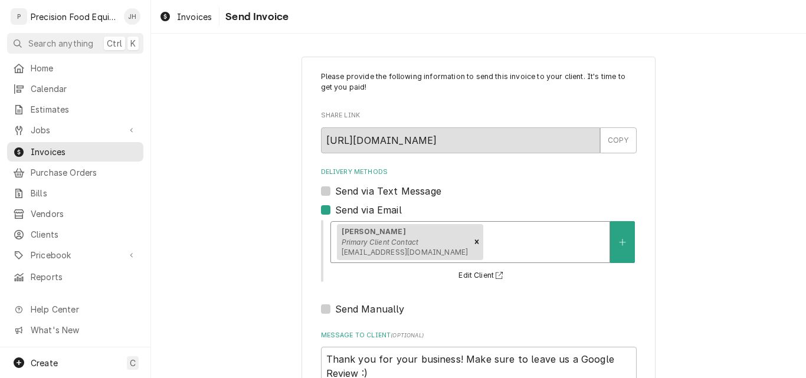
click at [365, 193] on label "Send via Text Message" at bounding box center [388, 191] width 106 height 14
click at [365, 193] on input "Send via Text Message" at bounding box center [493, 197] width 316 height 26
checkbox input "true"
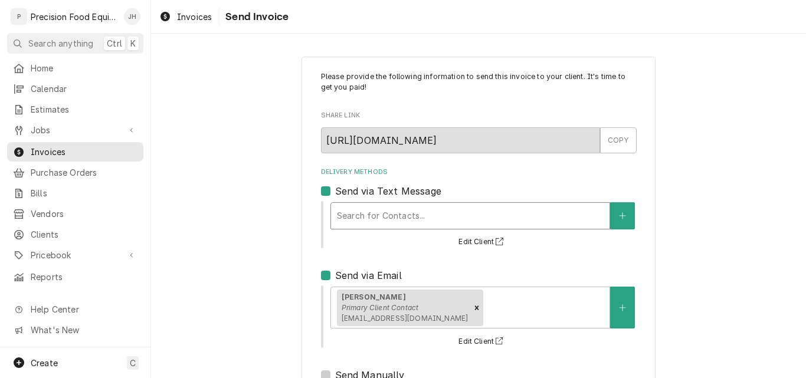
click at [365, 216] on div "Delivery Methods" at bounding box center [470, 215] width 267 height 21
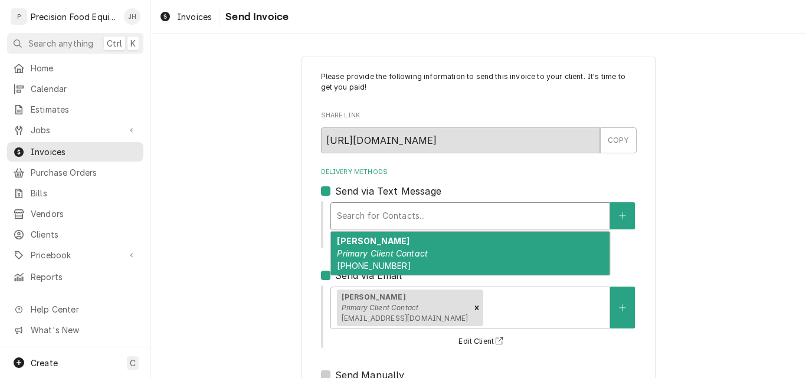
click at [365, 251] on em "Primary Client Contact" at bounding box center [382, 253] width 91 height 10
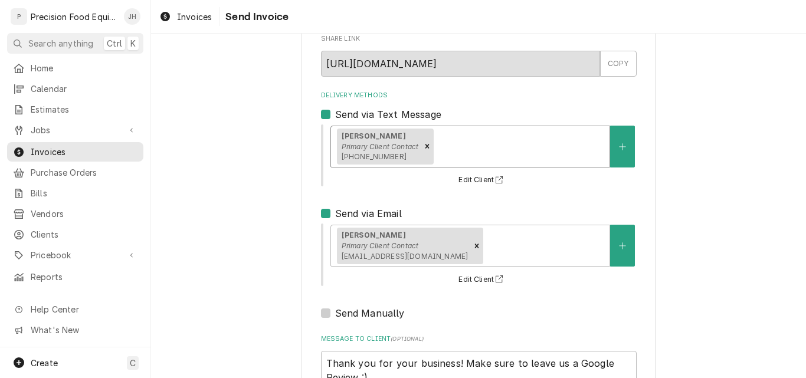
scroll to position [175, 0]
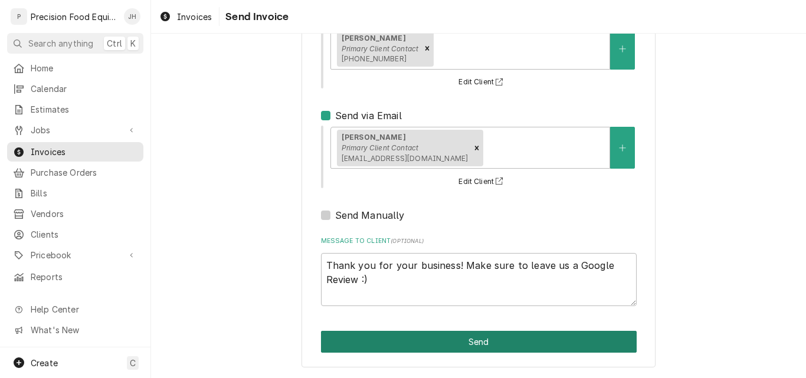
click at [507, 343] on button "Send" at bounding box center [479, 342] width 316 height 22
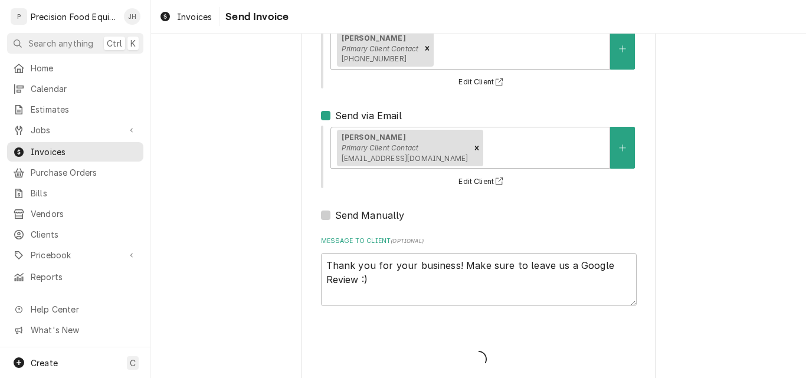
type textarea "x"
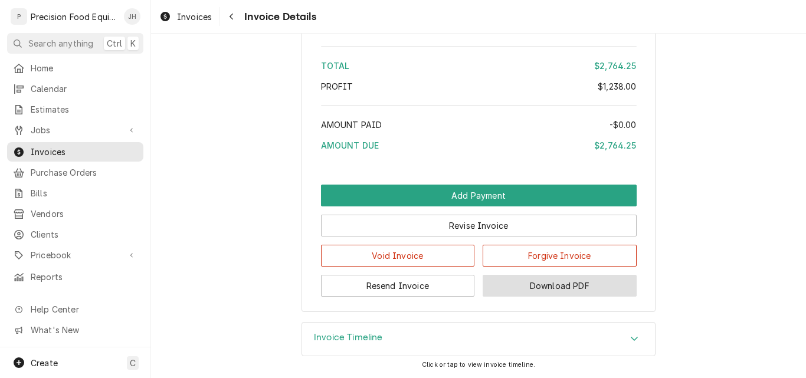
scroll to position [2278, 0]
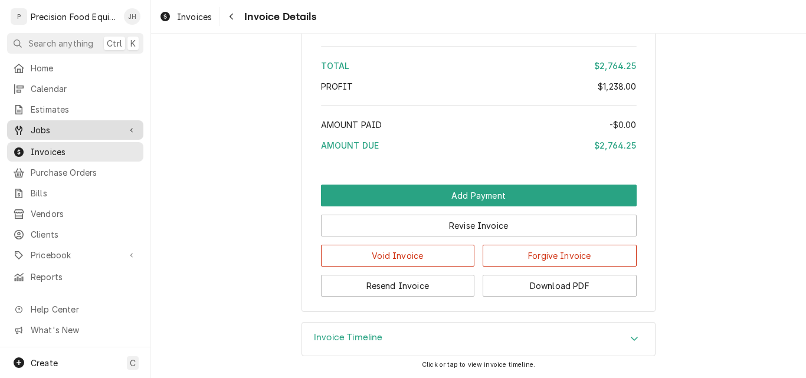
click at [65, 127] on span "Jobs" at bounding box center [75, 130] width 89 height 12
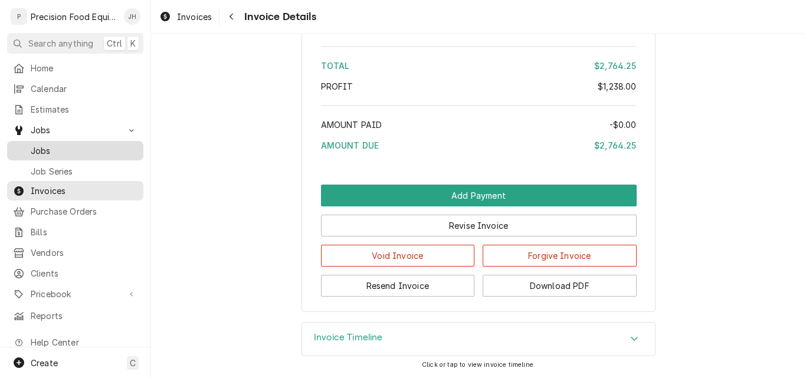
click at [67, 149] on span "Jobs" at bounding box center [84, 151] width 107 height 12
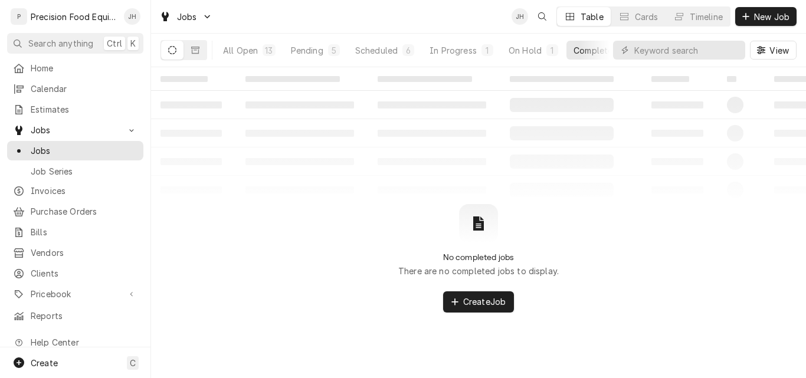
click at [580, 51] on div "Completed" at bounding box center [595, 50] width 44 height 12
click at [63, 187] on span "Invoices" at bounding box center [84, 191] width 107 height 12
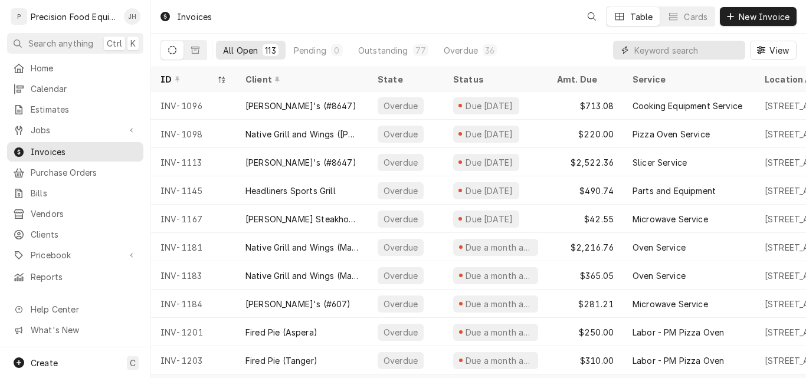
click at [645, 50] on input "Dynamic Content Wrapper" at bounding box center [686, 50] width 105 height 19
type input "INV-1344"
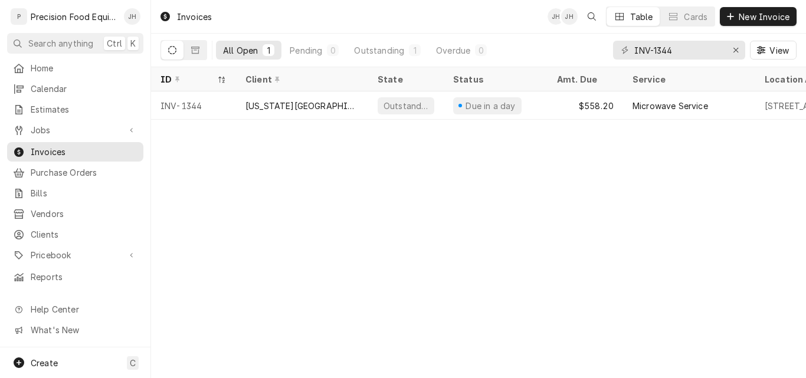
drag, startPoint x: 228, startPoint y: 100, endPoint x: 615, endPoint y: 269, distance: 421.6
click at [615, 269] on div "Invoices JH JH Table Cards New Invoice All Open 1 Pending 0 Outstanding 1 Overd…" at bounding box center [478, 189] width 655 height 378
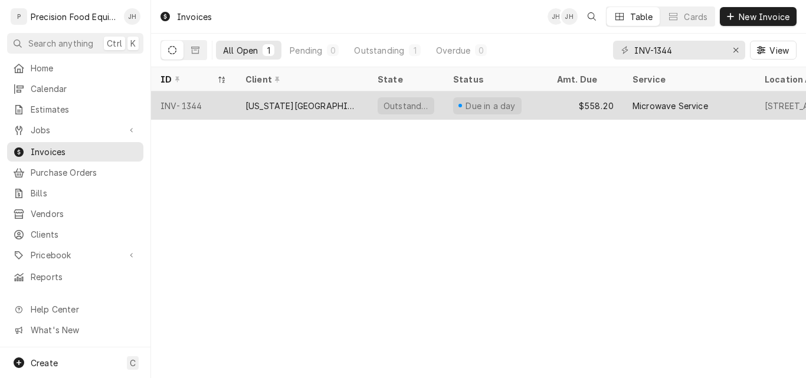
click at [545, 107] on div "Due in a day" at bounding box center [496, 105] width 104 height 28
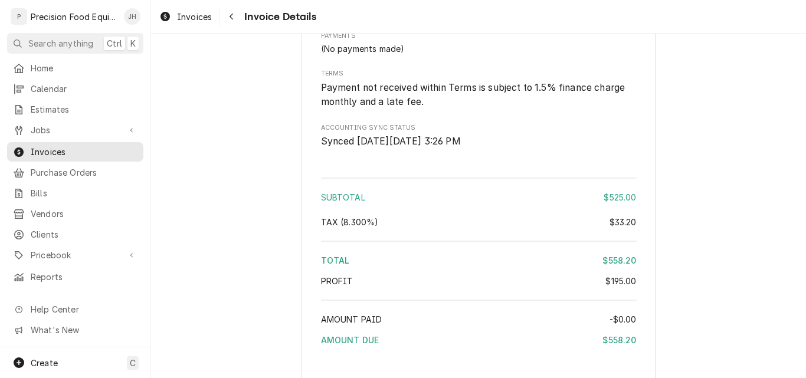
scroll to position [1590, 0]
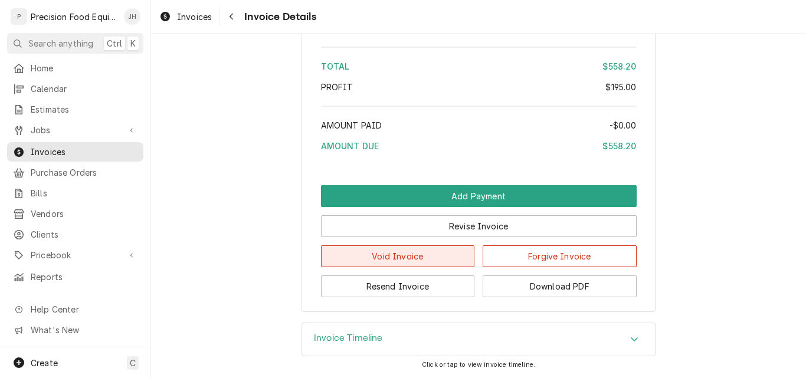
click at [409, 259] on button "Void Invoice" at bounding box center [398, 256] width 154 height 22
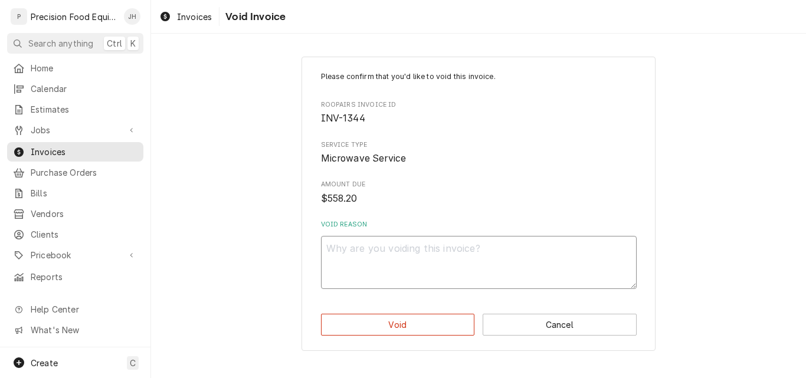
click at [382, 255] on textarea "Void Reason" at bounding box center [479, 262] width 316 height 53
type textarea "x"
type textarea "I"
type textarea "x"
type textarea "IN"
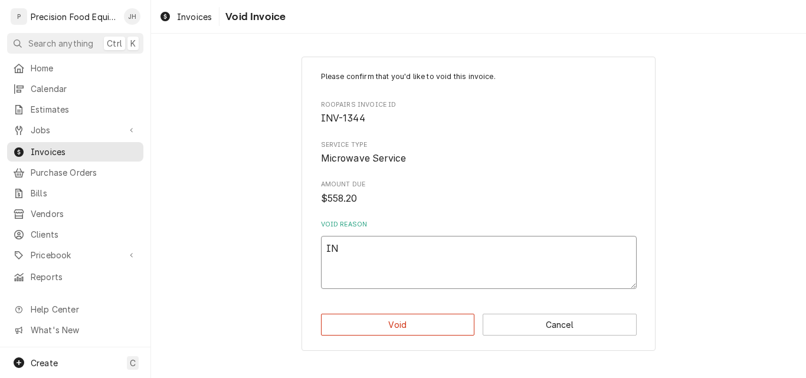
type textarea "x"
type textarea "INV"
type textarea "x"
type textarea "INV1"
type textarea "x"
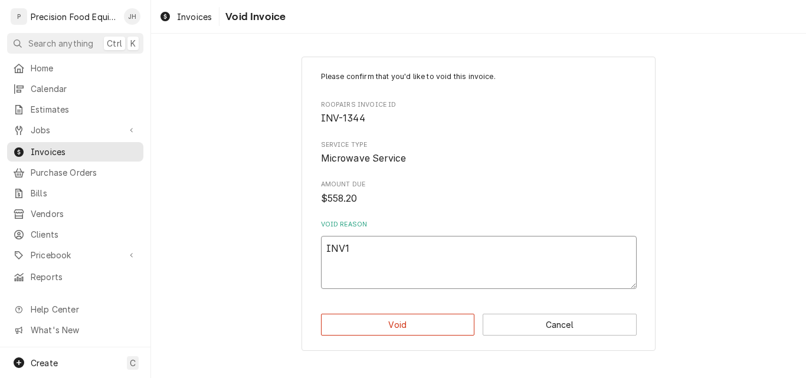
type textarea "INV13"
type textarea "x"
type textarea "INV134"
type textarea "x"
type textarea "INV1344"
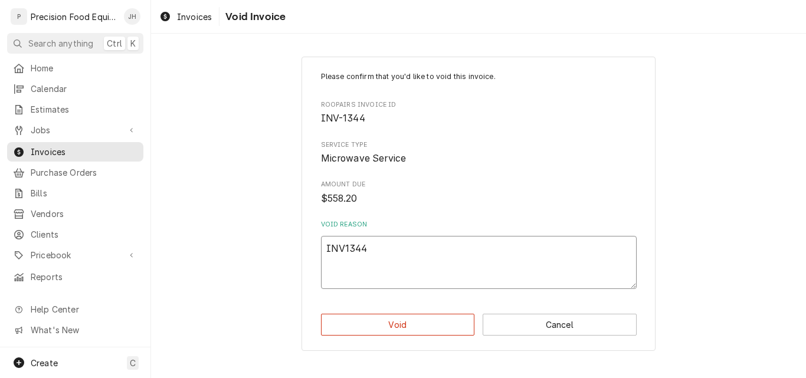
type textarea "x"
type textarea "INV1344"
type textarea "x"
type textarea "INV1344 Q"
type textarea "x"
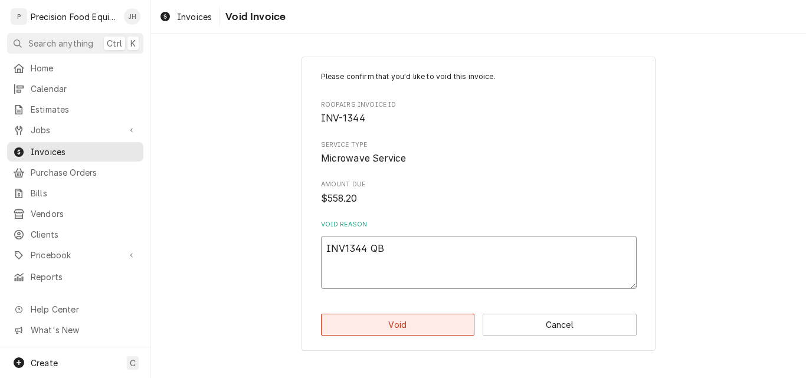
type textarea "INV1344 QB"
click at [402, 326] on button "Void" at bounding box center [398, 325] width 154 height 22
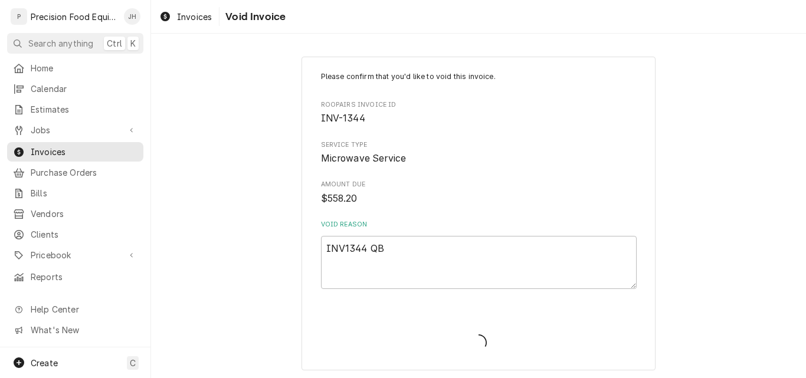
type textarea "x"
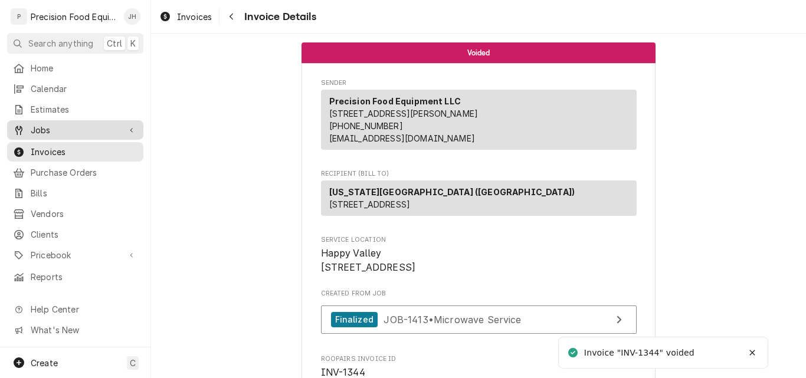
click at [47, 124] on span "Jobs" at bounding box center [75, 130] width 89 height 12
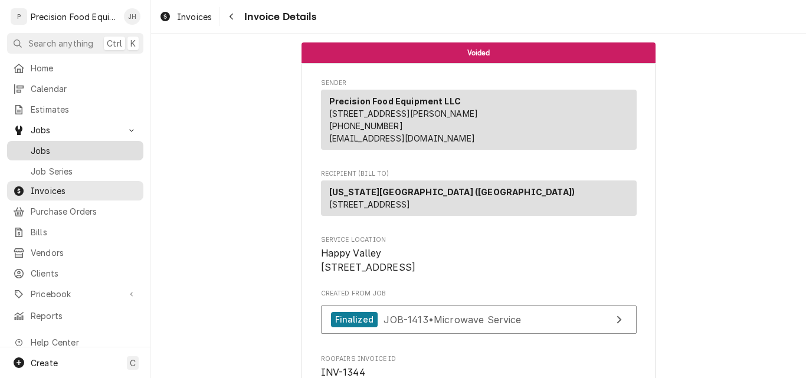
click at [57, 145] on span "Jobs" at bounding box center [84, 151] width 107 height 12
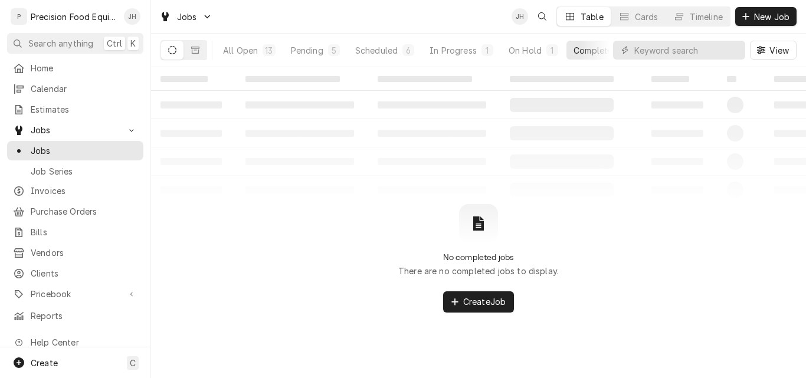
click at [387, 339] on div "‌ ‌ ‌ ‌ ‌ ‌ ‌ ‌ ‌ ‌ ‌ ‌ ‌ ‌ ‌ ‌ ‌ ‌ ‌ ‌ ‌ ‌ ‌ ‌ ‌ ‌ ‌ ‌ ‌ ‌ ‌ ‌ ‌ ‌ ‌ ‌ ‌ ‌ ‌ ‌…" at bounding box center [478, 222] width 655 height 311
click at [762, 17] on span "New Job" at bounding box center [772, 17] width 40 height 12
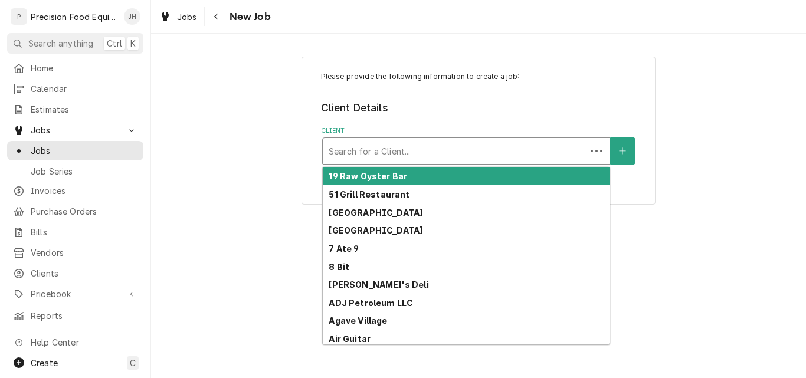
click at [370, 147] on div "Client" at bounding box center [454, 150] width 251 height 21
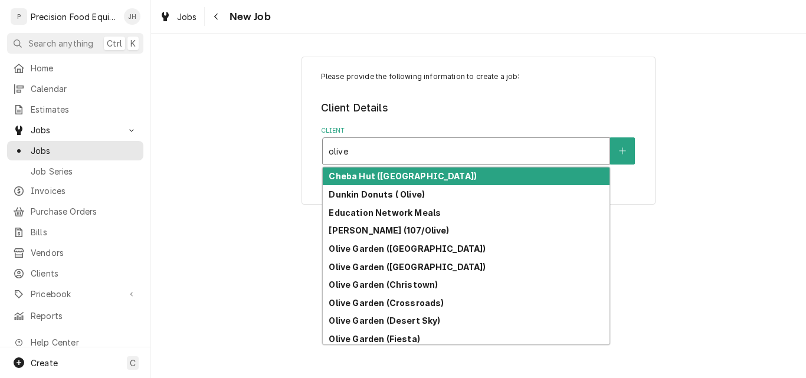
type input "olive g"
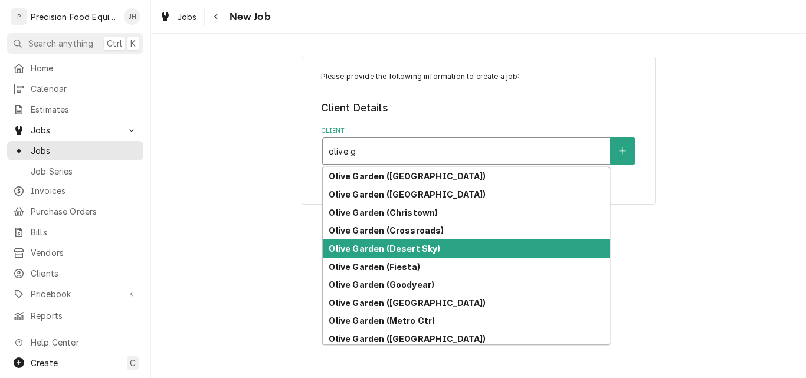
scroll to position [59, 0]
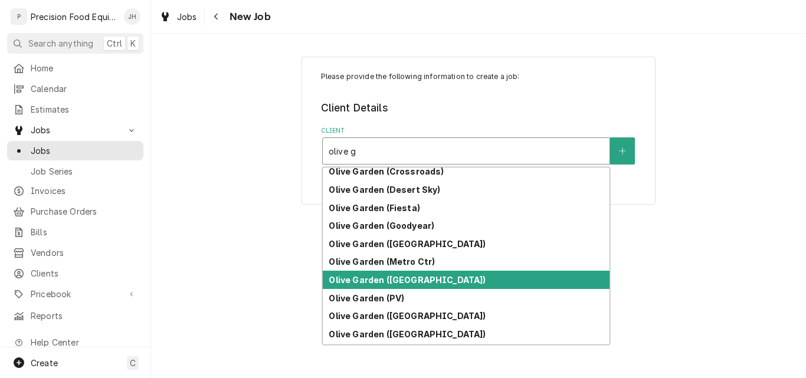
click at [408, 277] on strong "Olive Garden ([GEOGRAPHIC_DATA])" at bounding box center [407, 280] width 157 height 10
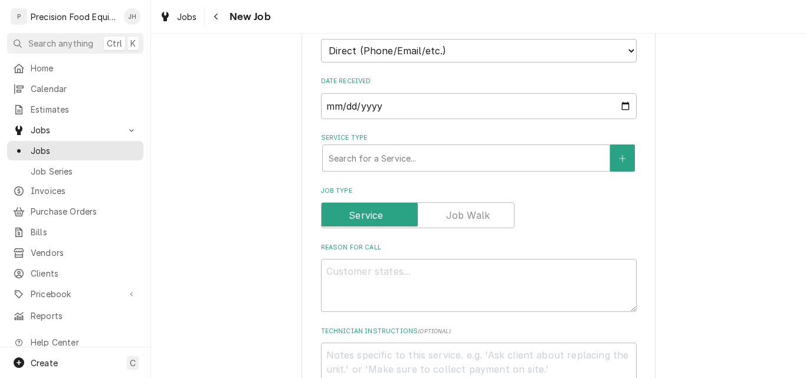
scroll to position [295, 0]
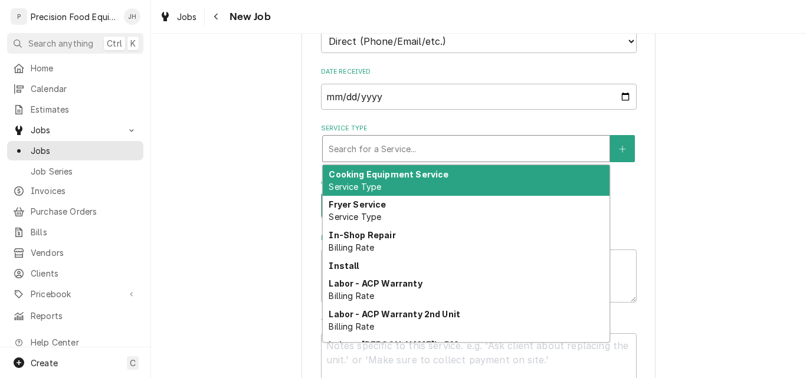
click at [387, 149] on div "Service Type" at bounding box center [466, 148] width 275 height 21
type textarea "x"
type input "m"
type textarea "x"
type input "mi"
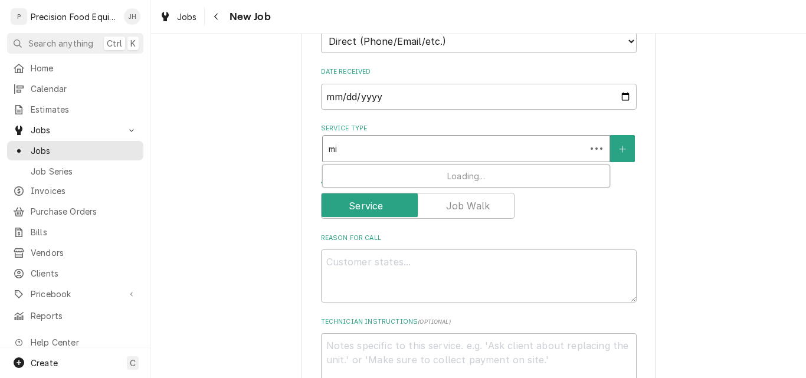
type textarea "x"
type input "mic"
type textarea "x"
type input "micr"
type textarea "x"
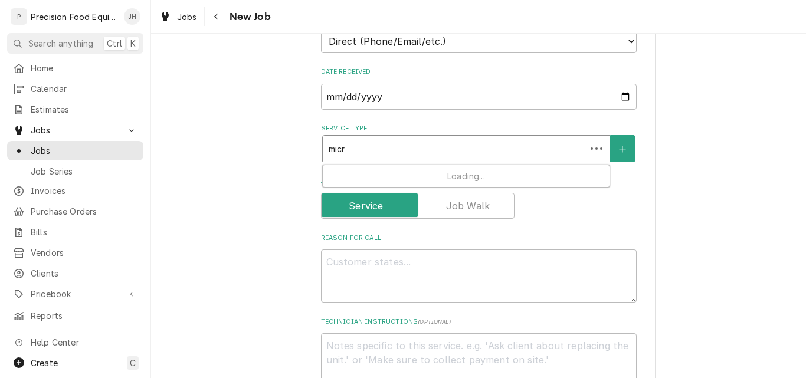
type input "micro"
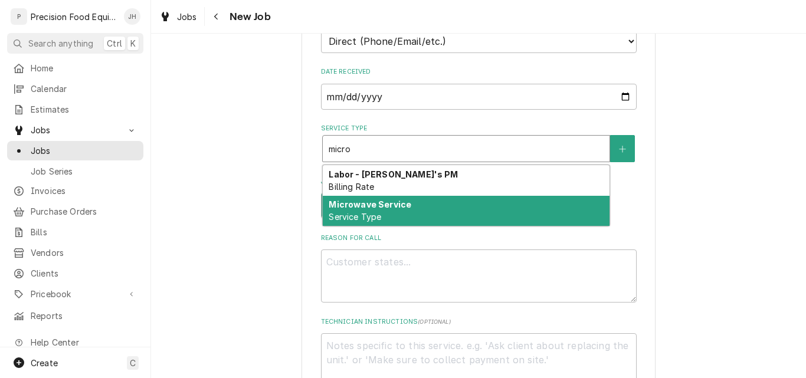
click at [377, 208] on strong "Microwave Service" at bounding box center [370, 204] width 83 height 10
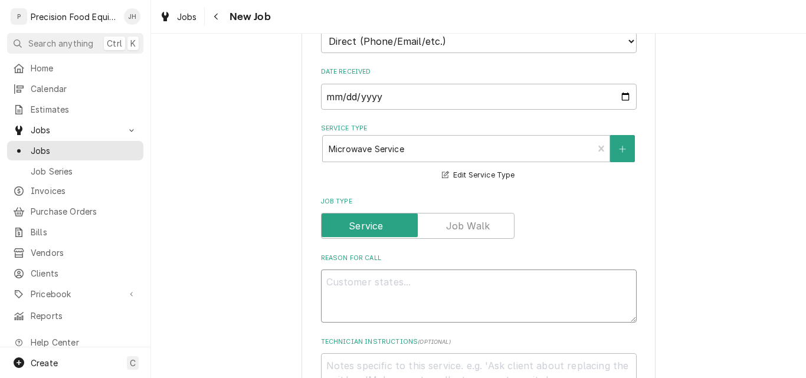
click at [349, 277] on textarea "Reason For Call" at bounding box center [479, 296] width 316 height 53
type textarea "x"
type textarea "M"
type textarea "x"
type textarea "Mi"
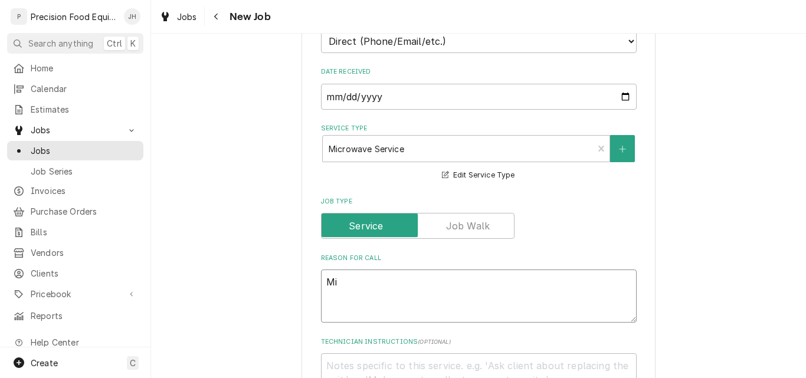
type textarea "x"
type textarea "Mic"
type textarea "x"
type textarea "Micr"
type textarea "x"
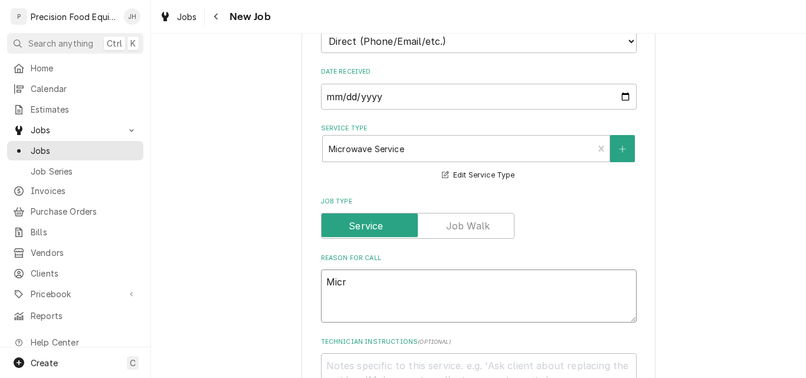
type textarea "Micro"
type textarea "x"
type textarea "Microw"
type textarea "x"
type textarea "Microwa"
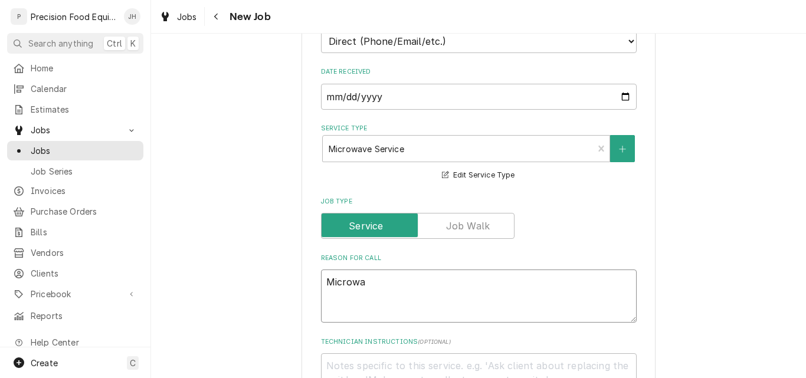
type textarea "x"
type textarea "Microwav"
type textarea "x"
type textarea "Microwave"
type textarea "x"
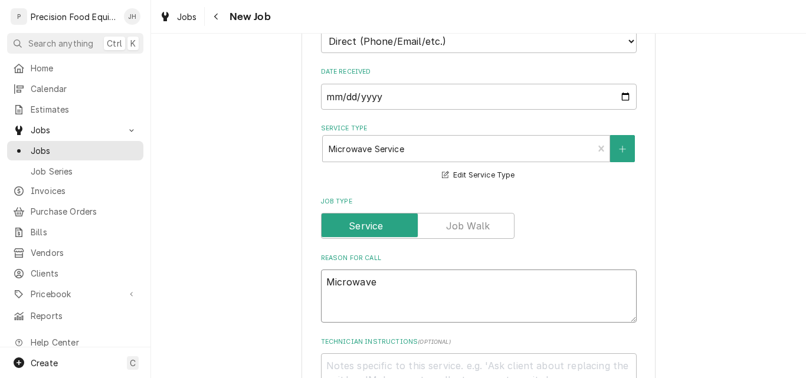
type textarea "Microwave"
type textarea "x"
type textarea "Microwave s"
type textarea "x"
type textarea "Microwave so"
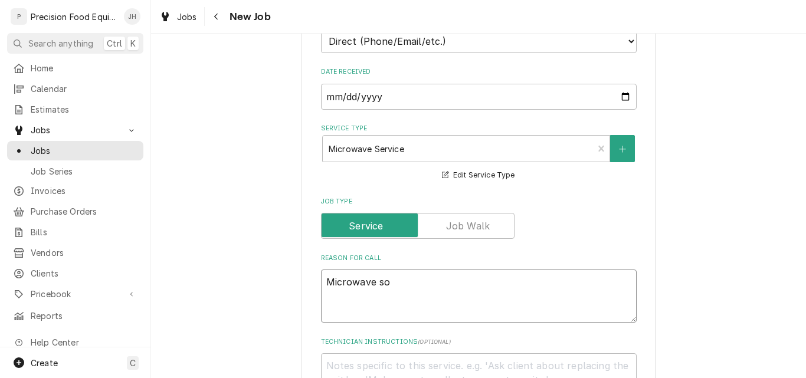
type textarea "x"
type textarea "Microwave sou"
type textarea "x"
type textarea "Microwave soun"
type textarea "x"
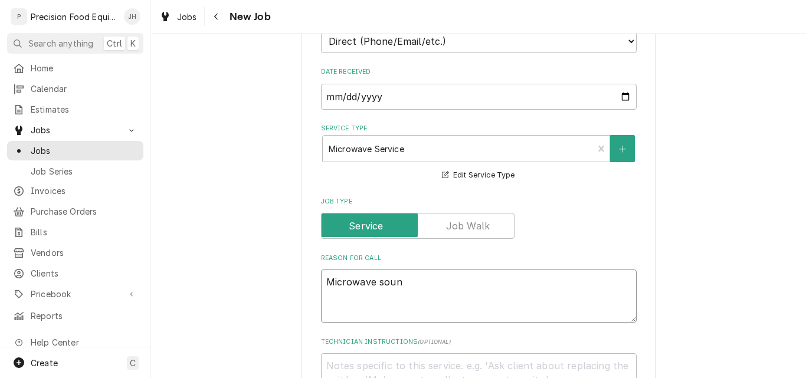
type textarea "Microwave sound"
type textarea "x"
type textarea "Microwave sounds"
type textarea "x"
type textarea "Microwave sounds"
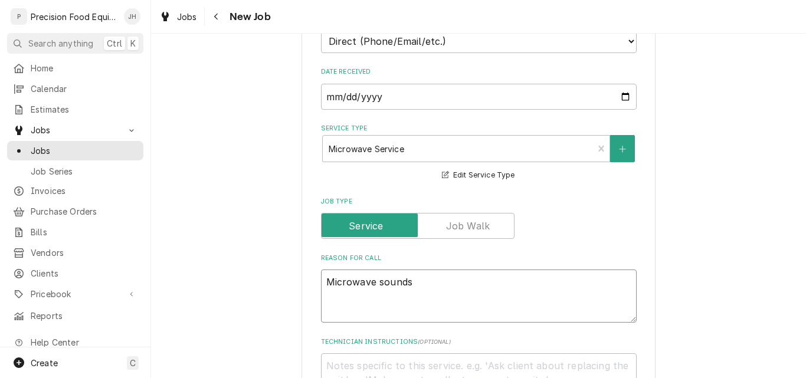
type textarea "x"
type textarea "Microwave sounds l"
type textarea "x"
type textarea "Microwave sounds lik"
type textarea "x"
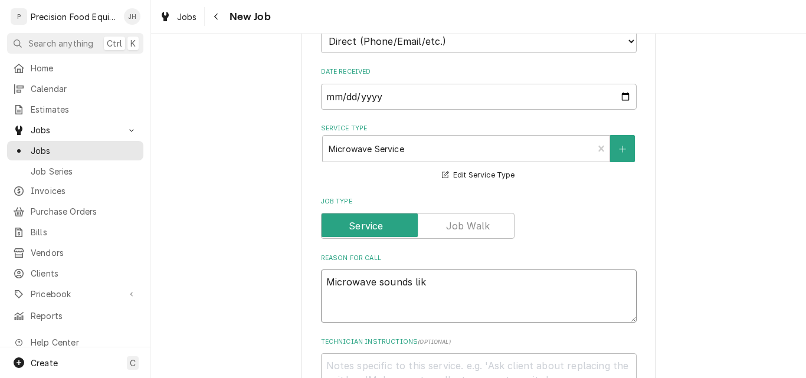
type textarea "Microwave sounds like"
type textarea "x"
type textarea "Microwave sounds like"
type textarea "x"
type textarea "Microwave sounds like i"
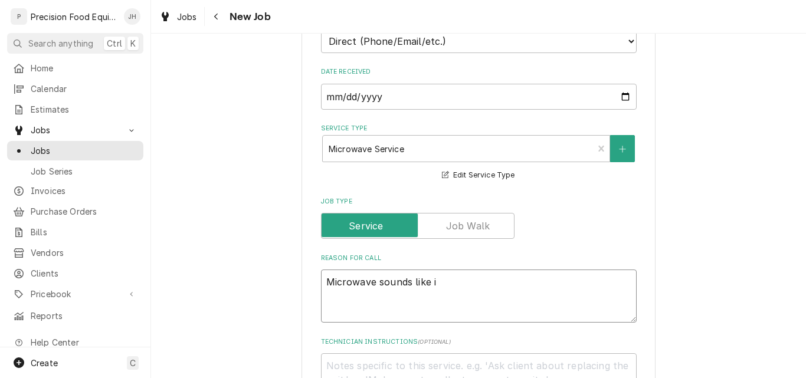
type textarea "x"
type textarea "Microwave sounds like it"
type textarea "x"
type textarea "Microwave sounds like its"
type textarea "x"
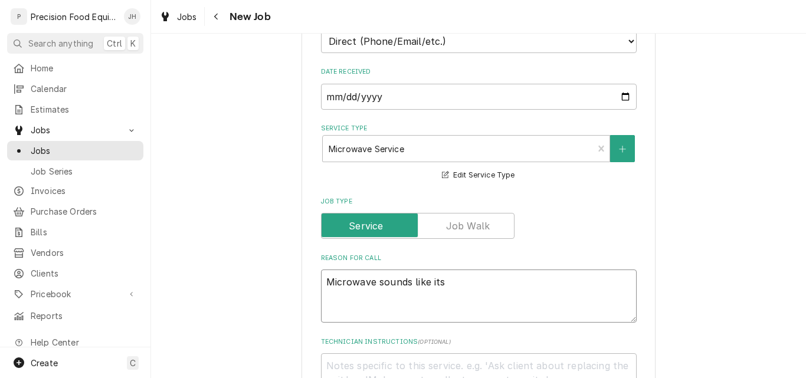
type textarea "Microwave sounds like its"
type textarea "x"
type textarea "Microwave sounds like its"
type textarea "x"
type textarea "Microwave sounds like it"
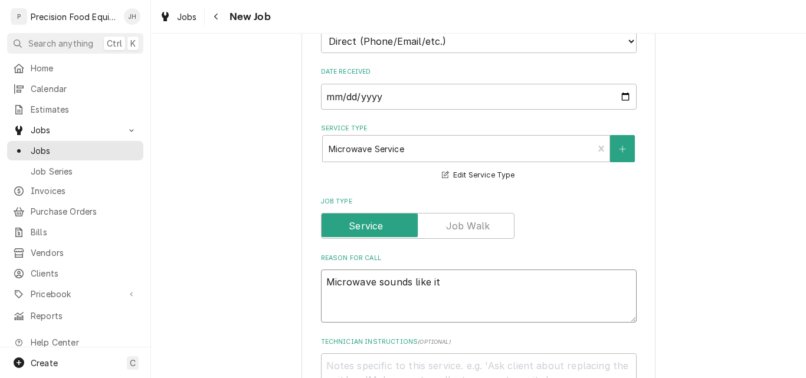
type textarea "x"
type textarea "Microwave sounds like it'"
type textarea "x"
type textarea "Microwave sounds like it's"
type textarea "x"
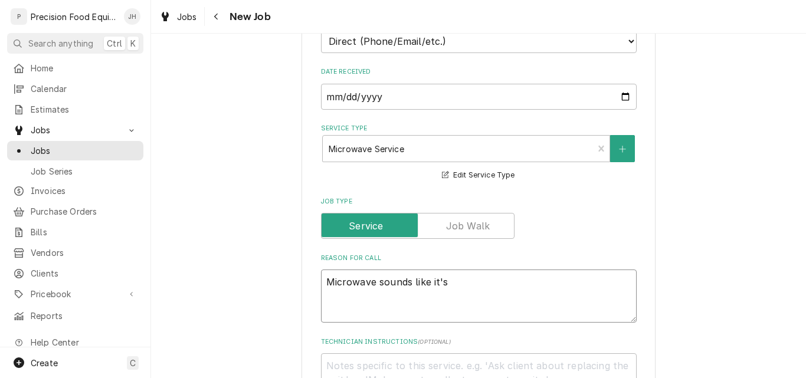
type textarea "Microwave sounds like it's"
type textarea "x"
type textarea "Microwave sounds like it's g"
type textarea "x"
type textarea "Microwave sounds like it's go"
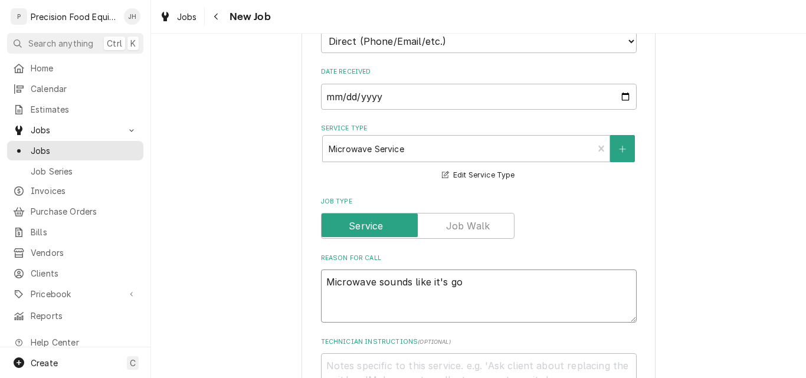
type textarea "x"
type textarea "Microwave sounds like it's goi"
type textarea "x"
type textarea "Microwave sounds like it's goin"
type textarea "x"
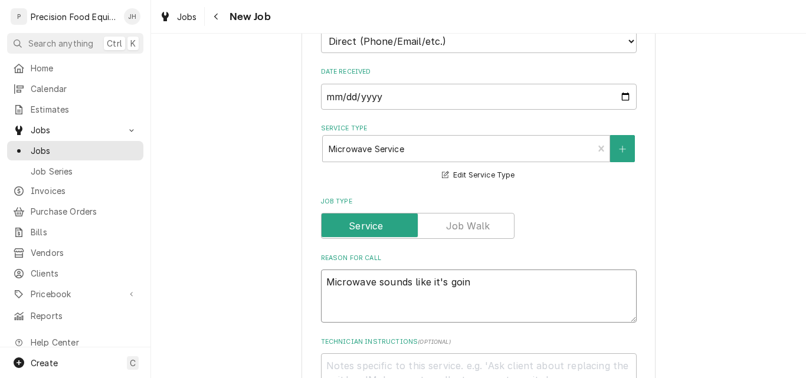
type textarea "Microwave sounds like it's going"
type textarea "x"
type textarea "Microwave sounds like it's going"
type textarea "x"
type textarea "Microwave sounds like it's going t"
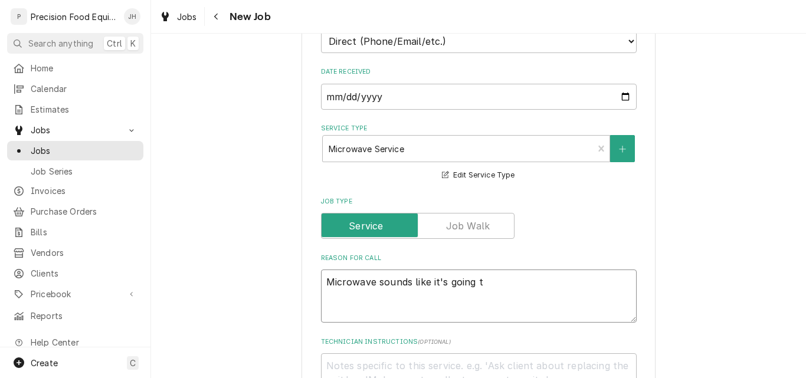
type textarea "x"
type textarea "Microwave sounds like it's going to"
type textarea "x"
type textarea "Microwave sounds like it's going to"
type textarea "x"
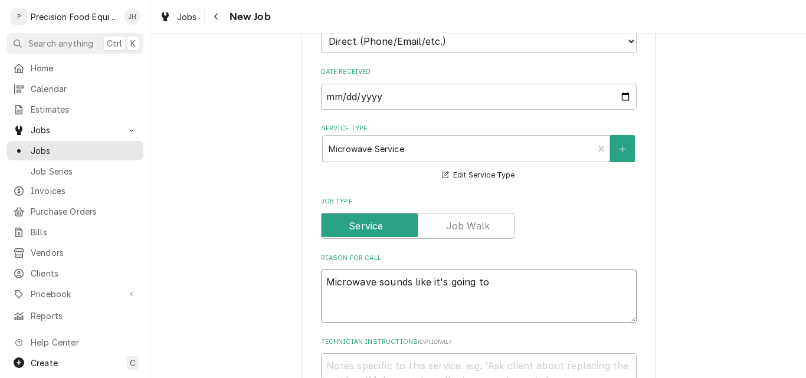
type textarea "Microwave sounds like it's going to b"
type textarea "x"
type textarea "Microwave sounds like it's going to bl"
type textarea "x"
type textarea "Microwave sounds like it's going to blo"
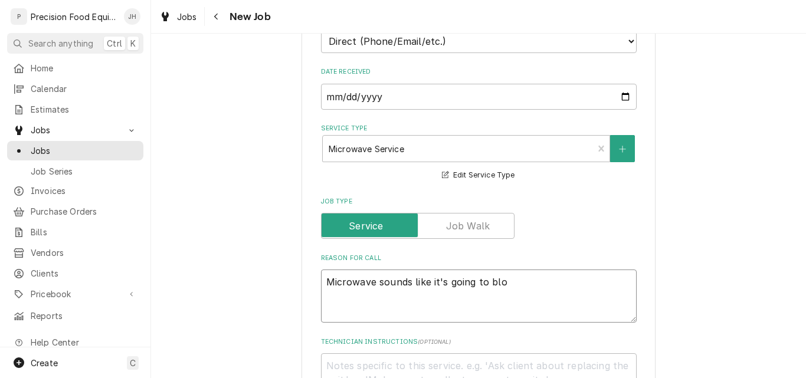
type textarea "x"
type textarea "Microwave sounds like it's going to blow"
type textarea "x"
type textarea "Microwave sounds like it's going to blow"
type textarea "x"
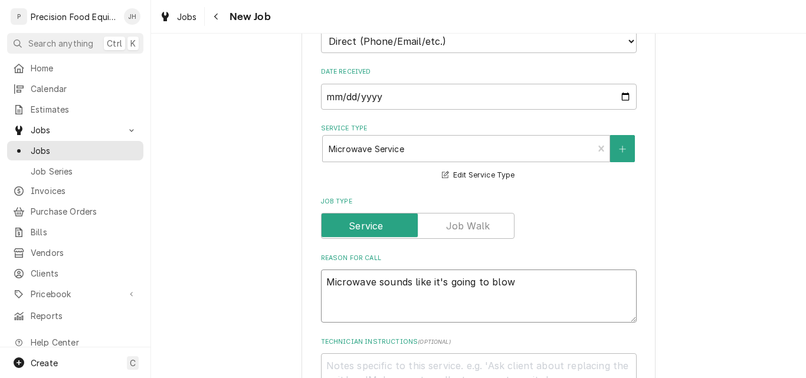
type textarea "Microwave sounds like it's going to blow u"
type textarea "x"
type textarea "Microwave sounds like it's going to blow up"
type textarea "x"
type textarea "Microwave sounds like it's going to blow up."
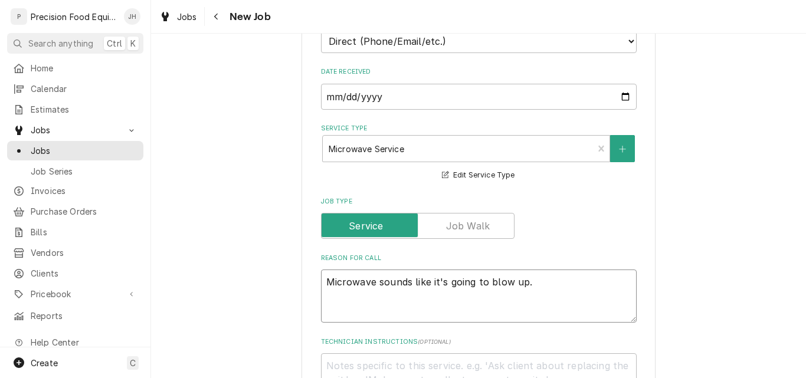
type textarea "x"
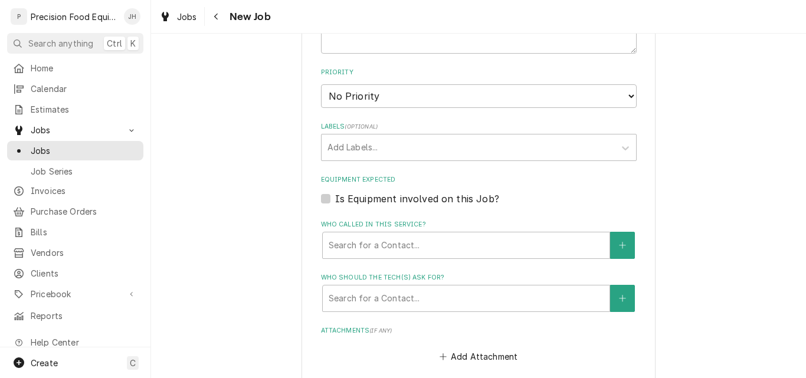
scroll to position [649, 0]
type textarea "Microwave sounds like it's going to blow up."
click at [359, 242] on div "Who called in this service?" at bounding box center [466, 244] width 275 height 21
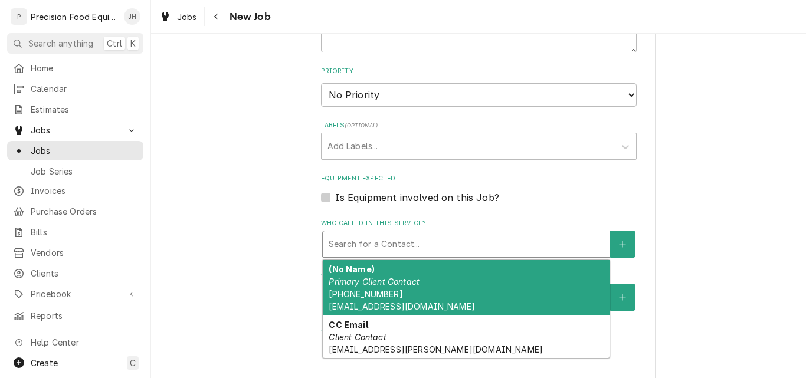
click at [380, 240] on div "Who called in this service?" at bounding box center [466, 244] width 275 height 21
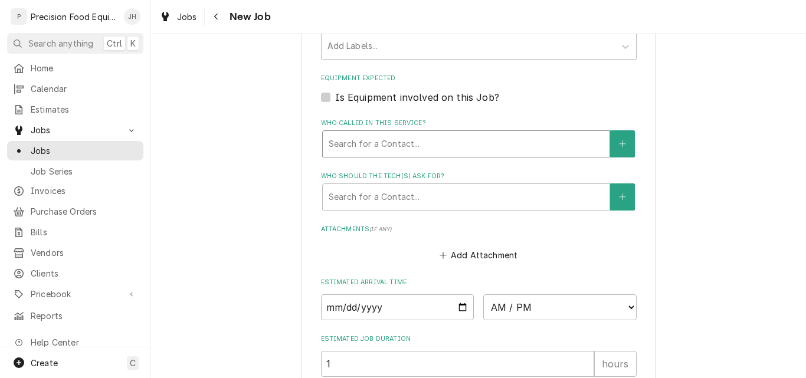
scroll to position [885, 0]
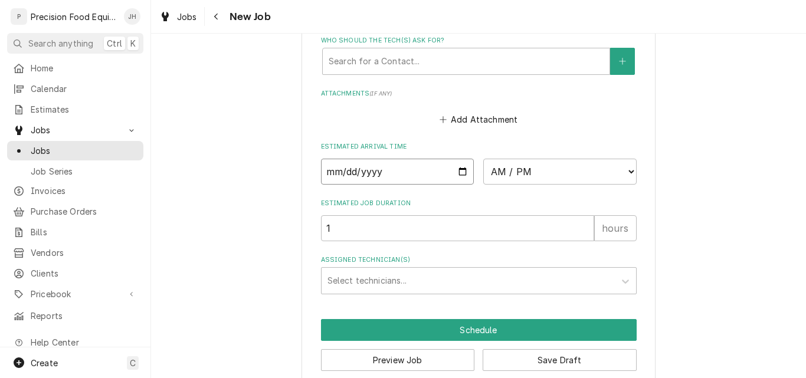
click at [462, 171] on input "Date" at bounding box center [397, 172] width 153 height 26
type textarea "x"
type input "2025-10-01"
type textarea "x"
click at [565, 172] on select "AM / PM 6:00 AM 6:15 AM 6:30 AM 6:45 AM 7:00 AM 7:15 AM 7:30 AM 7:45 AM 8:00 AM…" at bounding box center [559, 172] width 153 height 26
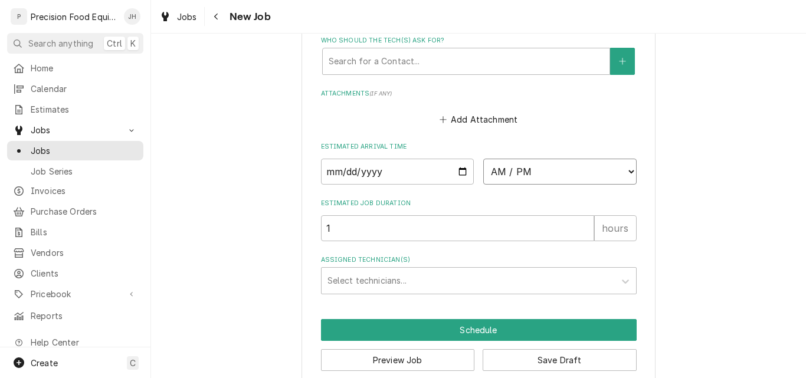
select select "09:30:00"
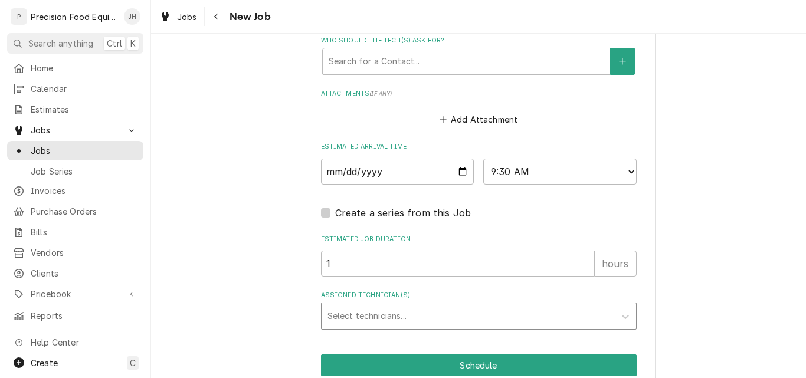
click at [376, 314] on div "Assigned Technician(s)" at bounding box center [467, 316] width 281 height 21
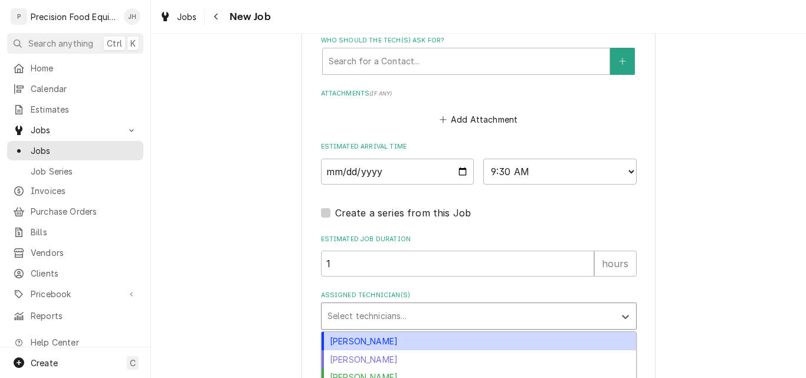
click at [376, 343] on div "Anthony Ellinger" at bounding box center [478, 341] width 314 height 18
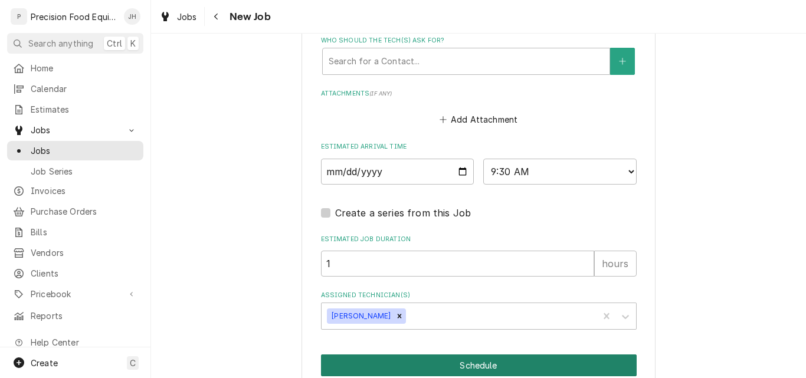
click at [517, 366] on button "Schedule" at bounding box center [479, 366] width 316 height 22
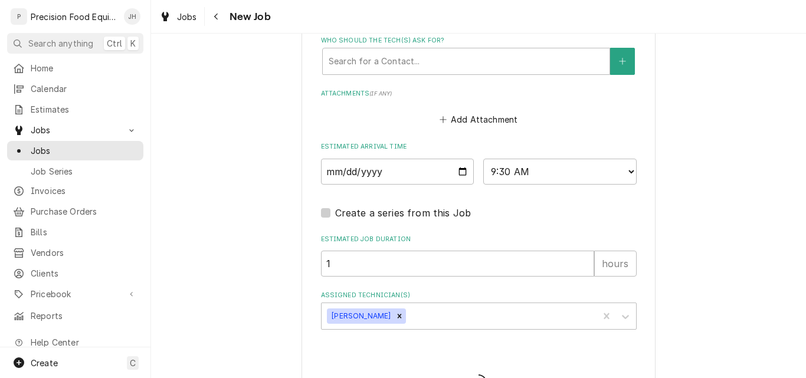
type textarea "x"
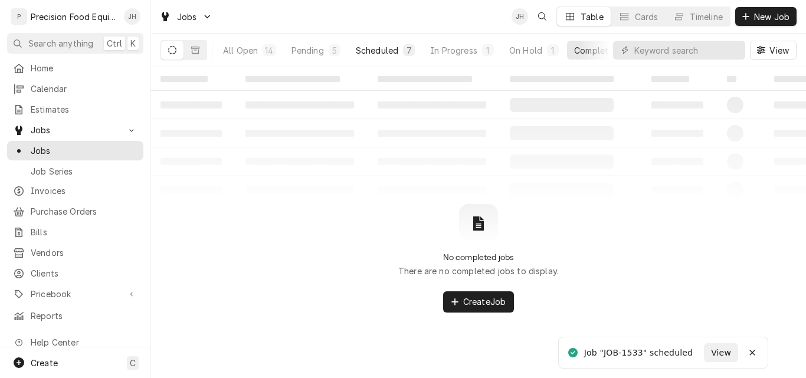
click at [379, 53] on div "Scheduled" at bounding box center [377, 50] width 42 height 12
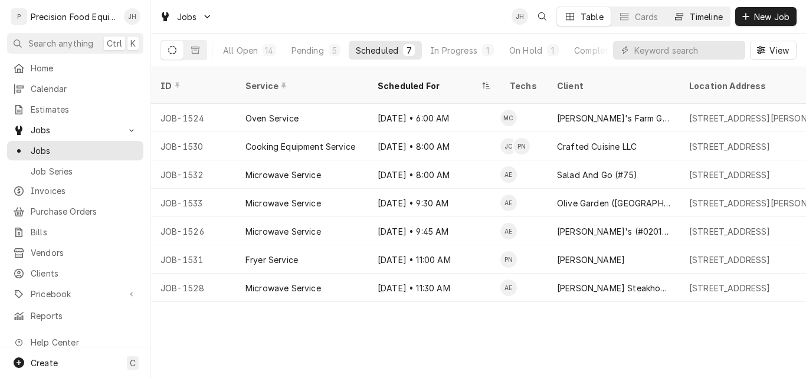
click at [708, 16] on div "Timeline" at bounding box center [706, 17] width 33 height 12
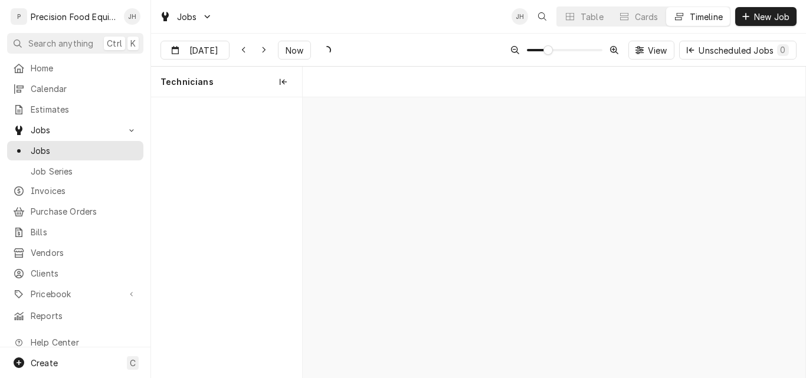
scroll to position [0, 9952]
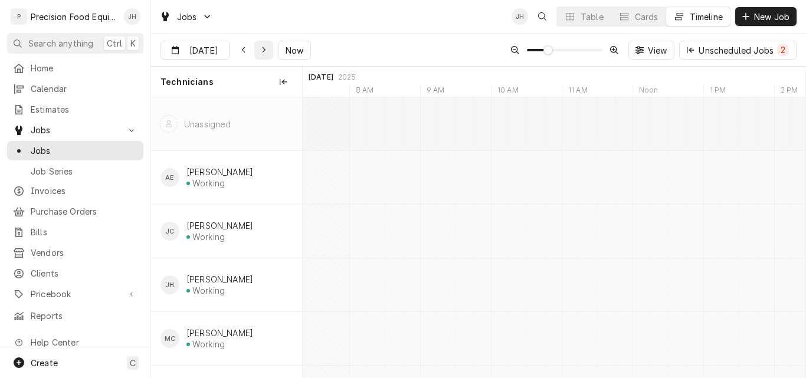
click at [266, 53] on div "Dynamic Content Wrapper" at bounding box center [264, 50] width 12 height 12
type input "[DATE]"
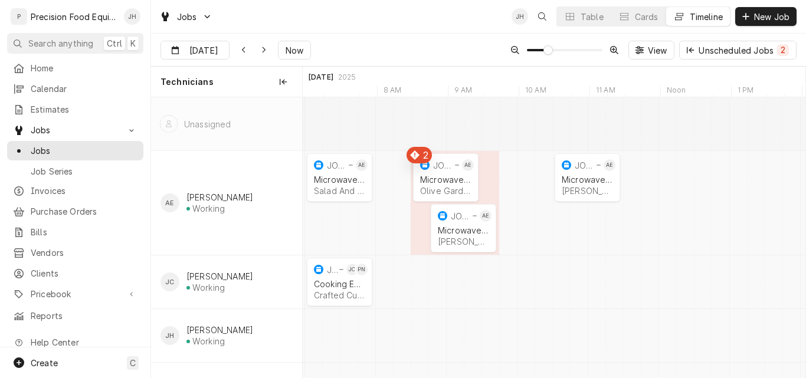
scroll to position [0, 0]
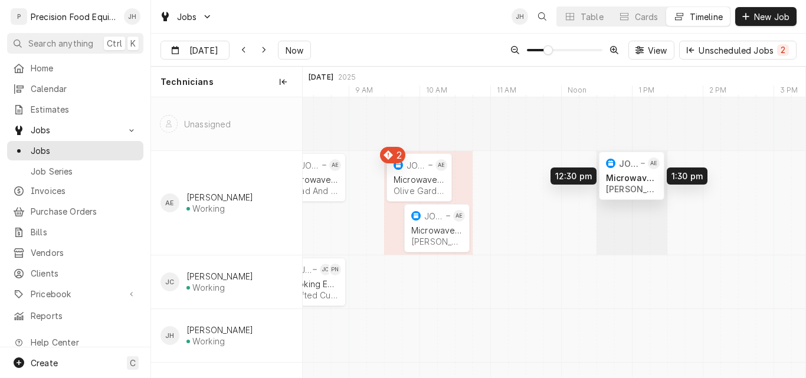
drag, startPoint x: 560, startPoint y: 178, endPoint x: 635, endPoint y: 176, distance: 75.5
click at [635, 176] on div "9:30 AM 10:30 AM JOB-1533 AE Microwave Service Olive Garden (Peoria) | Peoria, …" at bounding box center [554, 310] width 503 height 426
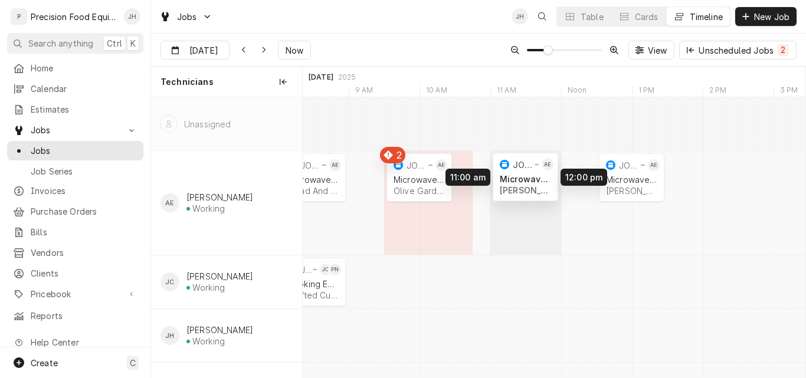
drag, startPoint x: 431, startPoint y: 229, endPoint x: 520, endPoint y: 178, distance: 102.3
click at [520, 178] on div "9:30 AM 10:30 AM JOB-1533 AE Microwave Service Olive Garden (Peoria) | Peoria, …" at bounding box center [554, 310] width 503 height 426
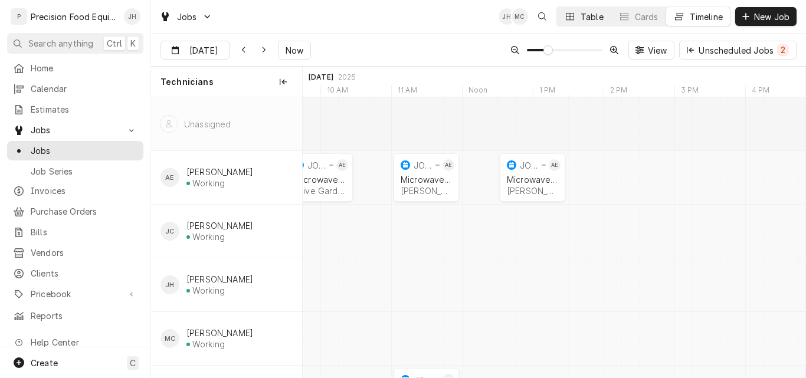
click at [599, 17] on div "Table" at bounding box center [591, 17] width 23 height 12
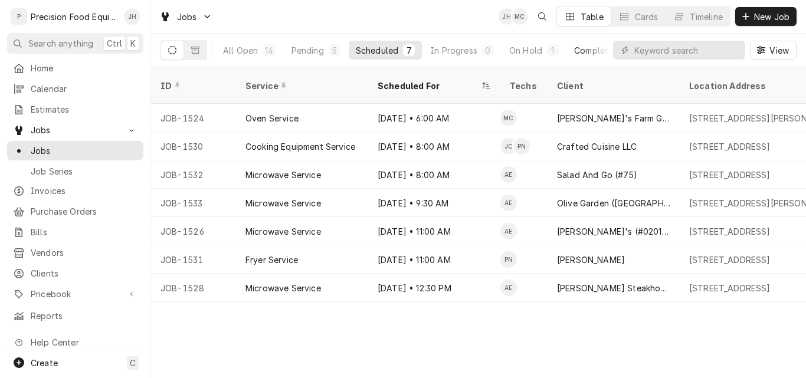
click at [596, 53] on div "Completed" at bounding box center [596, 50] width 44 height 12
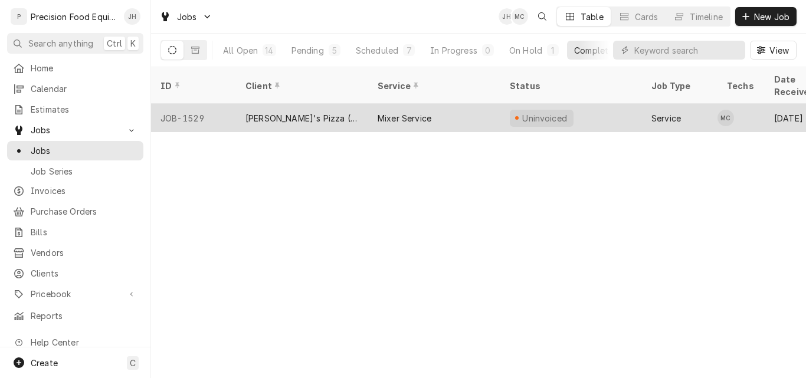
click at [302, 112] on div "Nello's Pizza (Ahwatukee)" at bounding box center [301, 118] width 113 height 12
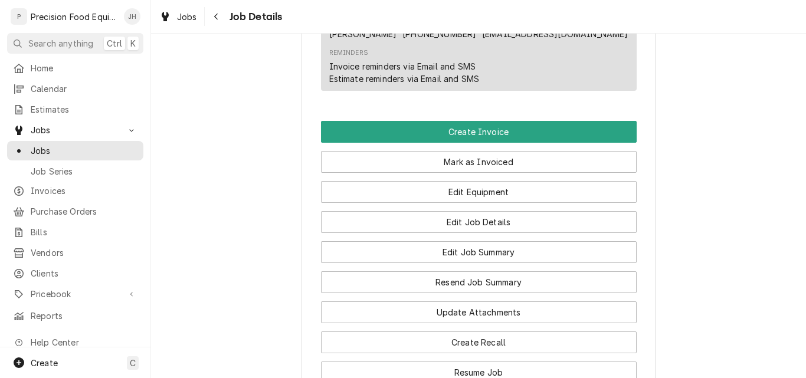
scroll to position [767, 0]
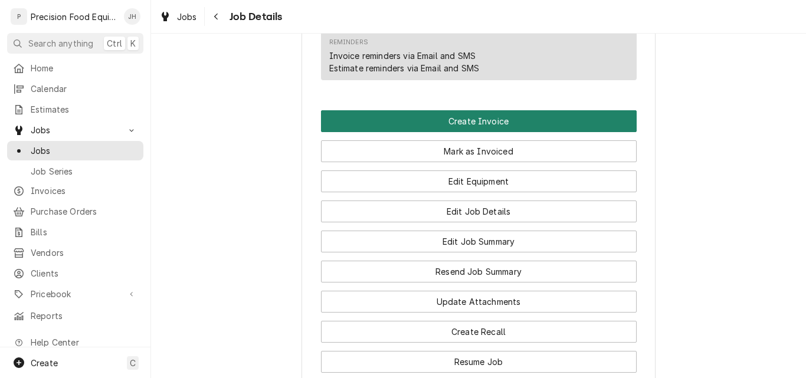
click at [484, 132] on button "Create Invoice" at bounding box center [479, 121] width 316 height 22
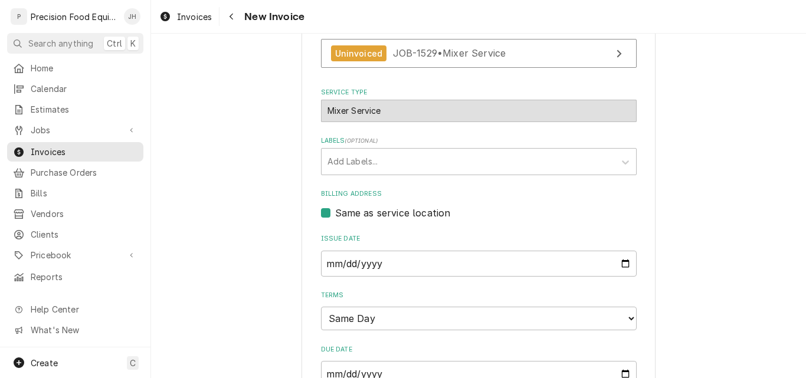
scroll to position [354, 0]
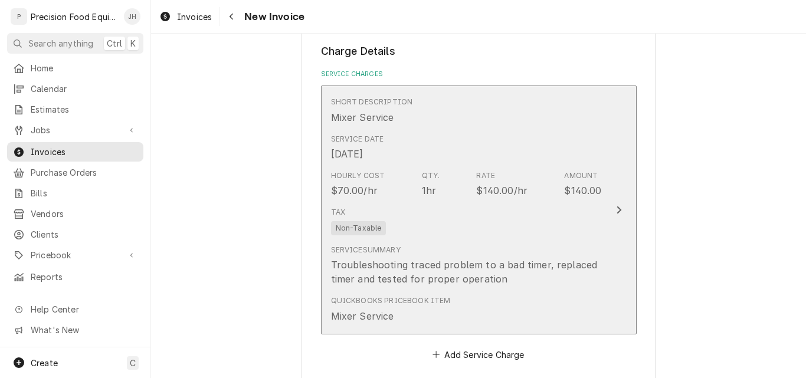
click at [479, 228] on div "Tax Non-Taxable" at bounding box center [466, 221] width 271 height 38
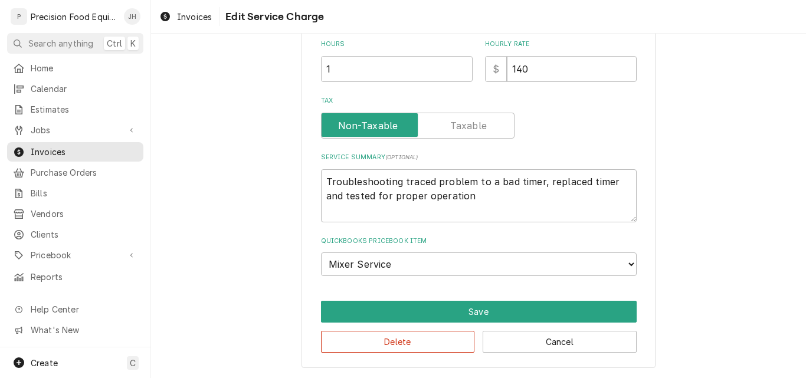
type textarea "x"
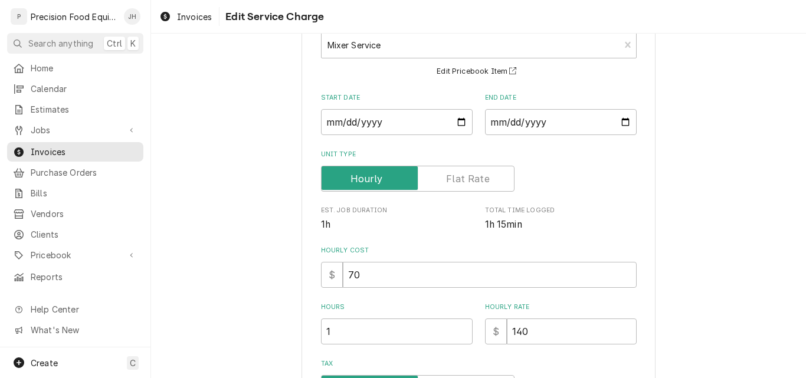
scroll to position [236, 0]
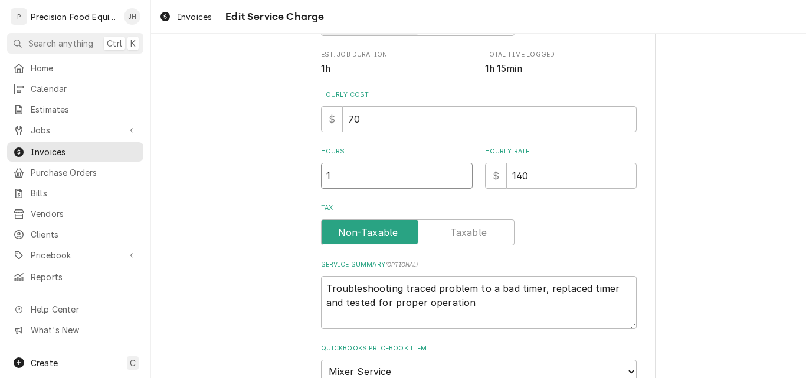
click at [342, 173] on input "1" at bounding box center [397, 176] width 152 height 26
type input "1.2"
type textarea "x"
type input "1.25"
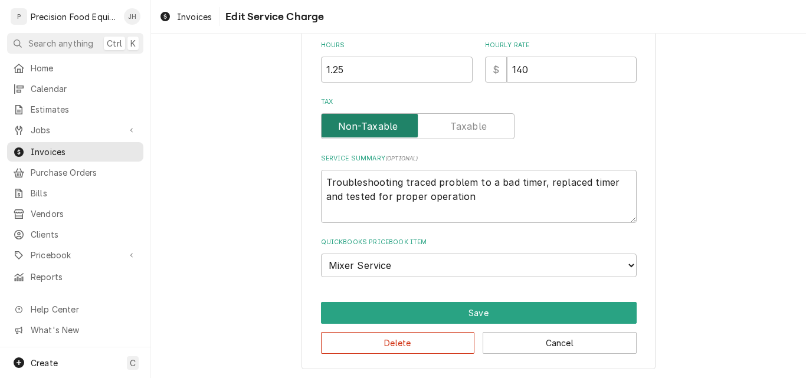
scroll to position [343, 0]
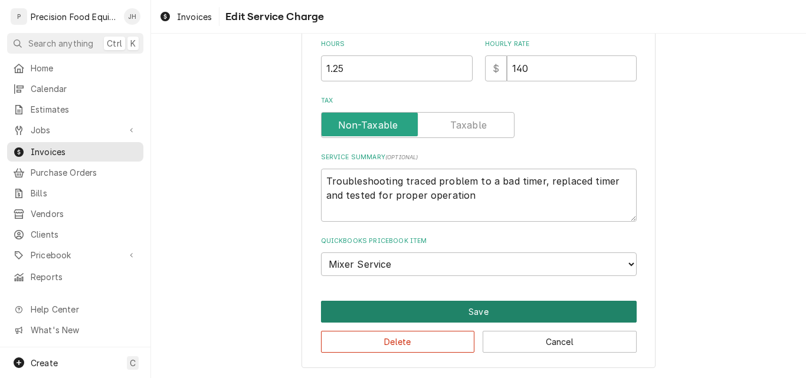
click at [451, 311] on button "Save" at bounding box center [479, 312] width 316 height 22
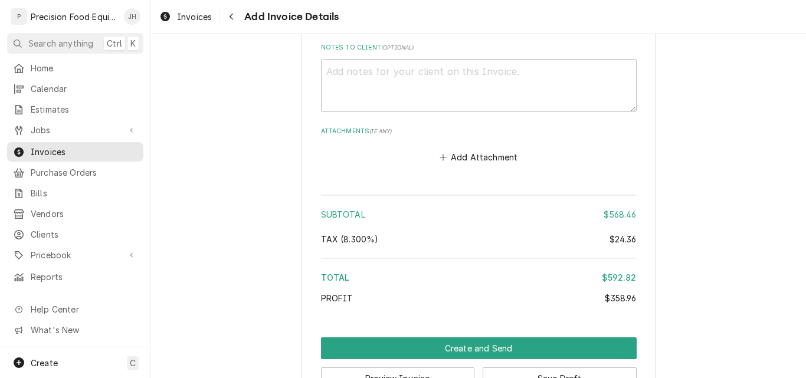
scroll to position [1733, 0]
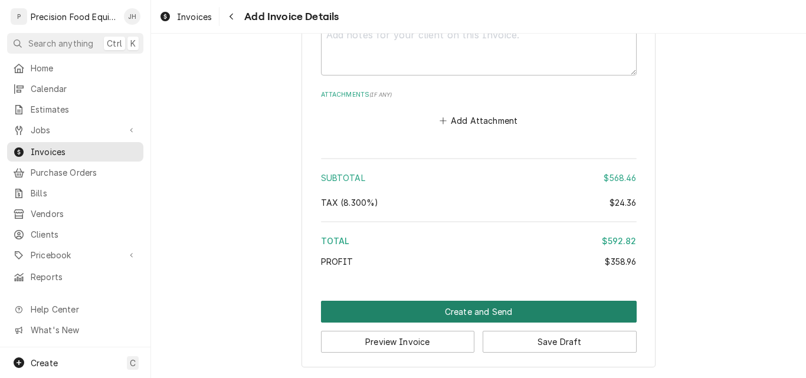
click at [457, 309] on button "Create and Send" at bounding box center [479, 312] width 316 height 22
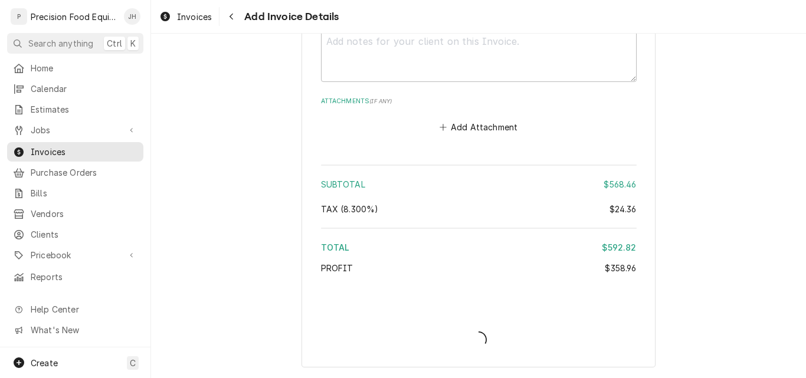
type textarea "x"
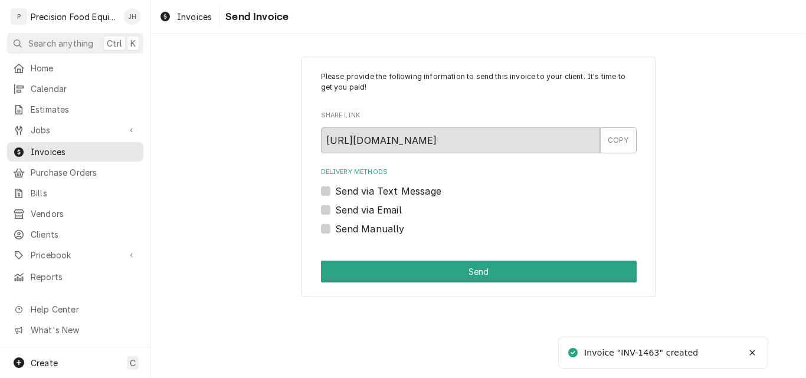
click at [384, 211] on label "Send via Email" at bounding box center [368, 210] width 67 height 14
click at [384, 211] on input "Send via Email" at bounding box center [493, 216] width 316 height 26
checkbox input "true"
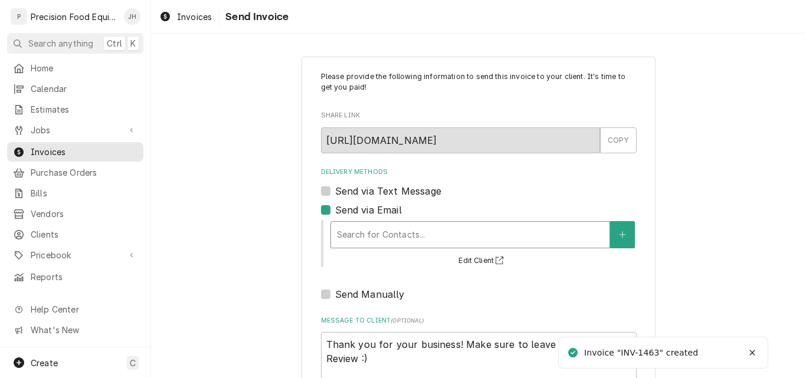
click at [383, 232] on div "Delivery Methods" at bounding box center [470, 234] width 267 height 21
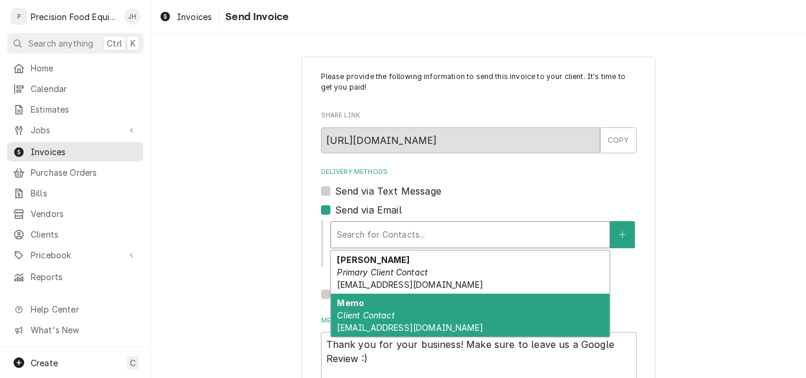
drag, startPoint x: 378, startPoint y: 316, endPoint x: 383, endPoint y: 274, distance: 42.3
click at [378, 315] on em "Client Contact" at bounding box center [365, 315] width 57 height 10
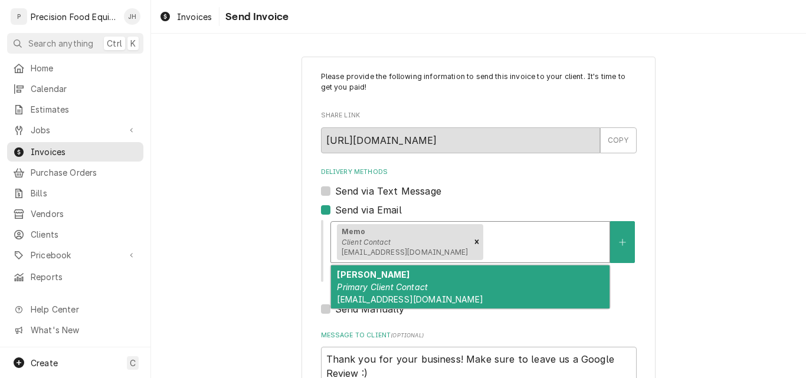
click at [485, 240] on div "Delivery Methods" at bounding box center [544, 241] width 118 height 21
click at [437, 280] on div "[PERSON_NAME] Primary Client Contact [EMAIL_ADDRESS][DOMAIN_NAME]" at bounding box center [470, 286] width 278 height 43
type textarea "x"
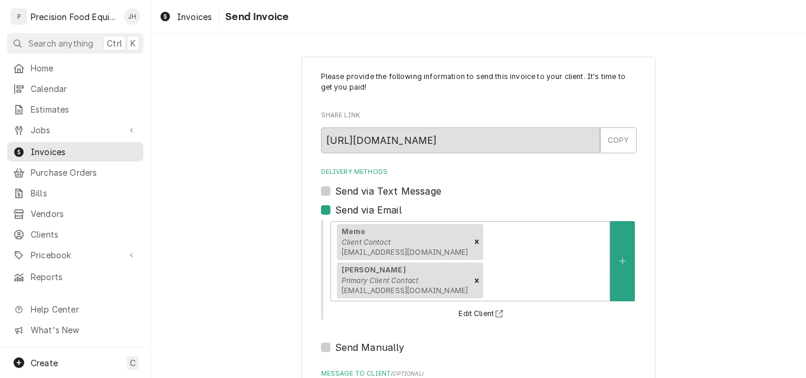
click at [423, 192] on label "Send via Text Message" at bounding box center [388, 191] width 106 height 14
click at [423, 192] on input "Send via Text Message" at bounding box center [493, 197] width 316 height 26
checkbox input "true"
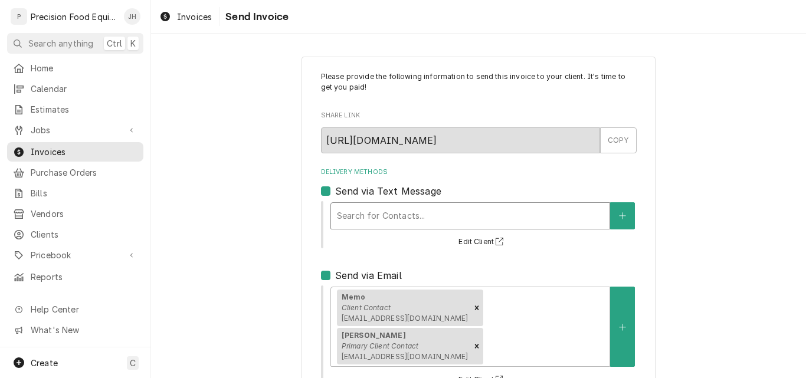
click at [423, 216] on div "Delivery Methods" at bounding box center [470, 215] width 267 height 21
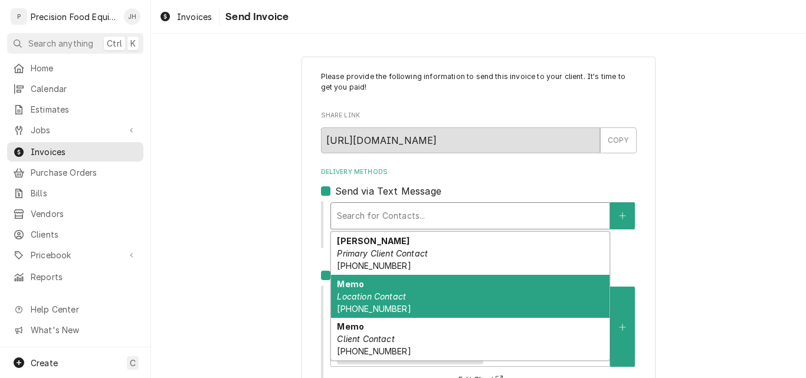
click at [409, 304] on div "Memo Location Contact (480) 806-9468" at bounding box center [470, 296] width 278 height 43
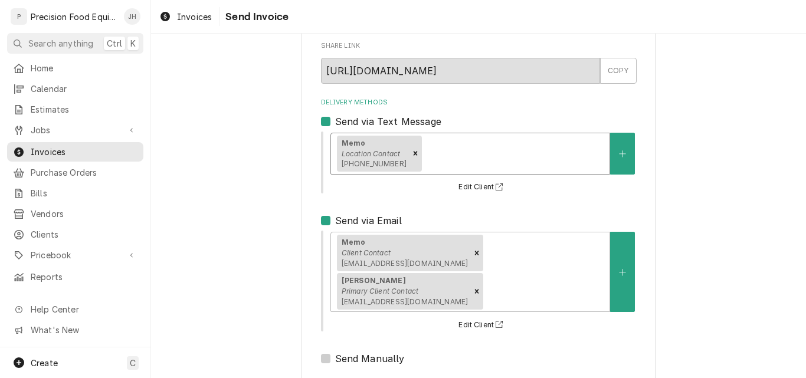
scroll to position [175, 0]
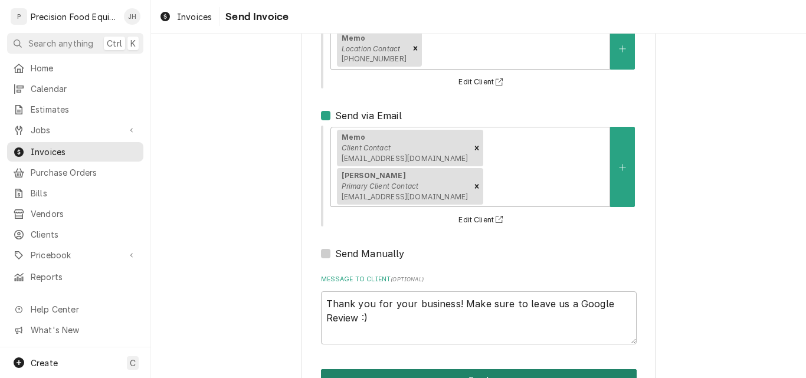
click at [477, 369] on button "Send" at bounding box center [479, 380] width 316 height 22
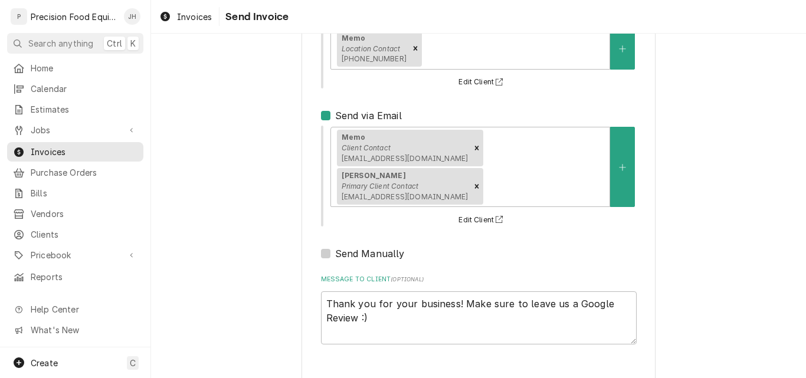
type textarea "x"
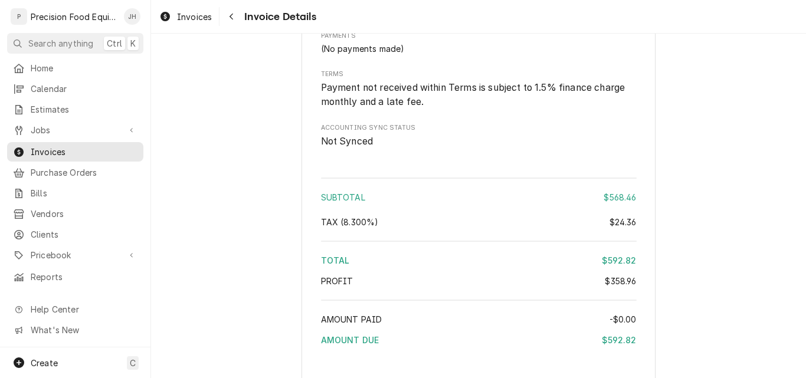
scroll to position [1537, 0]
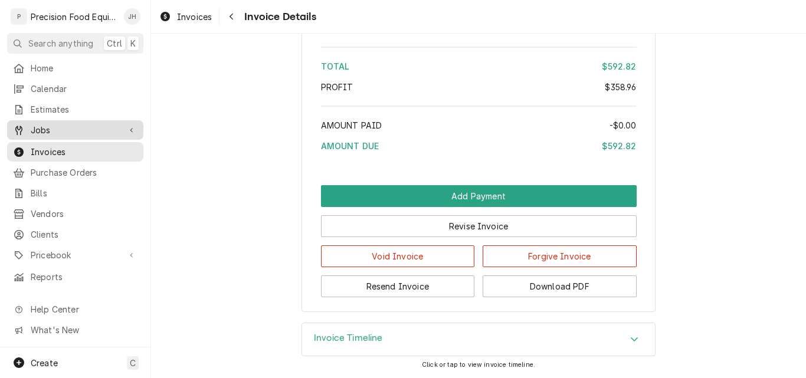
click at [47, 126] on span "Jobs" at bounding box center [75, 130] width 89 height 12
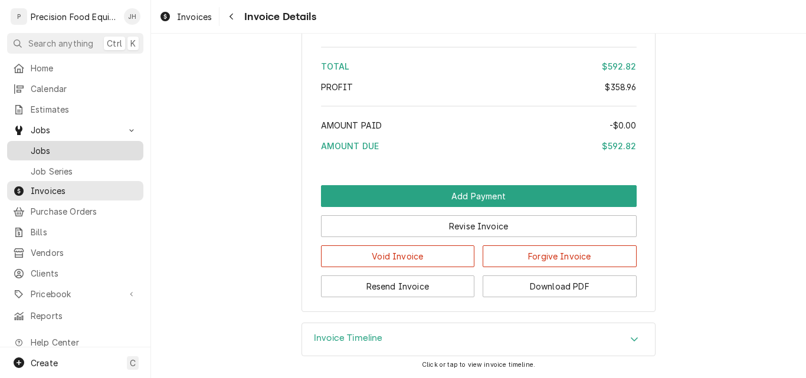
click at [43, 146] on span "Jobs" at bounding box center [84, 151] width 107 height 12
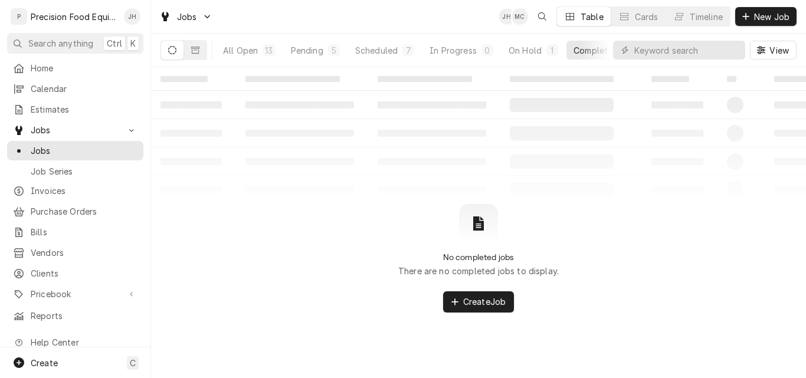
click at [599, 235] on div "No completed jobs There are no completed jobs to display. Create Job" at bounding box center [478, 258] width 655 height 109
click at [573, 218] on div "No completed jobs There are no completed jobs to display. Create Job" at bounding box center [478, 258] width 655 height 109
